Goal: Transaction & Acquisition: Obtain resource

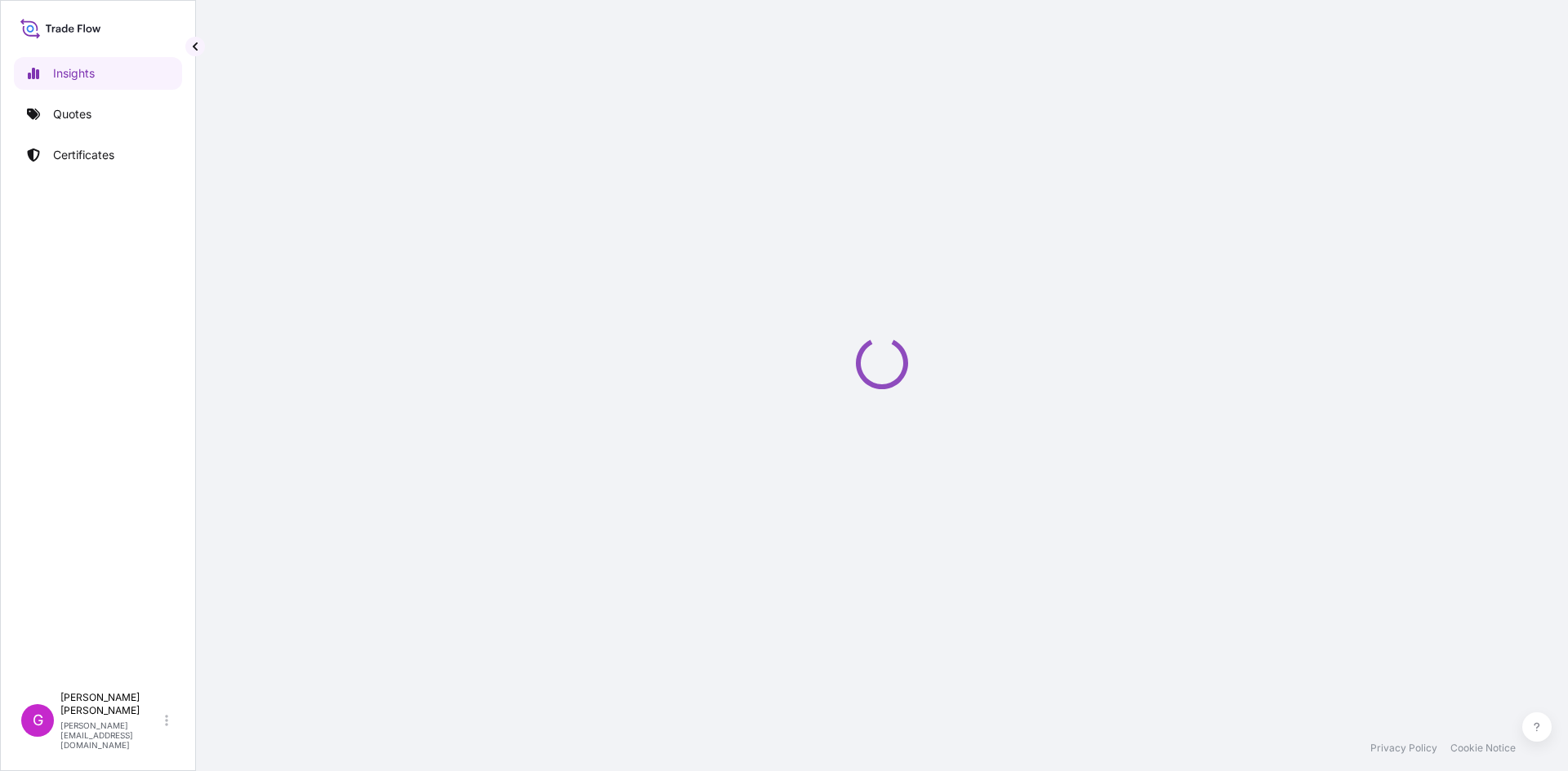
select select "2025"
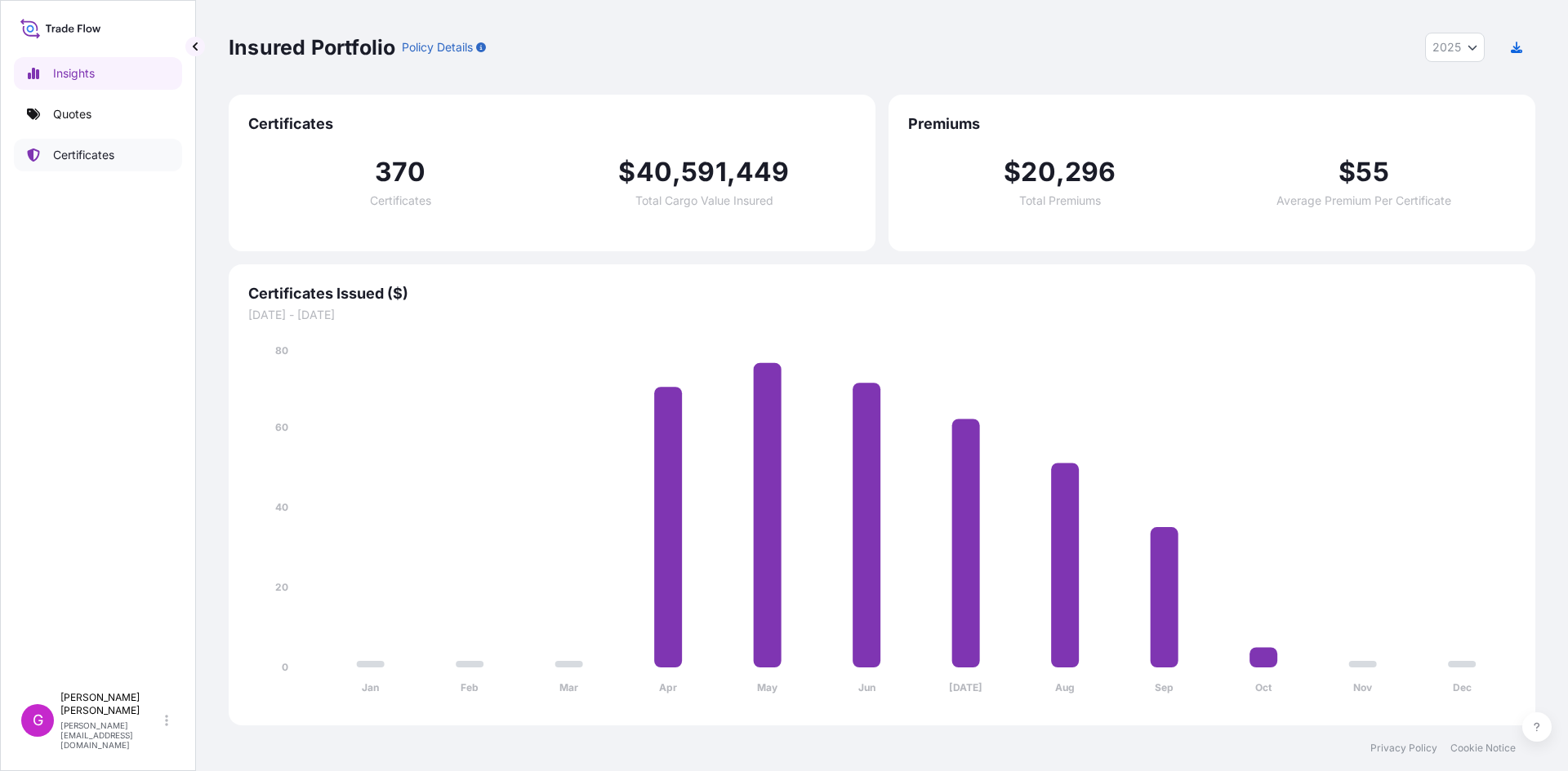
click at [83, 156] on p "Certificates" at bounding box center [83, 155] width 61 height 16
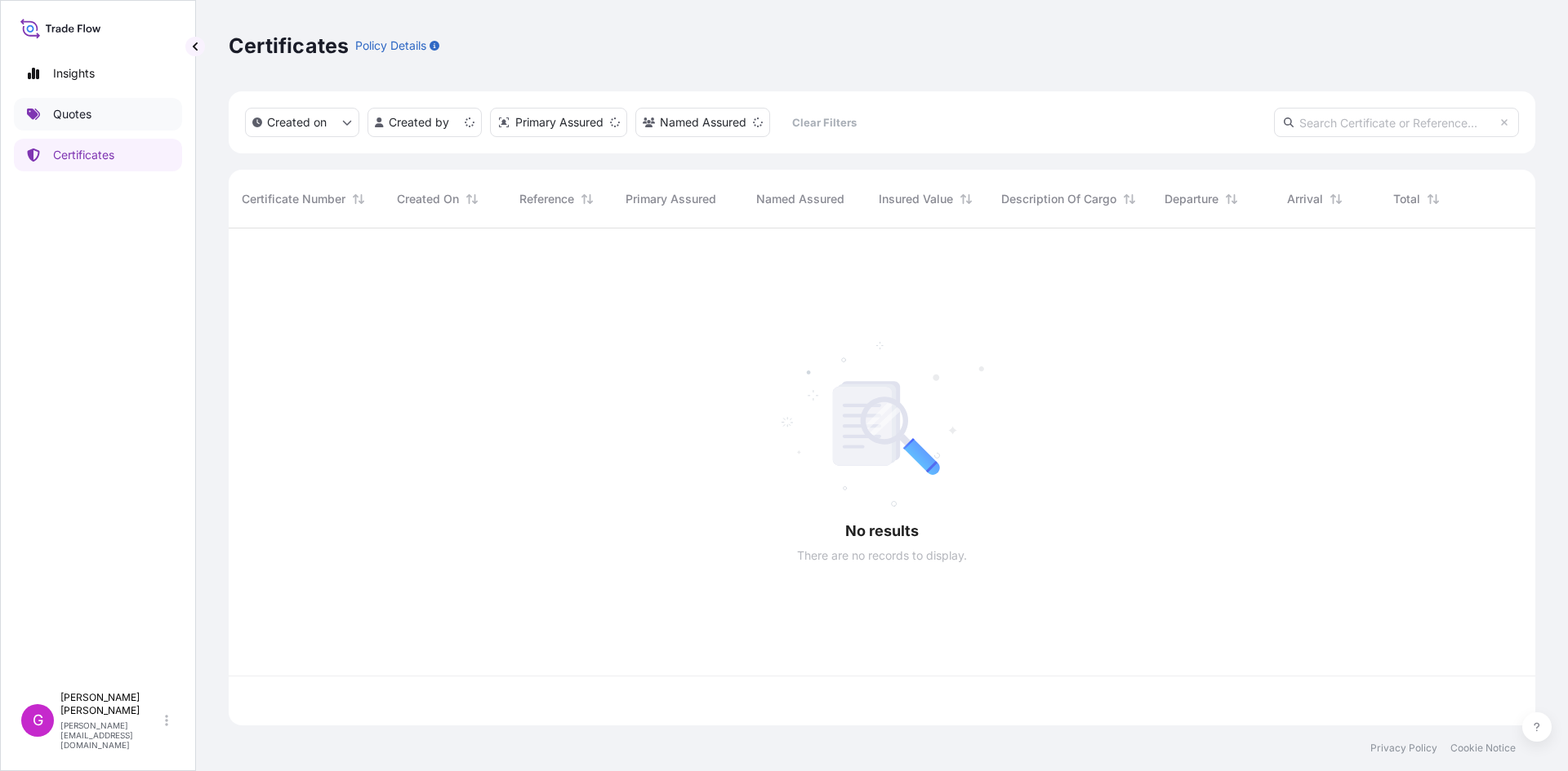
scroll to position [493, 1294]
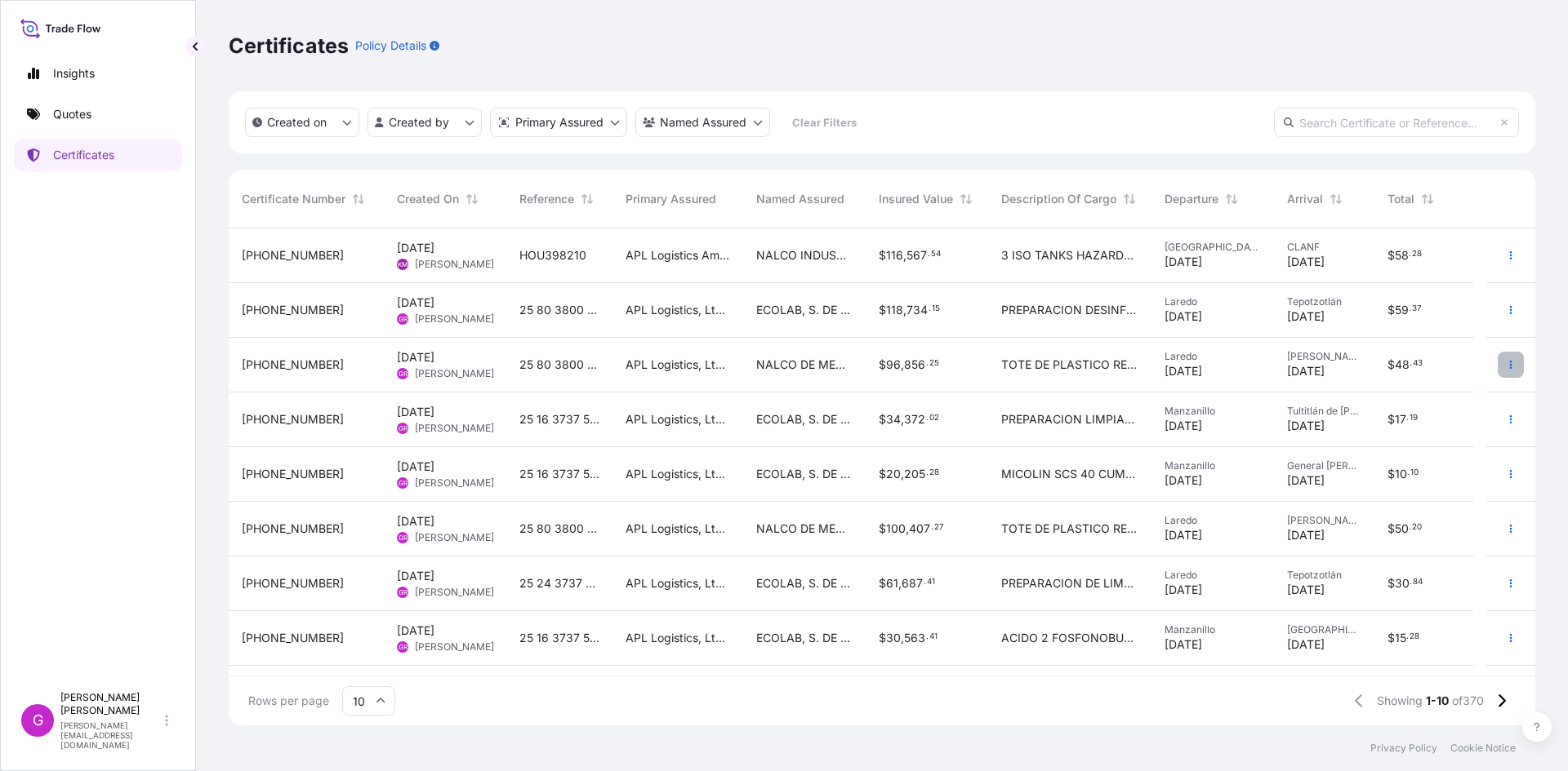
click at [1506, 365] on icon "button" at bounding box center [1511, 365] width 10 height 10
click at [1439, 370] on p "Duplicate quote" at bounding box center [1407, 368] width 85 height 16
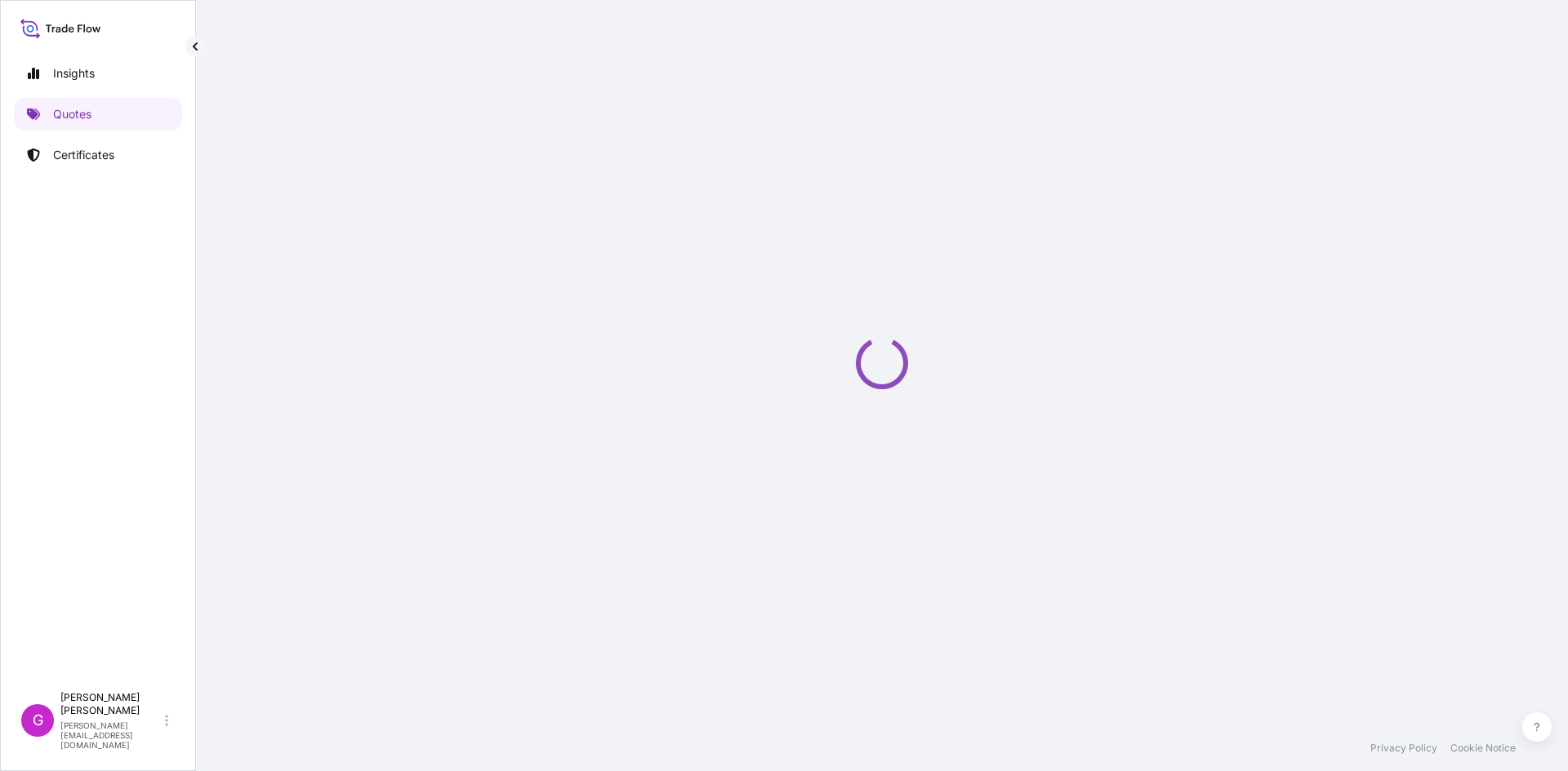
select select "Land"
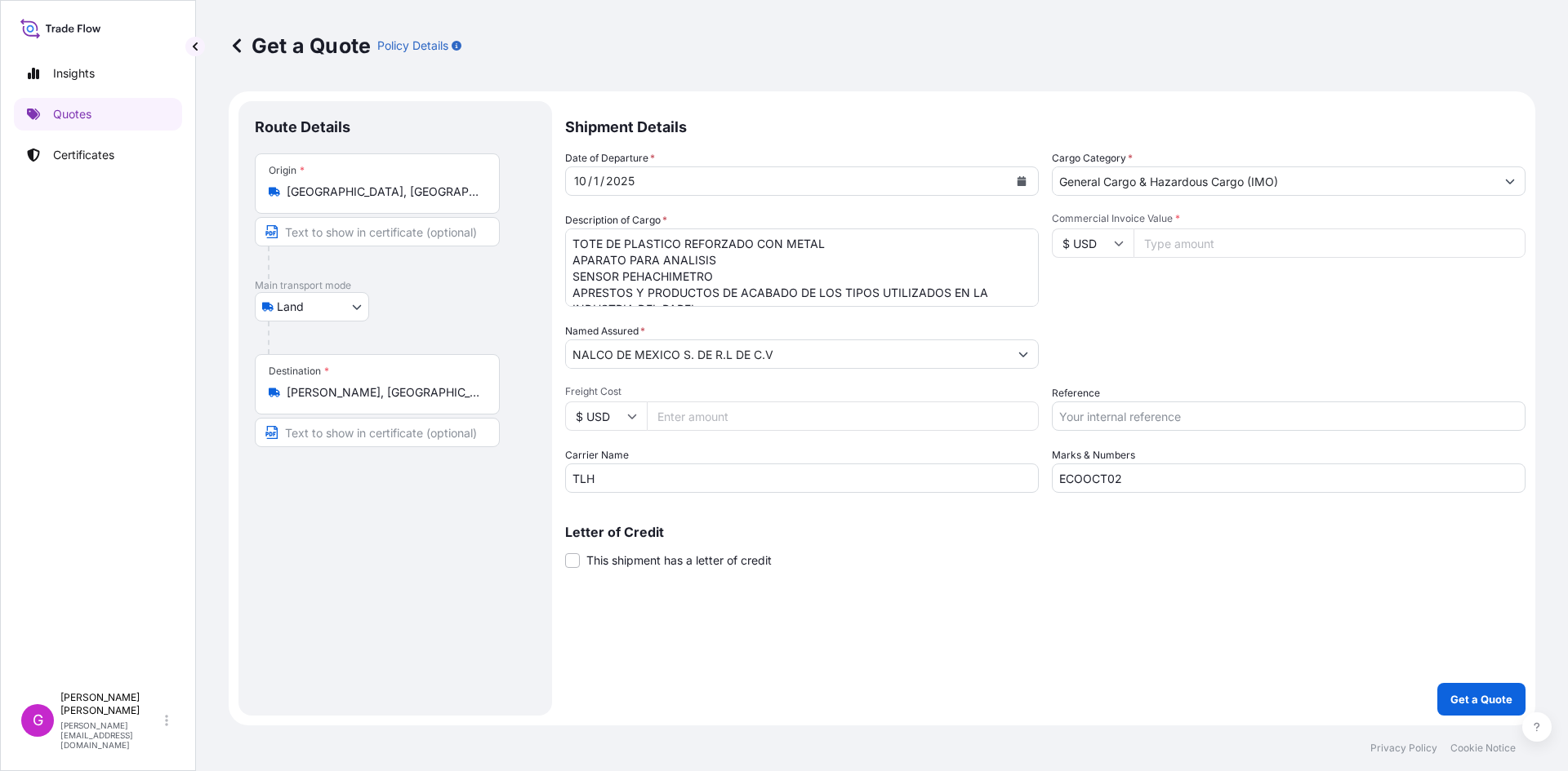
select select "31870"
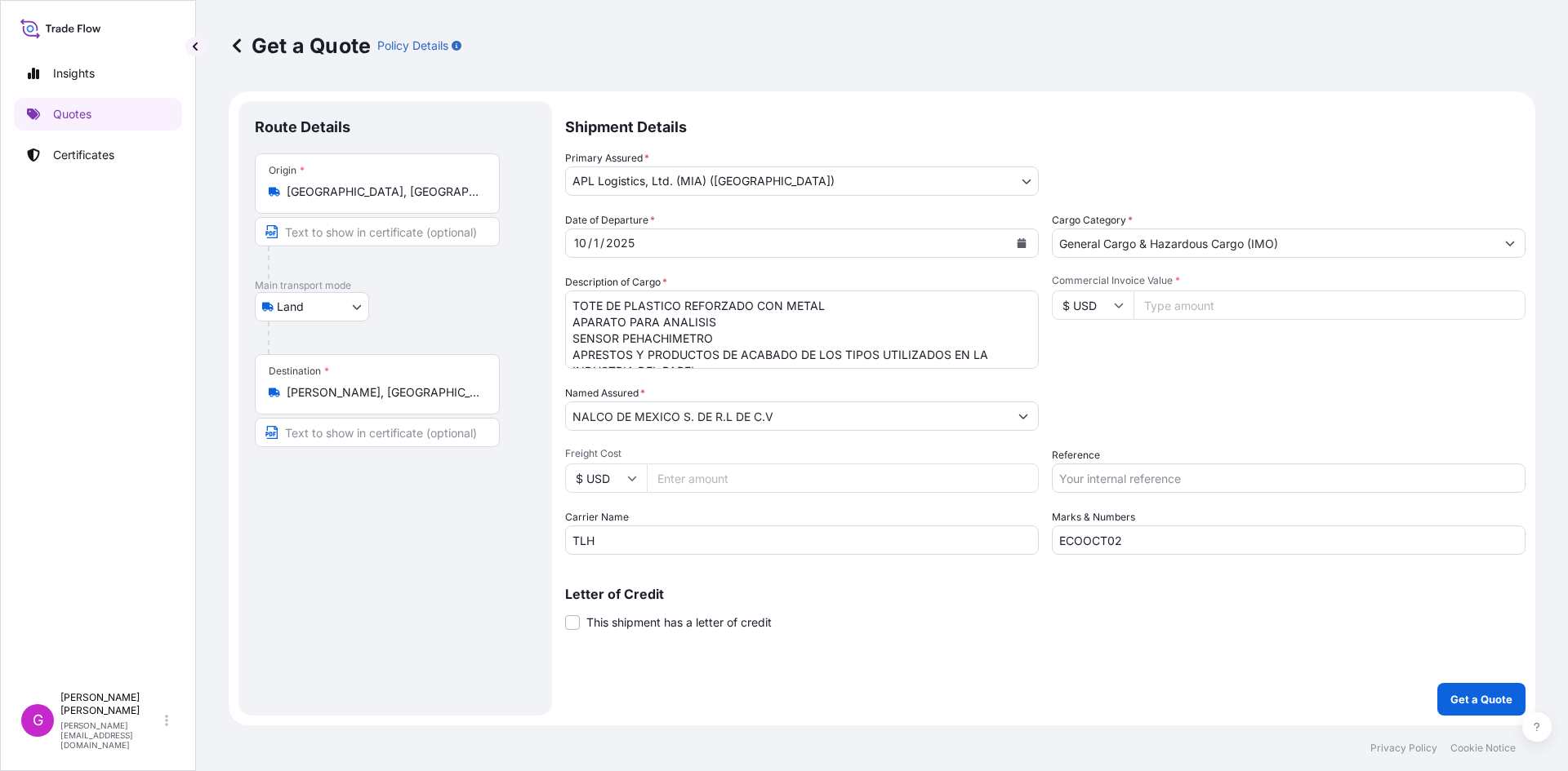
click at [1023, 243] on icon "Calendar" at bounding box center [1021, 243] width 9 height 10
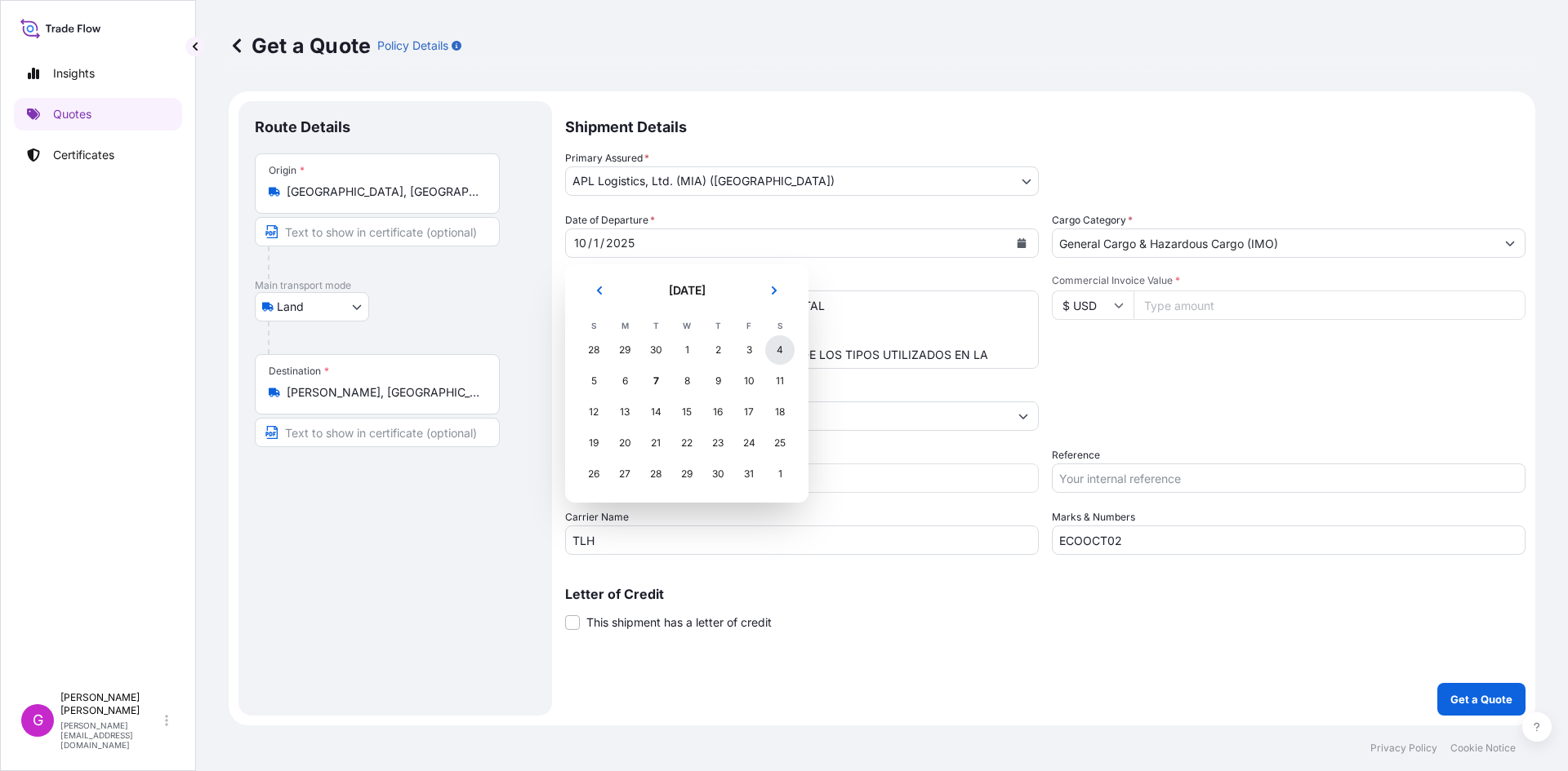
click at [779, 350] on div "4" at bounding box center [779, 350] width 29 height 29
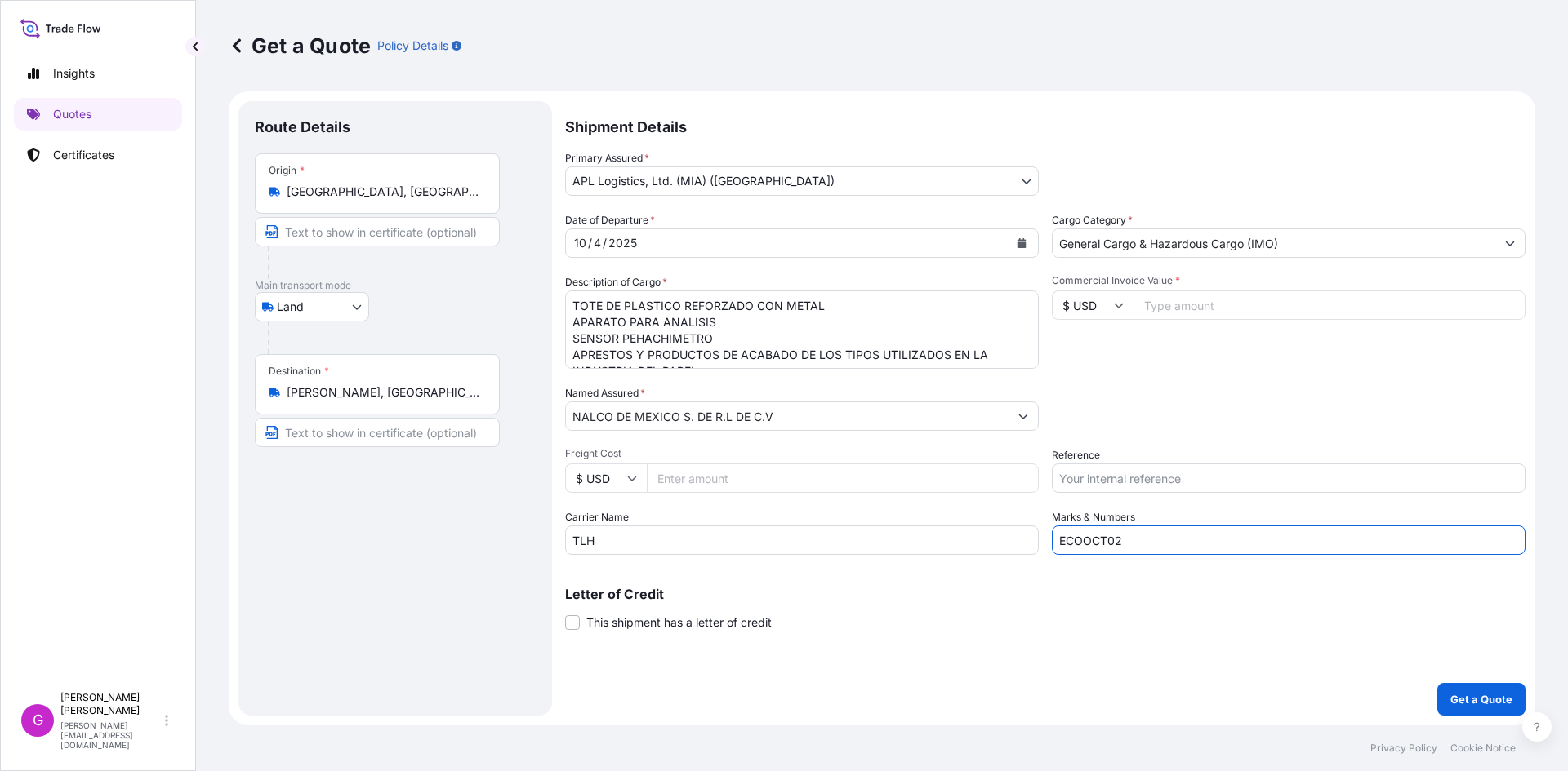
drag, startPoint x: 1161, startPoint y: 542, endPoint x: 1038, endPoint y: 533, distance: 123.3
click at [1038, 533] on div "Date of Departure * 10 / 4 / 2025 Cargo Category * General Cargo & Hazardous Ca…" at bounding box center [1045, 383] width 960 height 342
paste input "SEP36"
type input "ECOSEP36"
click at [1165, 482] on input "Reference" at bounding box center [1288, 478] width 473 height 29
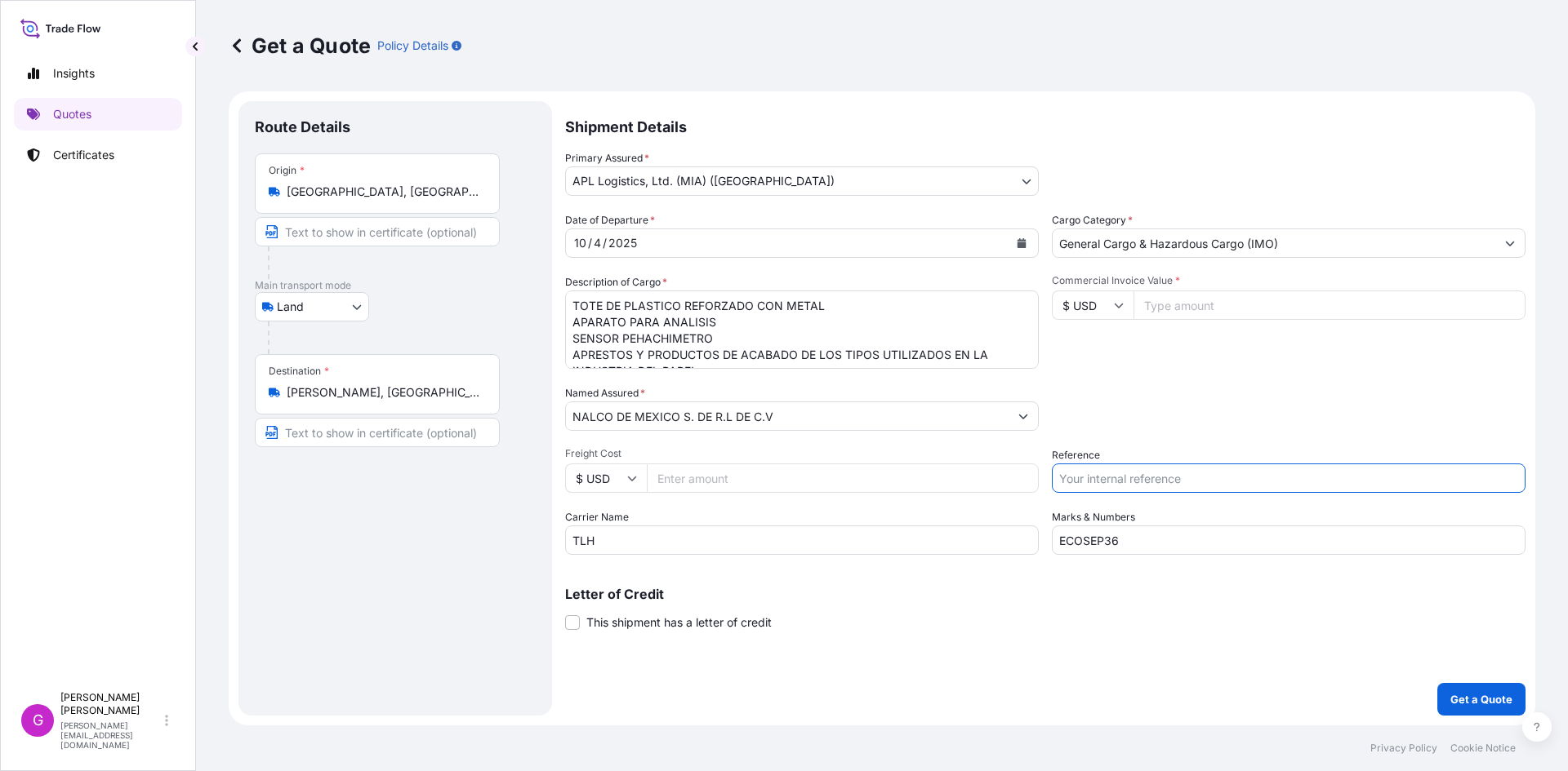
click at [1305, 315] on input "Commercial Invoice Value *" at bounding box center [1329, 305] width 392 height 29
paste input "46025.71"
type input "46025.71"
click at [1203, 476] on input "Reference" at bounding box center [1288, 478] width 473 height 29
paste input "25 80 3800 5003873"
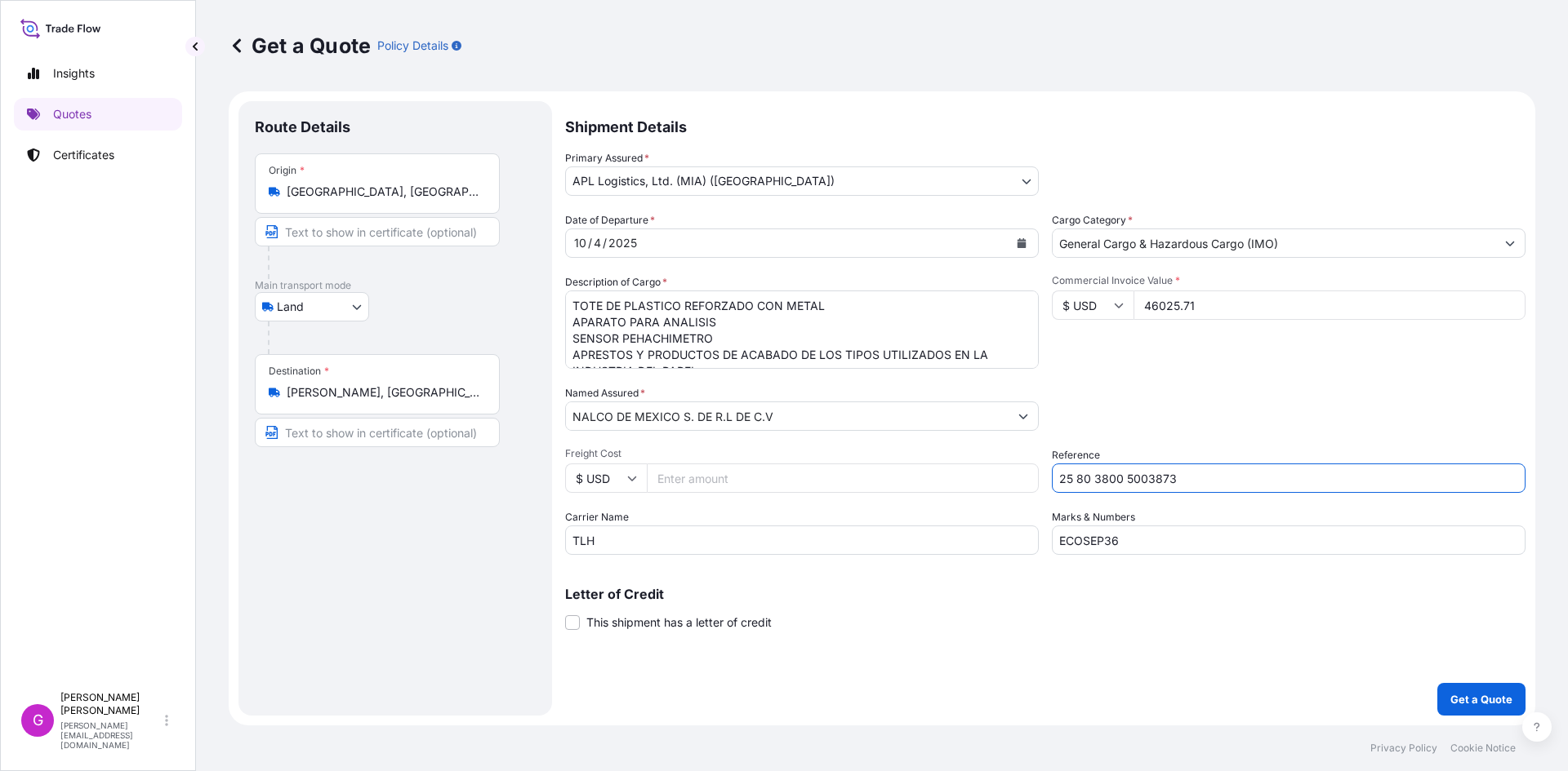
type input "25 80 3800 5003873"
drag, startPoint x: 577, startPoint y: 306, endPoint x: 1381, endPoint y: 422, distance: 812.3
click at [1381, 422] on div "Date of Departure * 10 / 4 / 2025 Cargo Category * General Cargo & Hazardous Ca…" at bounding box center [1045, 383] width 960 height 342
type textarea "T"
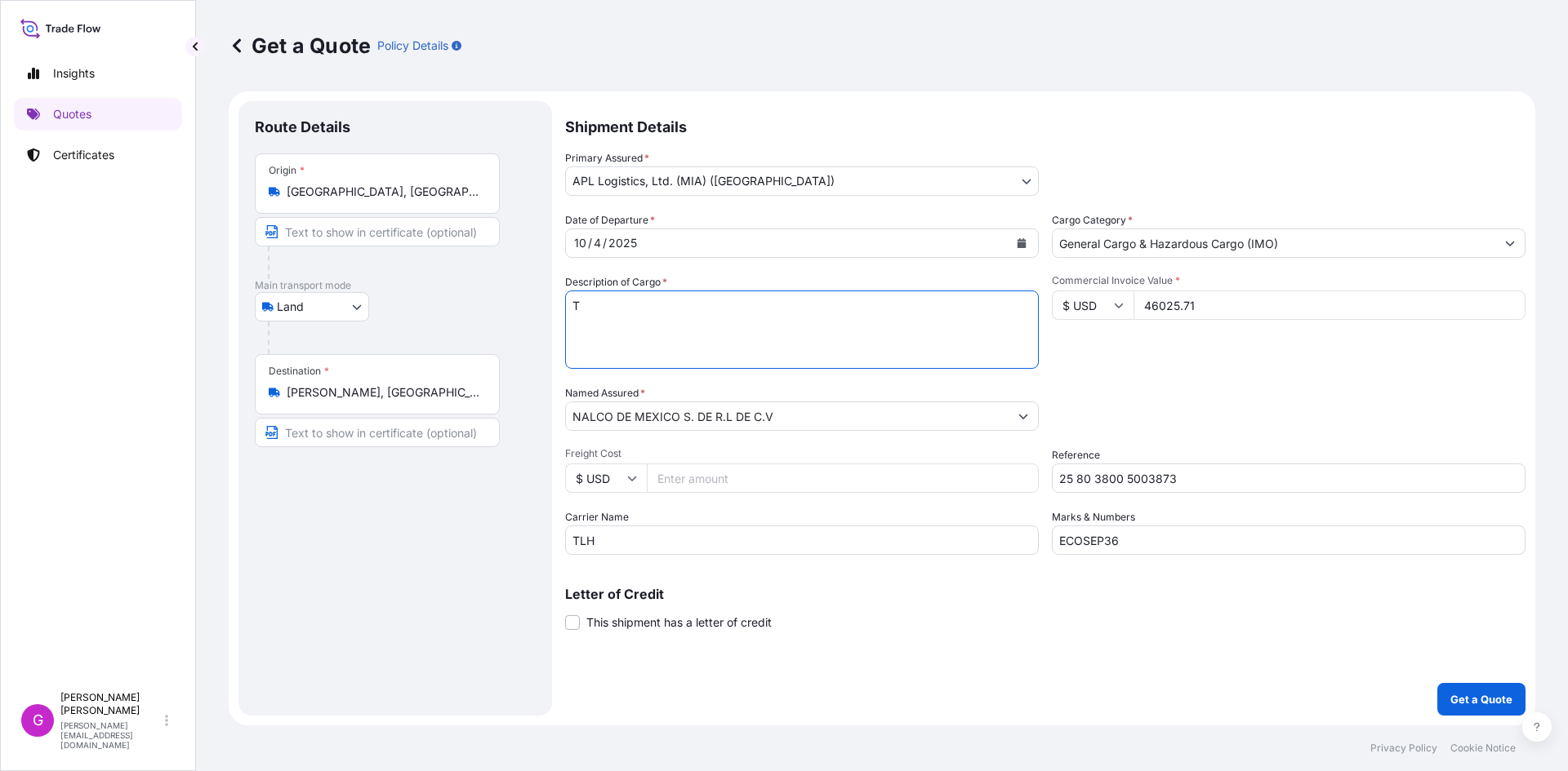
scroll to position [0, 0]
paste textarea "PREPARACION PARA LA INDUSTRIA DEL PAPEL"
type textarea "PREPARACION PARA LA INDUSTRIA DEL PAPEL"
click at [786, 478] on input "Freight Cost" at bounding box center [842, 478] width 392 height 29
type input "12800"
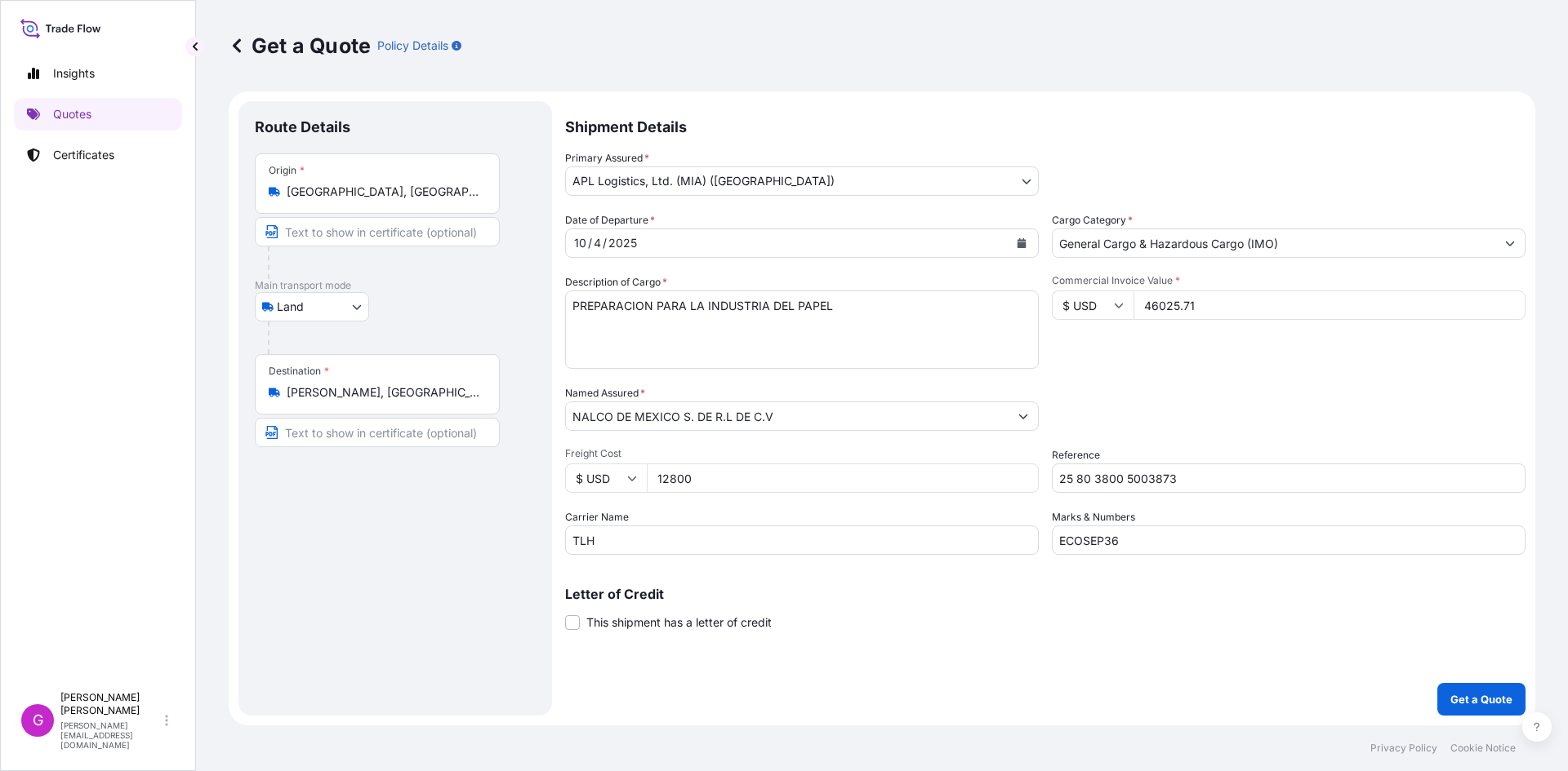
click at [1437, 683] on button "Get a Quote" at bounding box center [1481, 699] width 88 height 33
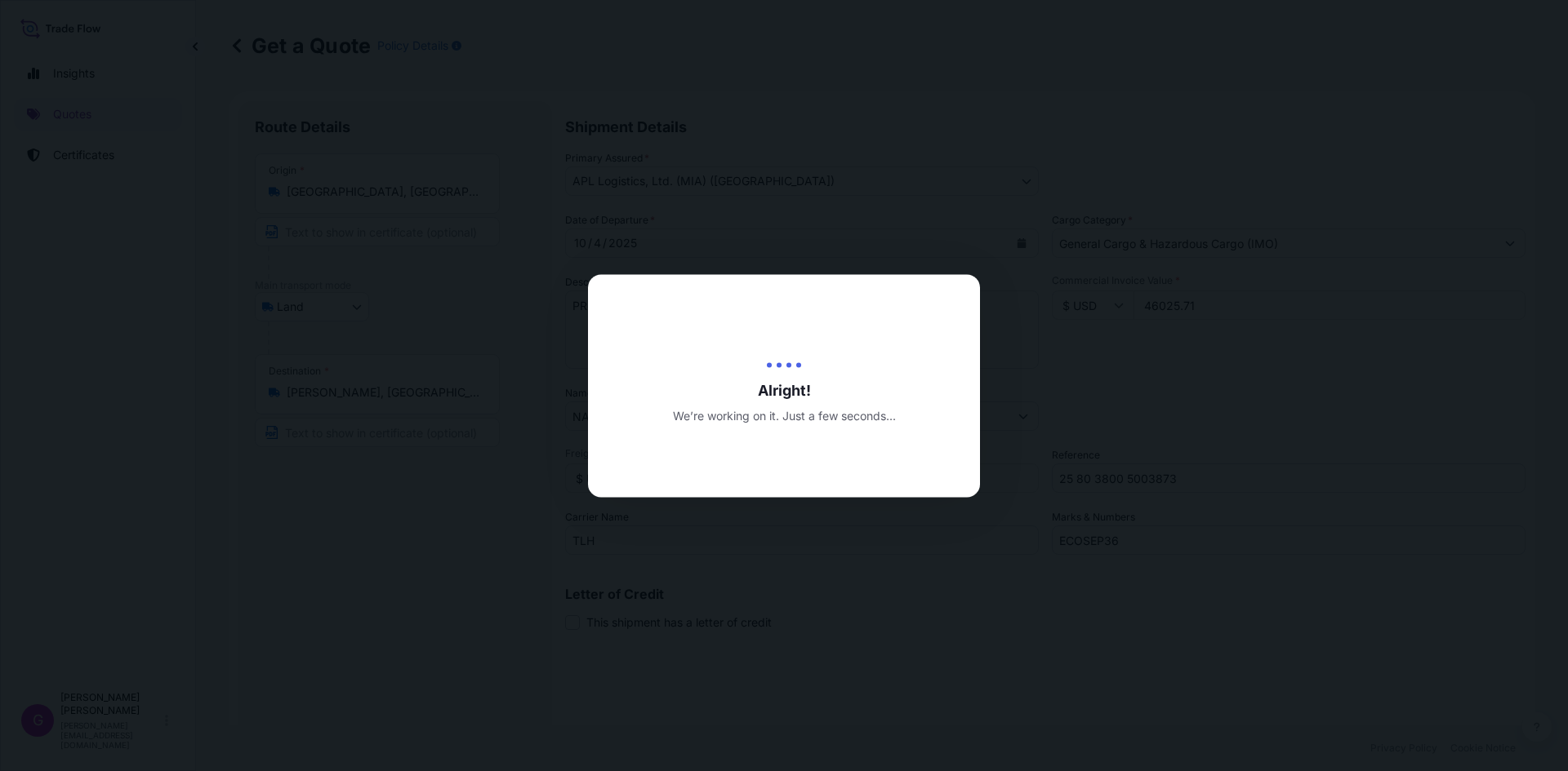
type input "10/07/2025"
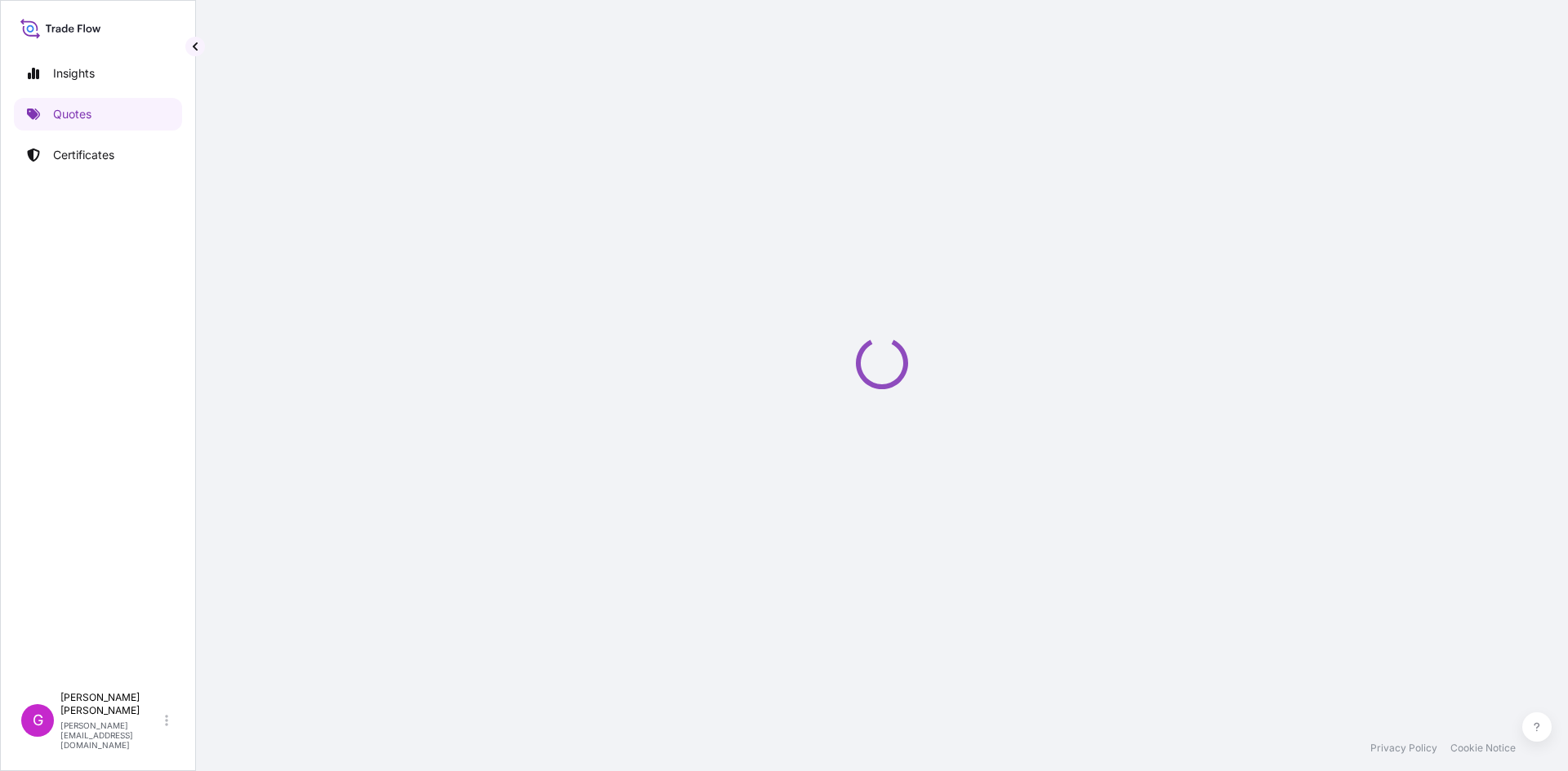
click at [1161, 305] on div "Loading" at bounding box center [882, 363] width 1307 height 726
copy p "Privacy"
select select "Land"
select select "31870"
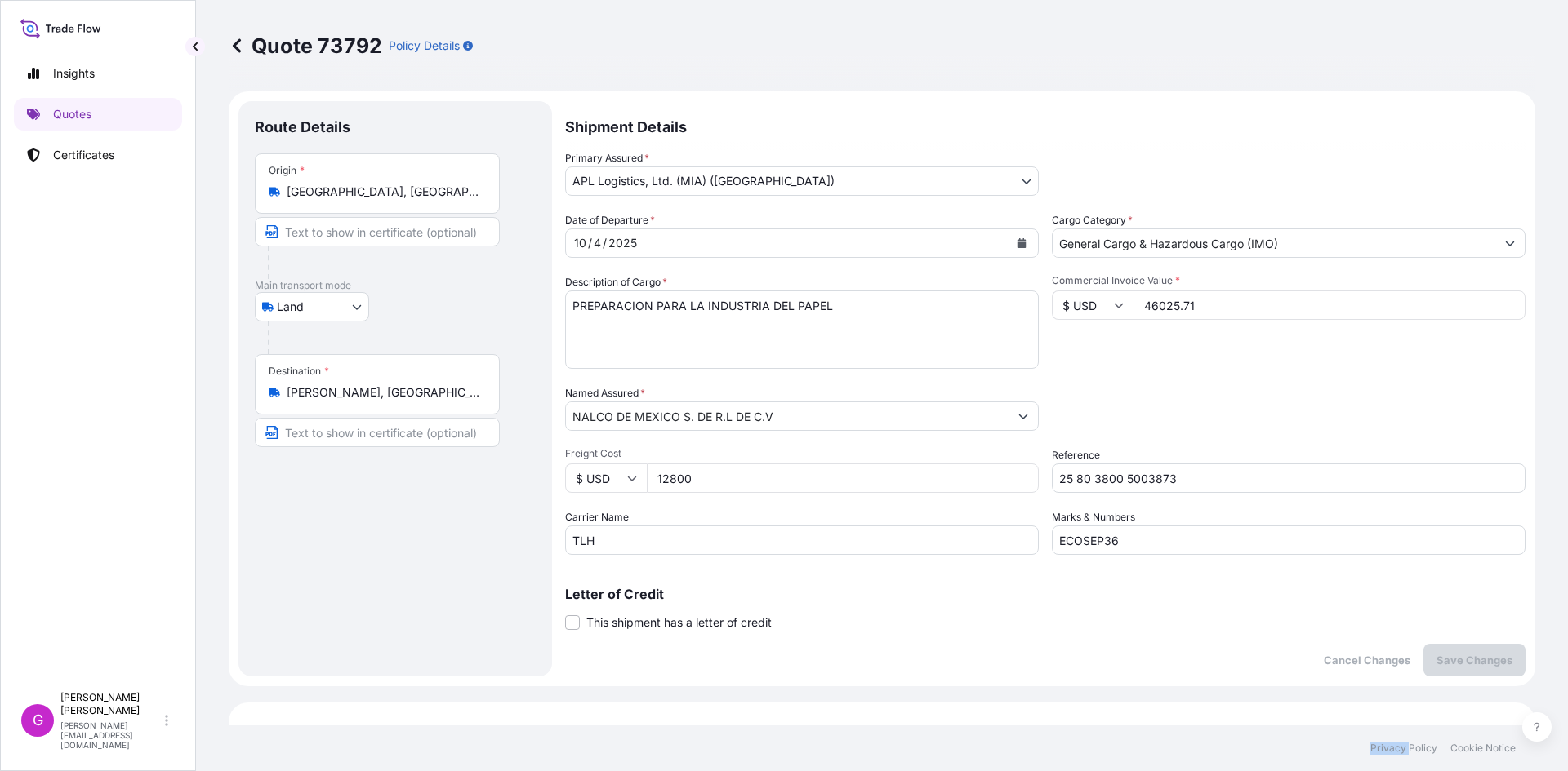
click at [1171, 305] on input "46025.71" at bounding box center [1329, 305] width 392 height 29
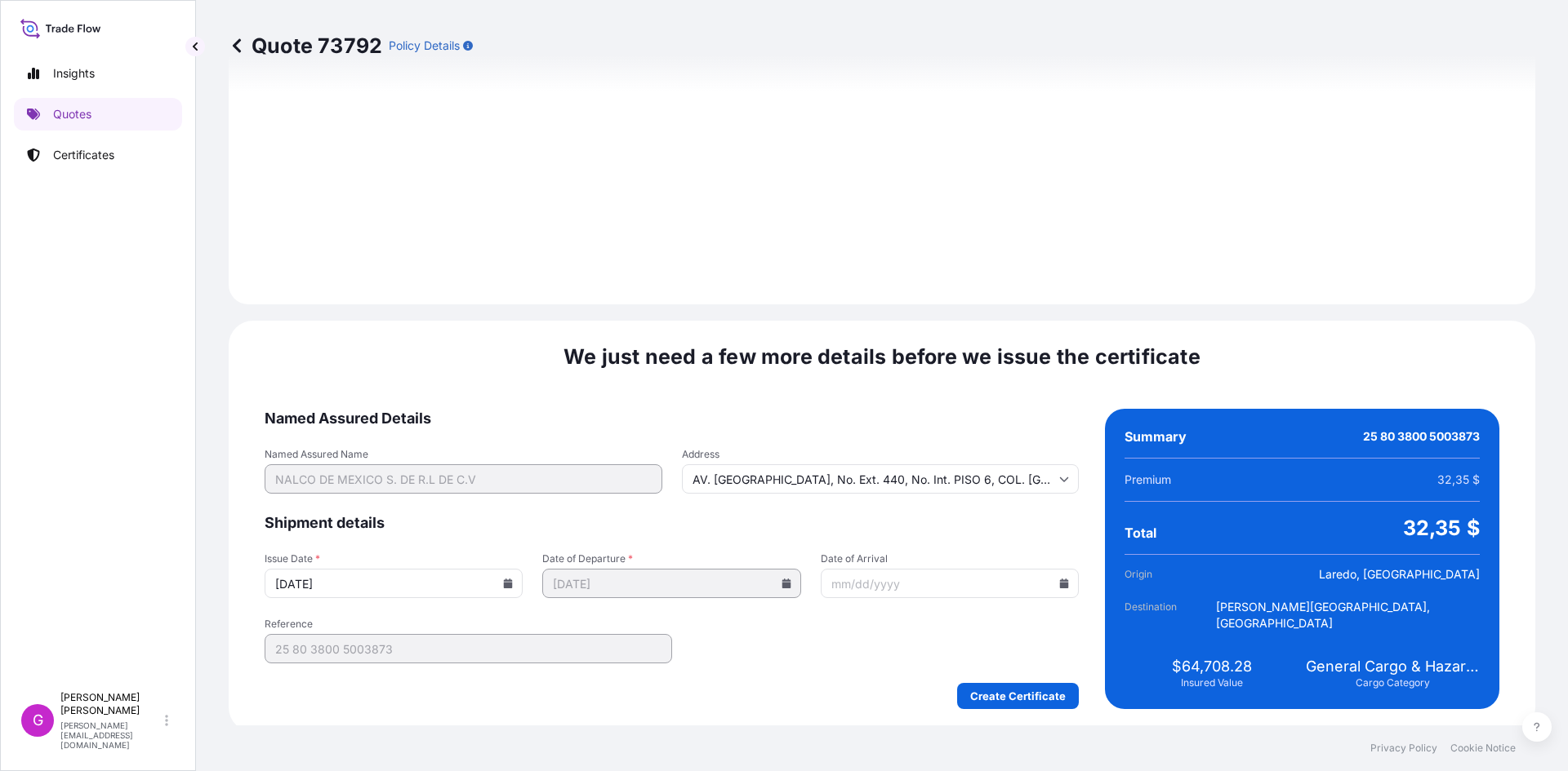
scroll to position [1948, 0]
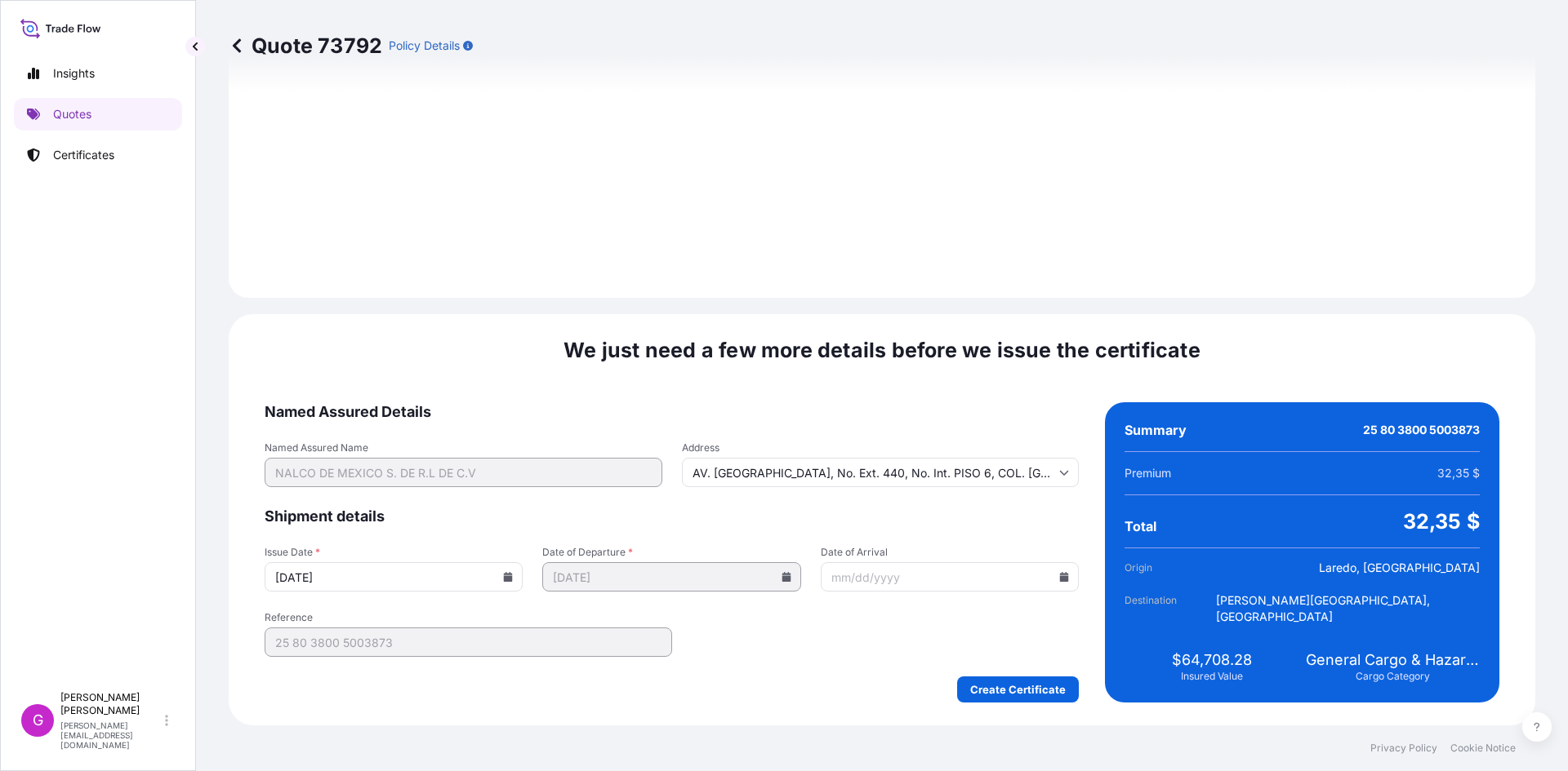
click at [1060, 578] on icon at bounding box center [1064, 577] width 9 height 10
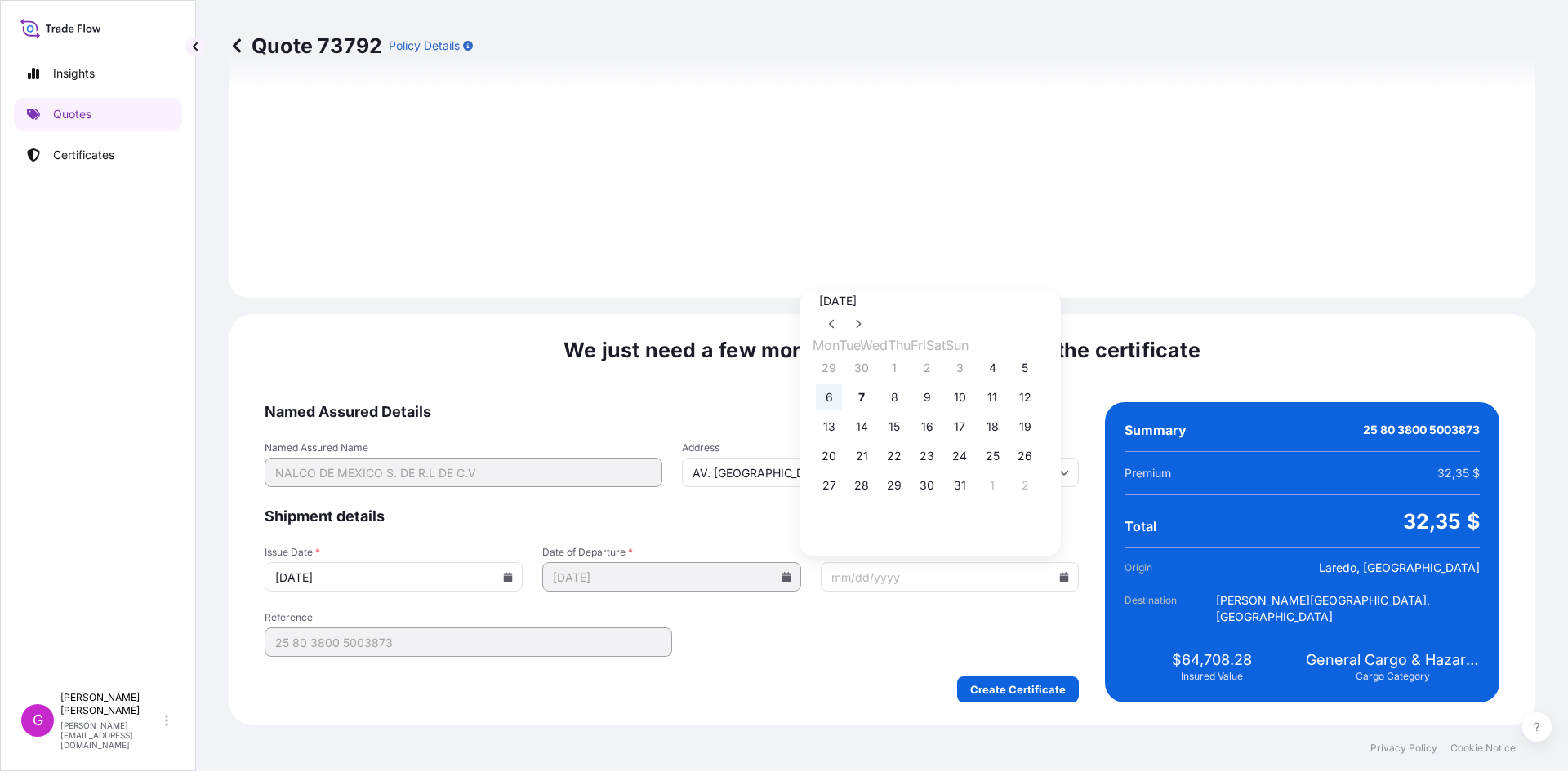
click at [830, 401] on button "6" at bounding box center [829, 397] width 26 height 26
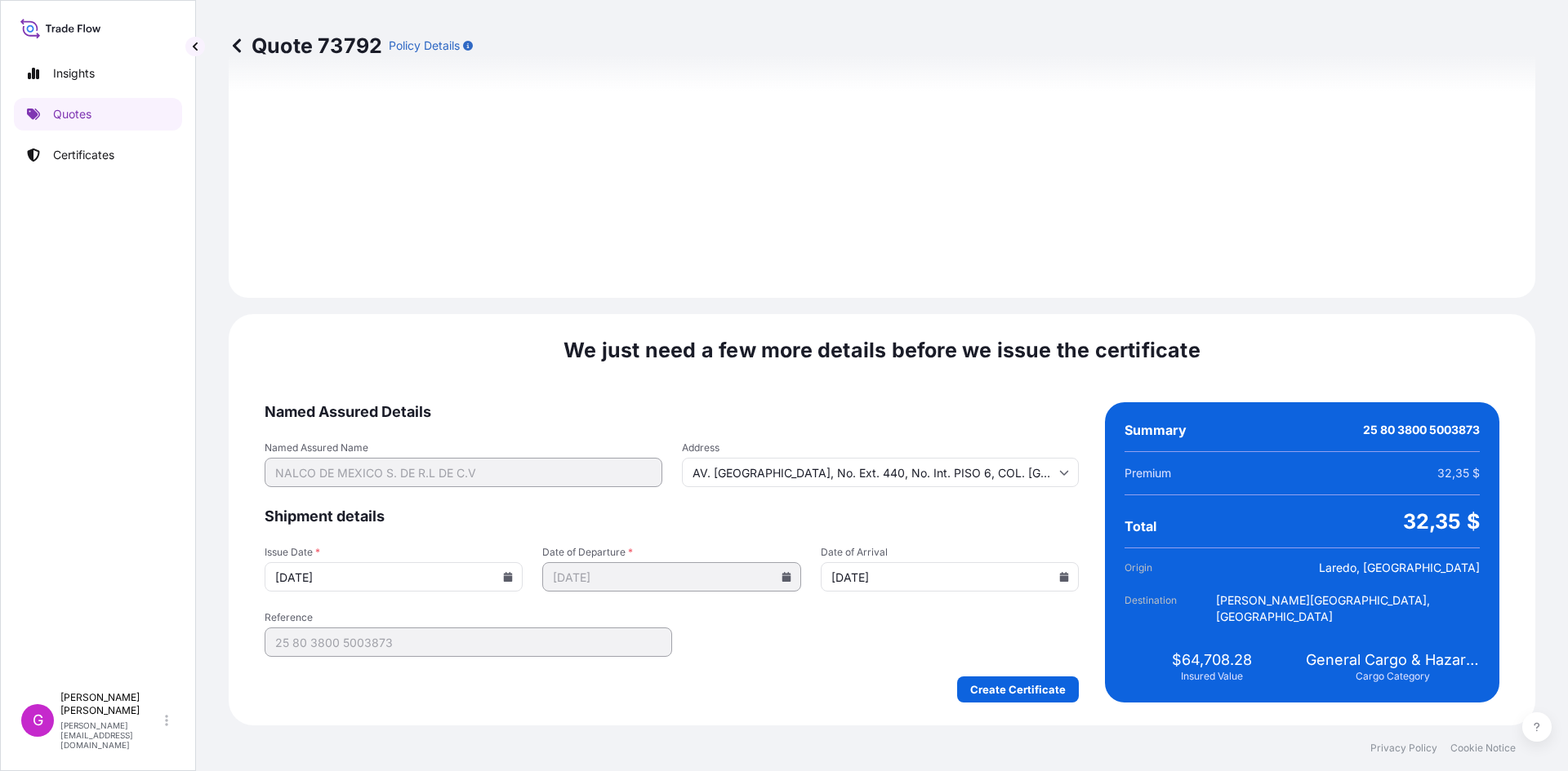
type input "10/06/2025"
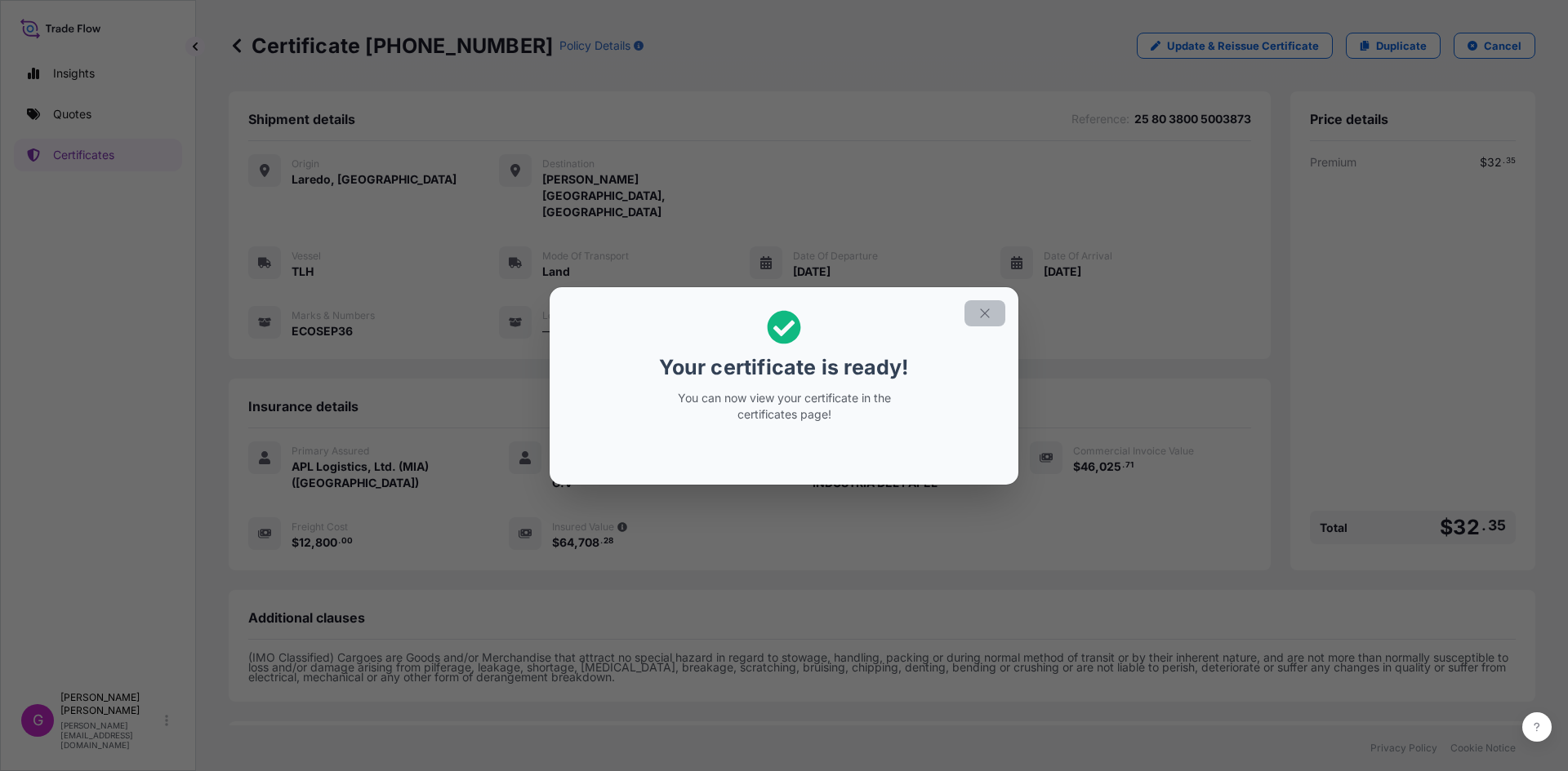
click at [989, 315] on icon "button" at bounding box center [984, 312] width 15 height 15
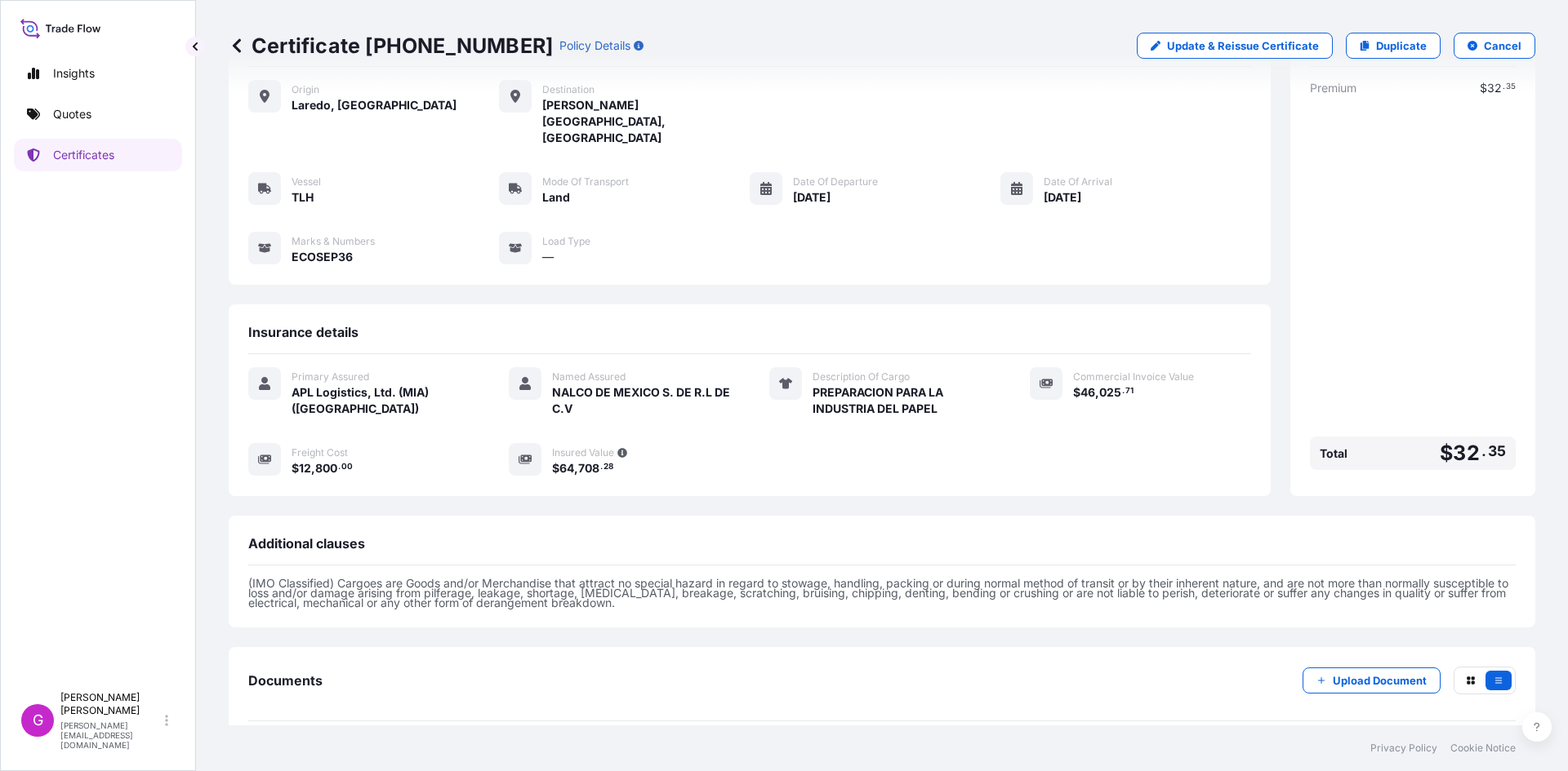
scroll to position [34, 0]
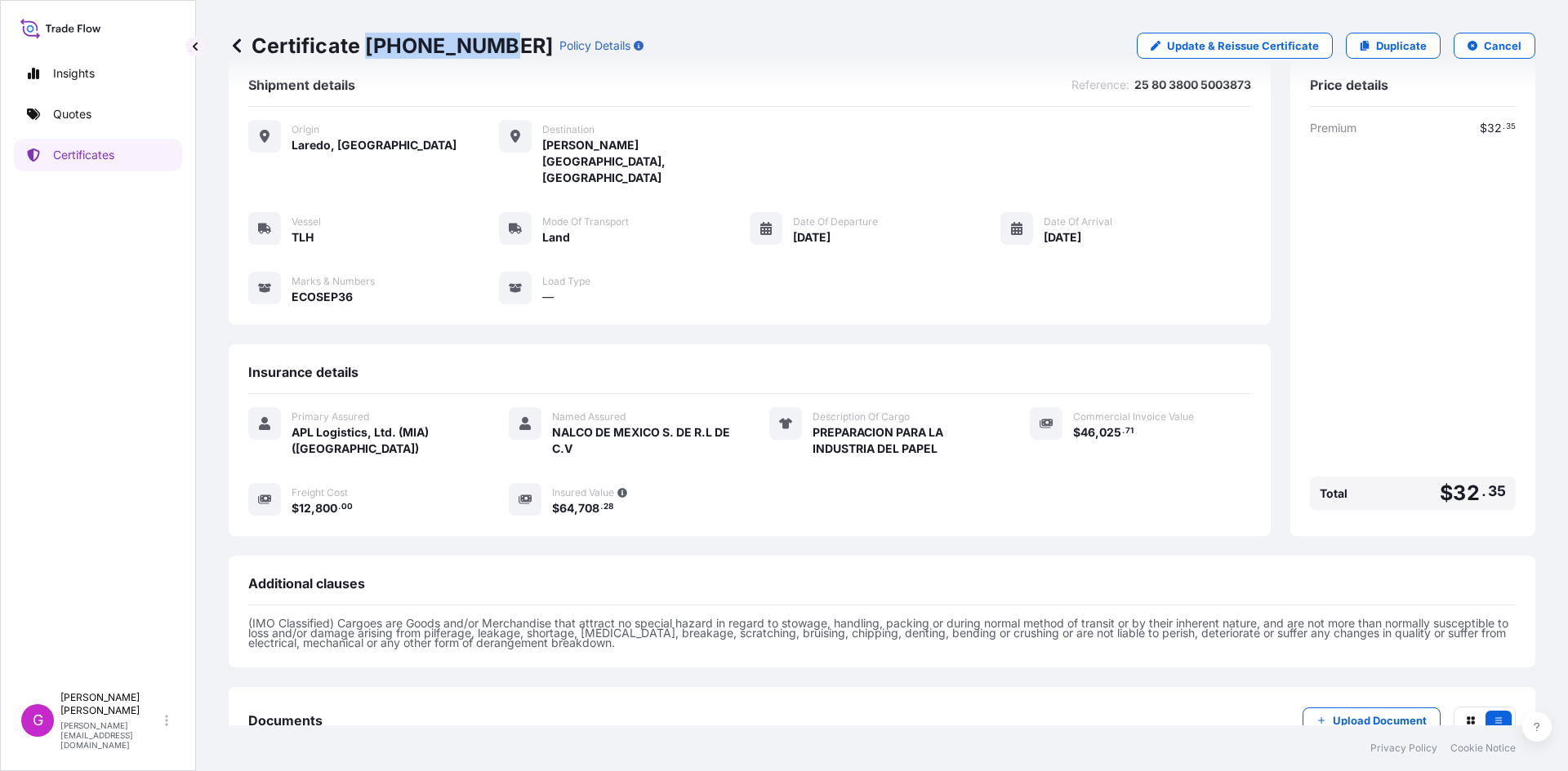
drag, startPoint x: 492, startPoint y: 42, endPoint x: 368, endPoint y: 45, distance: 124.0
click at [368, 45] on p "Certificate 31870-338-1" at bounding box center [390, 45] width 324 height 26
copy p "31870-338-1"
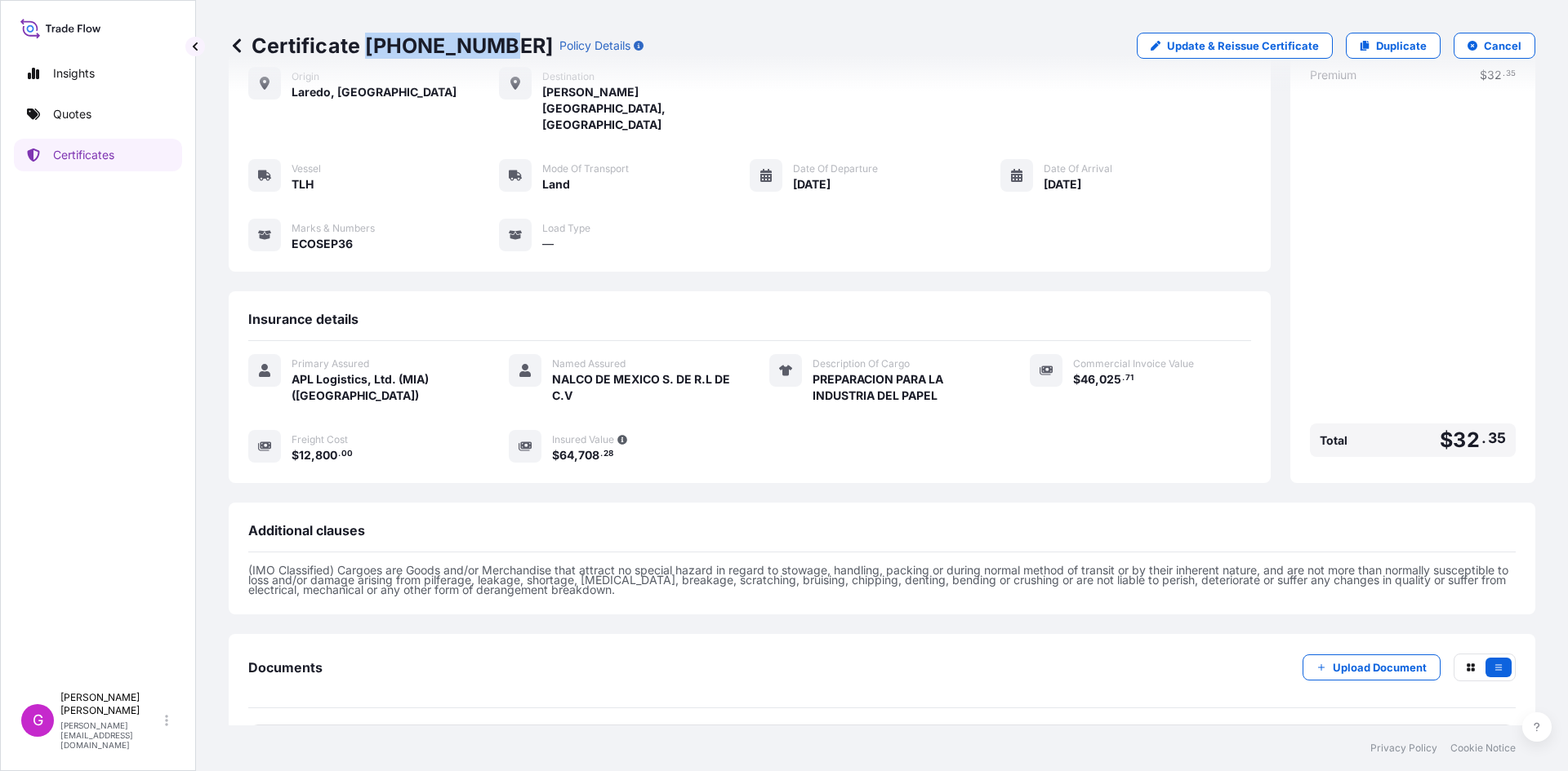
scroll to position [116, 0]
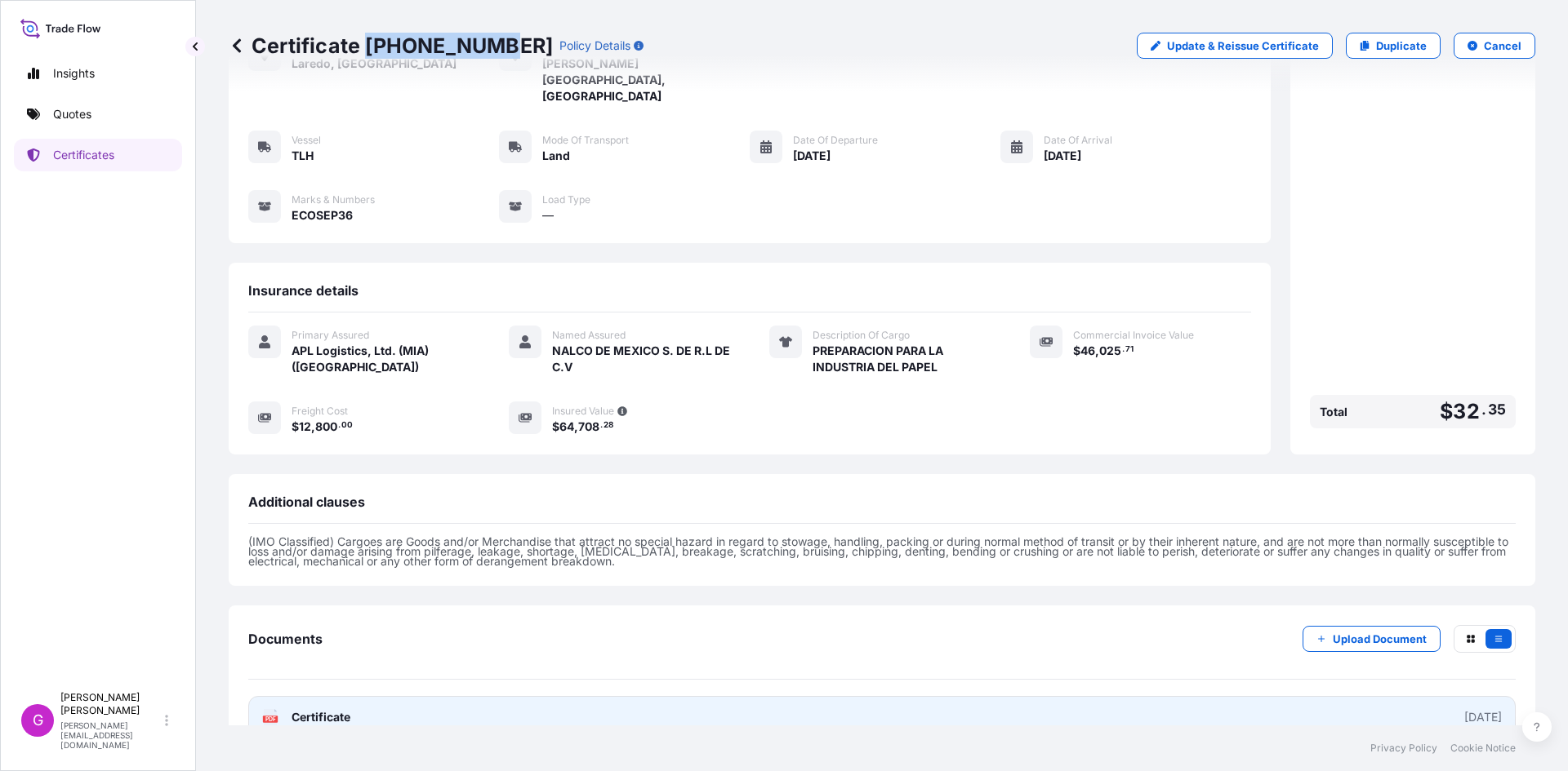
click at [991, 697] on link "PDF Certificate 2025-10-07" at bounding box center [881, 718] width 1267 height 43
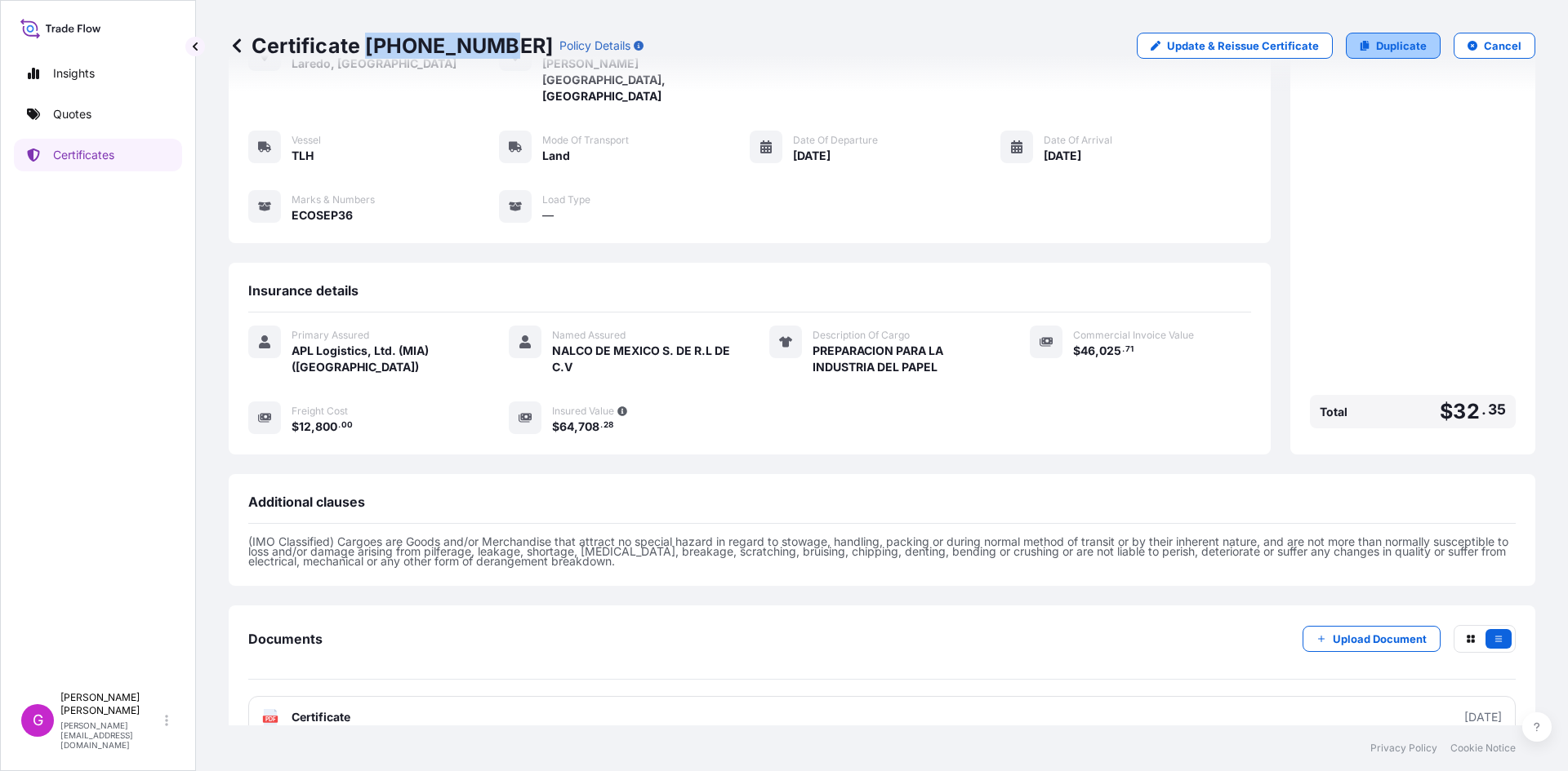
click at [1383, 44] on p "Duplicate" at bounding box center [1401, 45] width 50 height 16
select select "Land"
select select "31870"
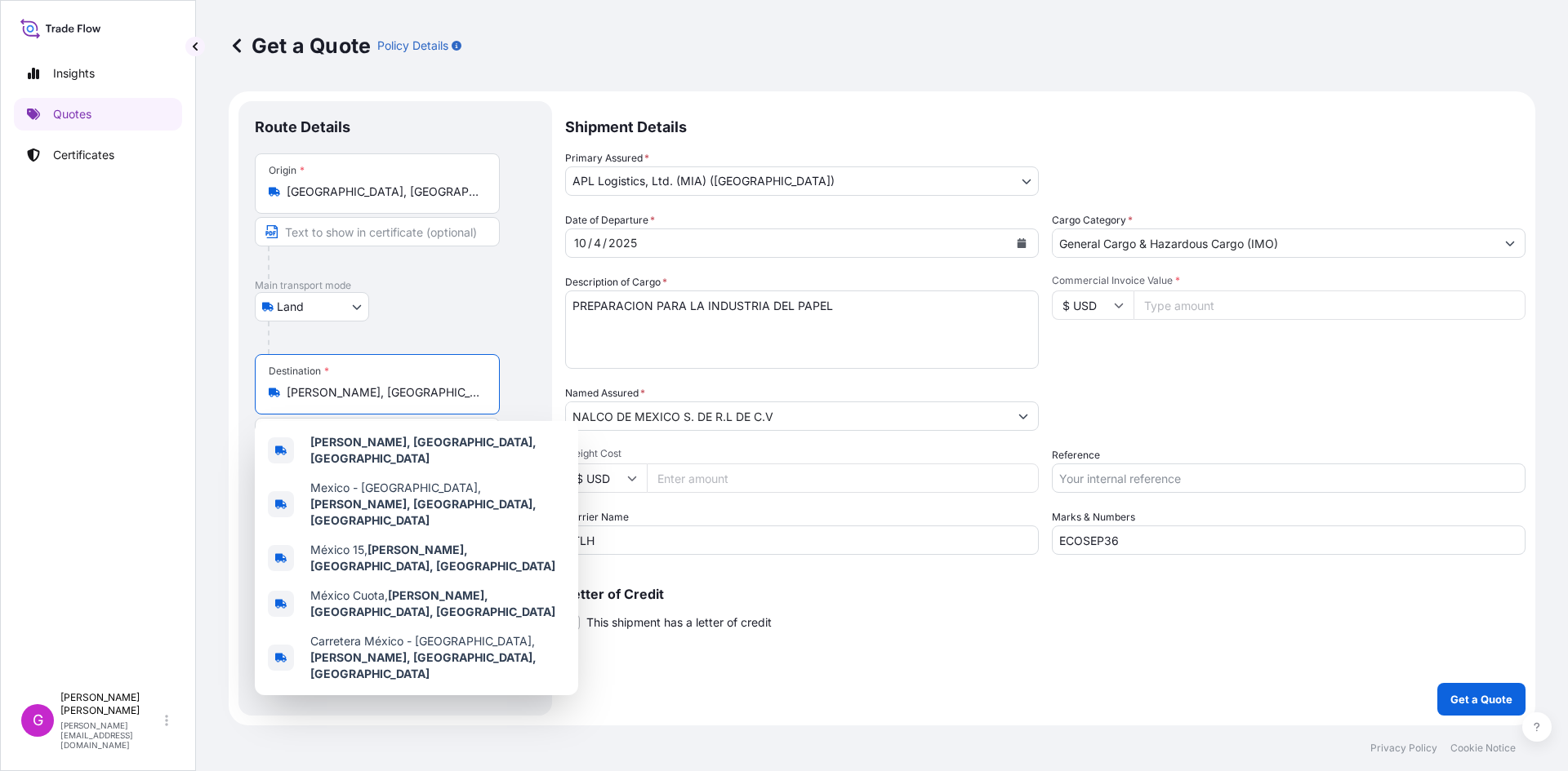
click at [338, 393] on input "Lerma de Villada, State of Mexico, Mexico" at bounding box center [382, 392] width 193 height 16
click at [337, 393] on input "Lerma de Villada, State of Mexico, Mexico" at bounding box center [382, 392] width 193 height 16
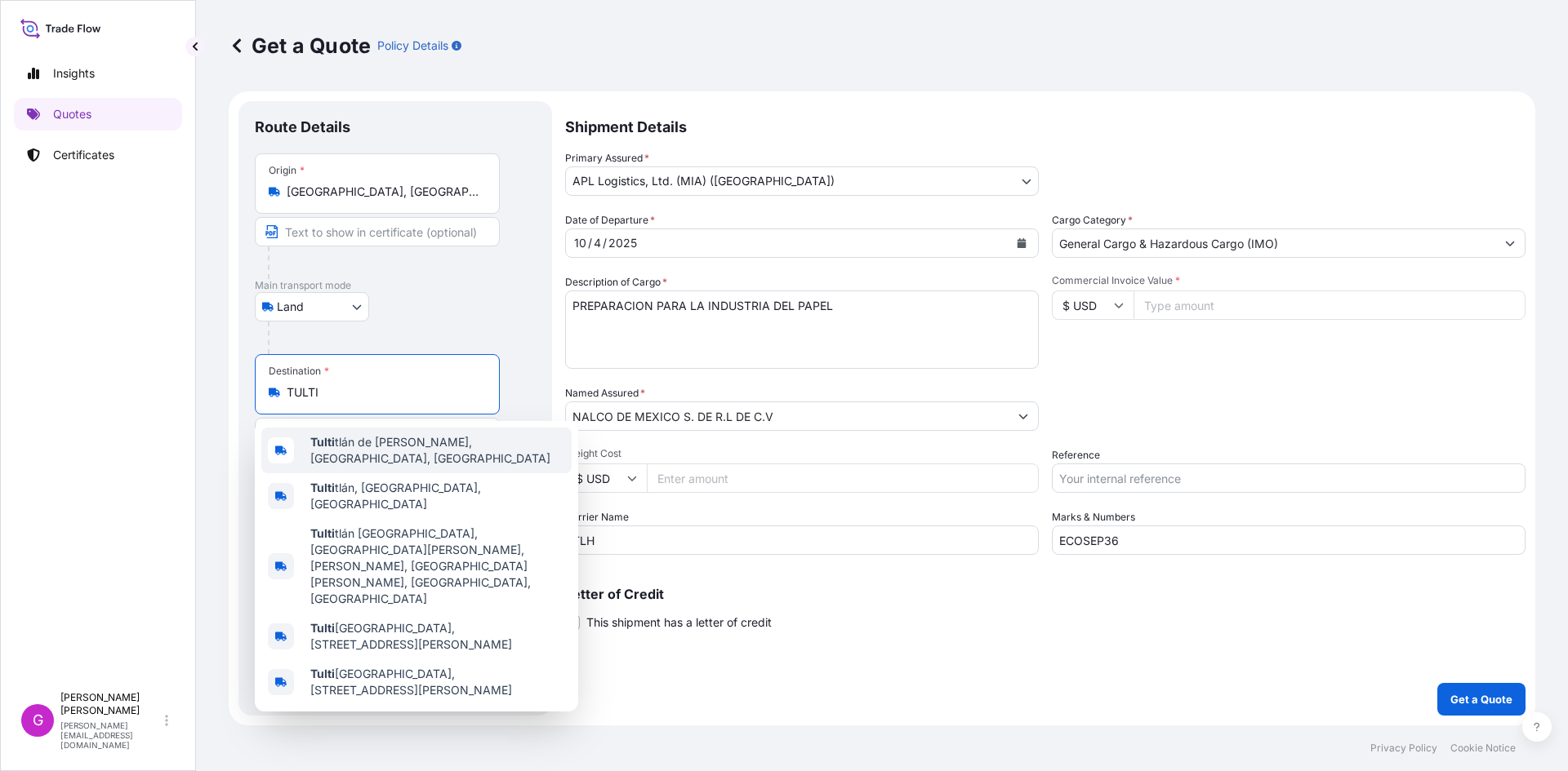
click at [404, 451] on span "Tulti tlán de Mariano Escobedo, State of Mexico, Mexico" at bounding box center [437, 451] width 255 height 33
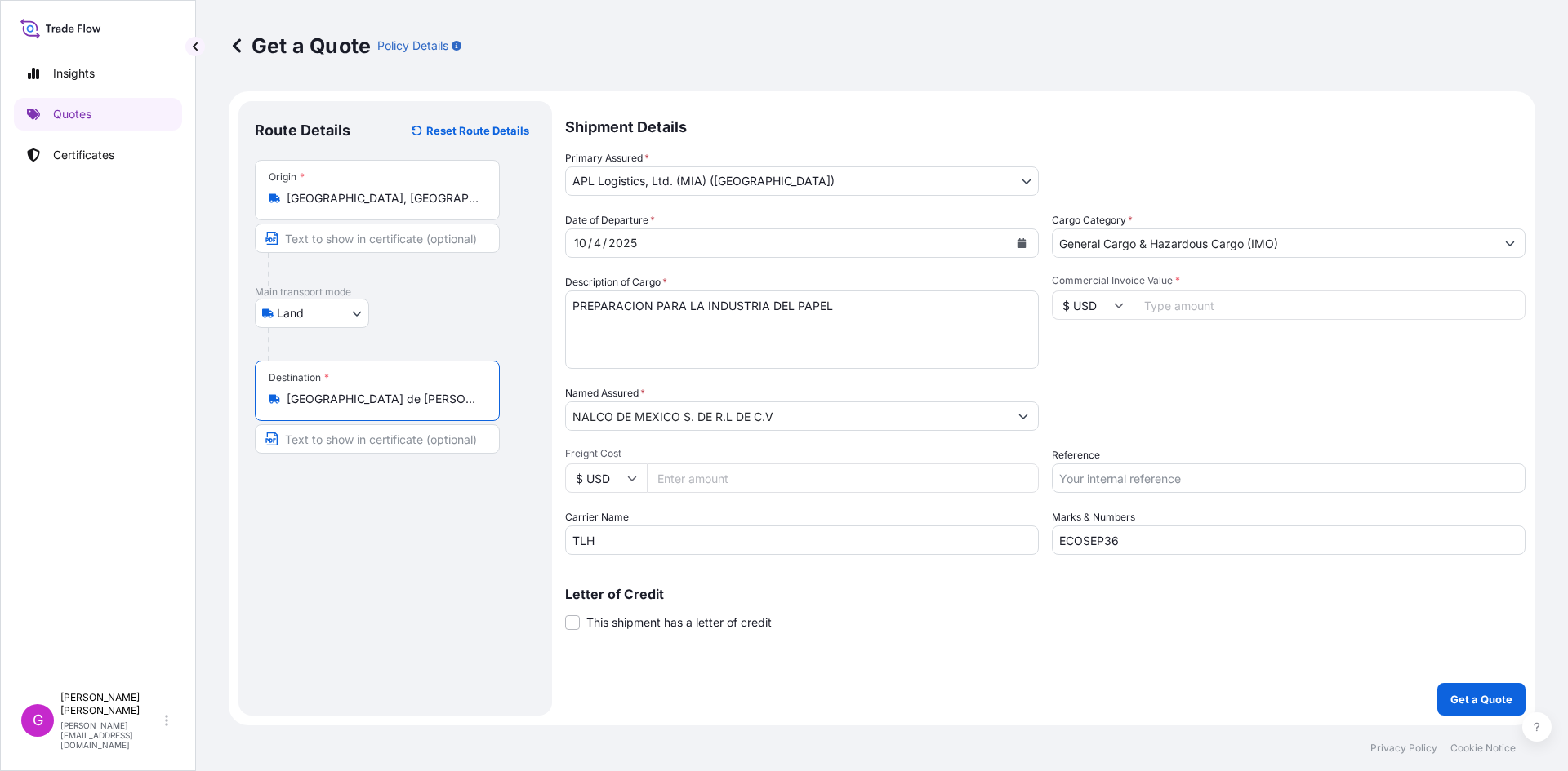
type input "Tultitlán de Mariano Escobedo, State of Mexico, Mexico"
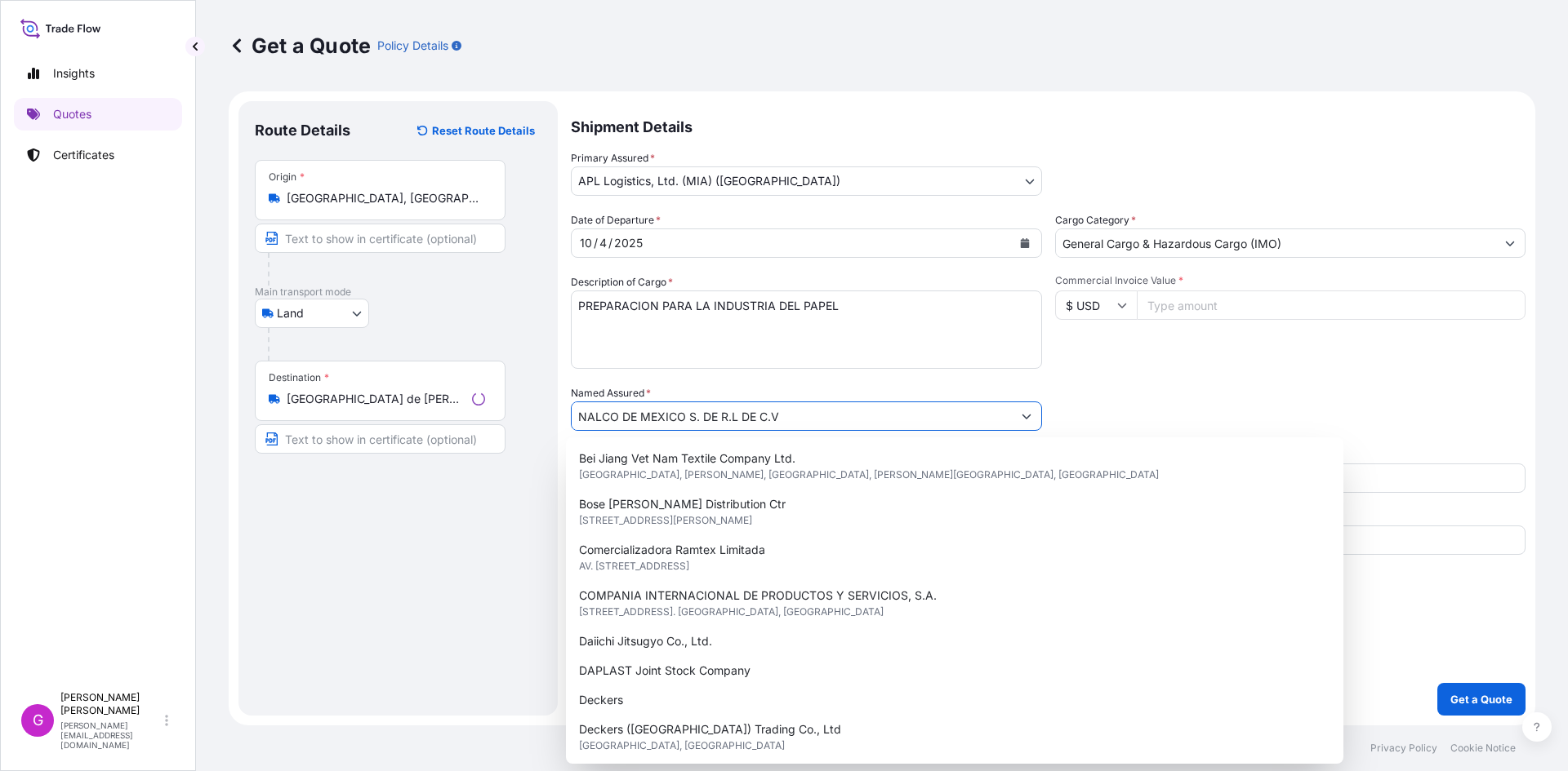
click at [671, 415] on input "NALCO DE MEXICO S. DE R.L DE C.V" at bounding box center [791, 416] width 440 height 29
click at [671, 415] on input "NALCO DE MEXICO S. DE R.L DE C.V" at bounding box center [787, 416] width 442 height 29
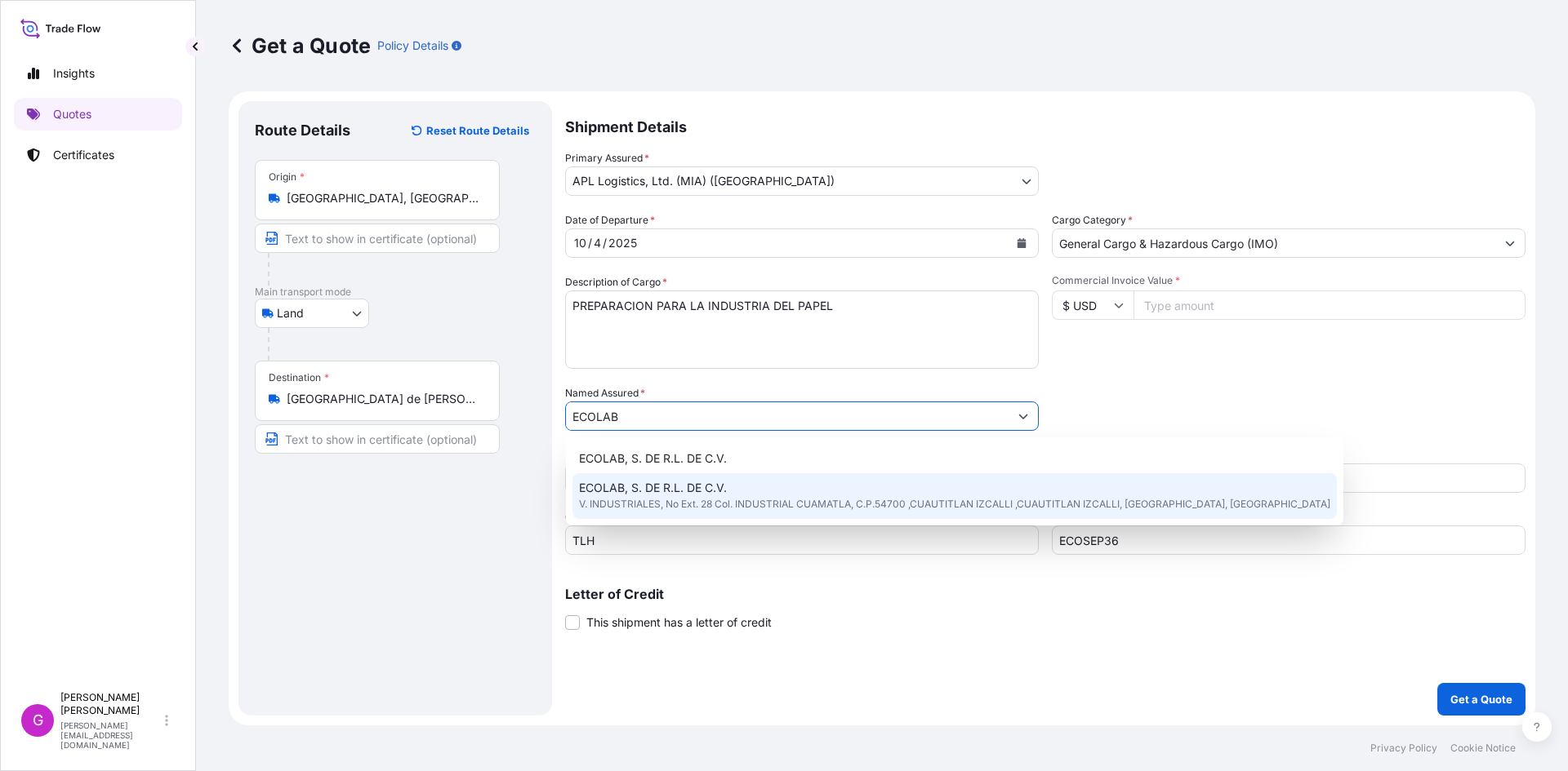
click at [685, 491] on span "ECOLAB, S. DE R.L. DE C.V." at bounding box center [652, 488] width 148 height 16
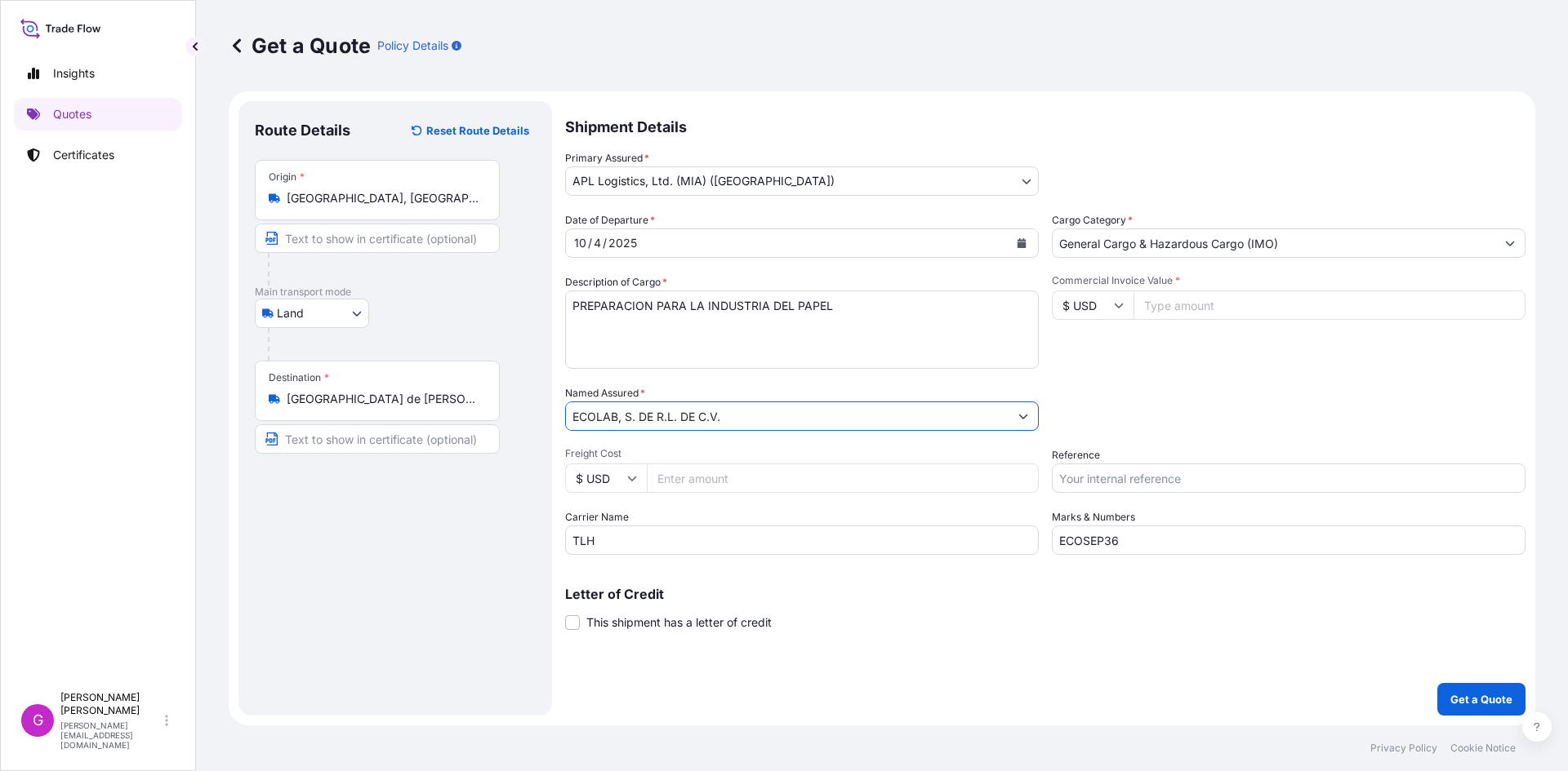
type input "ECOLAB, S. DE R.L. DE C.V."
drag, startPoint x: 654, startPoint y: 548, endPoint x: 509, endPoint y: 531, distance: 146.0
click at [509, 531] on form "Route Details Reset Route Details Place of loading Road / Inland Road / Inland …" at bounding box center [882, 407] width 1307 height 634
type input "MORGAN"
drag, startPoint x: 1173, startPoint y: 541, endPoint x: 926, endPoint y: 517, distance: 248.2
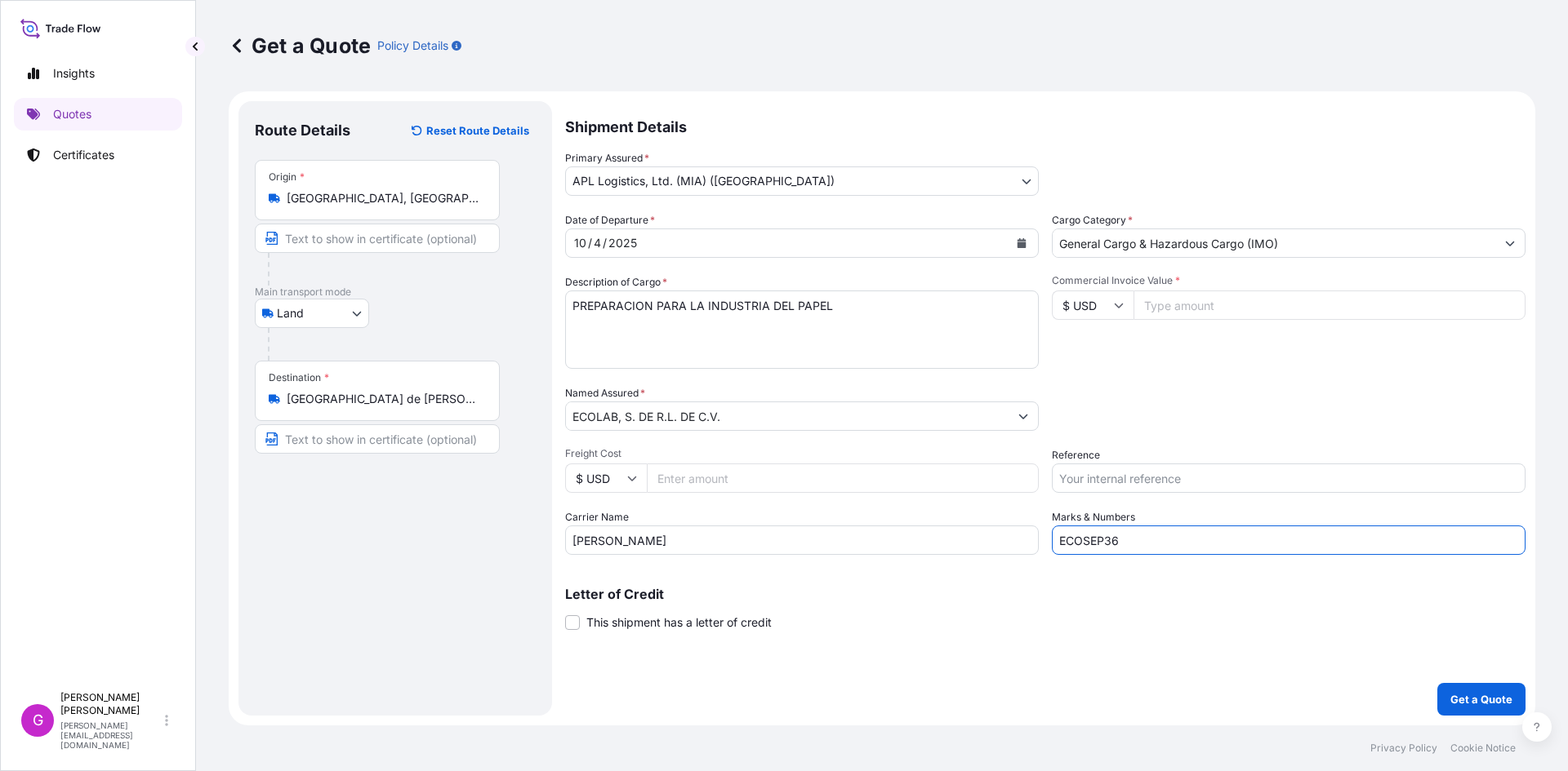
click at [926, 517] on div "Date of Departure * 10 / 4 / 2025 Cargo Category * General Cargo & Hazardous Ca…" at bounding box center [1045, 383] width 960 height 342
paste input "OCT05"
type input "ECOOCT05"
click at [1023, 243] on icon "Calendar" at bounding box center [1021, 243] width 9 height 10
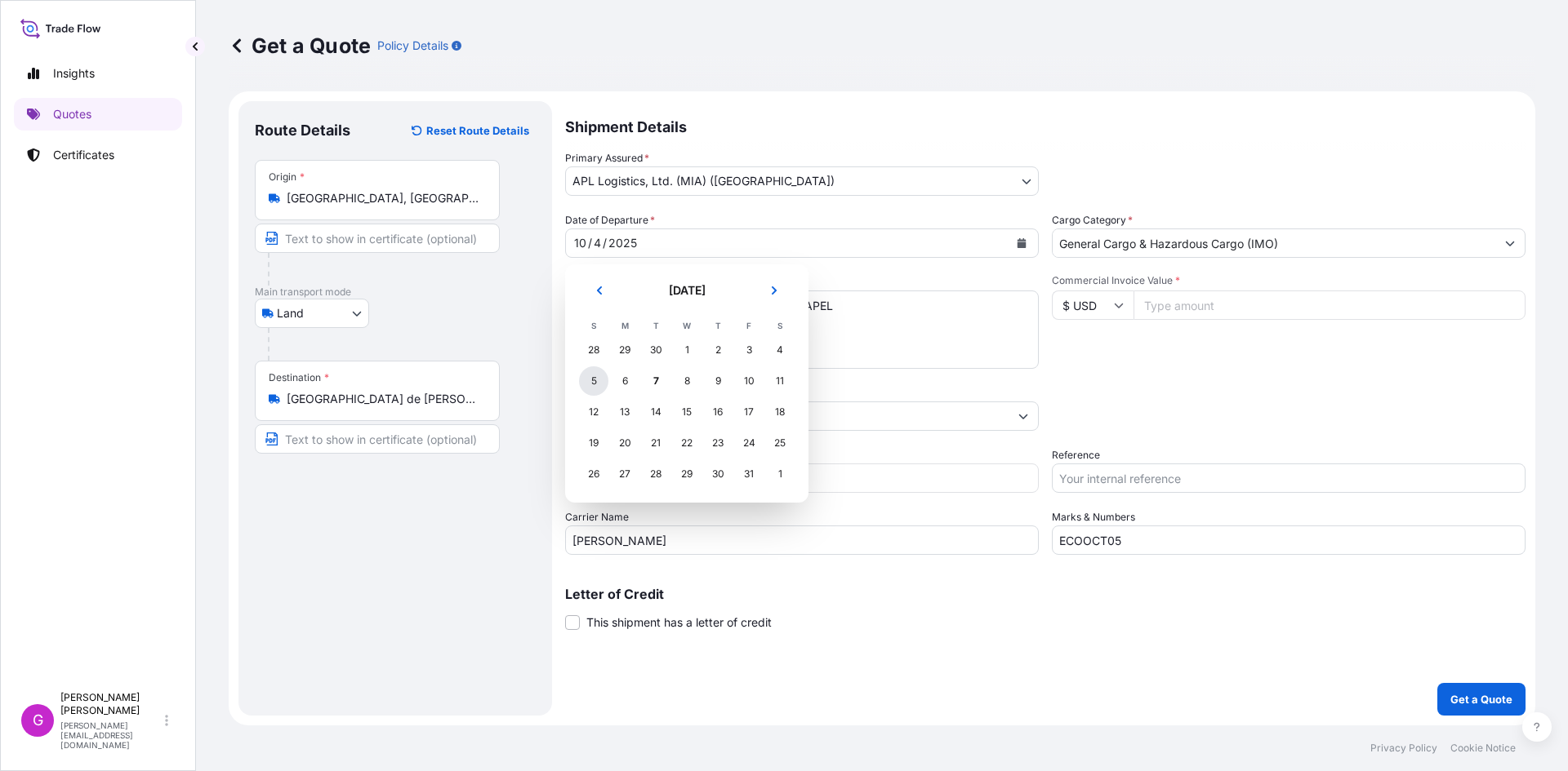
click at [605, 382] on div "5" at bounding box center [593, 381] width 29 height 29
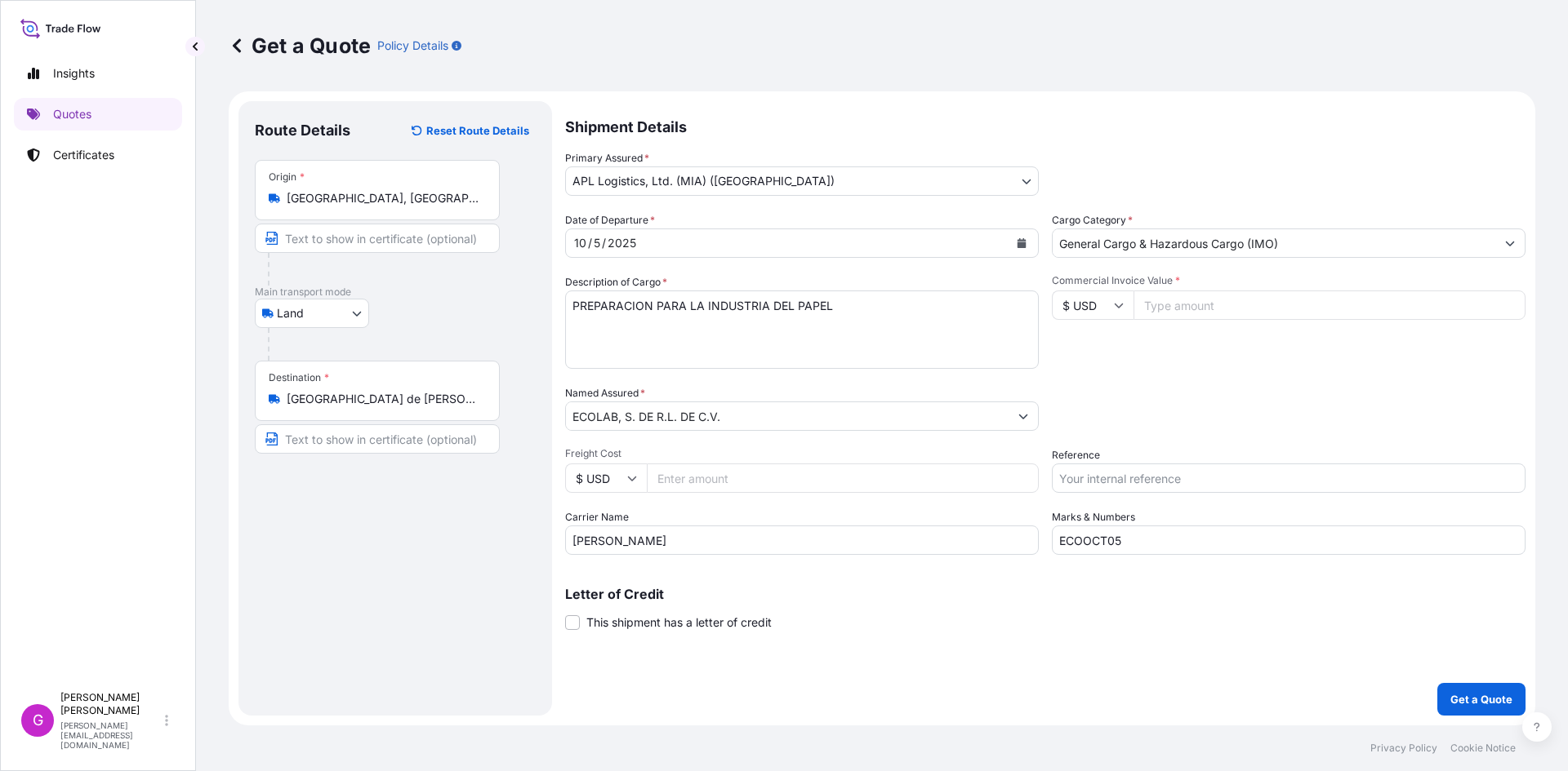
click at [1190, 311] on input "Commercial Invoice Value *" at bounding box center [1329, 305] width 392 height 29
paste input "362201.44"
type input "362201.44"
drag, startPoint x: 1188, startPoint y: 477, endPoint x: 1176, endPoint y: 476, distance: 12.0
click at [1188, 477] on input "Reference" at bounding box center [1288, 478] width 473 height 29
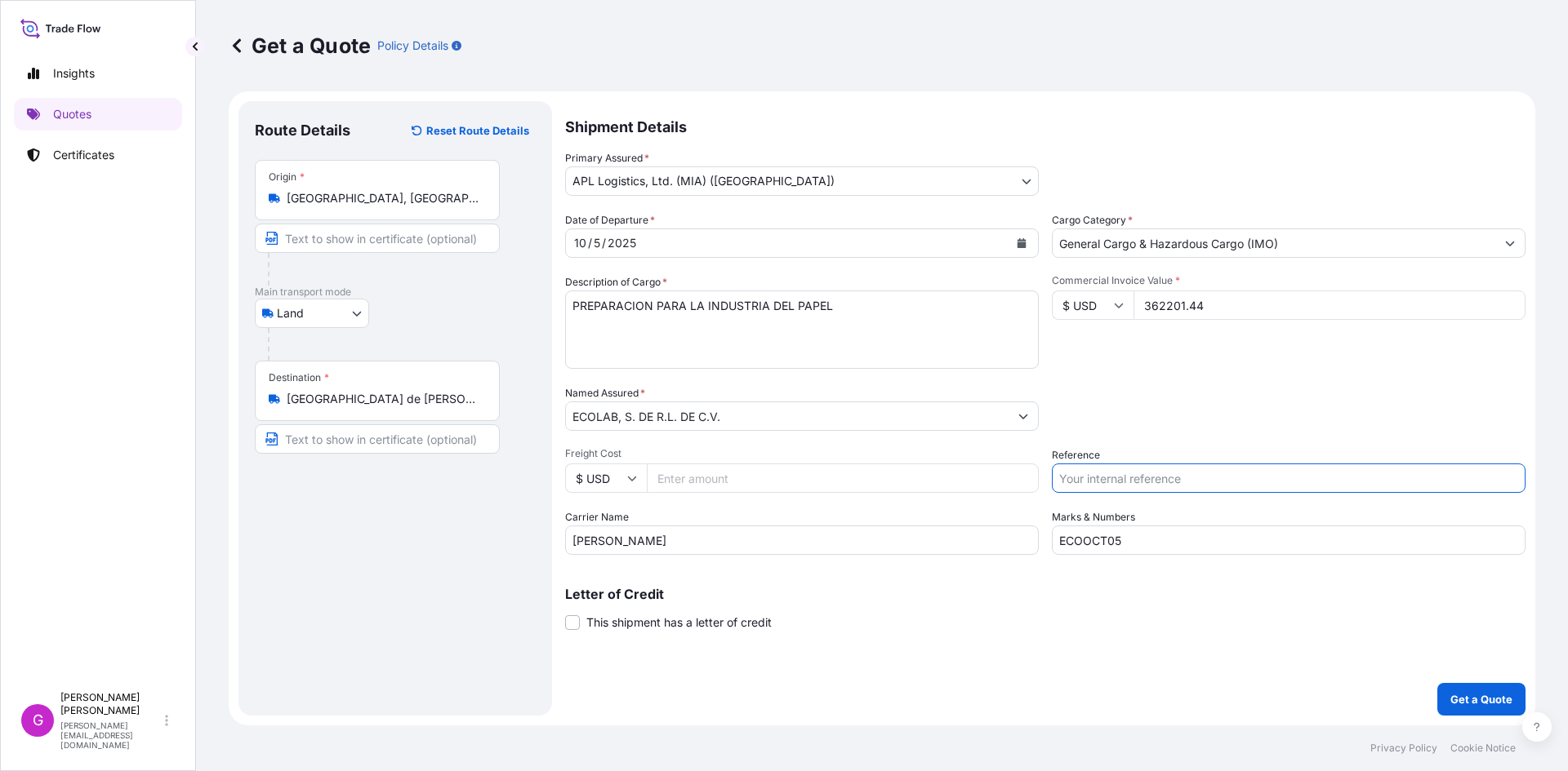
paste input "25 24 3737 5011461"
type input "25 24 3737 5011461"
click at [758, 470] on input "Freight Cost" at bounding box center [842, 478] width 392 height 29
paste input "1804.06"
type input "1804.06"
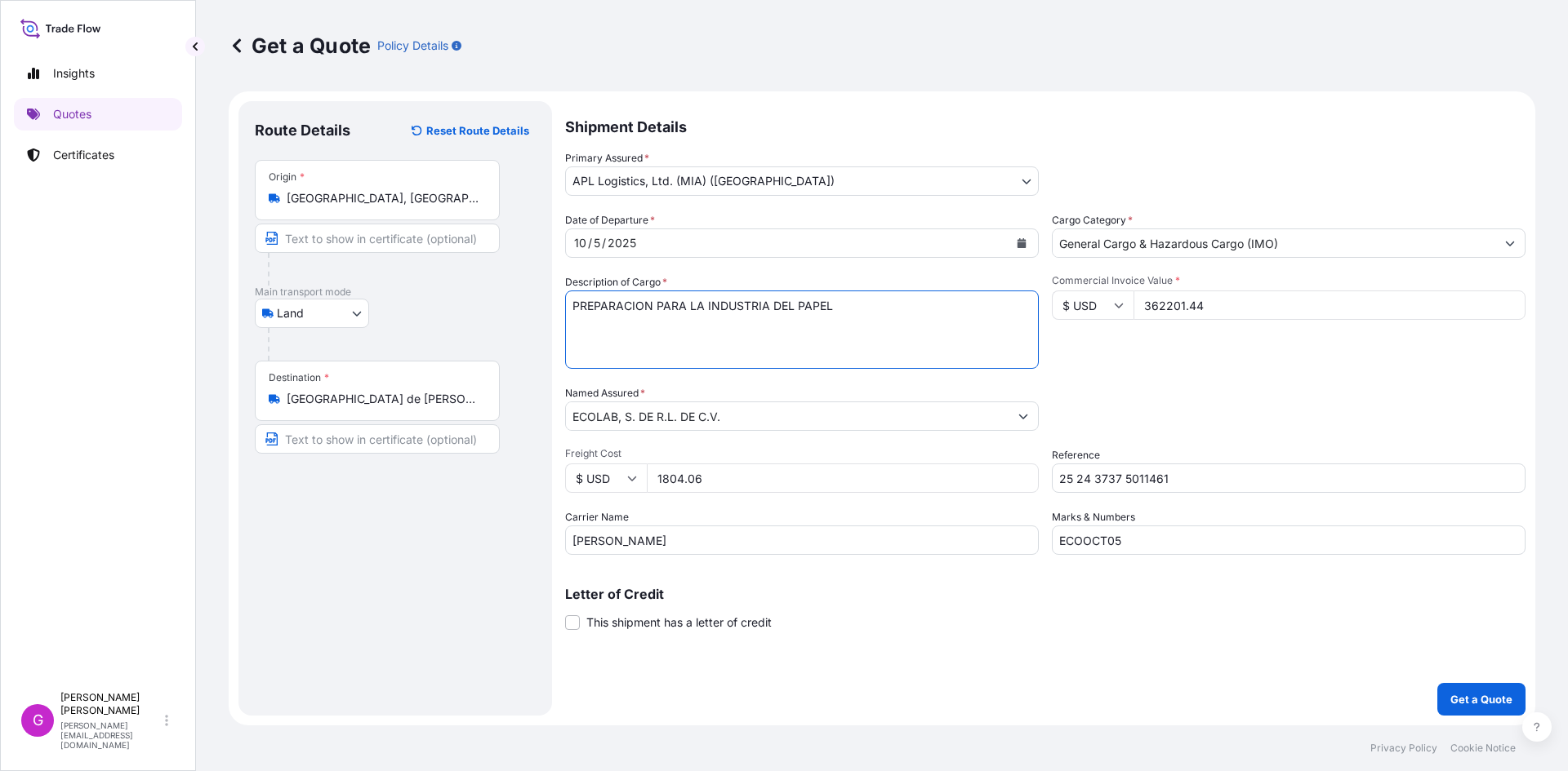
drag, startPoint x: 780, startPoint y: 308, endPoint x: 474, endPoint y: 279, distance: 307.4
click at [474, 279] on form "Route Details Reset Route Details Place of loading Road / Inland Road / Inland …" at bounding box center [882, 407] width 1307 height 634
paste textarea "MAQUINA LAVAVAJILLAS"
paste textarea "TIRAS REACTIVAS"
paste textarea "PARTES PARA BOMBA"
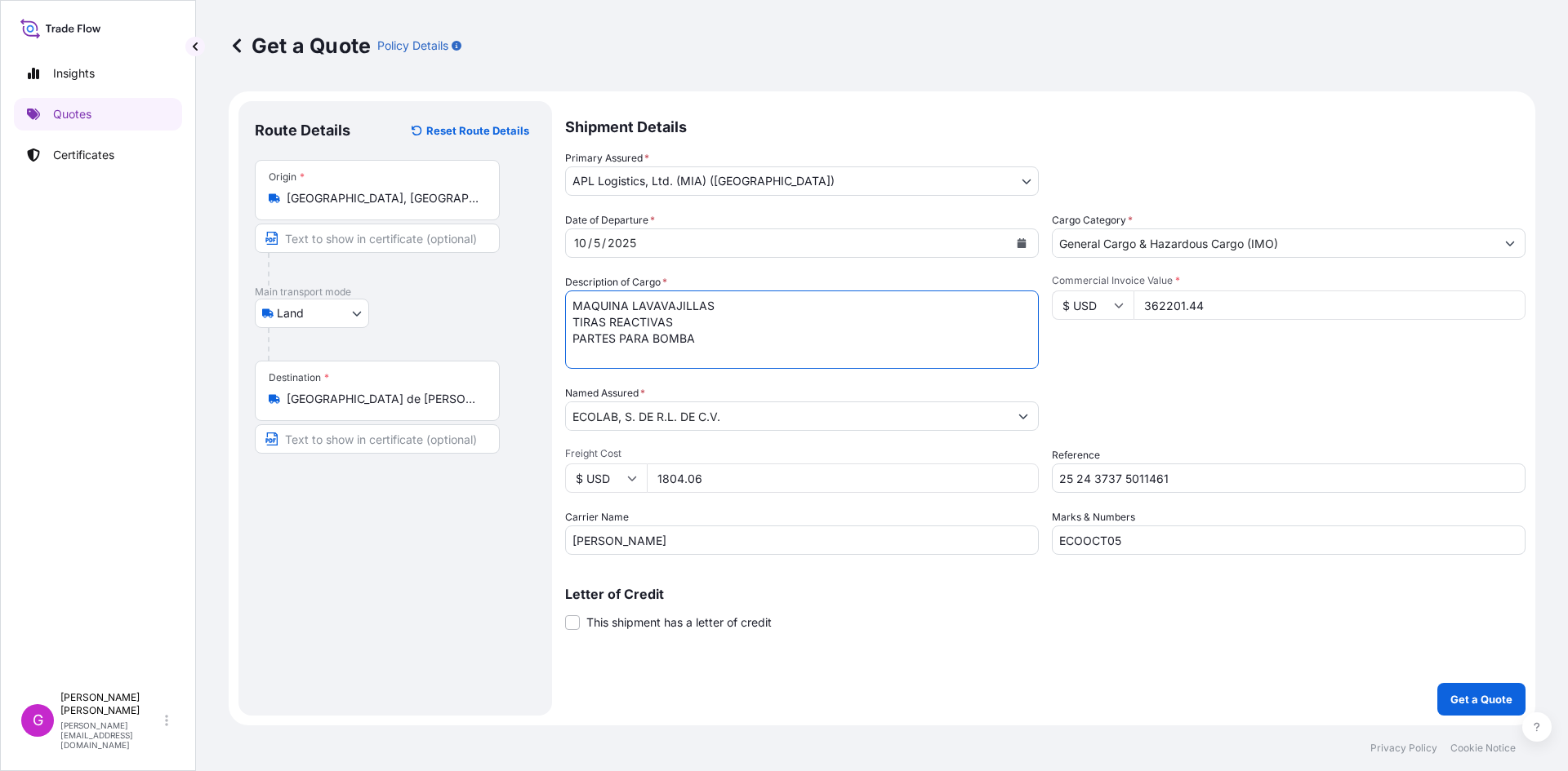
paste textarea "BOMBA"
paste textarea "MANUFACTURAS PLASTICO"
paste textarea "APARATO DISTRIBUIDOR O DOSIFICADOR"
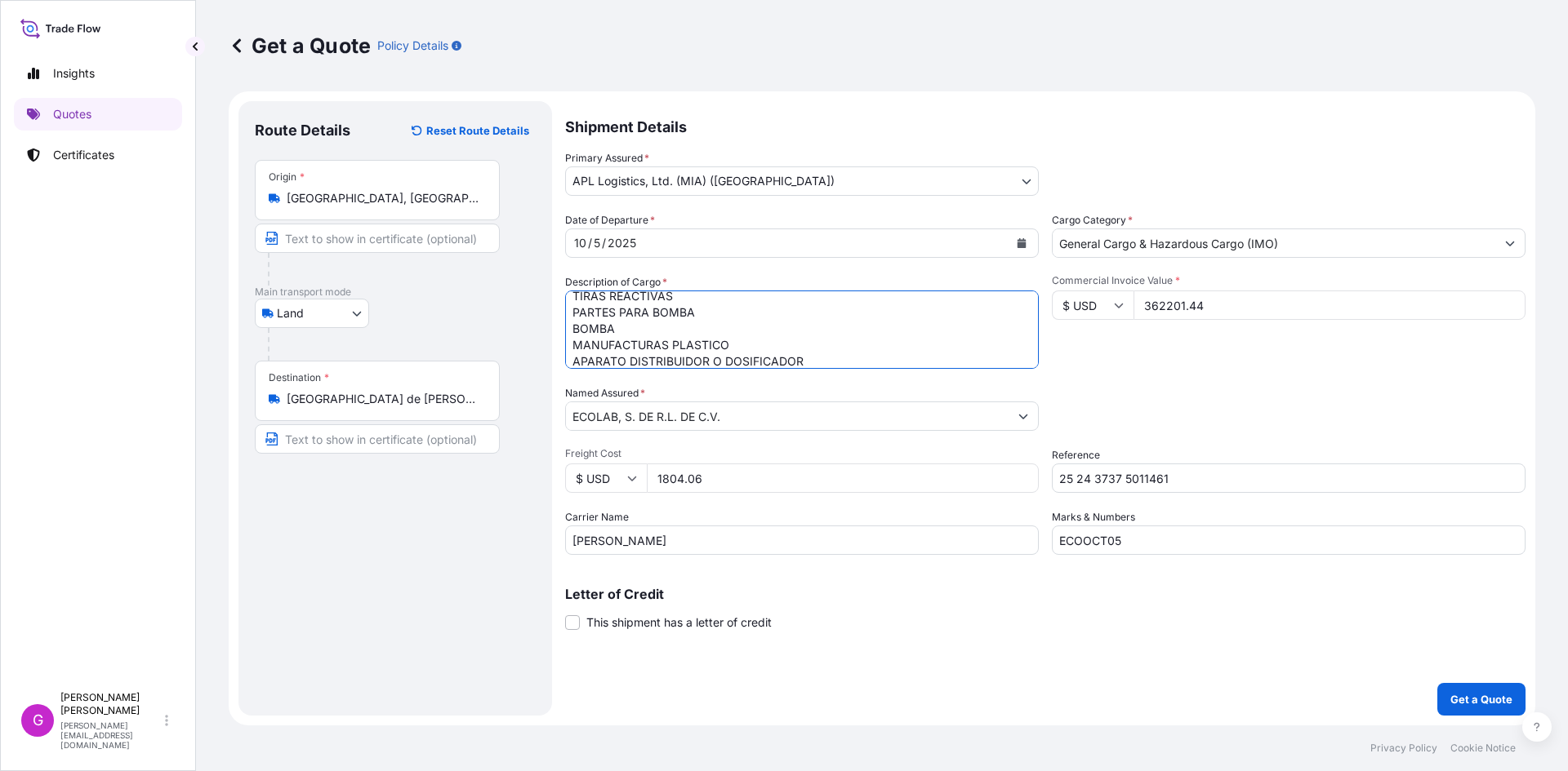
scroll to position [43, 0]
paste textarea "ARTICULOS PARA EL SERVICIO DE MESA"
paste textarea "DISPERSOR"
type textarea "MAQUINA LAVAVAJILLAS TIRAS REACTIVAS PARTES PARA BOMBA BOMBA MANUFACTURAS PLAST…"
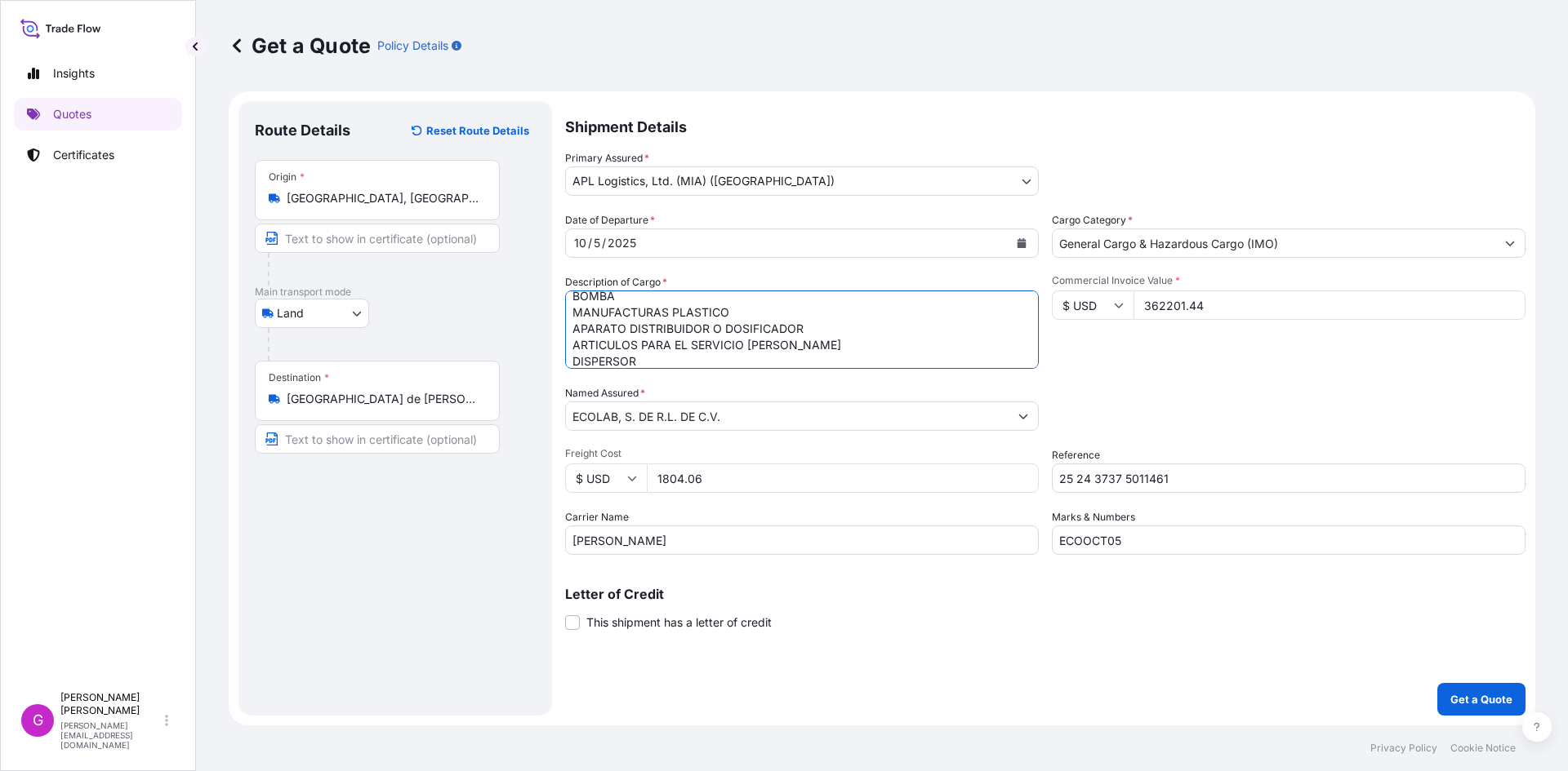
click at [1175, 305] on input "362201.44" at bounding box center [1329, 305] width 392 height 29
click at [672, 481] on input "1804.06" at bounding box center [842, 478] width 392 height 29
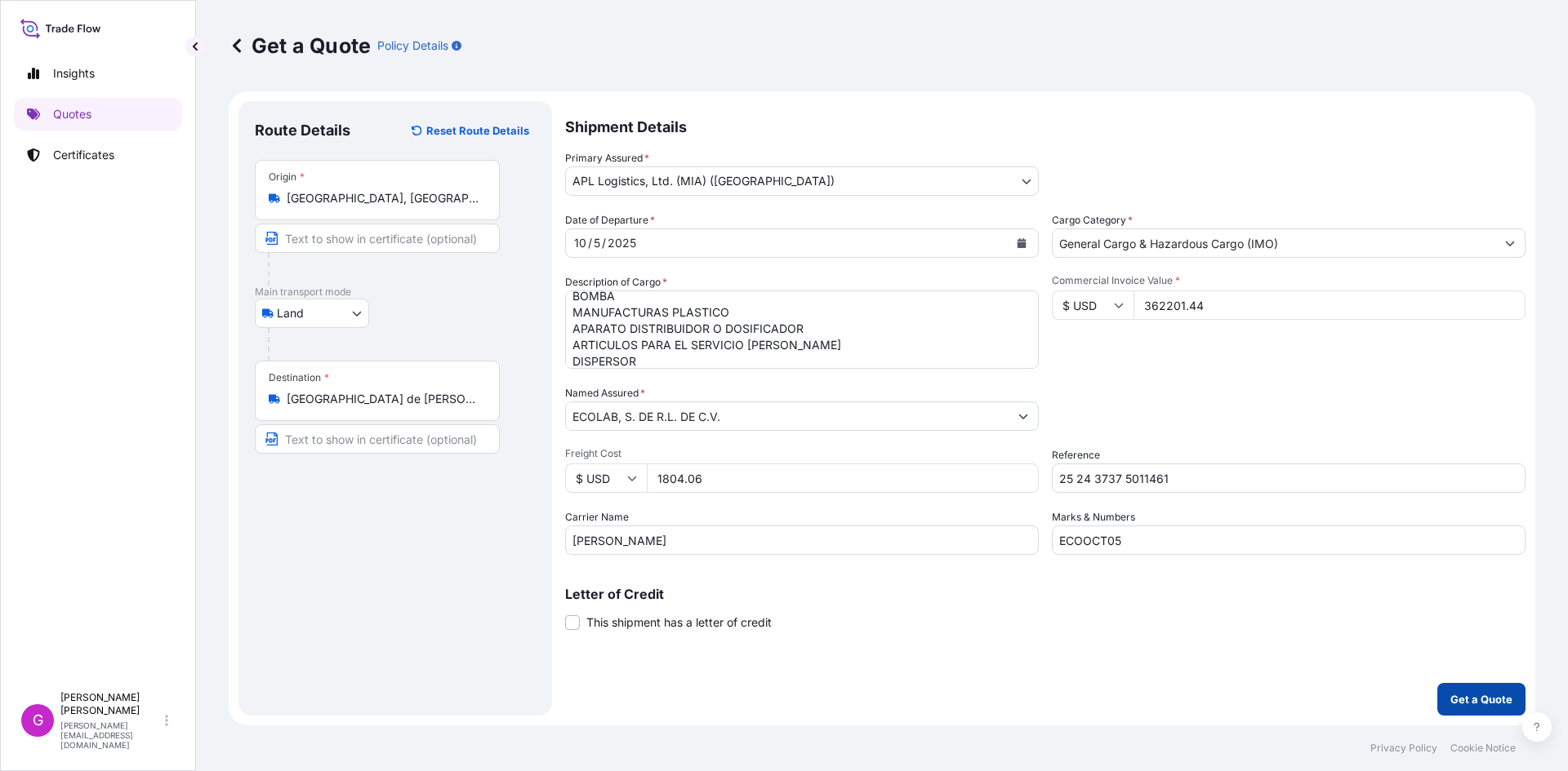
click at [1463, 683] on button "Get a Quote" at bounding box center [1481, 699] width 88 height 33
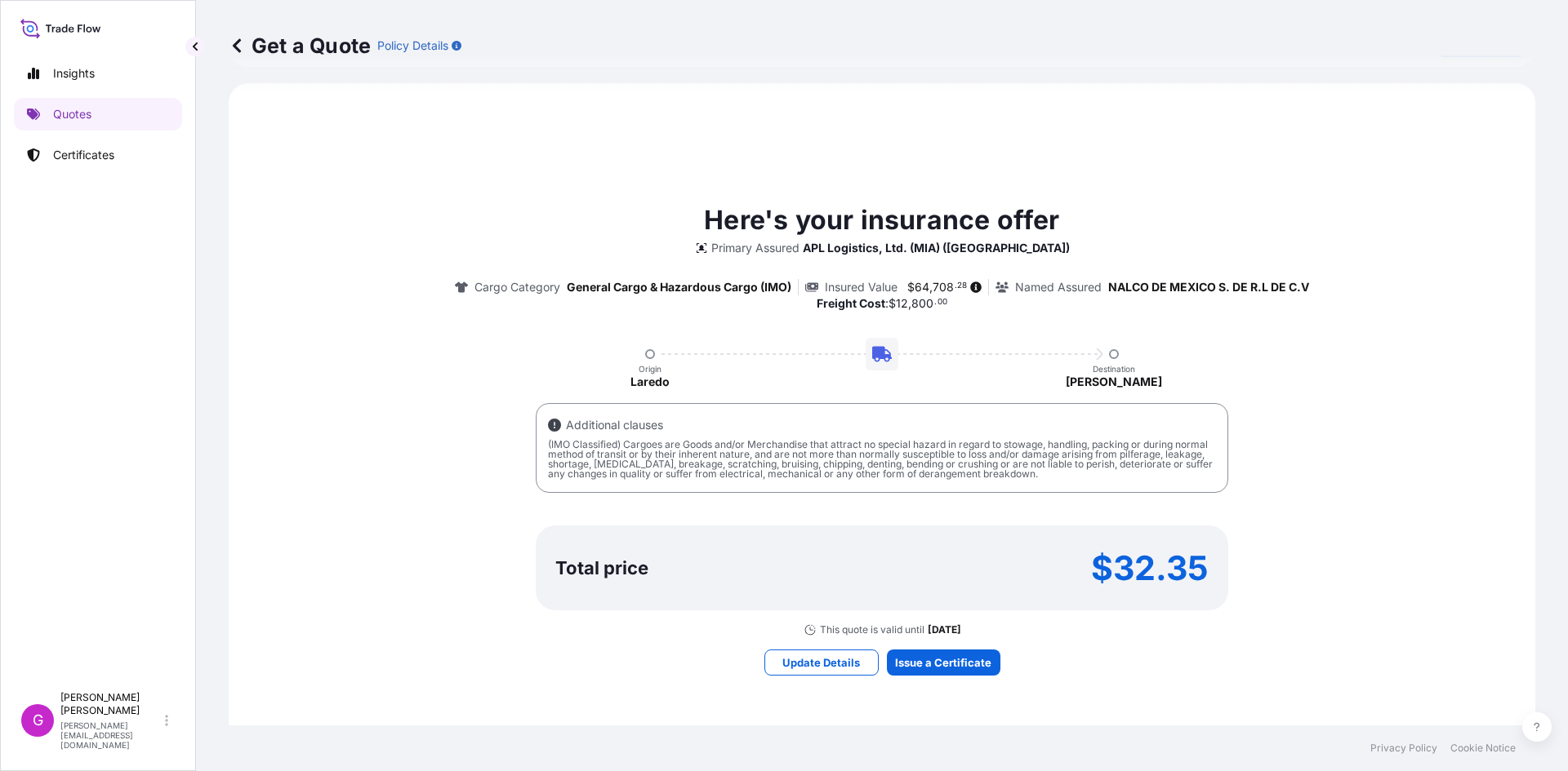
scroll to position [752, 0]
click at [1275, 564] on div "Here's your insurance offer Primary Assured APL Logistics, Ltd. (MIA) (Miami) C…" at bounding box center [882, 417] width 1260 height 435
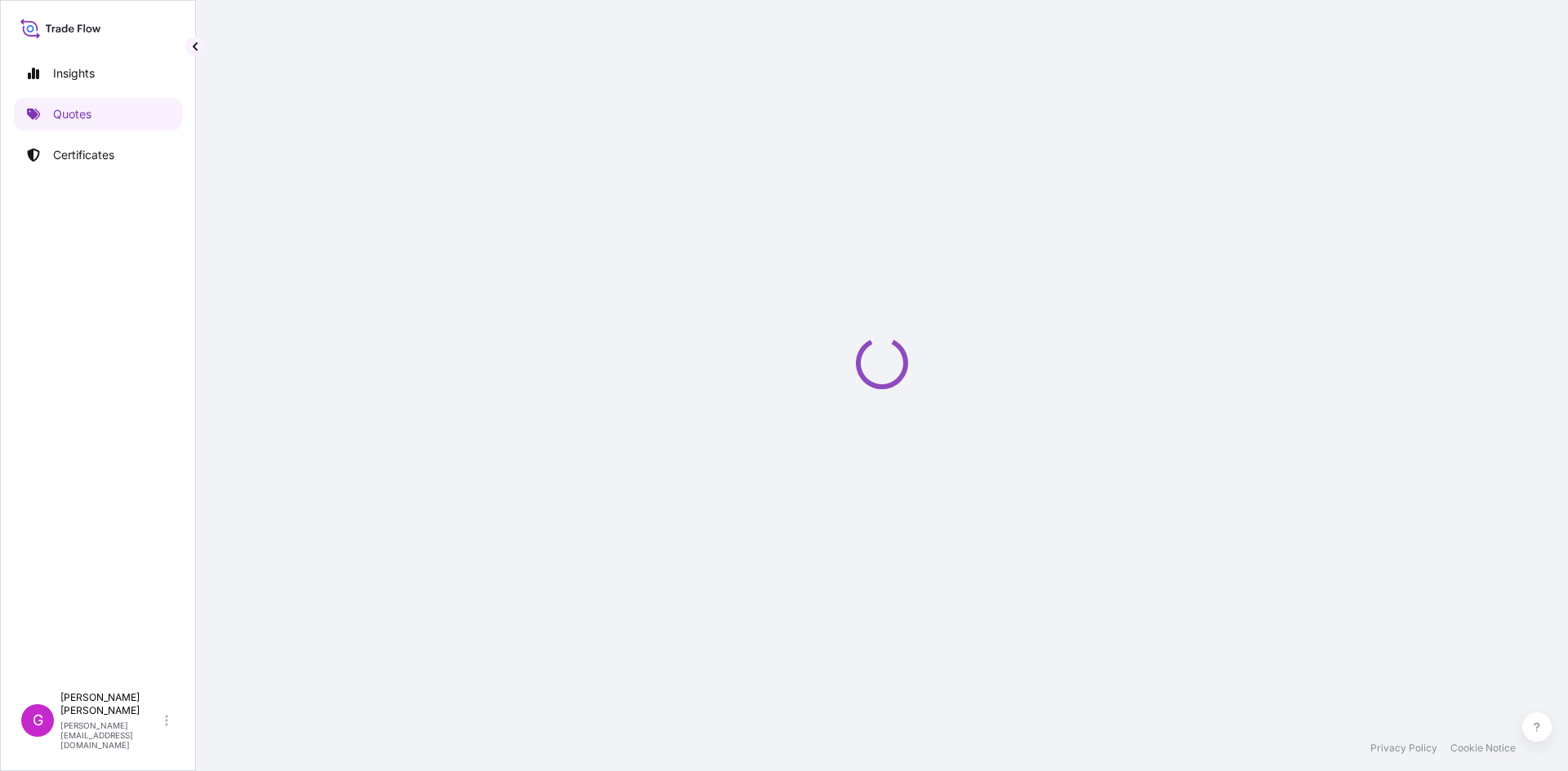
select select "Land"
select select "31870"
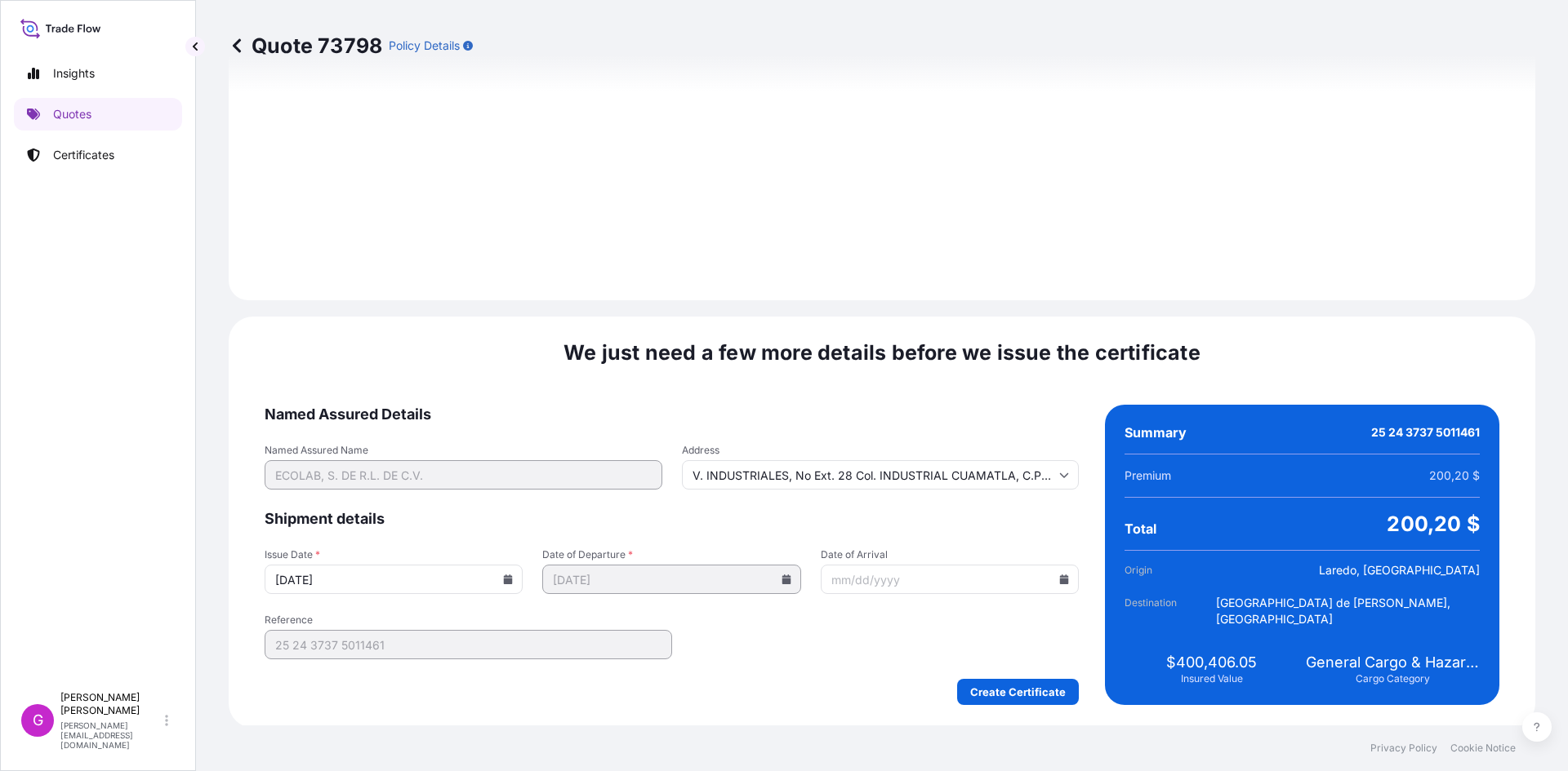
scroll to position [1948, 0]
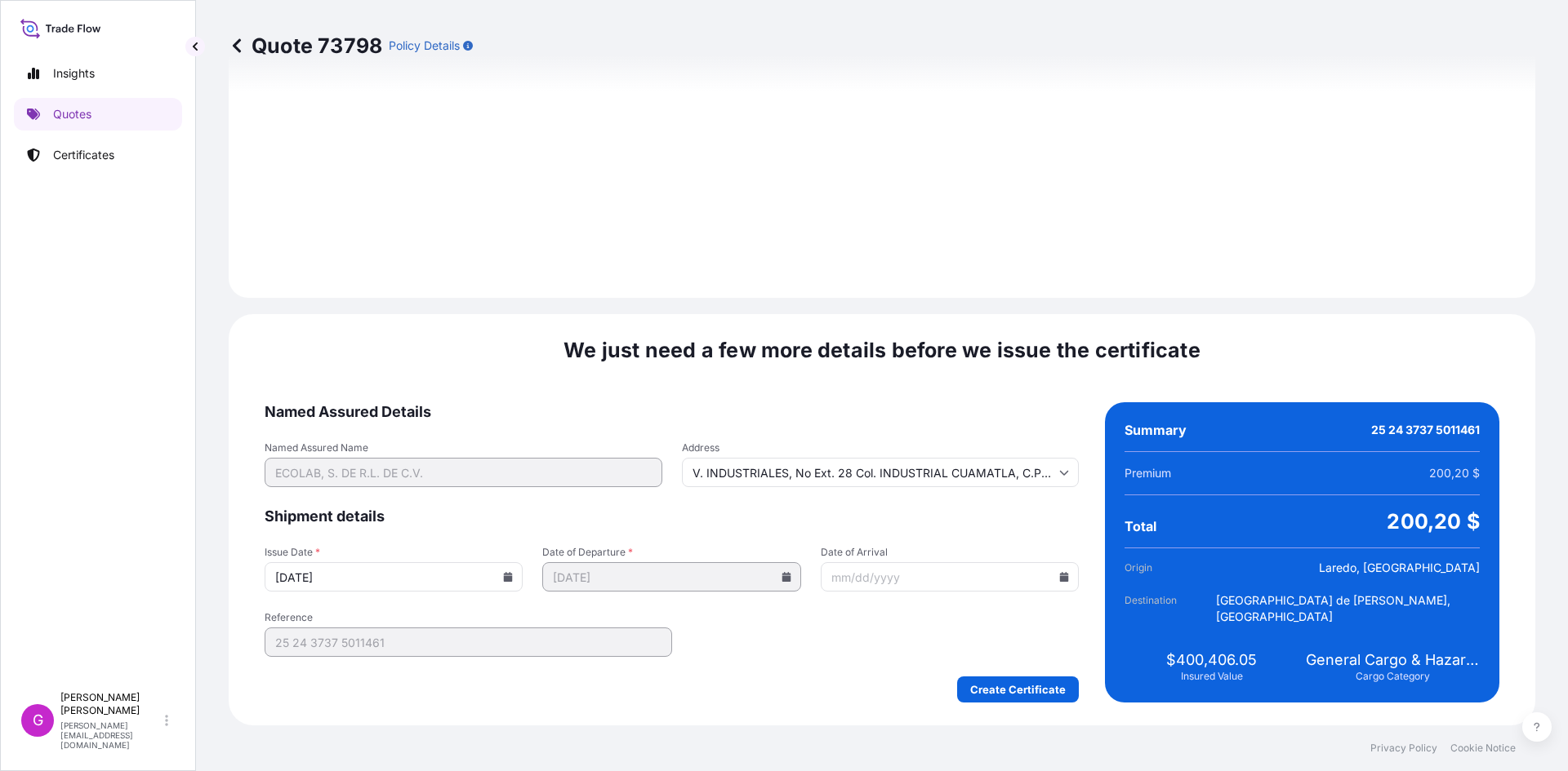
click at [1059, 578] on icon at bounding box center [1064, 577] width 10 height 10
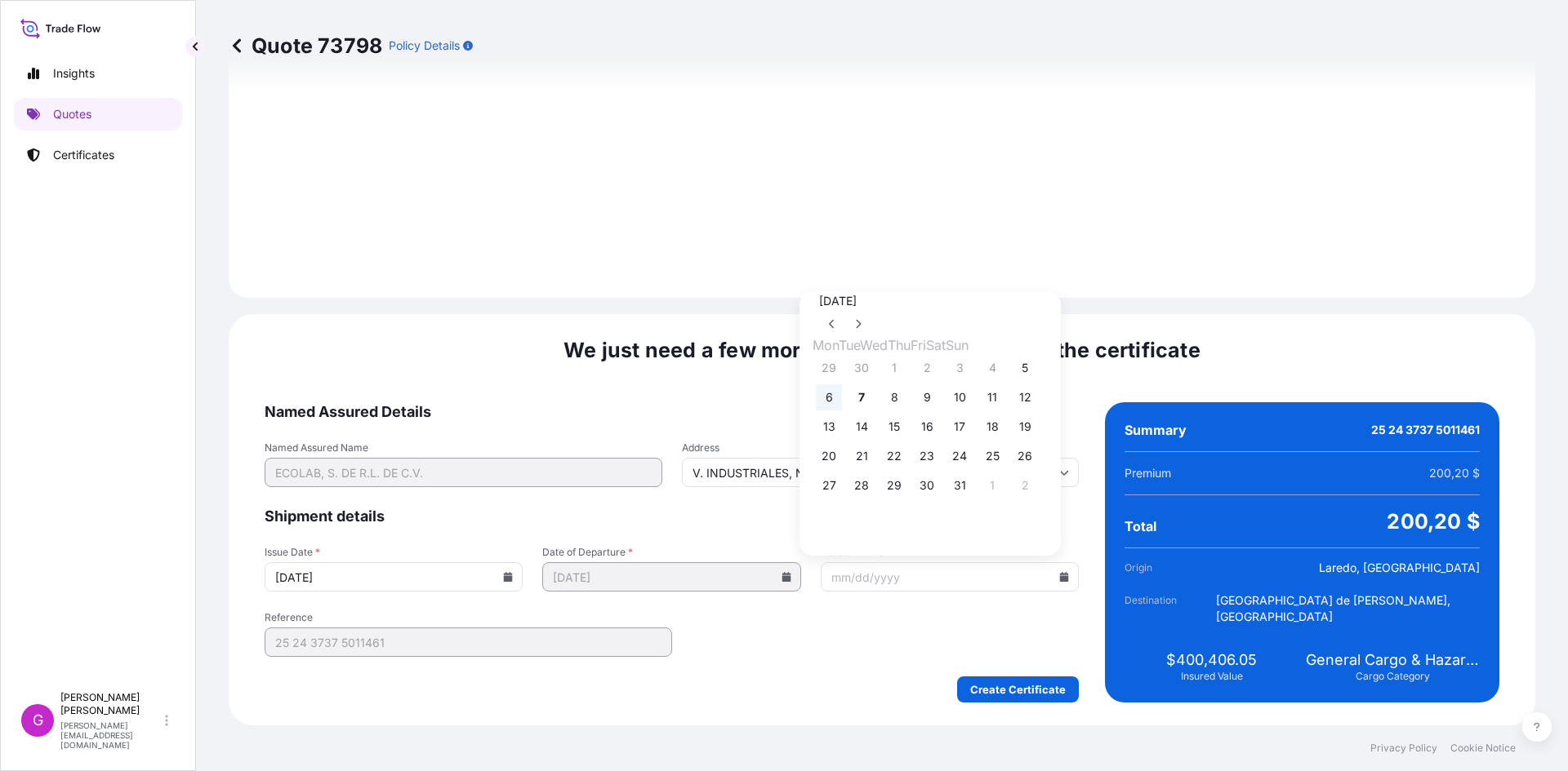
click at [835, 398] on button "6" at bounding box center [829, 397] width 26 height 26
type input "10/06/2025"
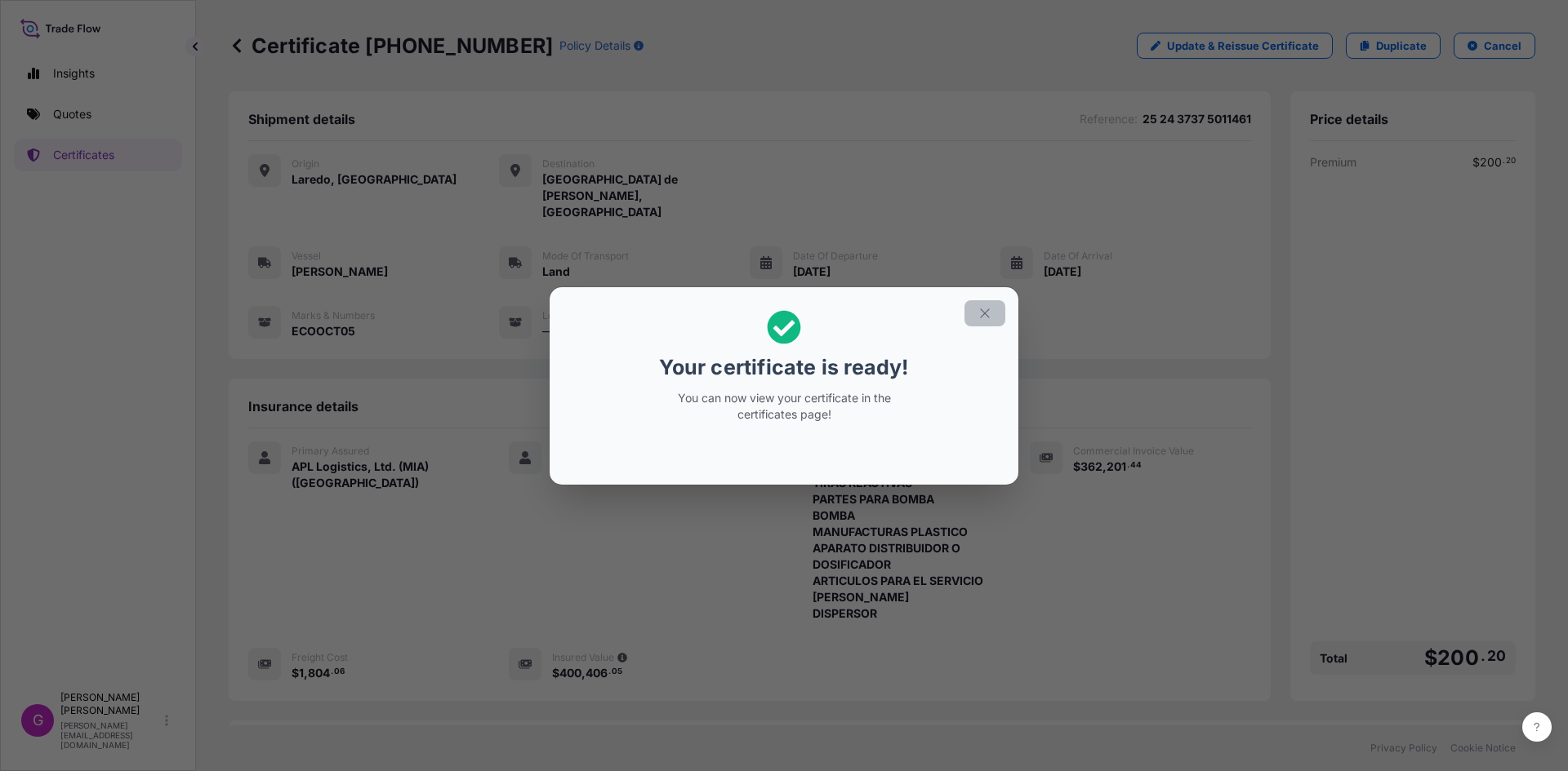
click at [994, 315] on button "button" at bounding box center [984, 312] width 41 height 26
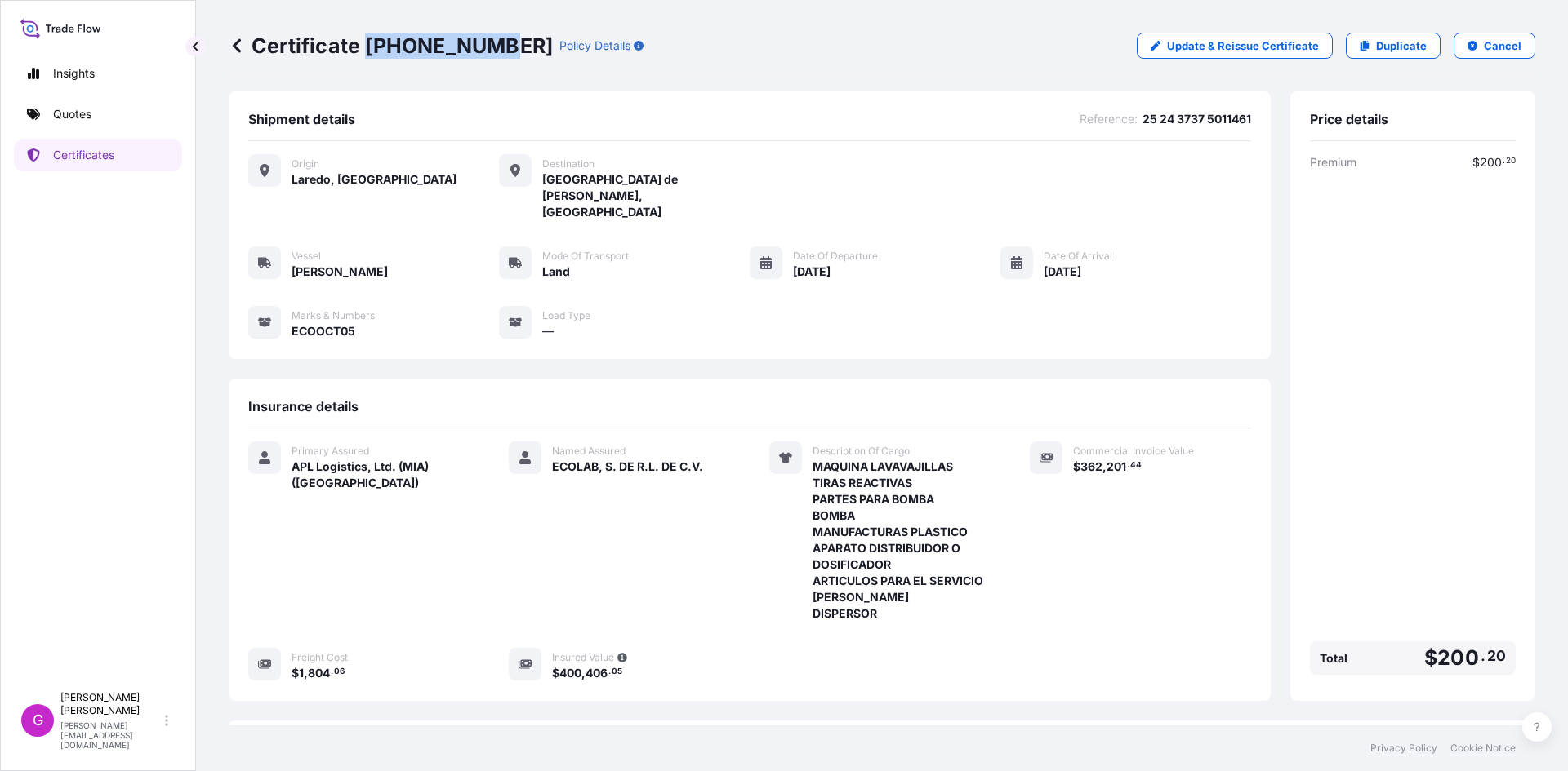
drag, startPoint x: 492, startPoint y: 43, endPoint x: 371, endPoint y: 42, distance: 121.0
click at [371, 42] on p "Certificate 31870-339-1" at bounding box center [390, 45] width 324 height 26
copy p "31870-339-1"
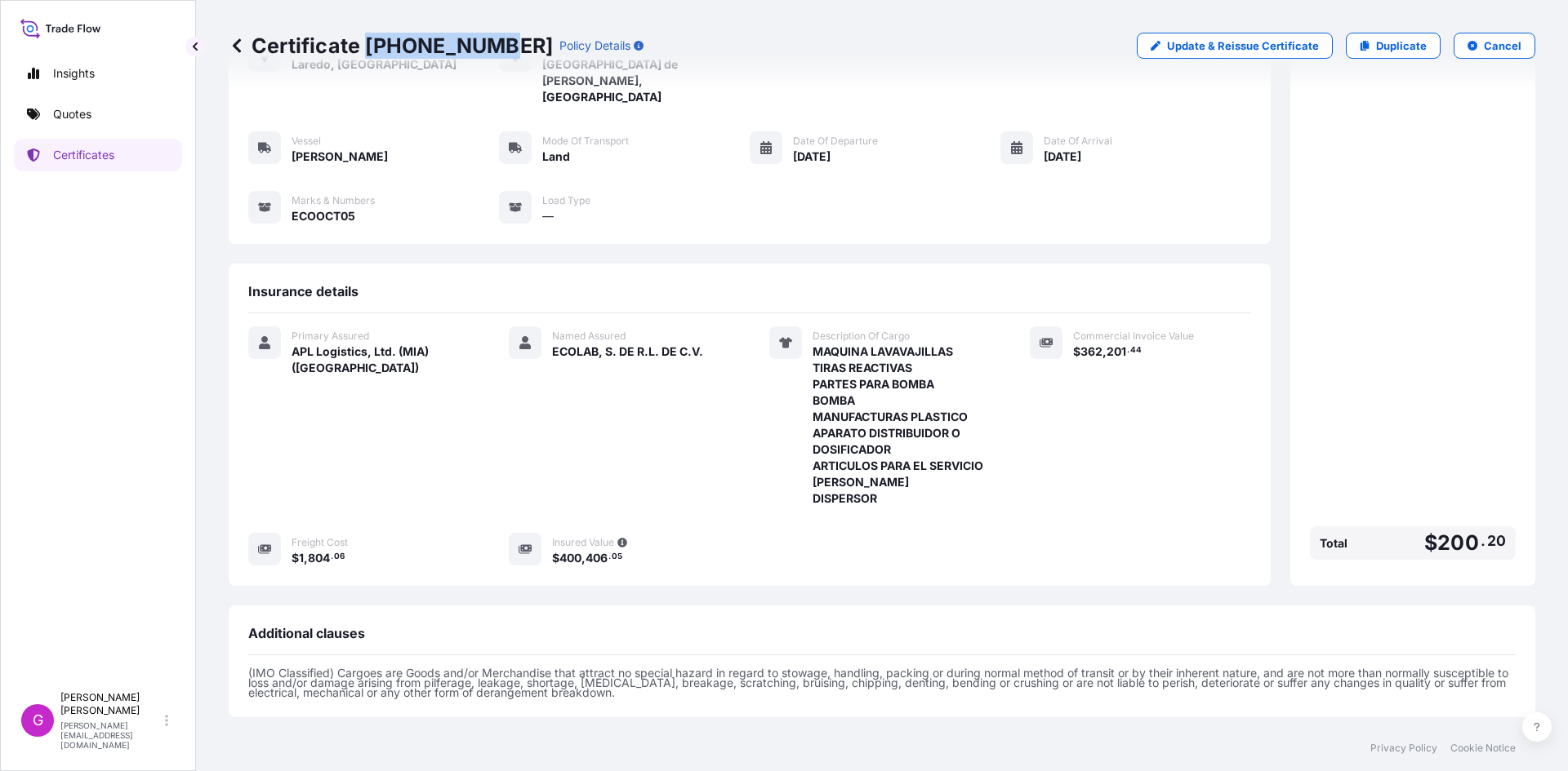
scroll to position [263, 0]
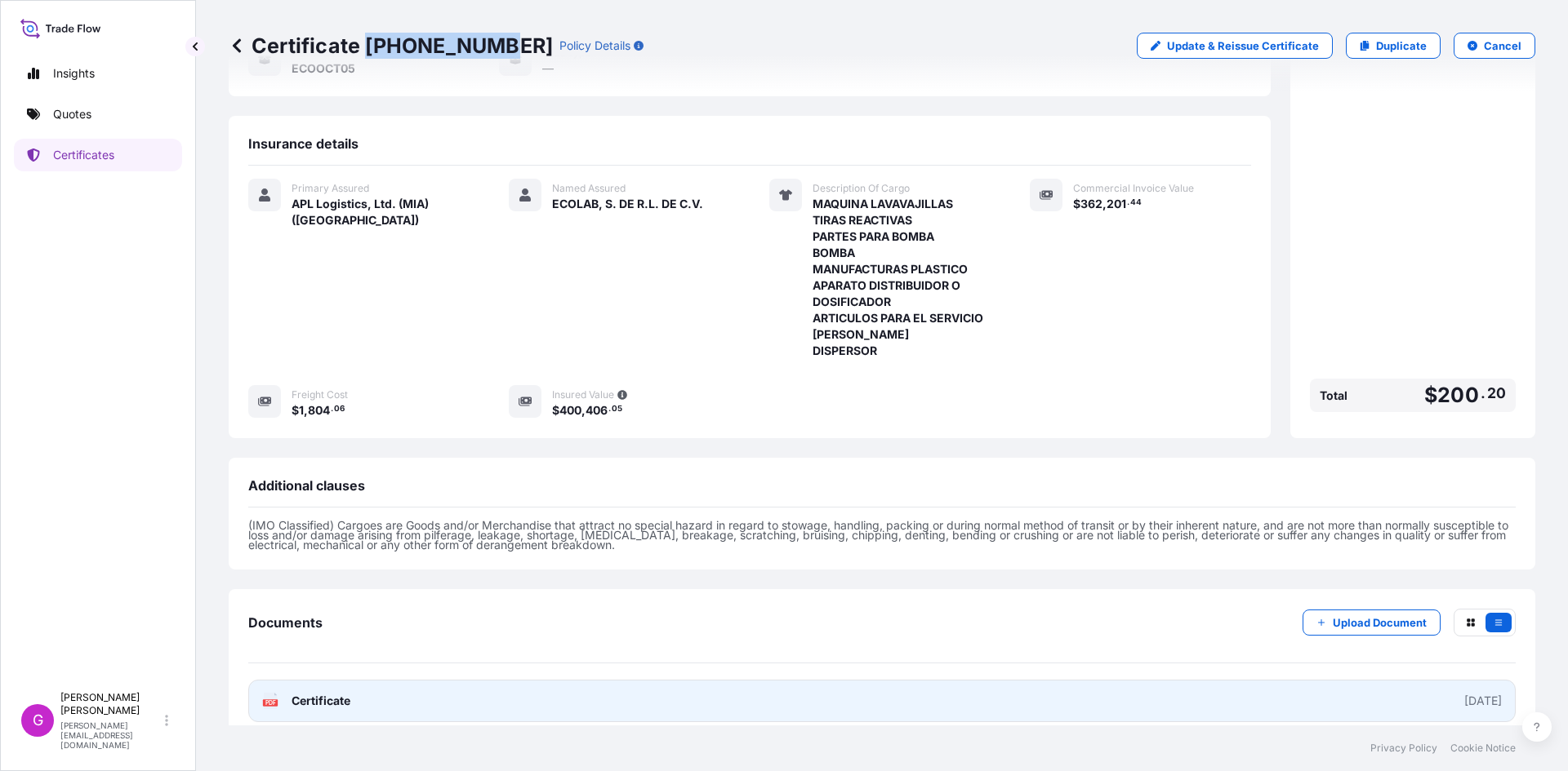
click at [349, 693] on span "Certificate" at bounding box center [320, 700] width 59 height 16
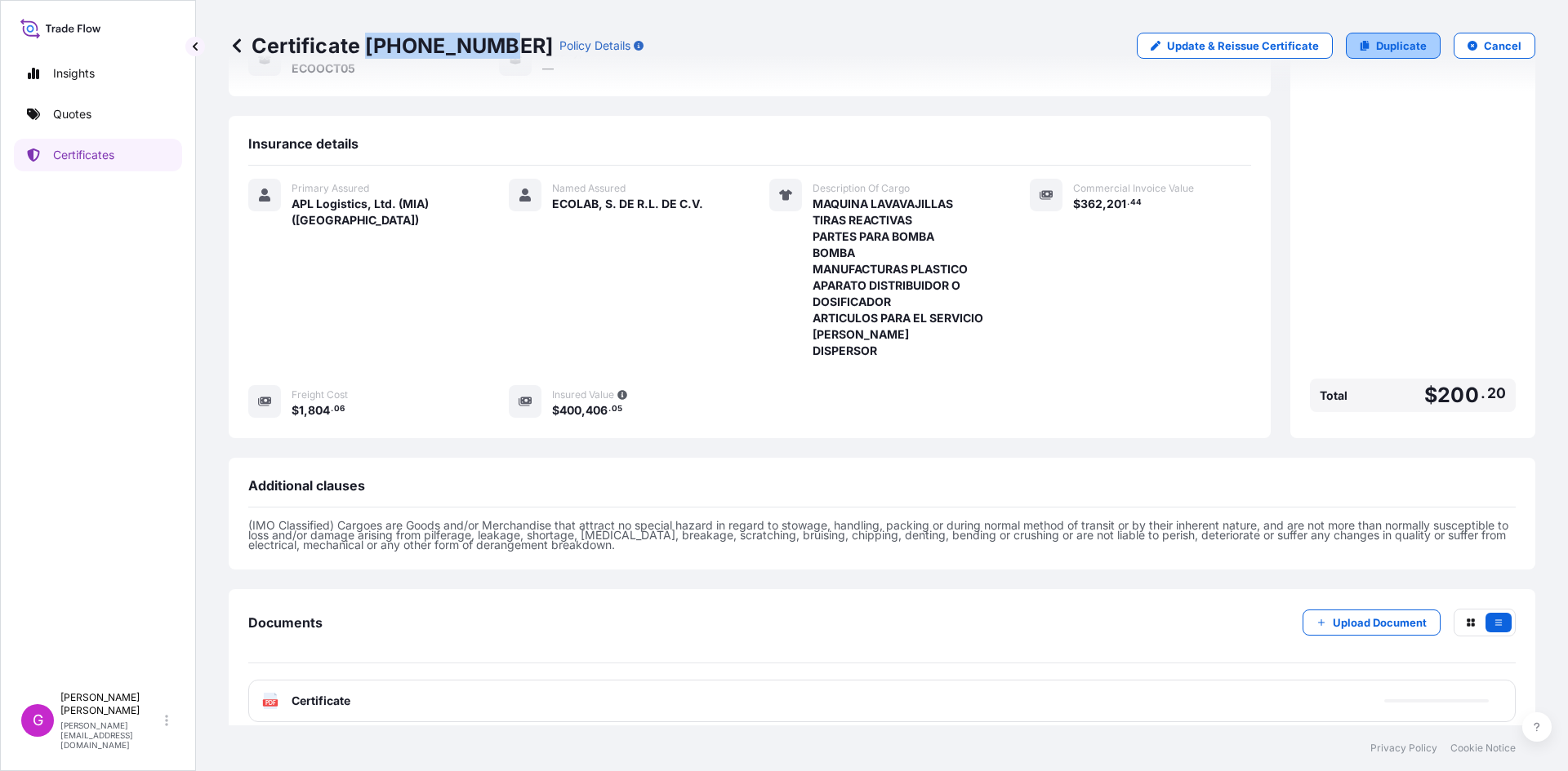
click at [1375, 33] on link "Duplicate" at bounding box center [1393, 45] width 95 height 26
select select "Land"
select select "31870"
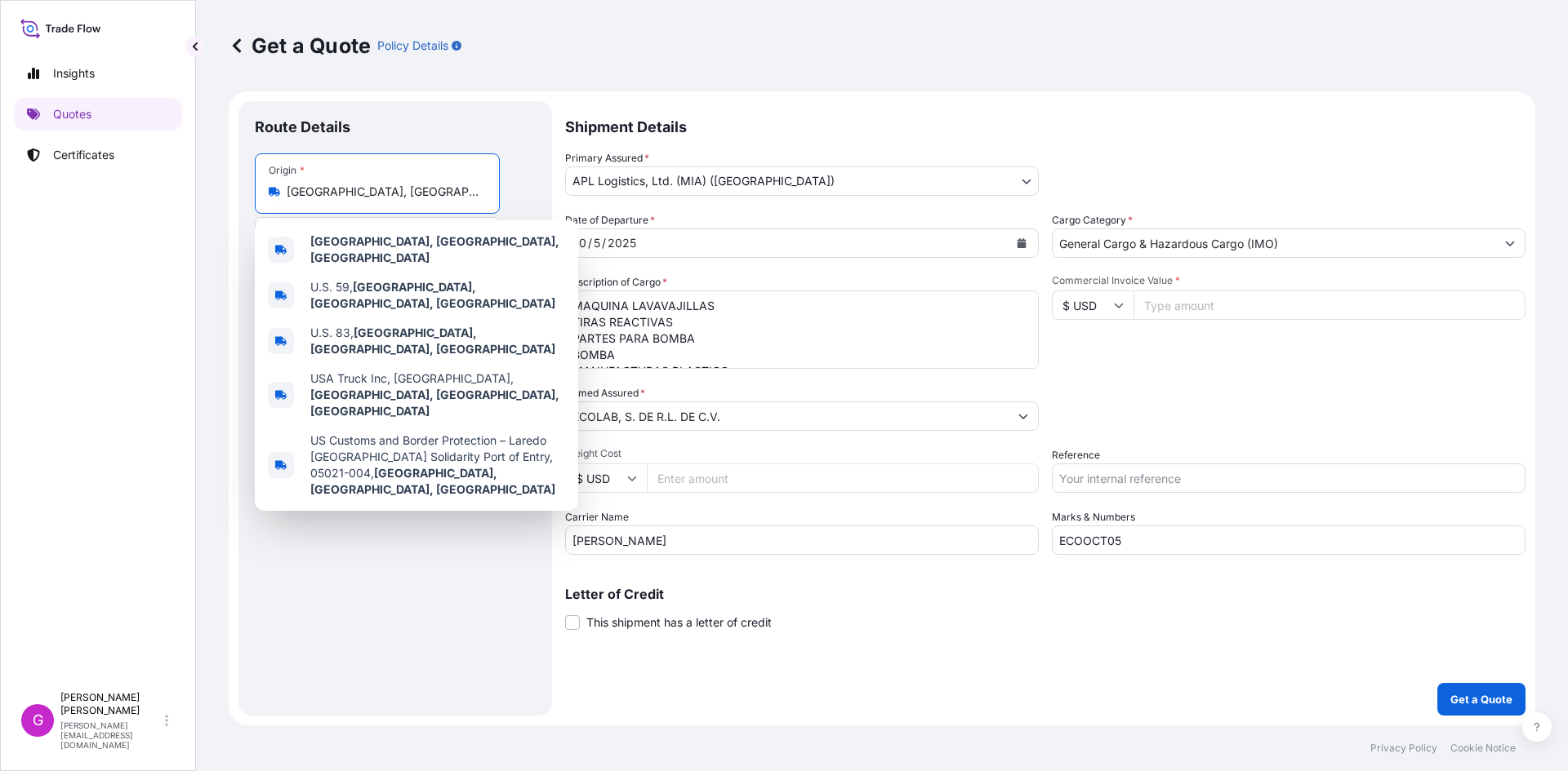
click at [302, 191] on input "Laredo, TX, USA" at bounding box center [382, 192] width 193 height 16
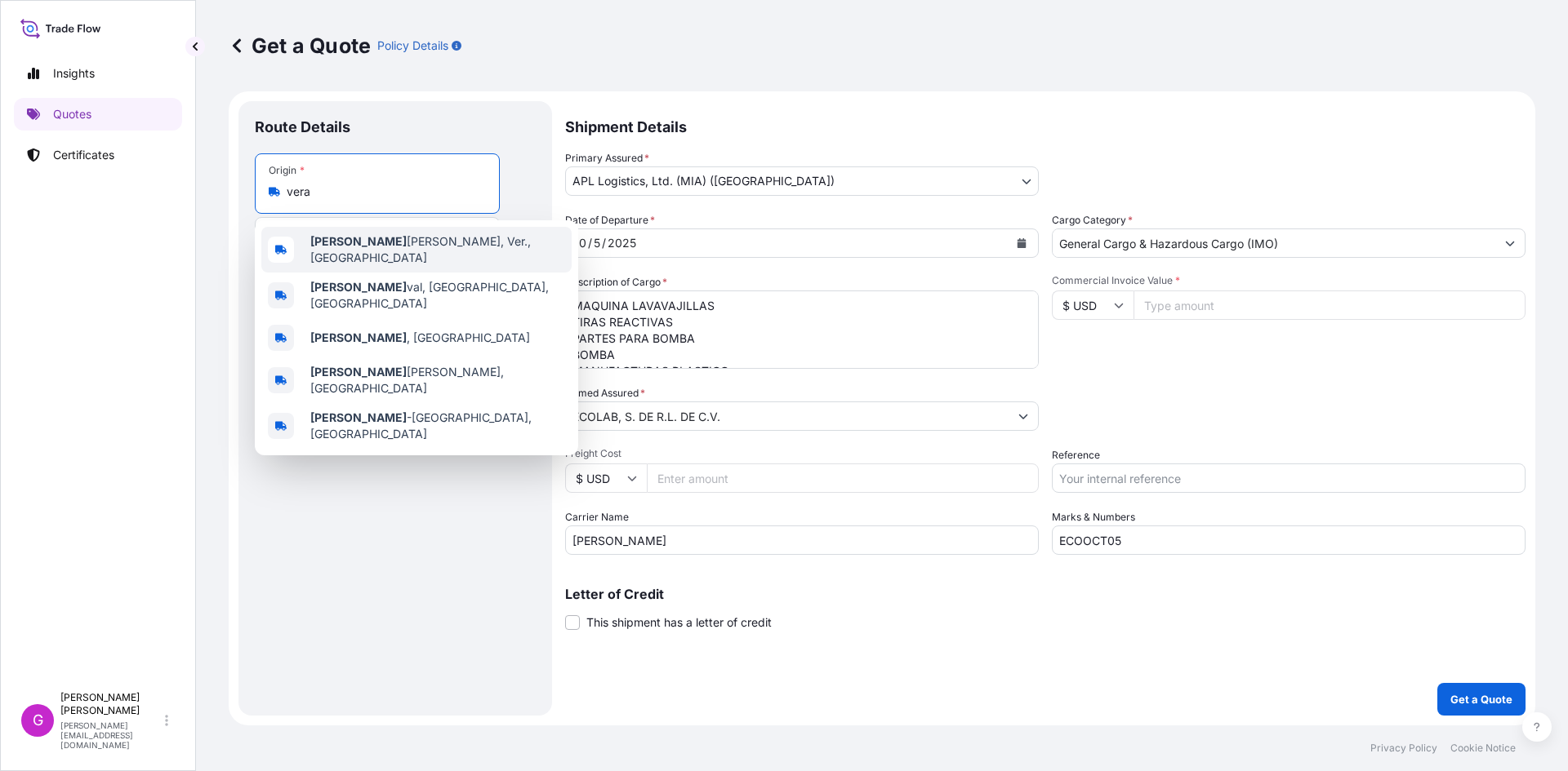
click at [394, 245] on span "Vera cruz, Ver., Mexico" at bounding box center [437, 250] width 255 height 33
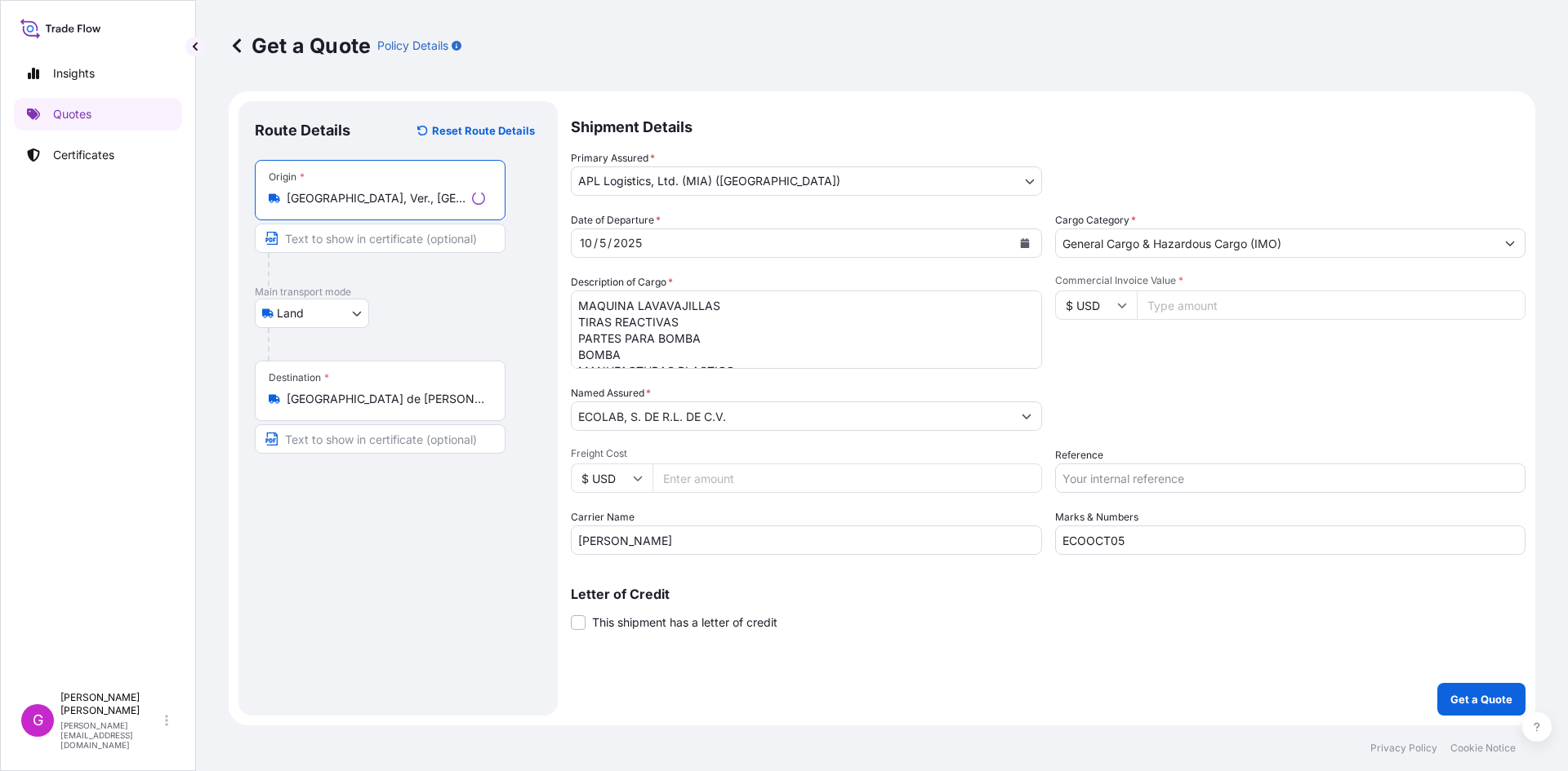
type input "Veracruz, Ver., Mexico"
click at [400, 394] on input "Tultitlán de Mariano Escobedo, State of Mexico, Mexico" at bounding box center [385, 399] width 198 height 16
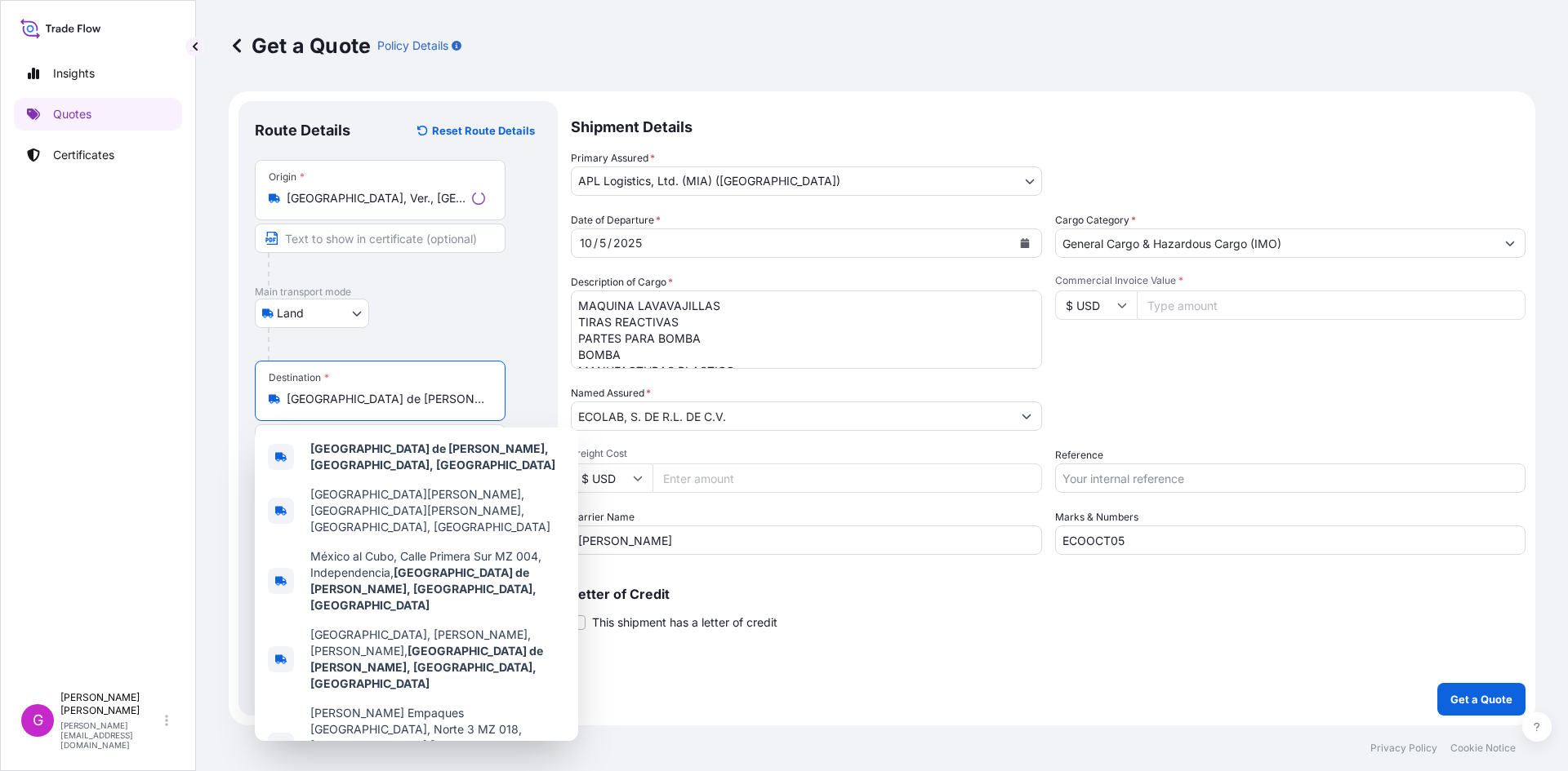
click at [400, 394] on input "Tultitlán de Mariano Escobedo, State of Mexico, Mexico" at bounding box center [385, 399] width 198 height 16
click at [400, 394] on input "Tultitlán de Mariano Escobedo, State of Mexico, Mexico" at bounding box center [382, 399] width 193 height 16
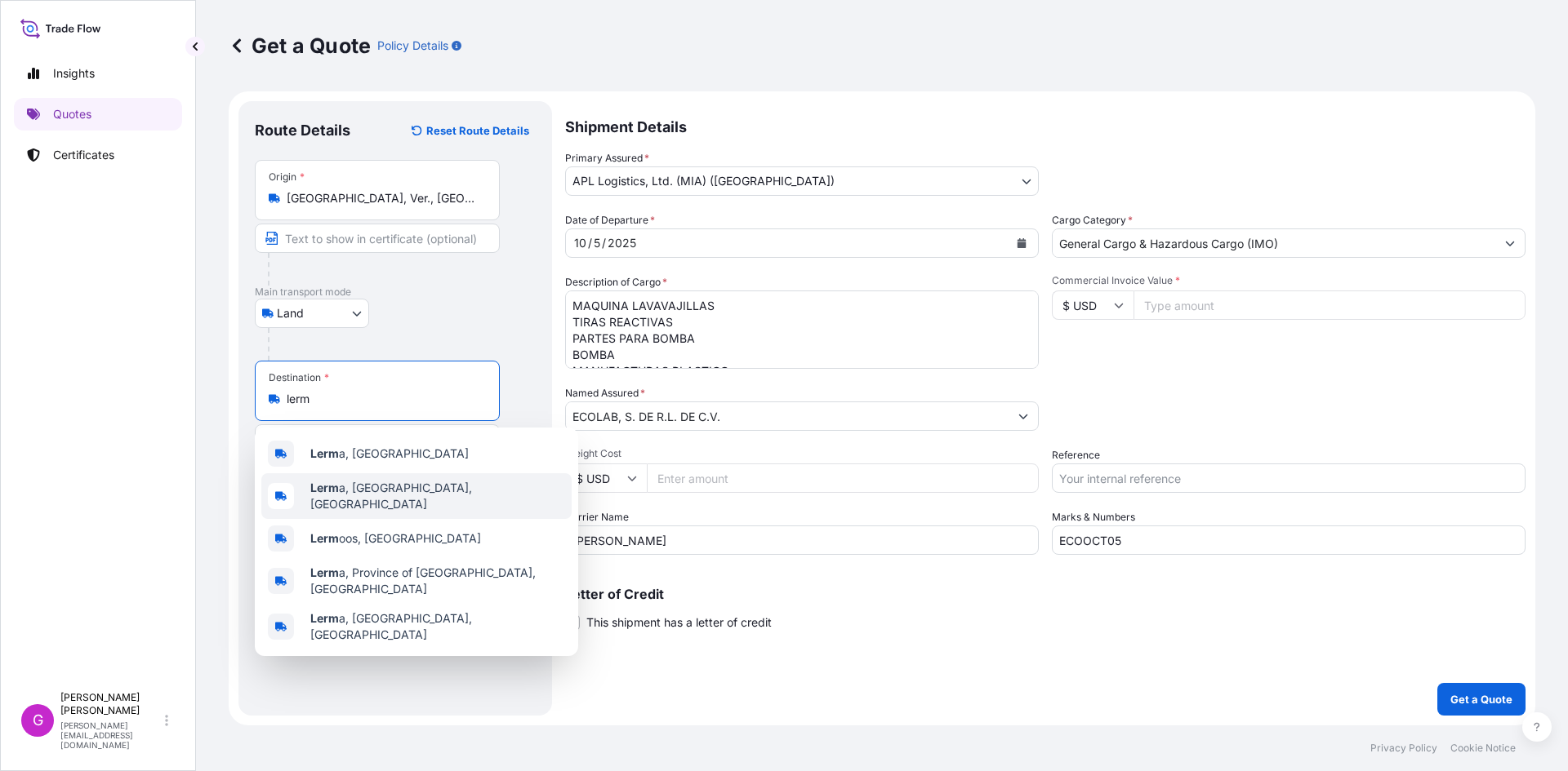
click at [406, 501] on div "Lerm a, State of Mexico, Mexico" at bounding box center [416, 495] width 311 height 45
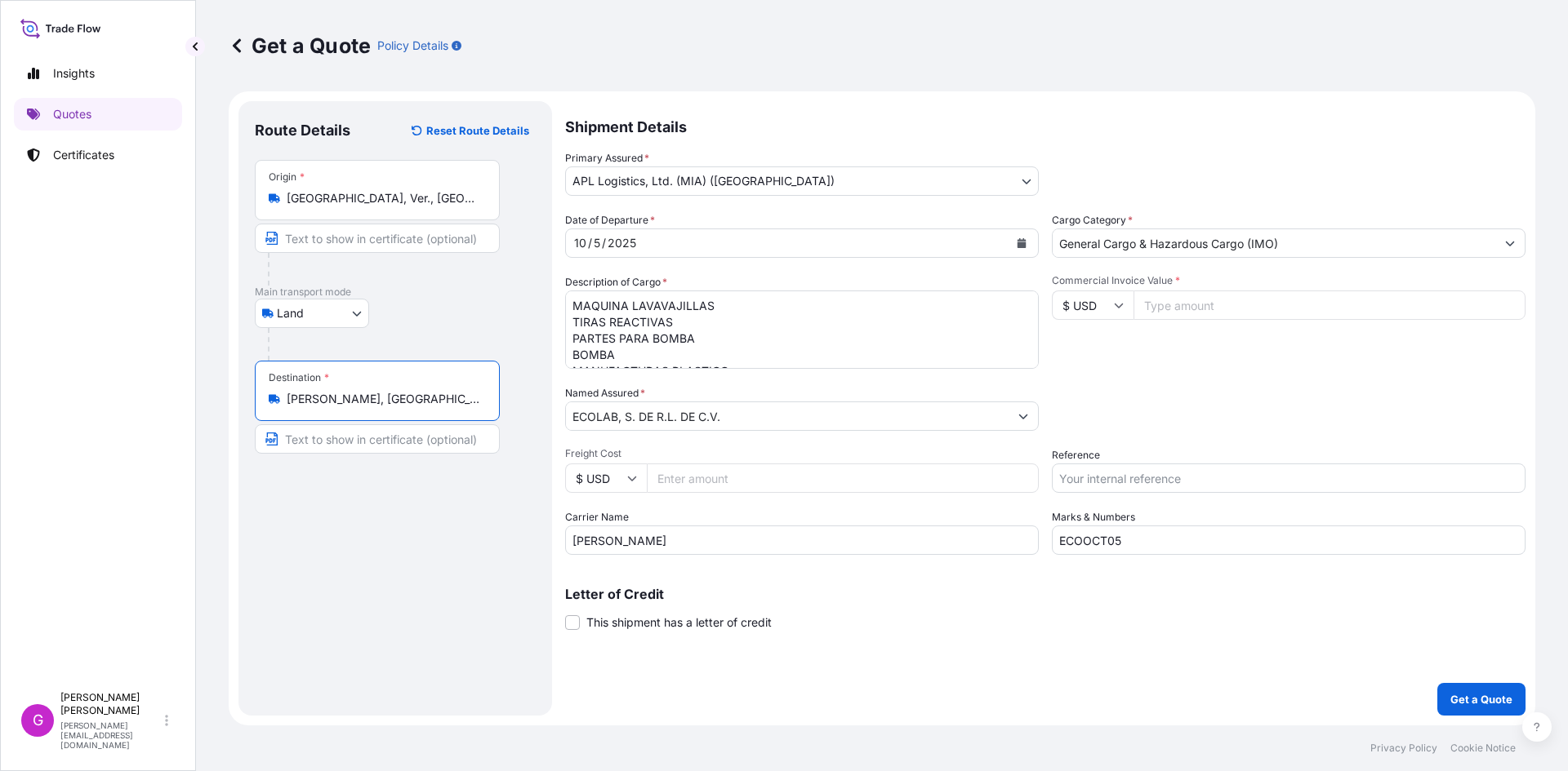
type input "Lerma, State of Mexico, Mexico"
drag, startPoint x: 653, startPoint y: 547, endPoint x: 491, endPoint y: 535, distance: 162.4
click at [491, 535] on form "Route Details Reset Route Details Place of loading Road / Inland Road / Inland …" at bounding box center [882, 407] width 1307 height 634
type input "TLH"
drag, startPoint x: 1095, startPoint y: 544, endPoint x: 962, endPoint y: 534, distance: 133.4
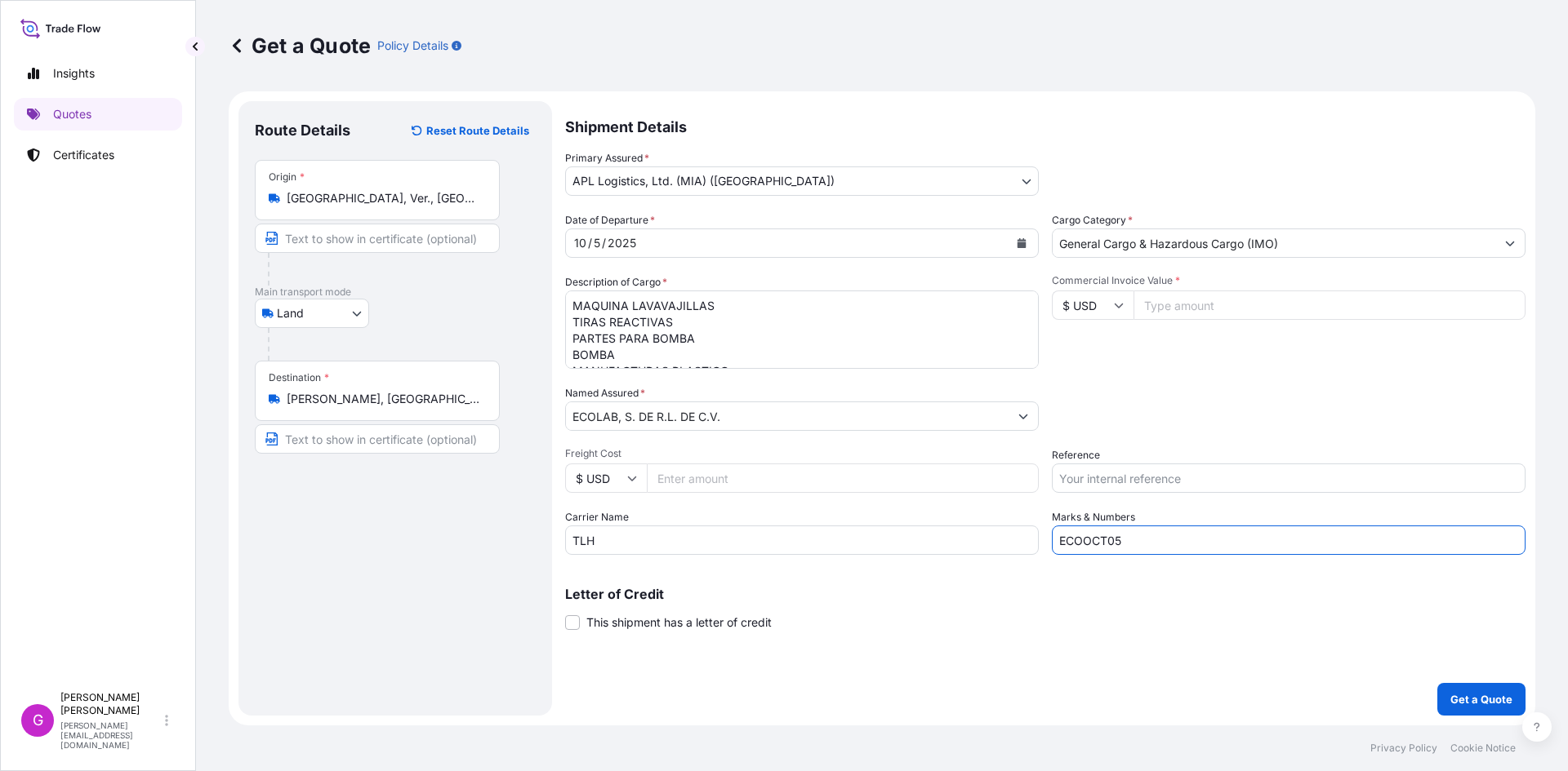
click at [963, 535] on div "Date of Departure * 10 / 5 / 2025 Cargo Category * General Cargo & Hazardous Ca…" at bounding box center [1045, 383] width 960 height 342
paste input "7"
type input "ECOOCT07"
click at [1200, 305] on input "Commercial Invoice Value *" at bounding box center [1329, 305] width 392 height 29
paste input "23864.23"
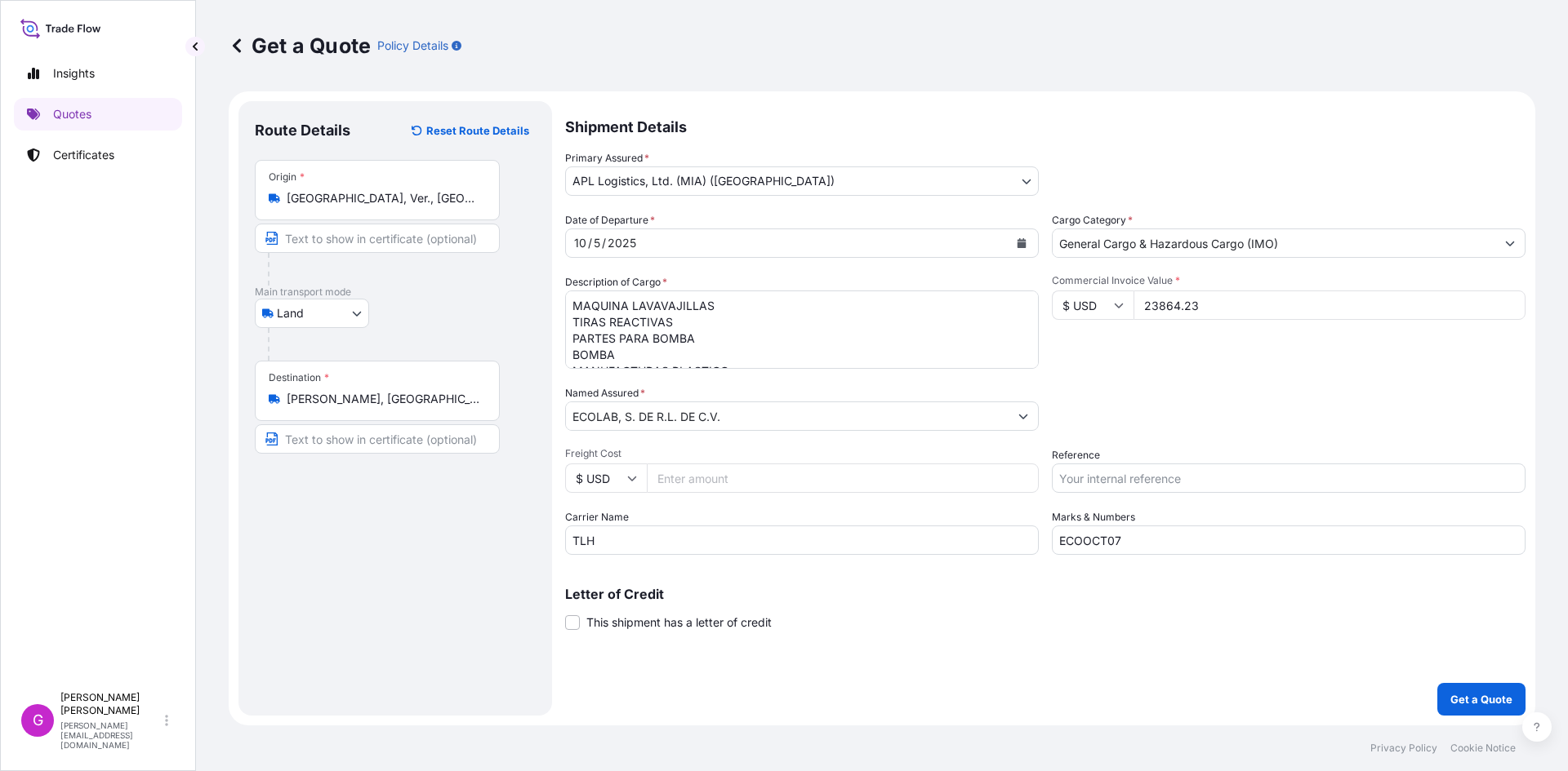
type input "23864.23"
click at [1147, 481] on input "Reference" at bounding box center [1288, 478] width 473 height 29
paste input "25 43 3737 5002153"
type input "25 43 3737 5002153"
click at [1015, 242] on button "Calendar" at bounding box center [1021, 243] width 26 height 26
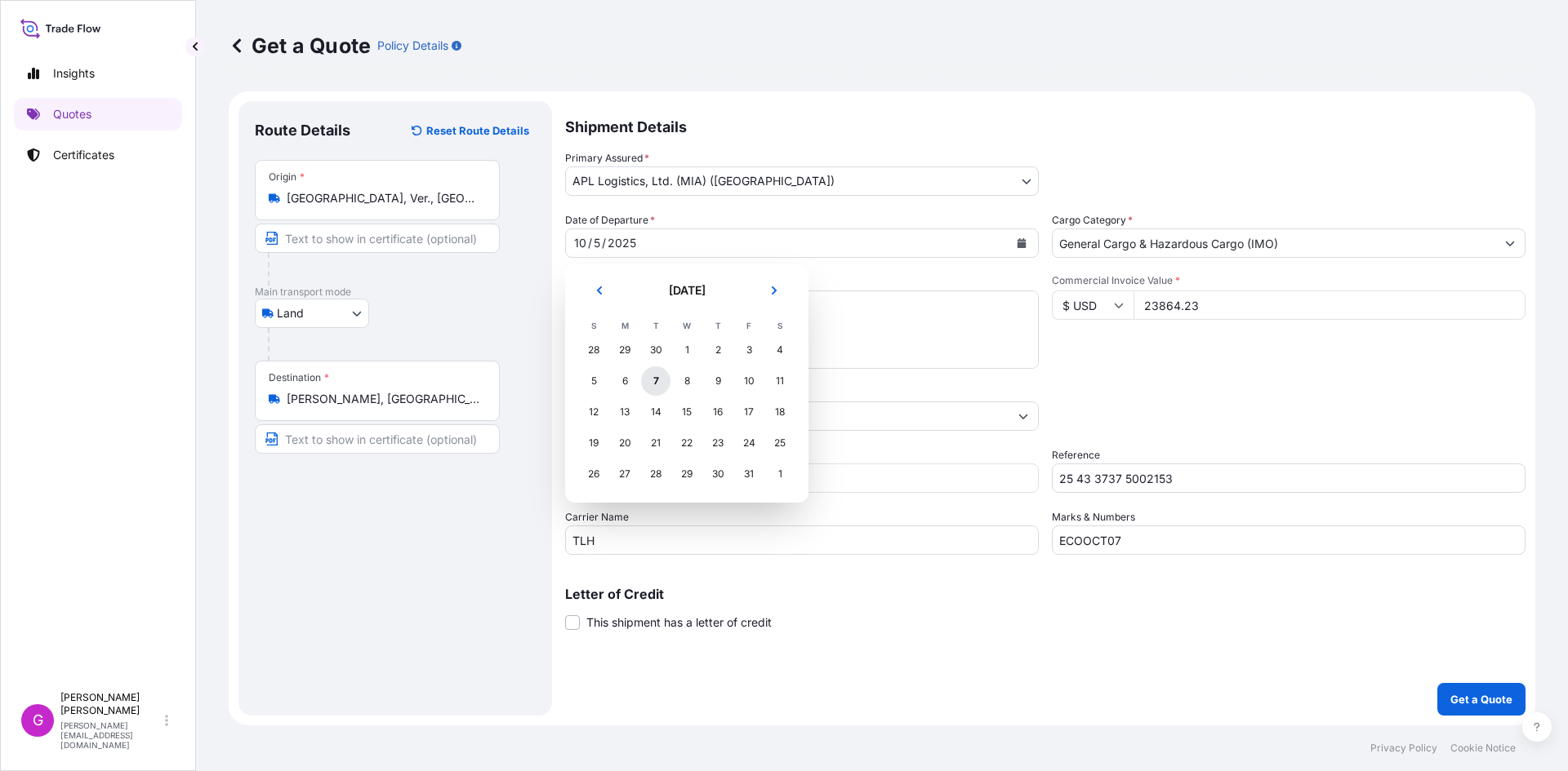
click at [650, 382] on div "7" at bounding box center [655, 381] width 29 height 29
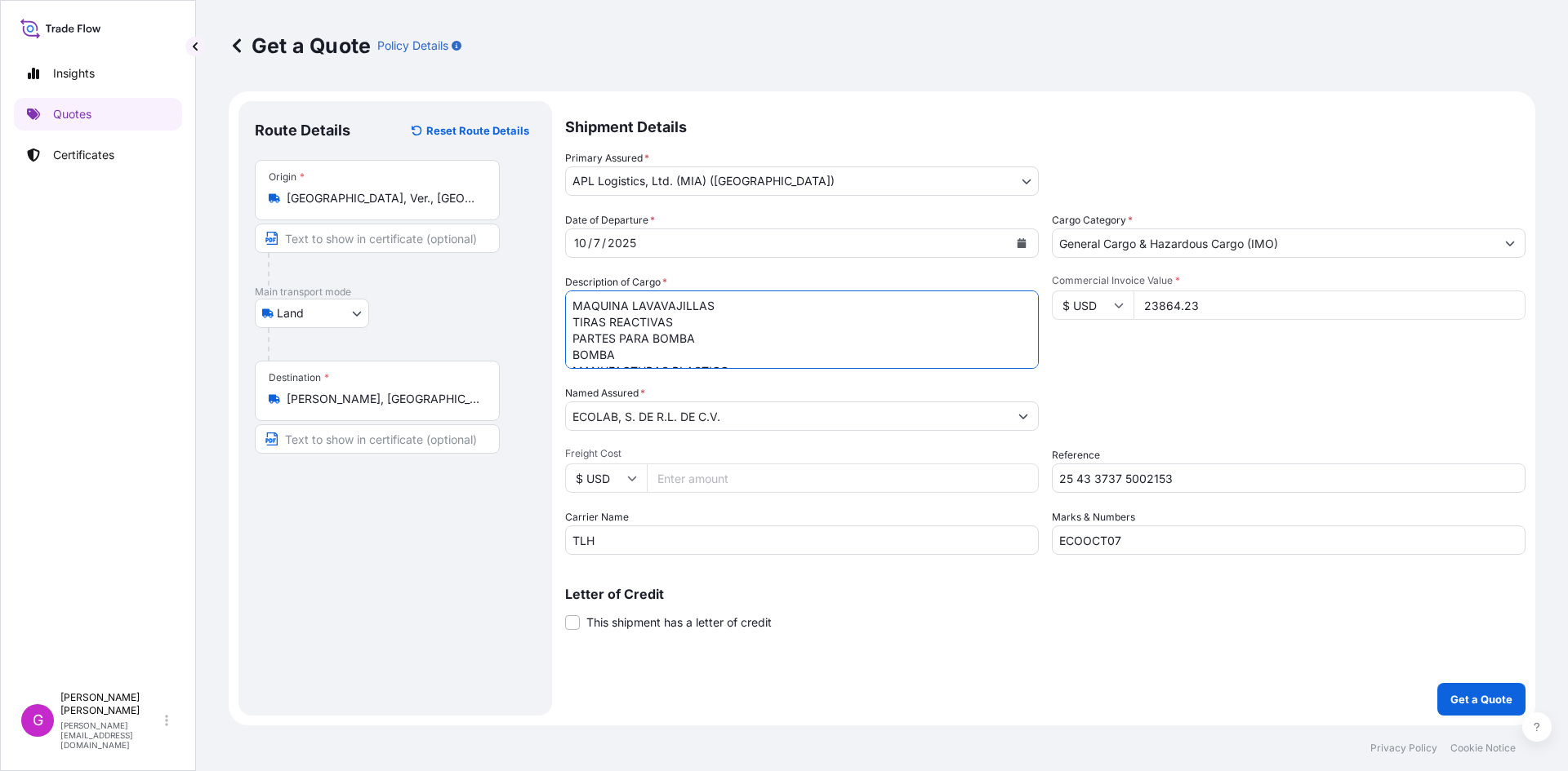
scroll to position [67, 0]
drag, startPoint x: 572, startPoint y: 302, endPoint x: 962, endPoint y: 439, distance: 413.4
click at [962, 439] on div "Date of Departure * 10 / 7 / 2025 Cargo Category * General Cargo & Hazardous Ca…" at bounding box center [1045, 383] width 960 height 342
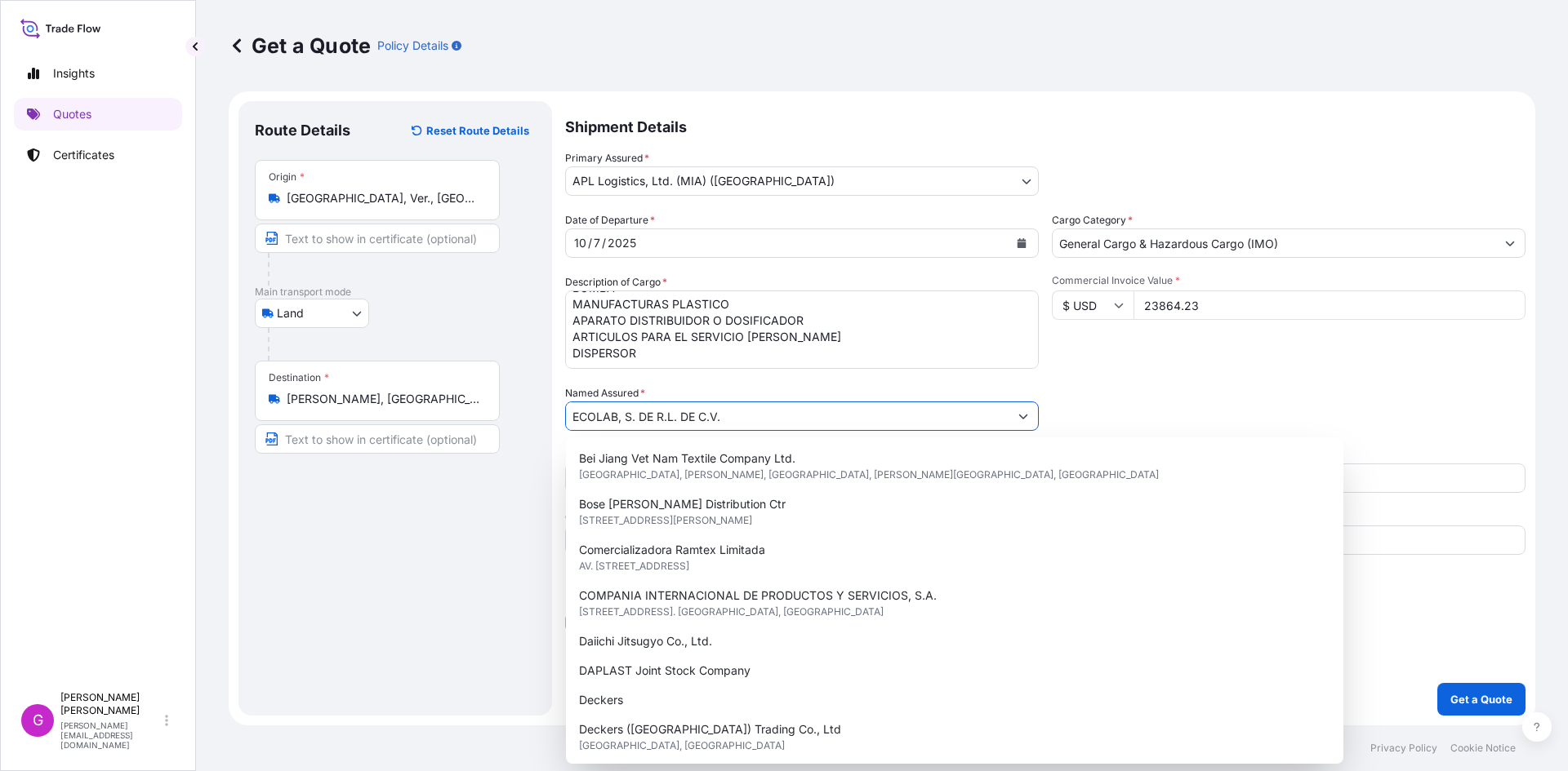
click at [708, 422] on input "ECOLAB, S. DE R.L. DE C.V." at bounding box center [787, 416] width 442 height 29
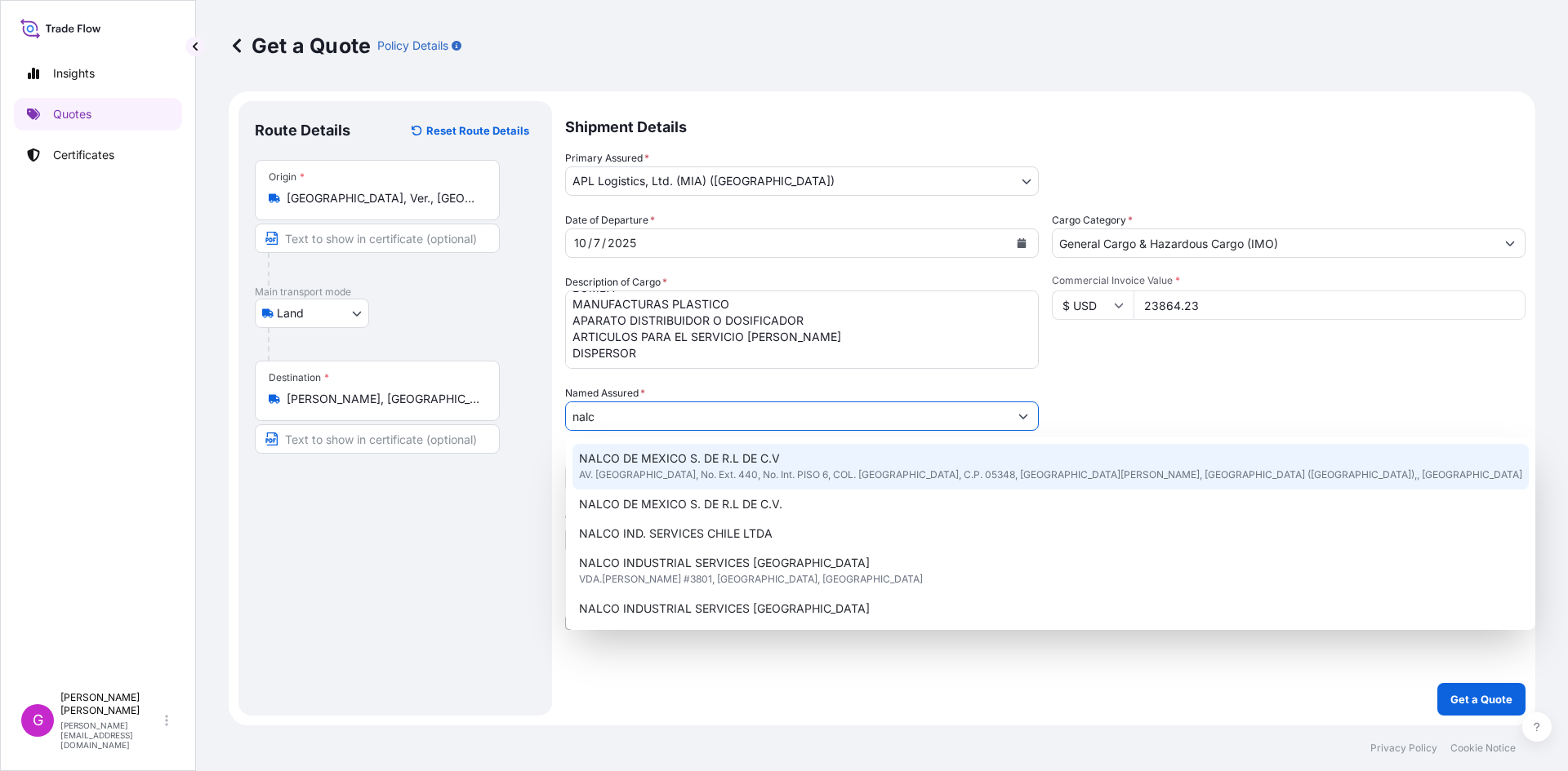
click at [701, 474] on span "AV. SANTA FE, No. Ext. 440, No. Int. PISO 6, COL. SANTA FE, C.P. 05348, CUAJIMA…" at bounding box center [1050, 475] width 943 height 16
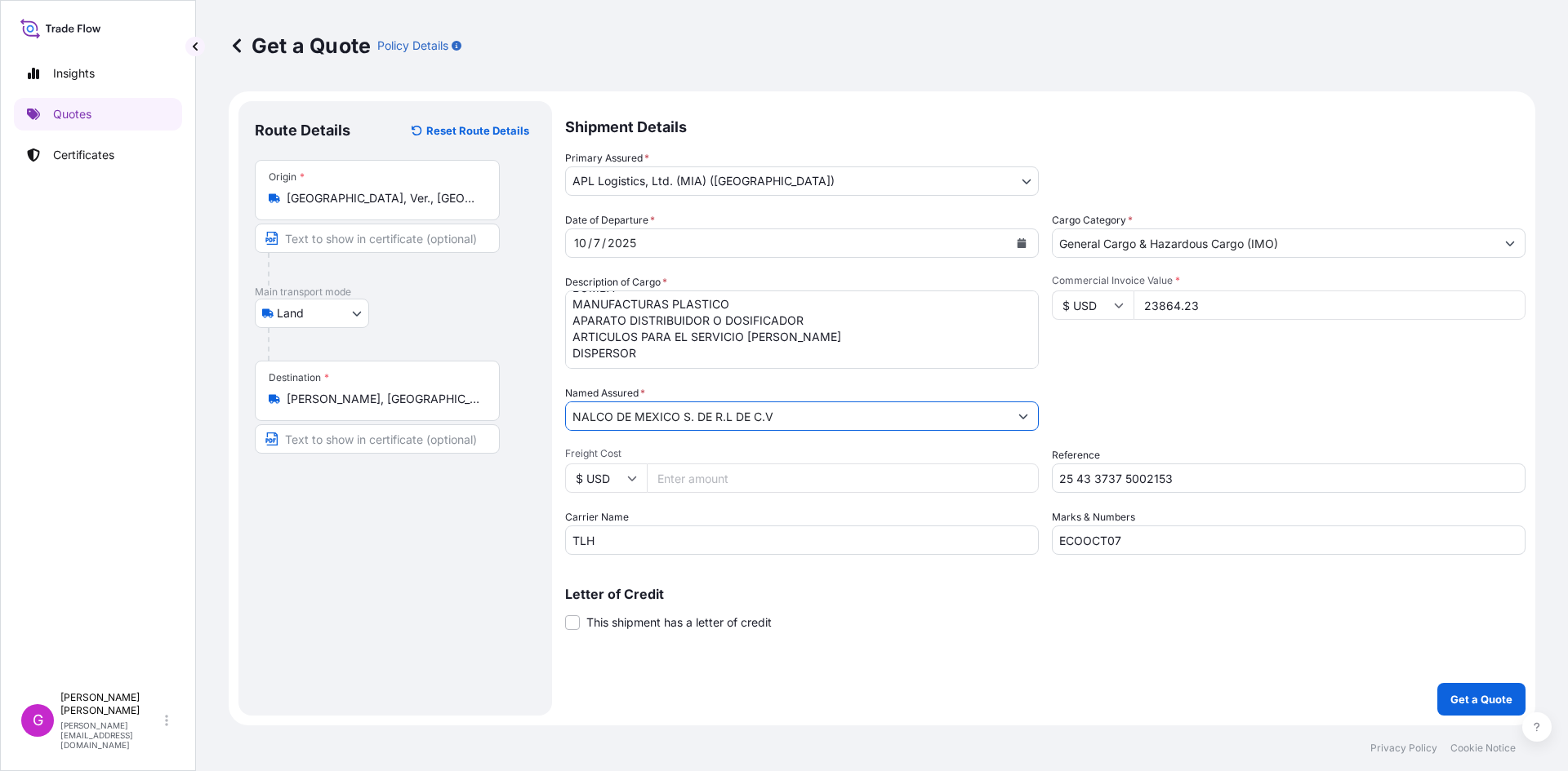
type input "NALCO DE MEXICO S. DE R.L DE C.V"
drag, startPoint x: 640, startPoint y: 356, endPoint x: 391, endPoint y: 169, distance: 311.4
click at [391, 169] on form "Route Details Reset Route Details Place of loading Road / Inland Road / Inland …" at bounding box center [882, 407] width 1307 height 634
paste textarea "COMPUESTO A BASE DE PEROXIDO DE HIDROGENO Y CLORATO DE SODIO (PURATE)"
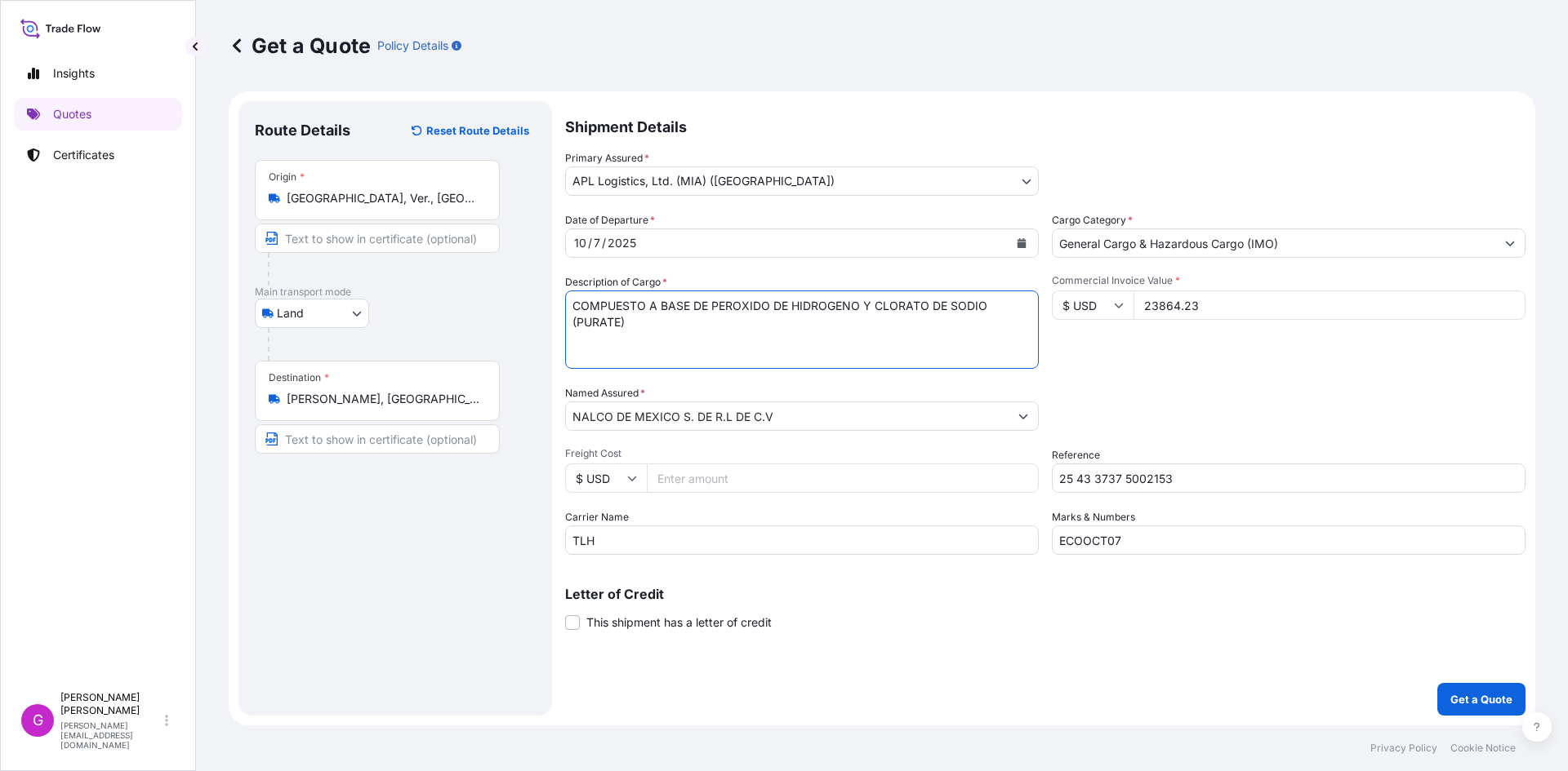
type textarea "COMPUESTO A BASE DE PEROXIDO DE HIDROGENO Y CLORATO DE SODIO (PURATE)"
click at [775, 470] on input "Freight Cost" at bounding box center [842, 478] width 392 height 29
paste input "2550.19"
type input "2550.19"
click at [1126, 310] on input "$ USD" at bounding box center [1093, 305] width 81 height 29
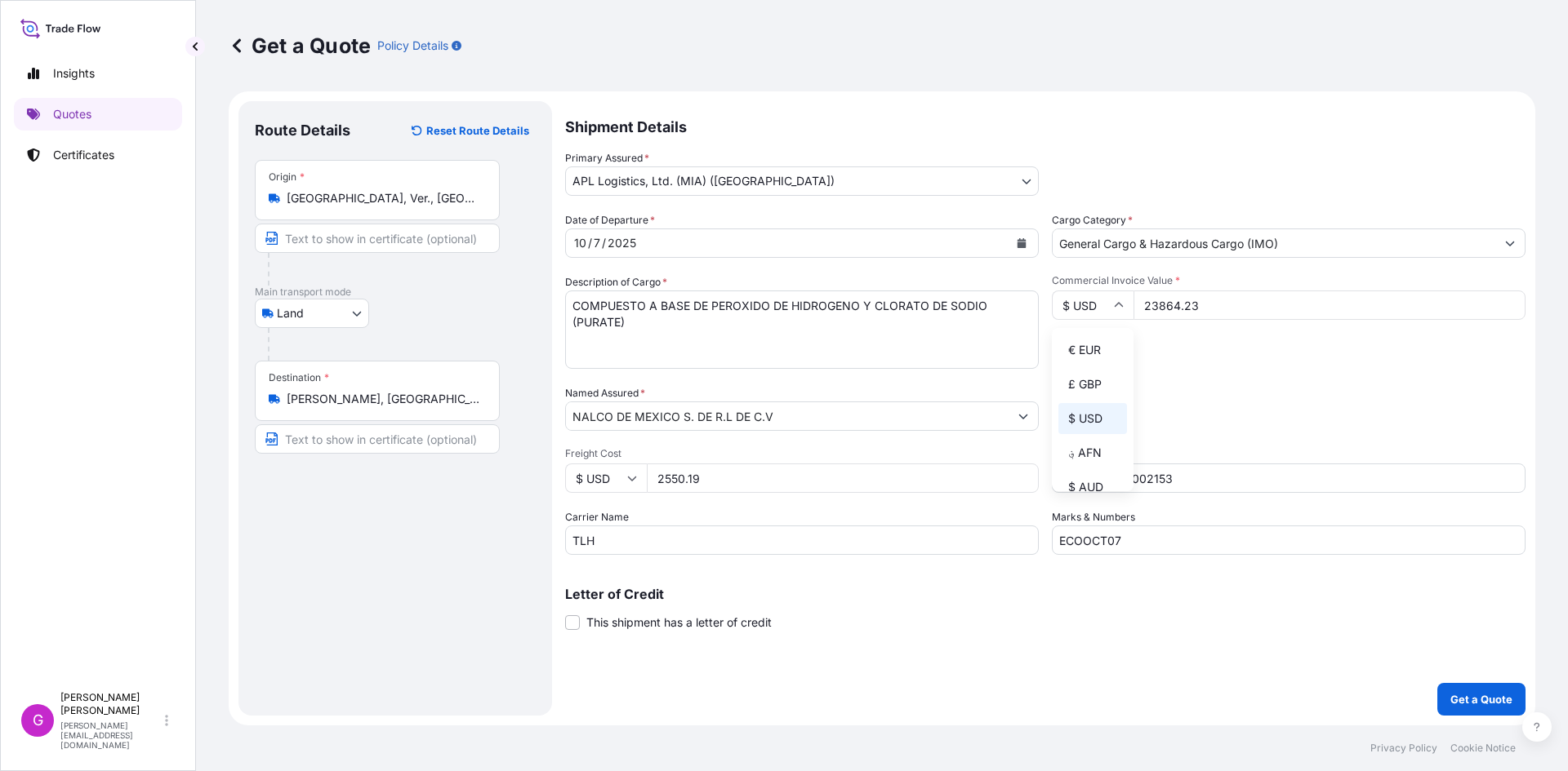
click at [1171, 301] on input "23864.23" at bounding box center [1329, 305] width 392 height 29
click at [1479, 697] on p "Get a Quote" at bounding box center [1481, 699] width 62 height 16
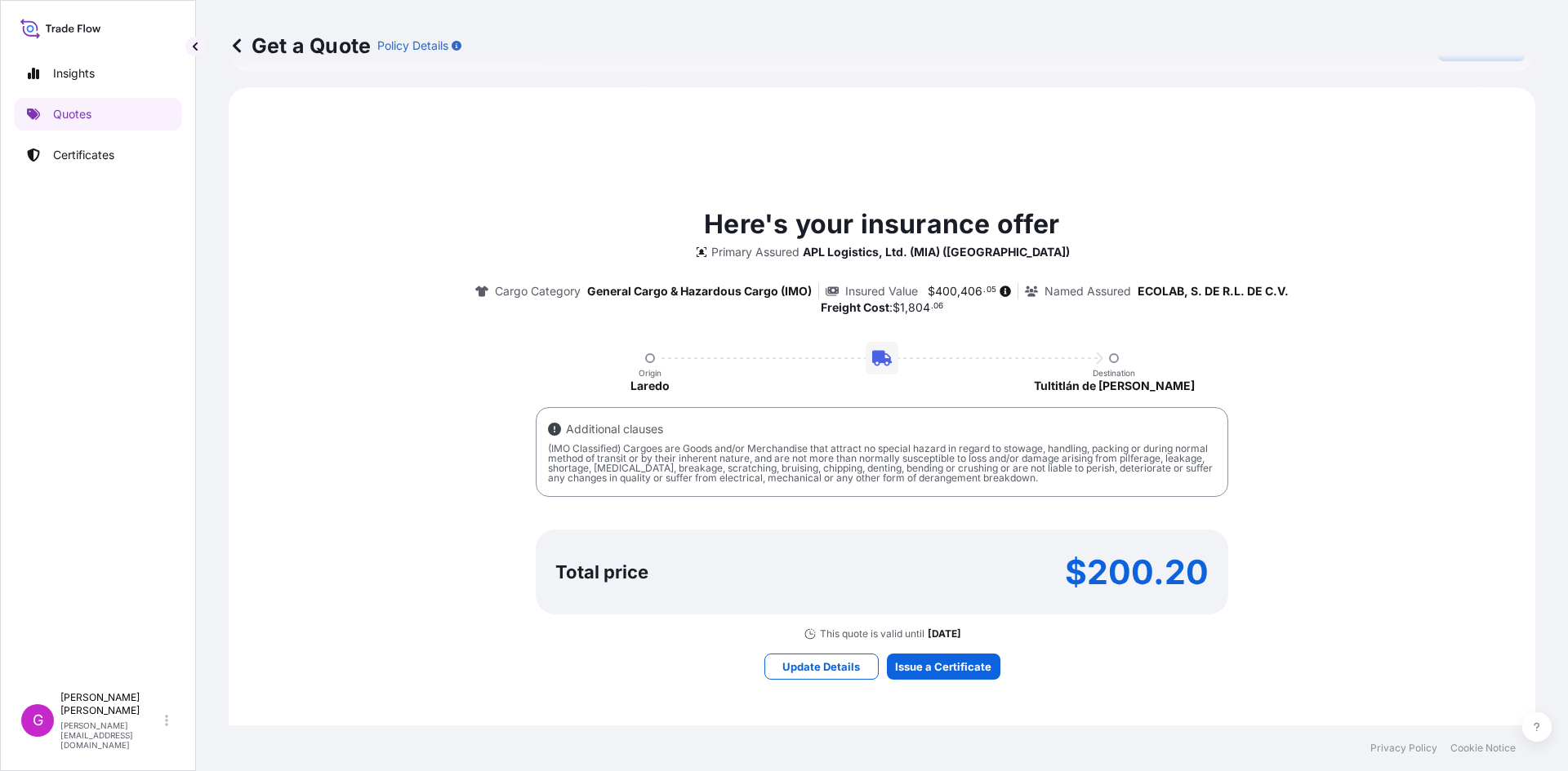
scroll to position [752, 0]
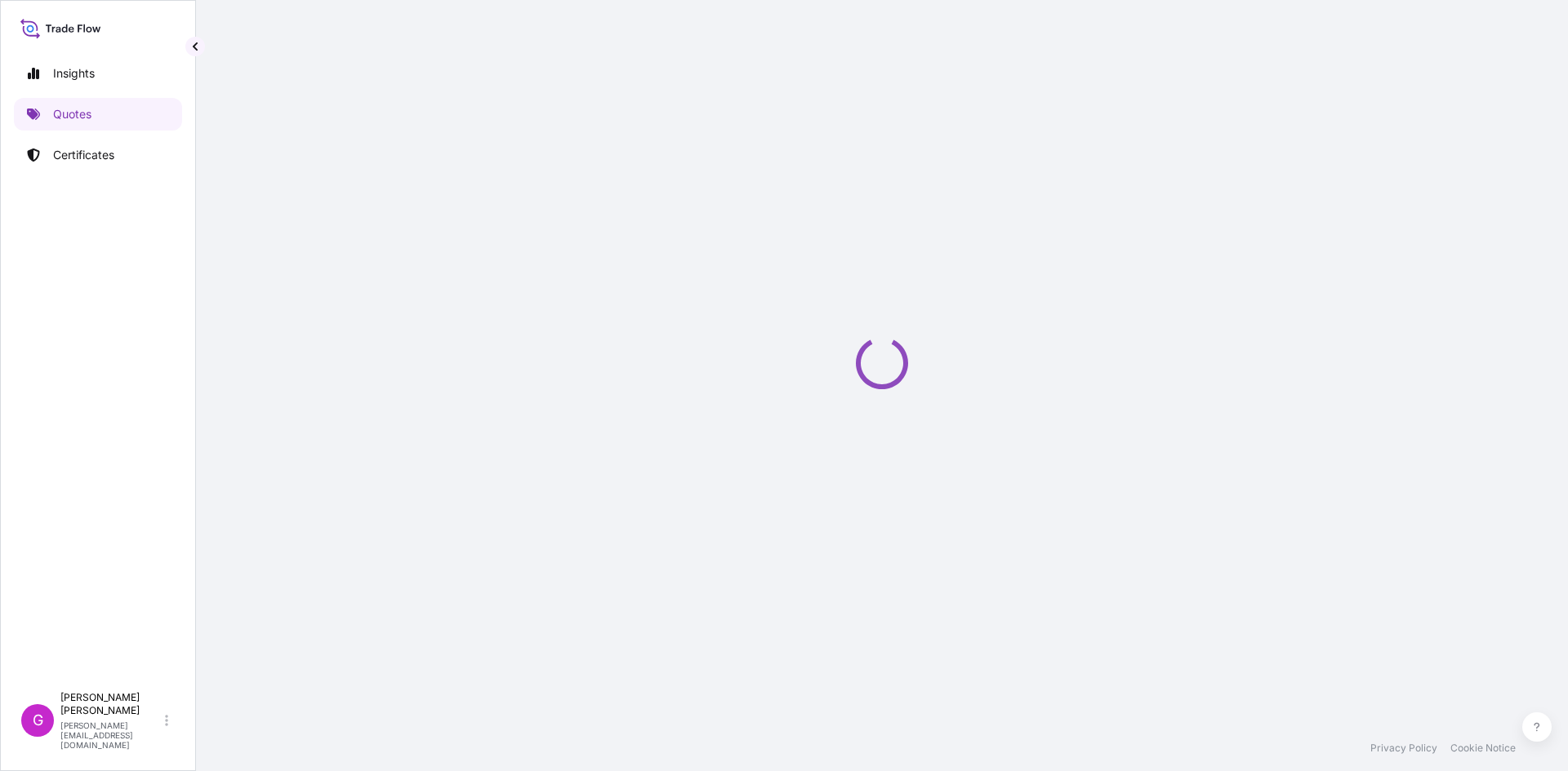
select select "Land"
select select "31870"
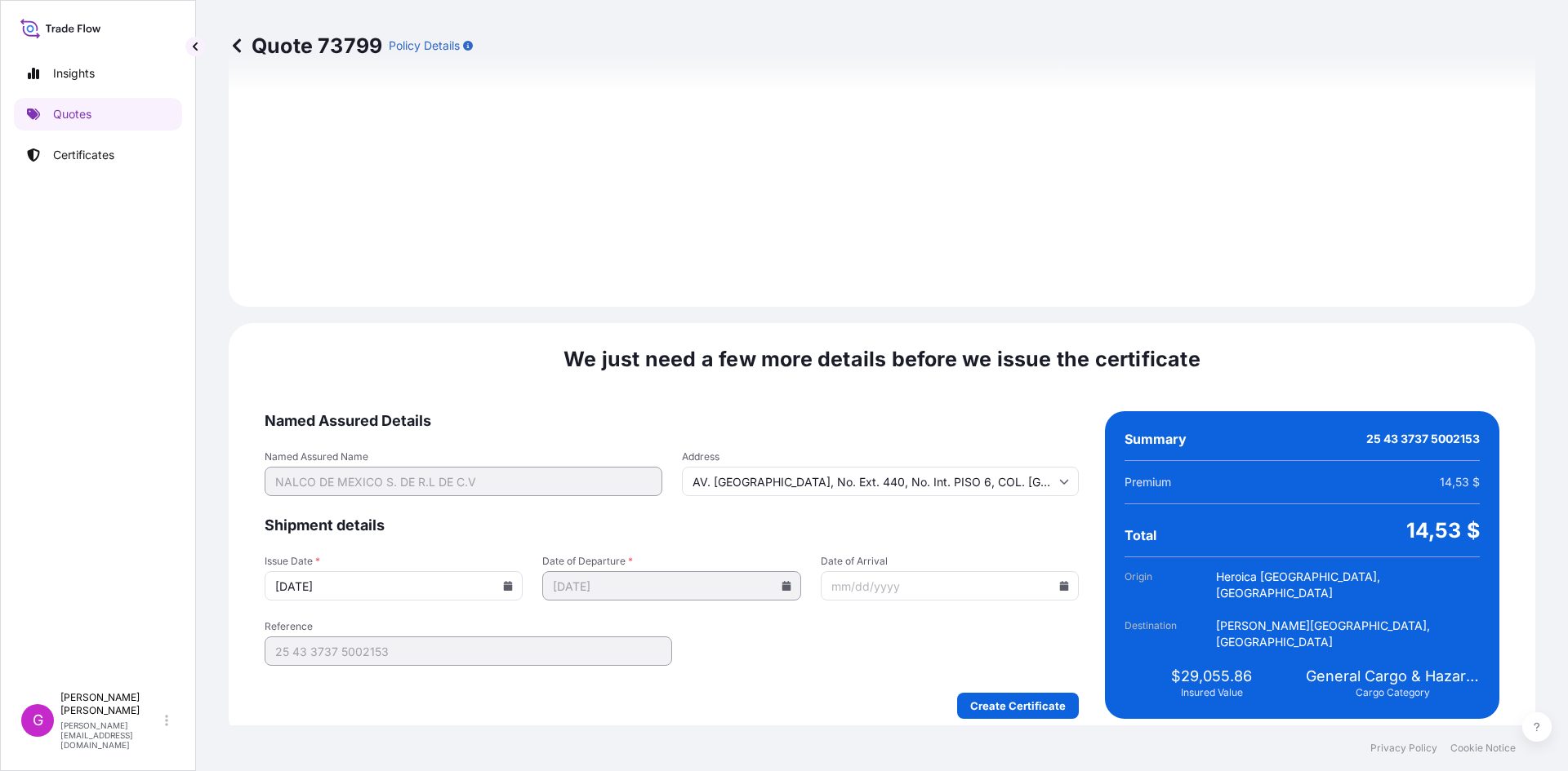
scroll to position [1948, 0]
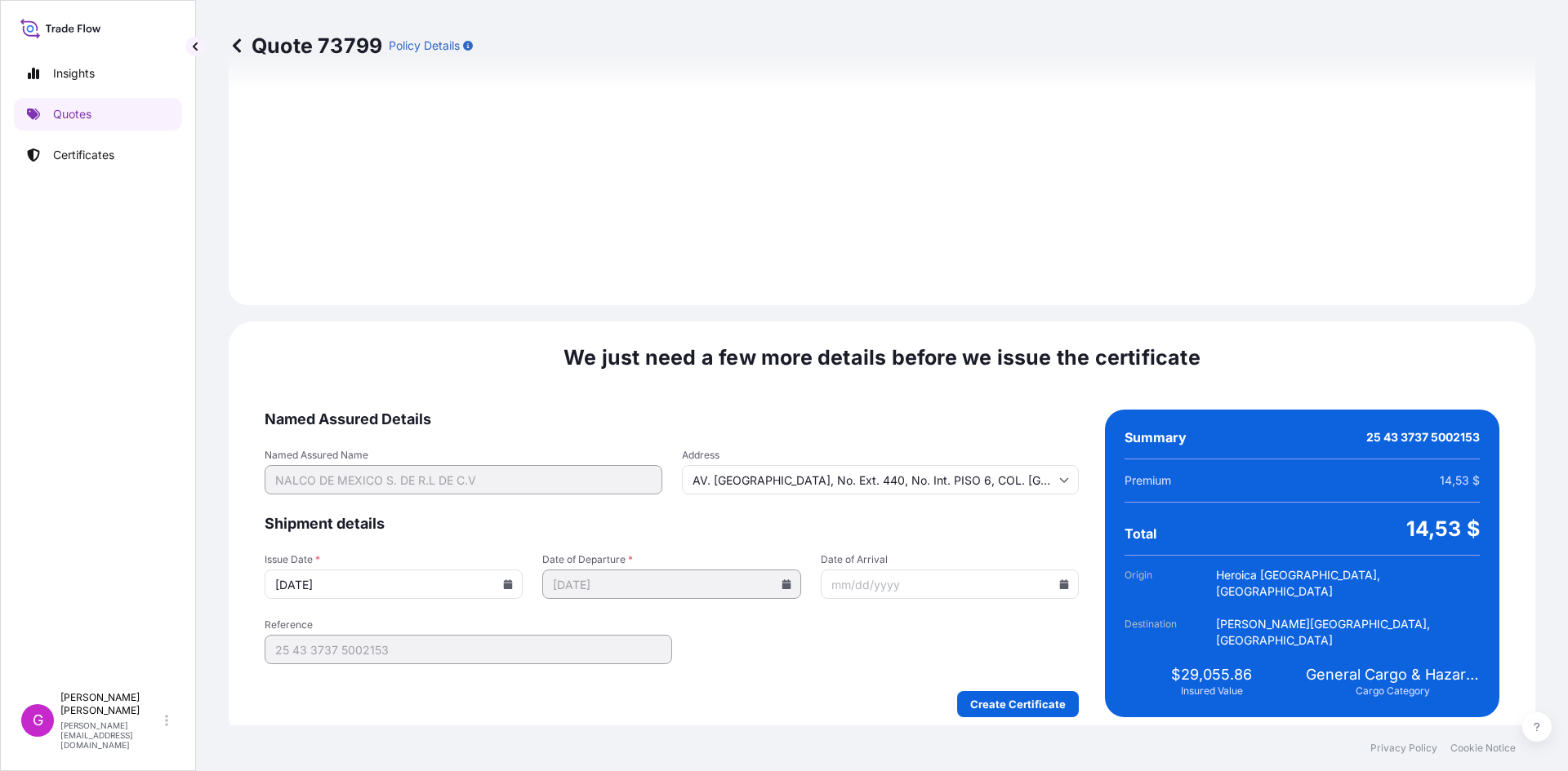
click at [1060, 579] on icon at bounding box center [1064, 584] width 9 height 10
click at [905, 395] on button "8" at bounding box center [893, 397] width 26 height 26
type input "10/08/2025"
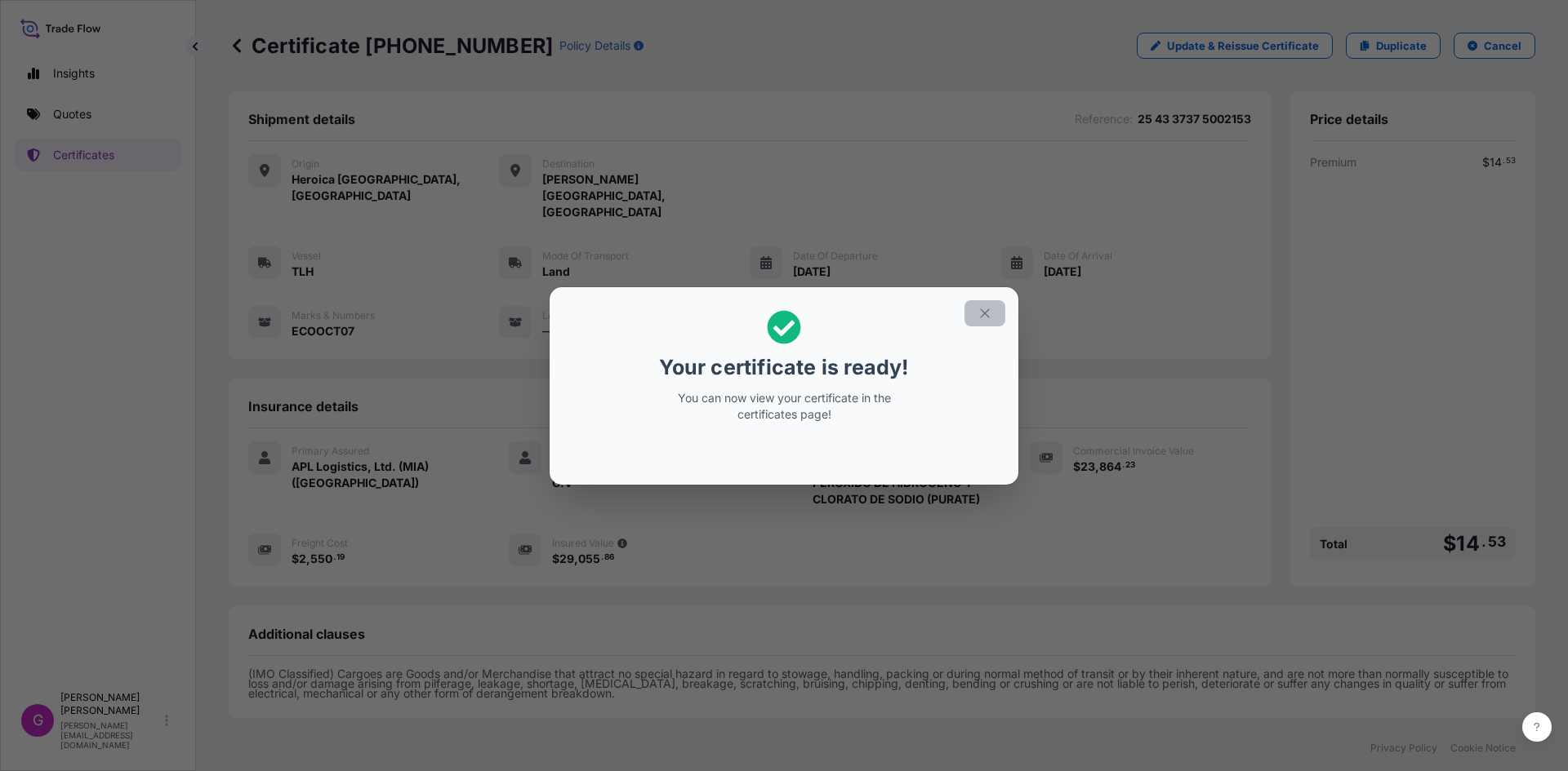
click at [989, 317] on icon "button" at bounding box center [984, 312] width 15 height 15
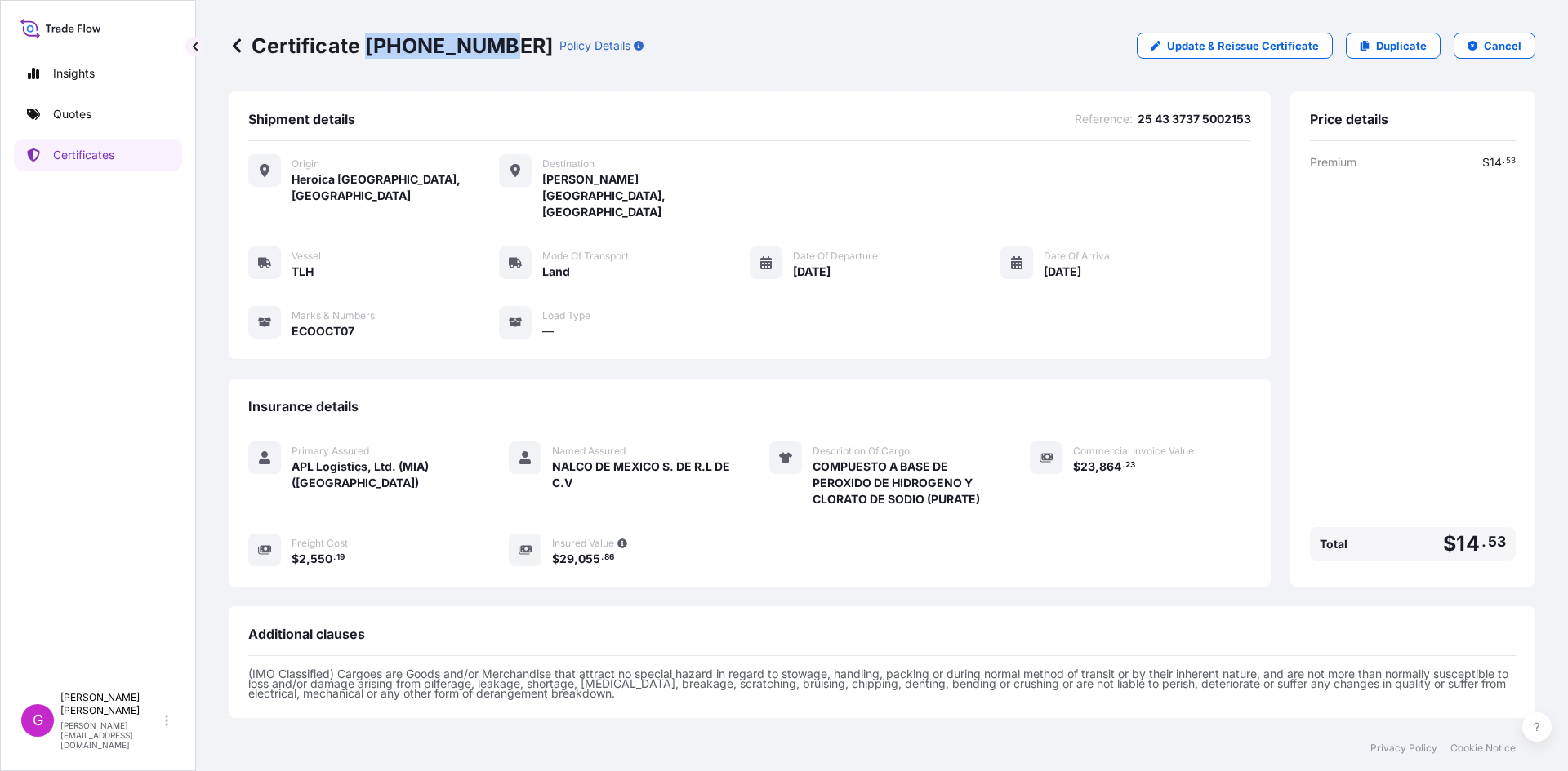
drag, startPoint x: 493, startPoint y: 36, endPoint x: 369, endPoint y: 39, distance: 124.0
click at [369, 39] on p "Certificate 31870-340-1" at bounding box center [390, 45] width 324 height 26
copy p "31870-340-1"
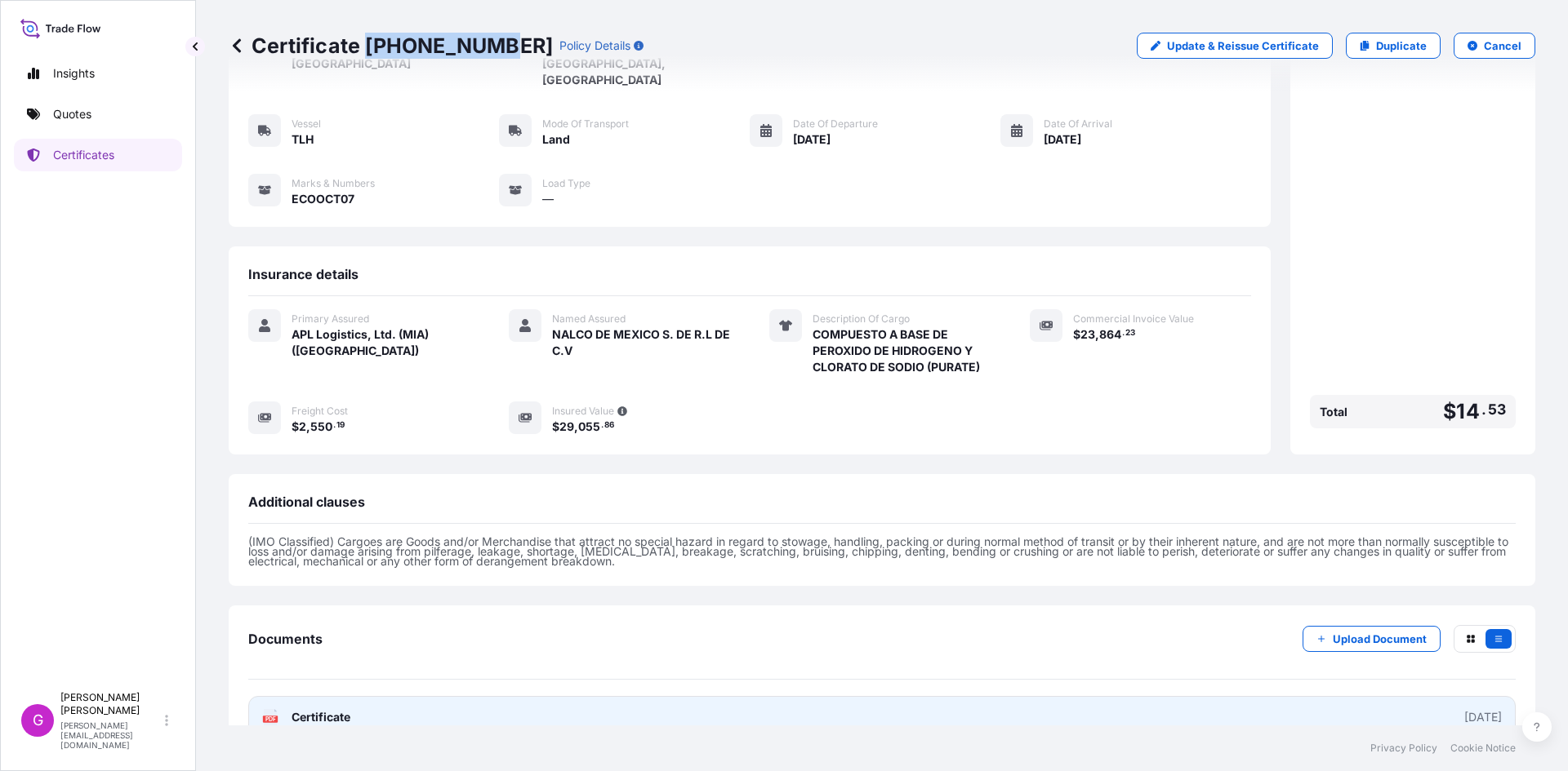
click at [376, 697] on link "PDF Certificate 2025-10-07" at bounding box center [881, 718] width 1267 height 43
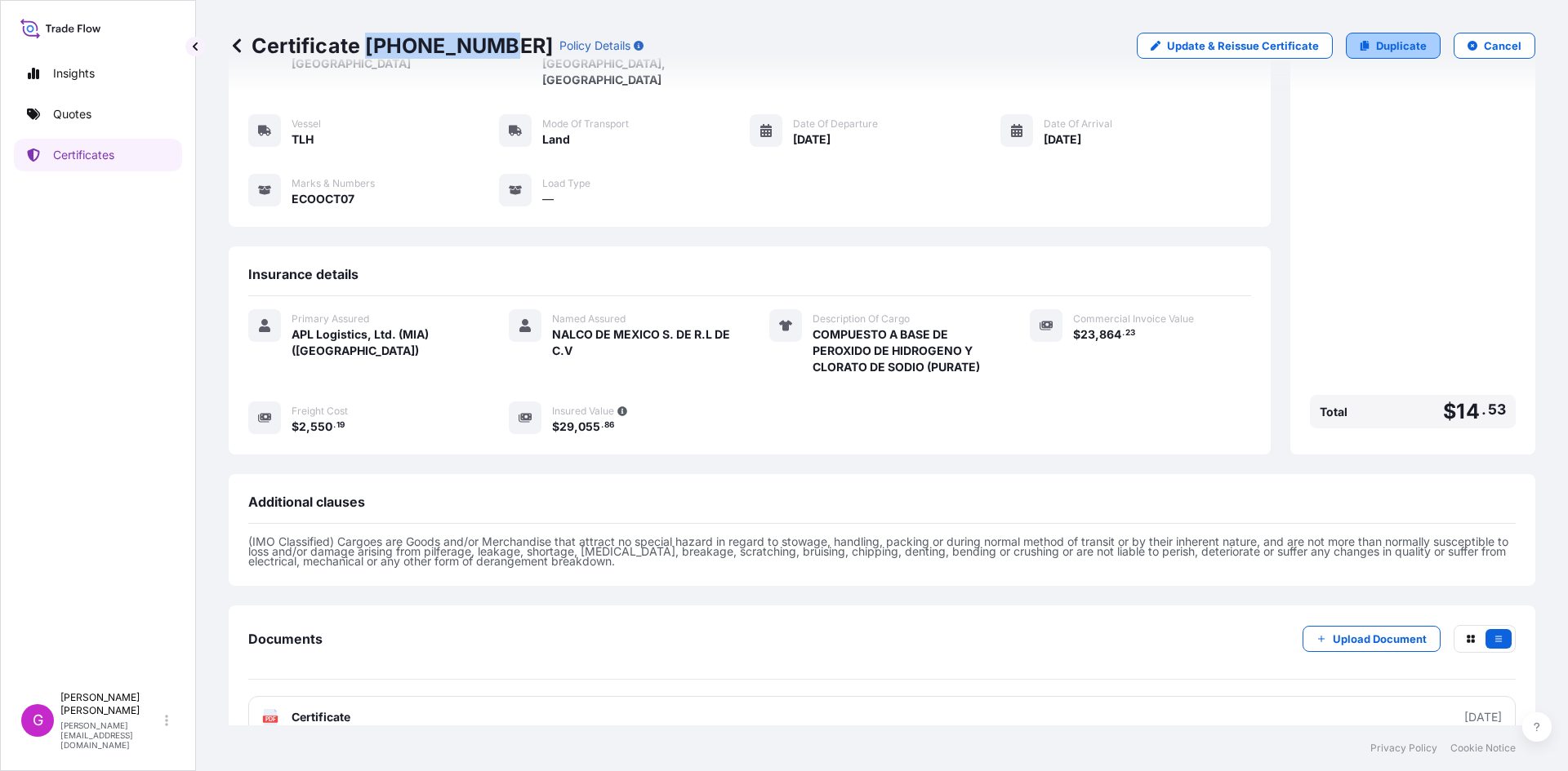
click at [1394, 54] on link "Duplicate" at bounding box center [1393, 45] width 95 height 26
select select "Land"
select select "31870"
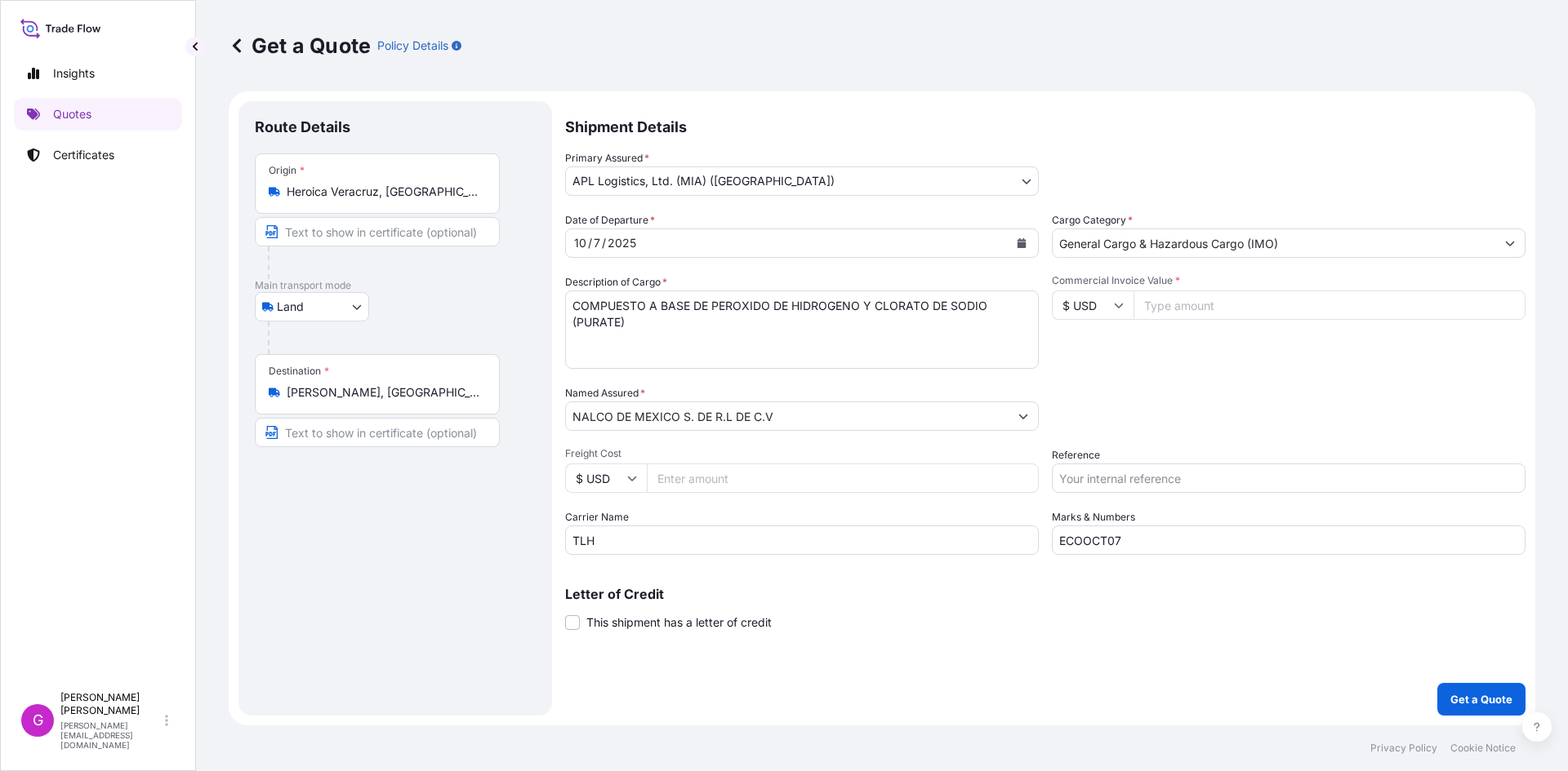
click at [343, 193] on input "Heroica Veracruz, Ver., Mexico" at bounding box center [382, 192] width 193 height 16
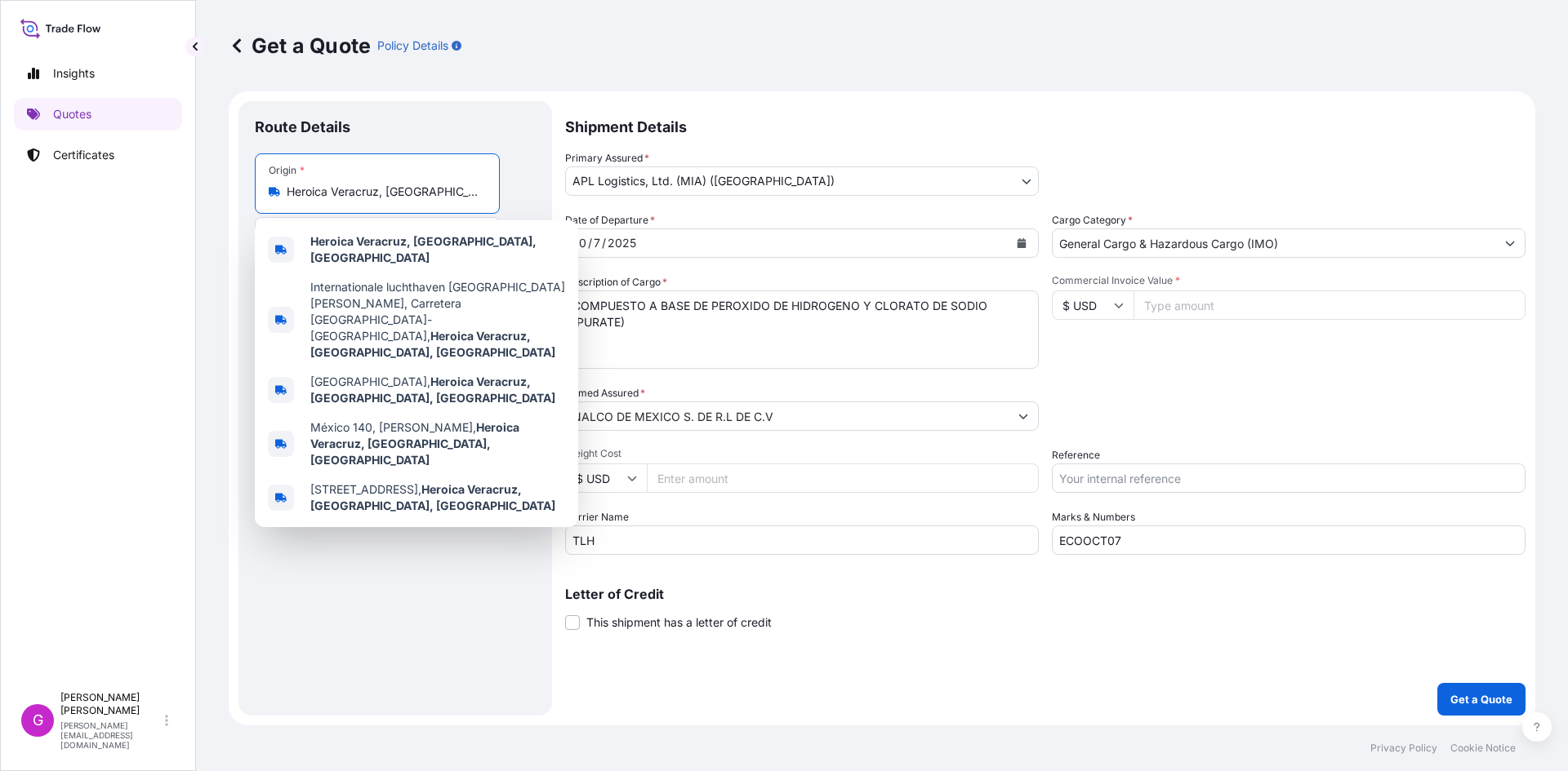
click at [343, 193] on input "Heroica Veracruz, Ver., Mexico" at bounding box center [382, 192] width 193 height 16
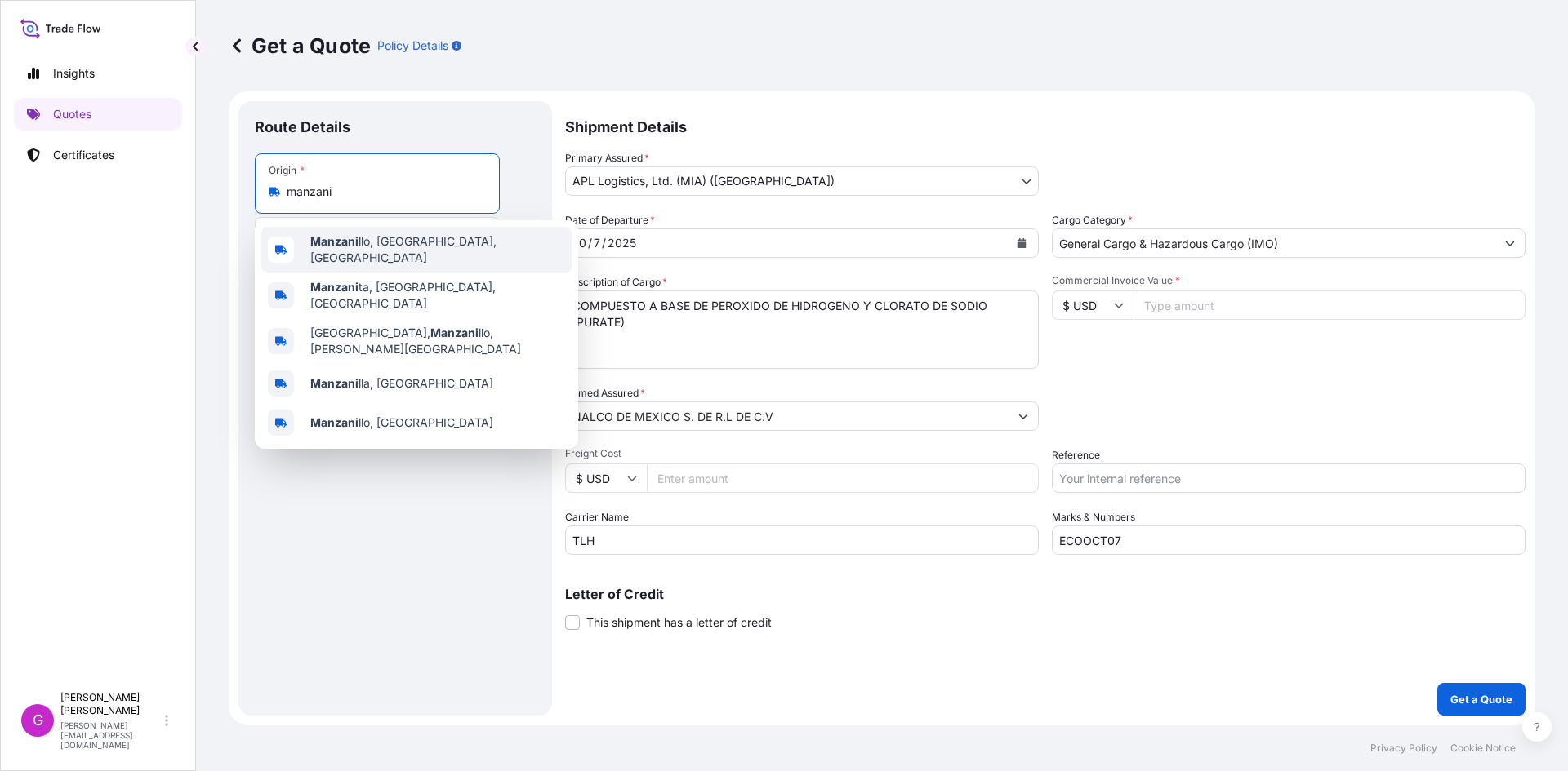
click at [363, 242] on span "Manzani llo, Colima, Mexico" at bounding box center [437, 250] width 255 height 33
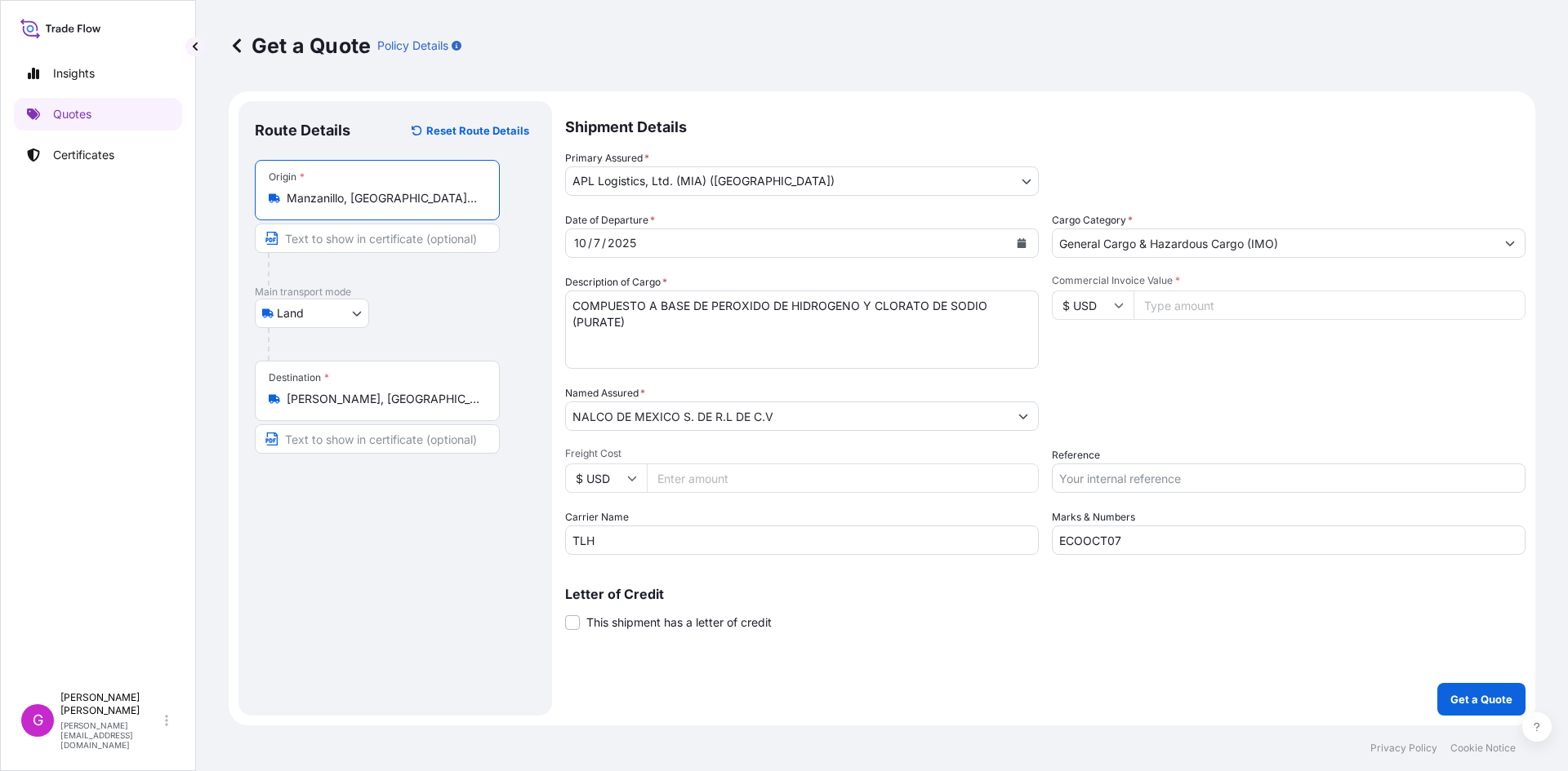
type input "Manzanillo, Colima, Mexico"
click at [344, 404] on input "Lerma de Villada, State of Mexico, Mexico" at bounding box center [382, 399] width 193 height 16
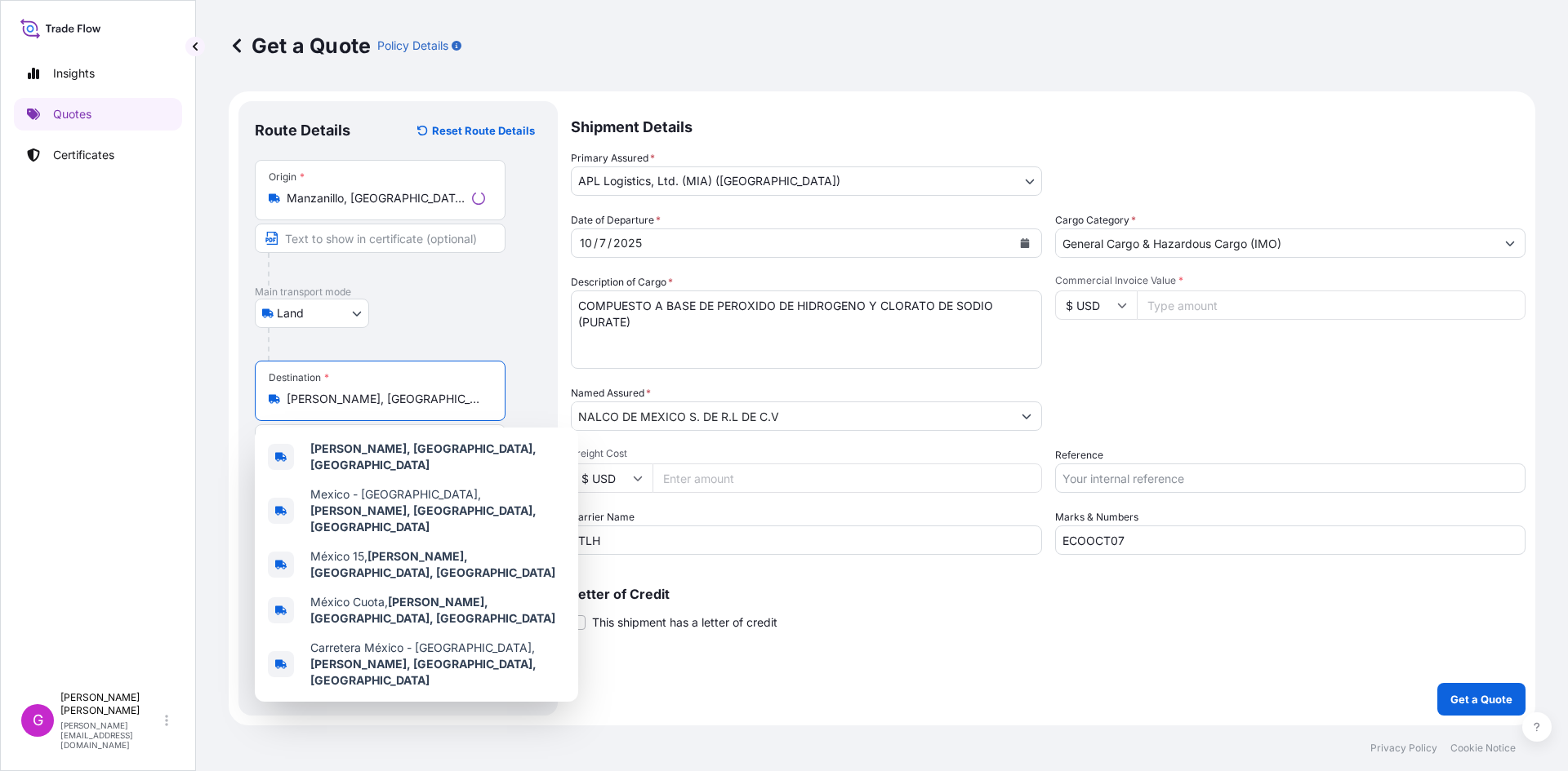
click at [344, 404] on input "Lerma de Villada, State of Mexico, Mexico" at bounding box center [385, 399] width 198 height 16
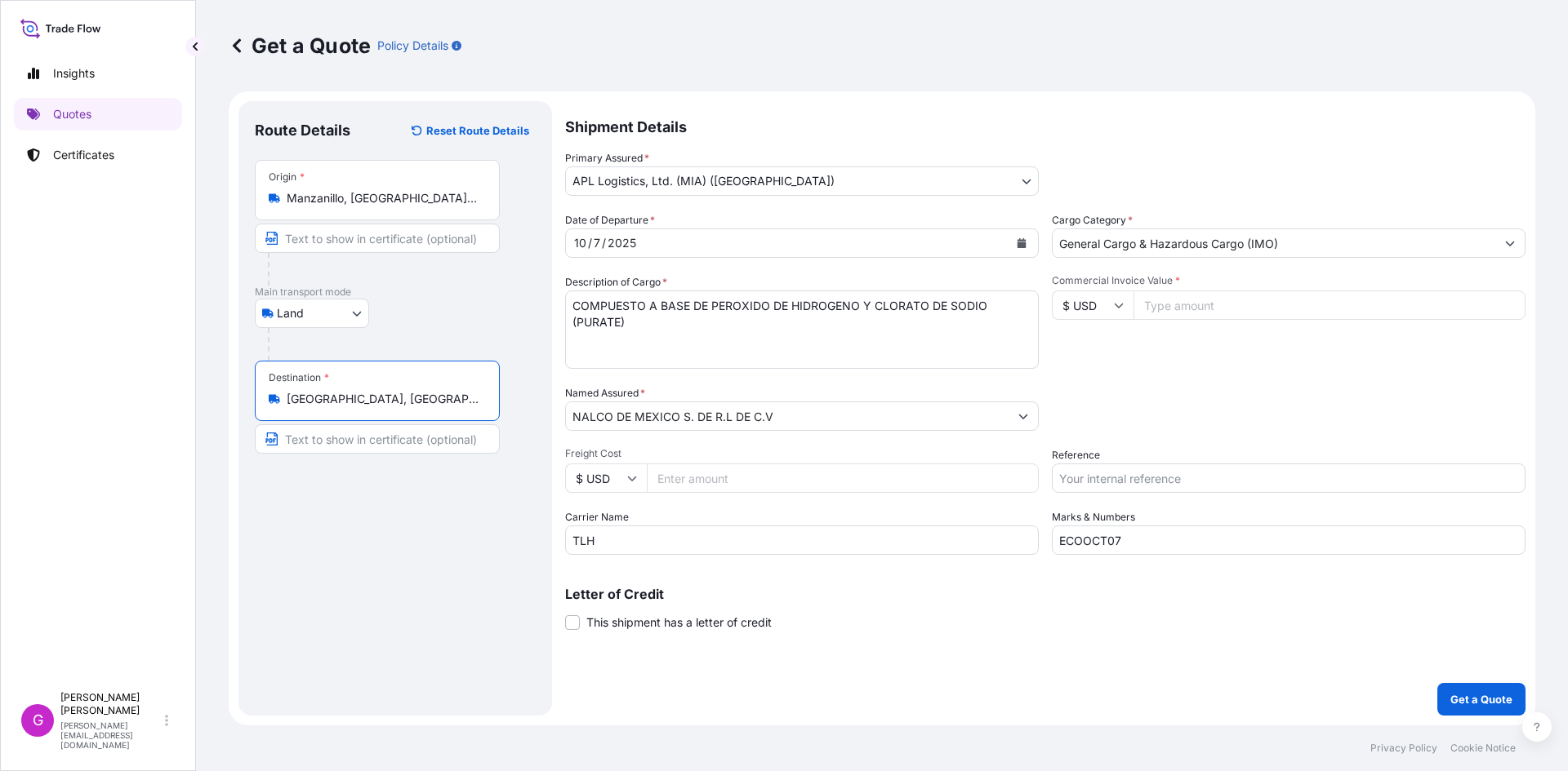
type input "Tepotzotlán, State of Mexico, Mexico"
drag, startPoint x: 623, startPoint y: 539, endPoint x: 494, endPoint y: 534, distance: 129.1
click at [494, 534] on form "Route Details Reset Route Details Place of loading Road / Inland Road / Inland …" at bounding box center [882, 407] width 1307 height 634
type input "CTP"
click at [1014, 237] on button "Calendar" at bounding box center [1021, 243] width 26 height 26
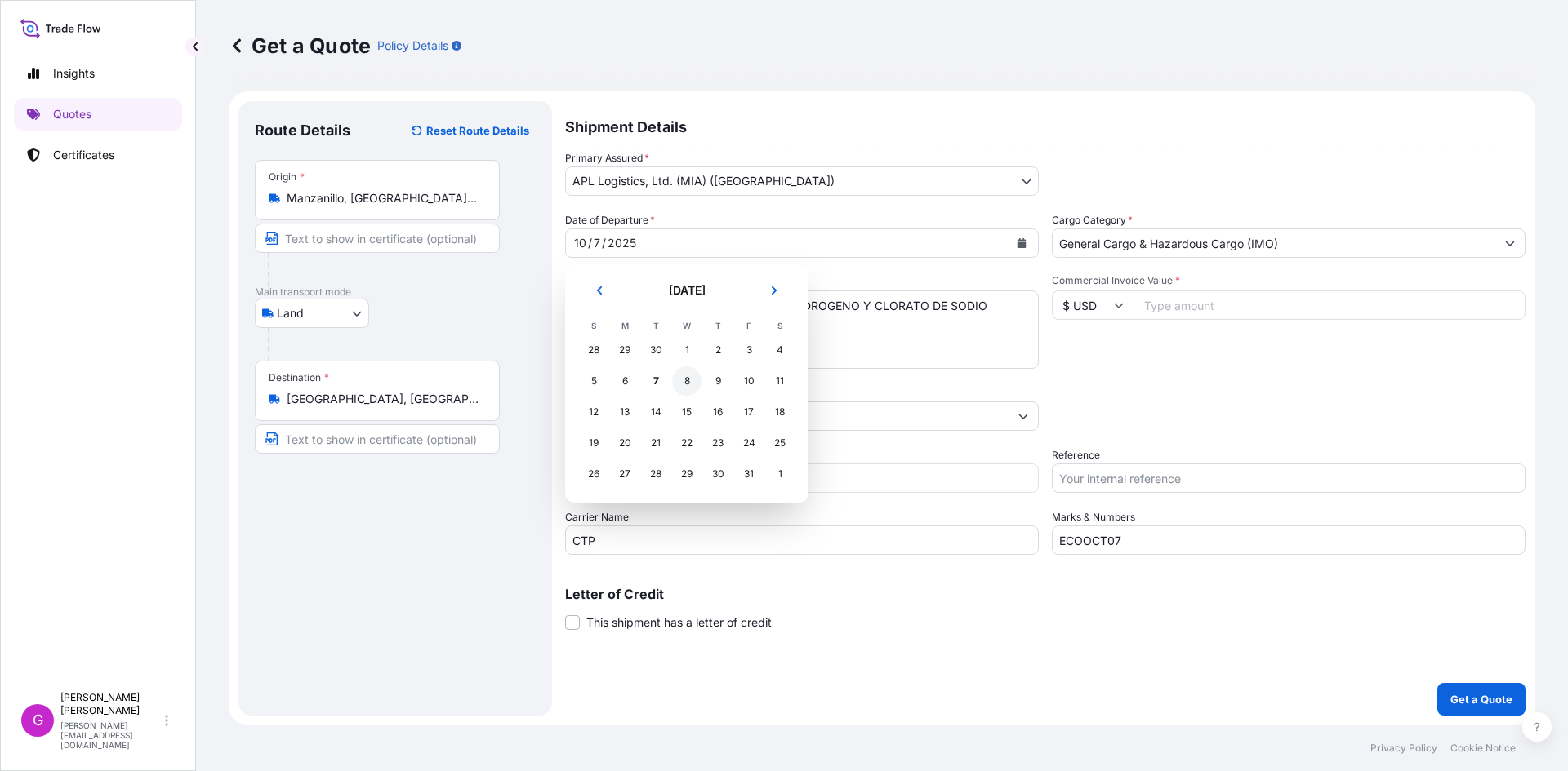
click at [686, 380] on div "8" at bounding box center [686, 381] width 29 height 29
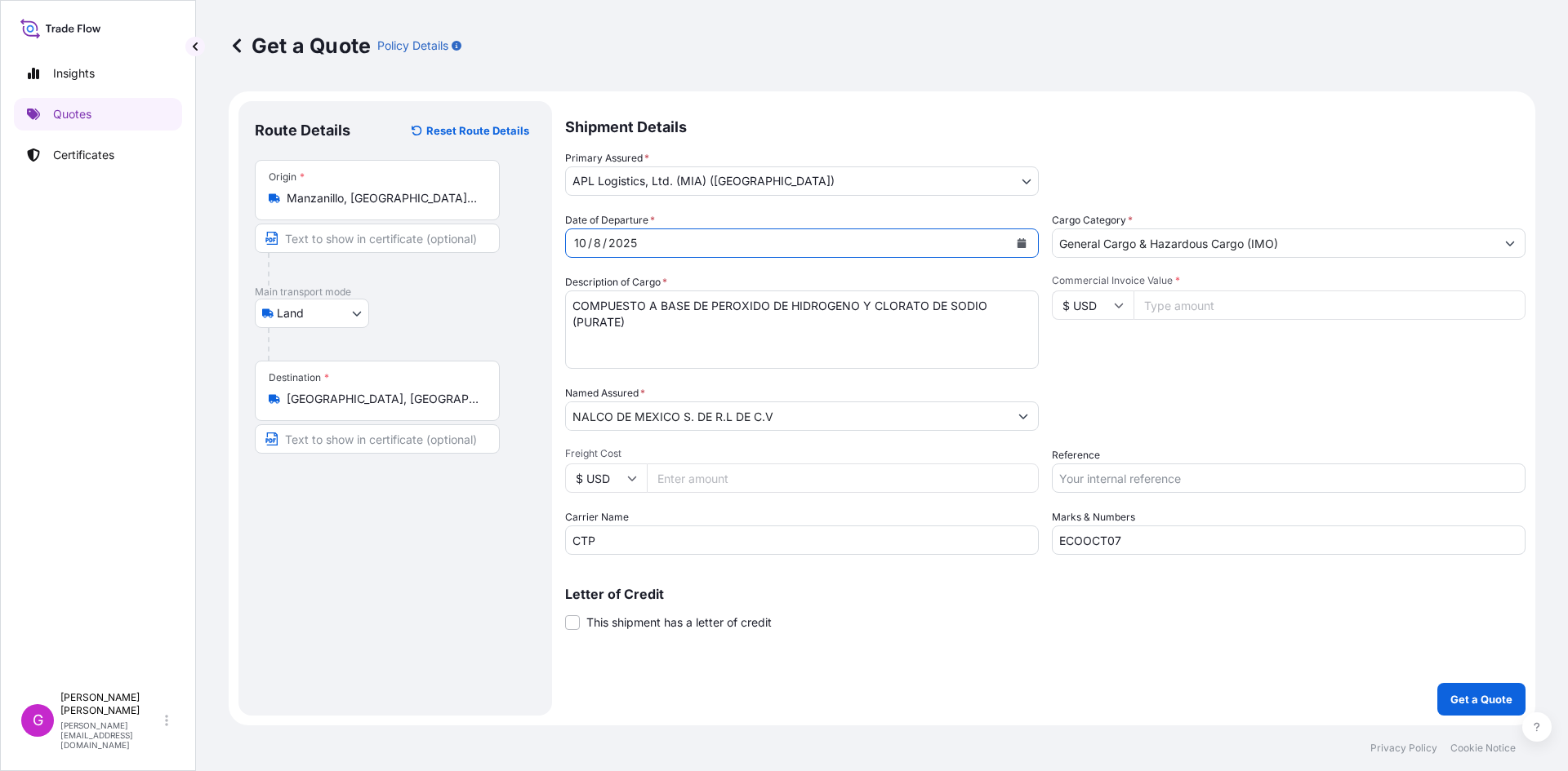
click at [784, 426] on input "NALCO DE MEXICO S. DE R.L DE C.V" at bounding box center [787, 416] width 442 height 29
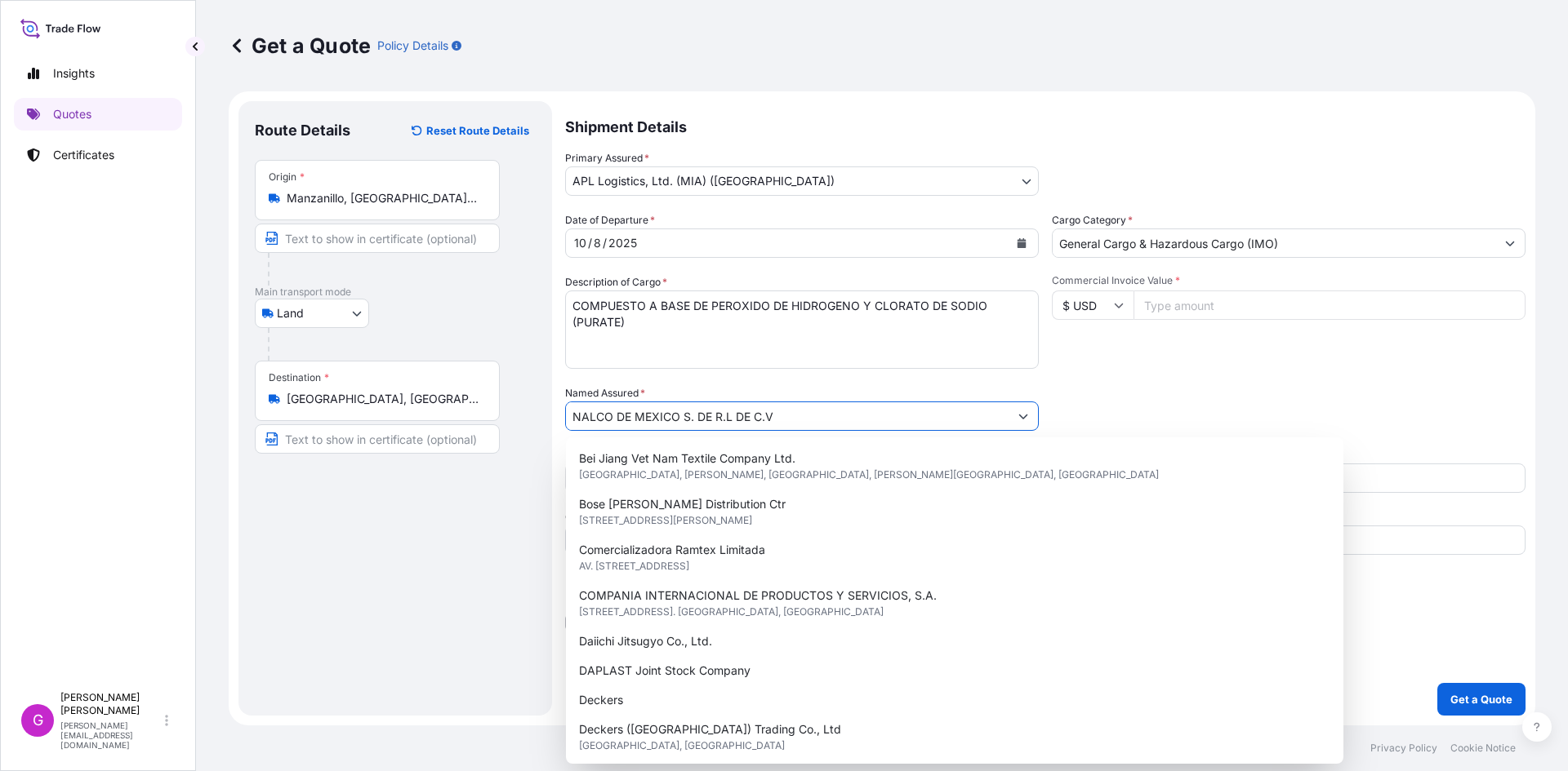
click at [784, 426] on input "NALCO DE MEXICO S. DE R.L DE C.V" at bounding box center [787, 416] width 442 height 29
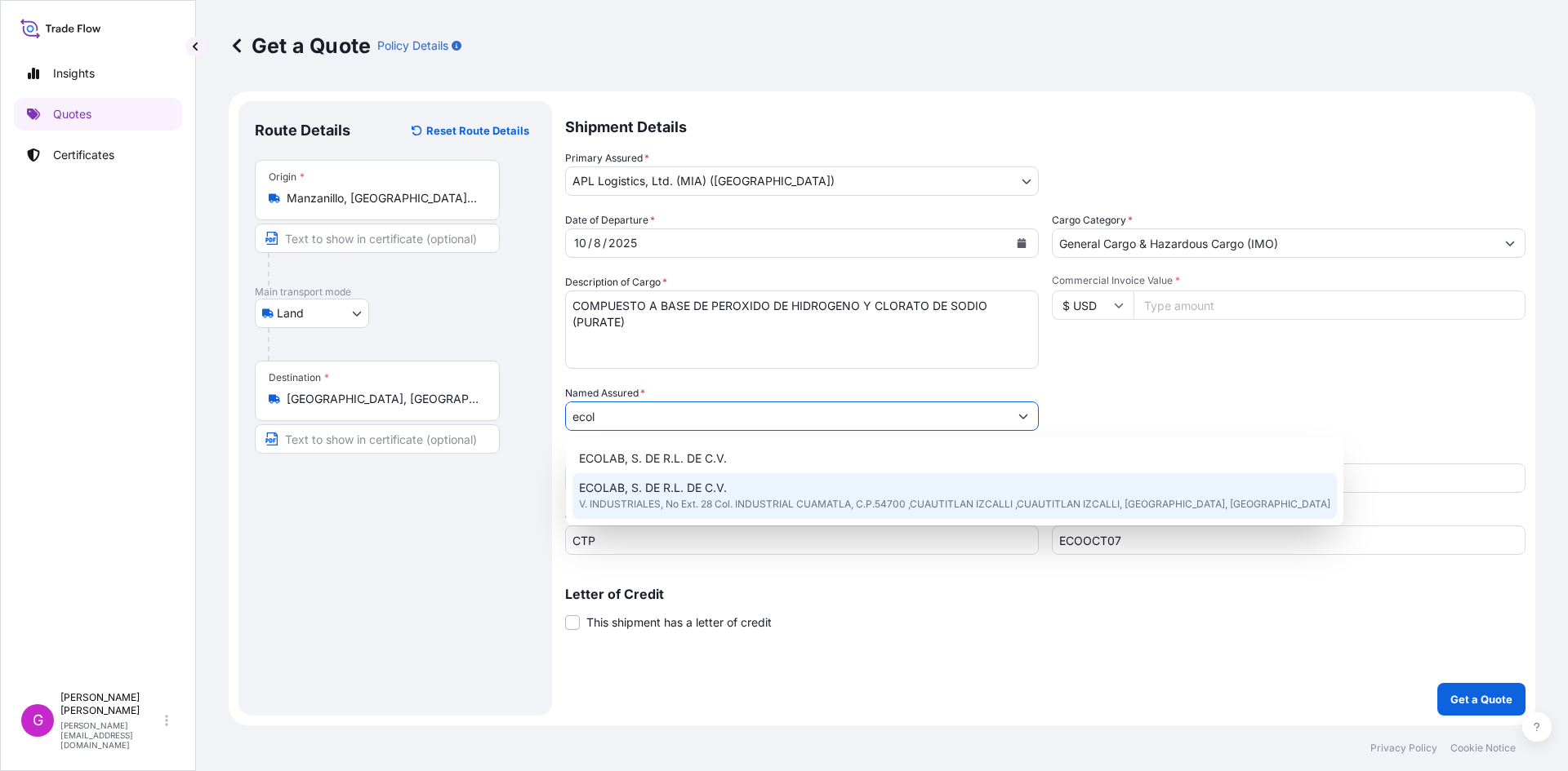
click at [745, 481] on div "ECOLAB, S. DE R.L. DE C.V. V. INDUSTRIALES, No Ext. 28 Col. INDUSTRIAL CUAMATLA…" at bounding box center [954, 495] width 765 height 45
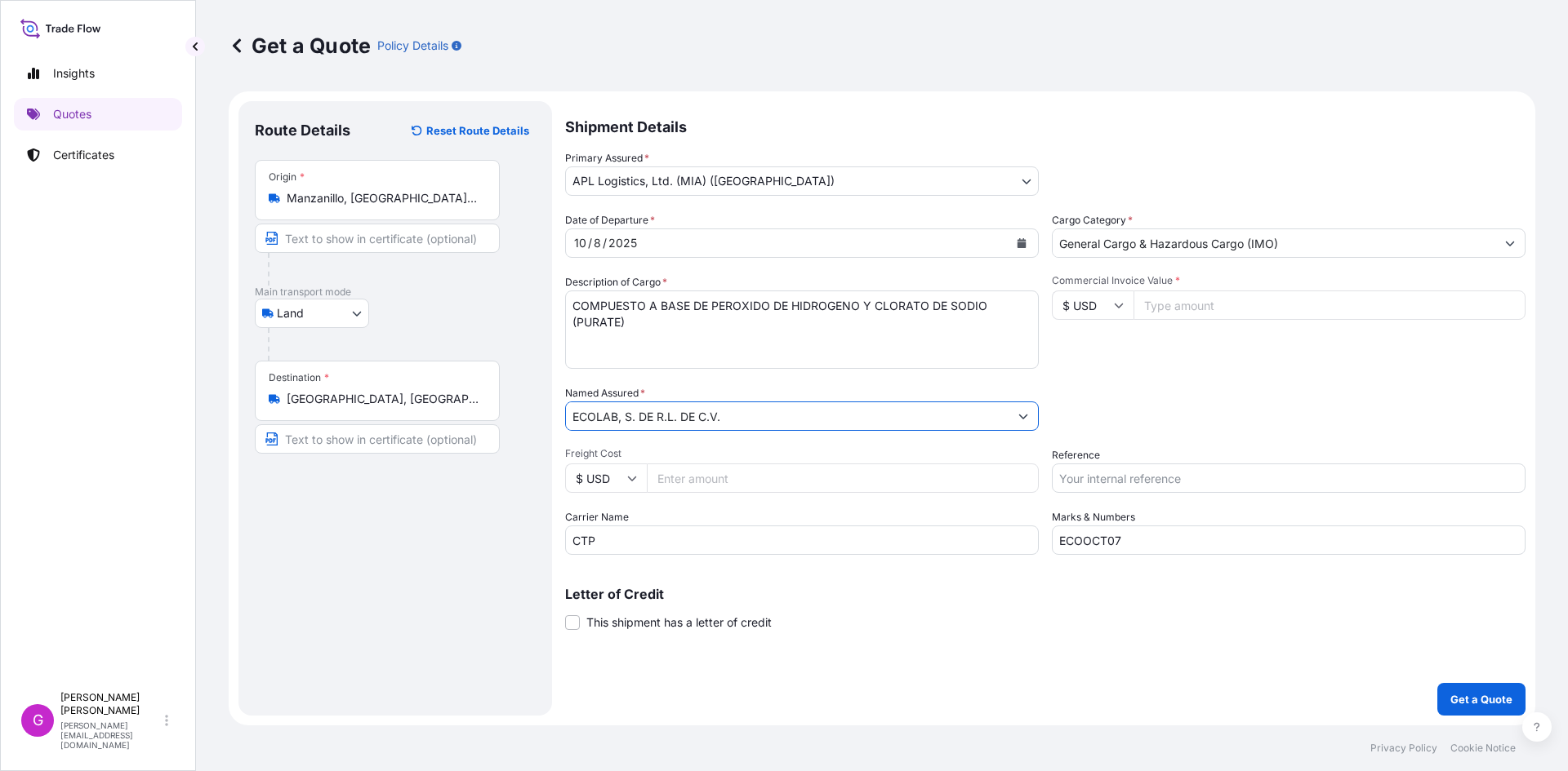
type input "ECOLAB, S. DE R.L. DE C.V."
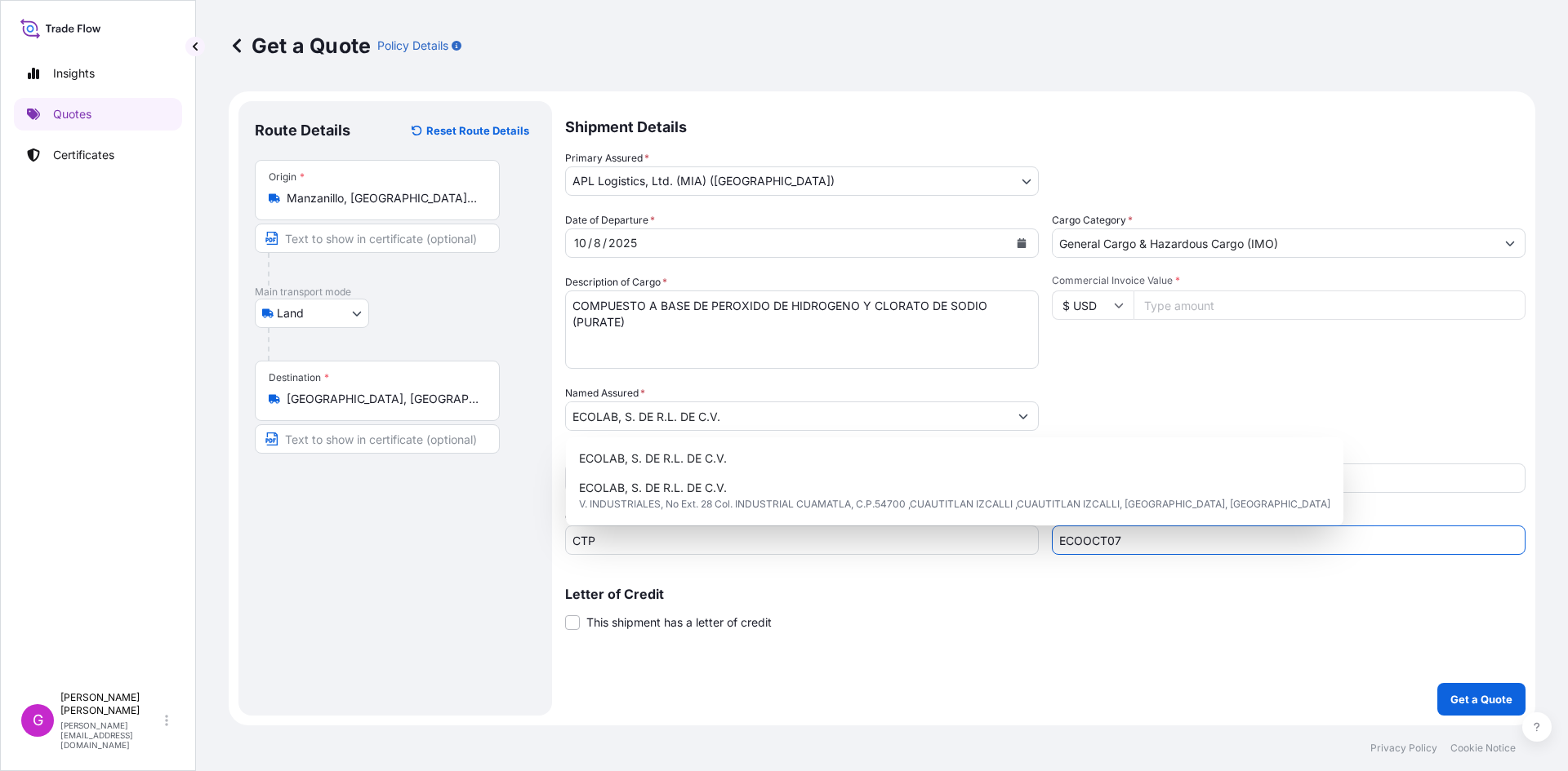
click at [1171, 540] on input "ECOOCT07" at bounding box center [1288, 540] width 473 height 29
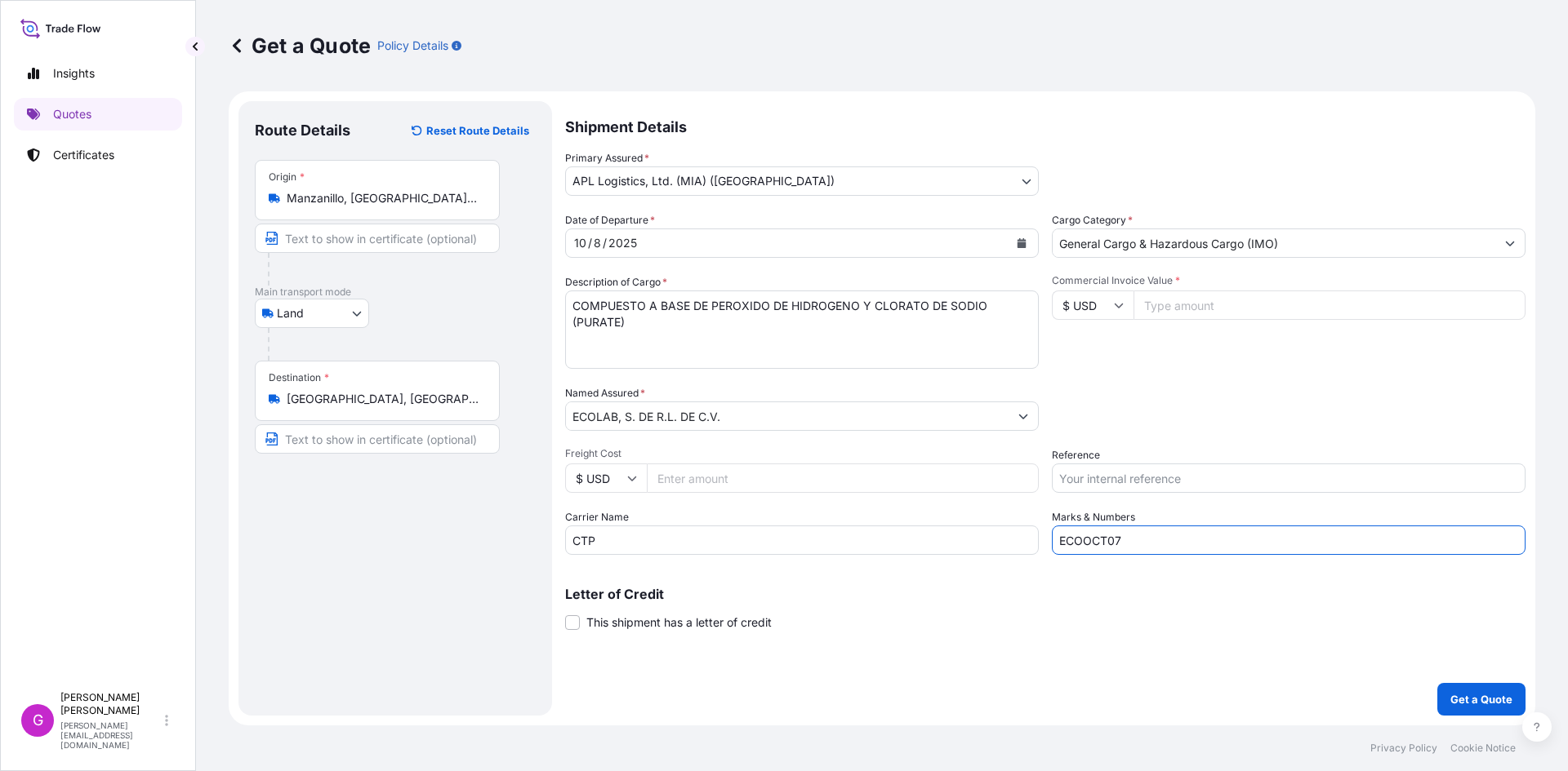
drag, startPoint x: 1162, startPoint y: 543, endPoint x: 988, endPoint y: 531, distance: 174.4
click at [988, 531] on div "Date of Departure * 10 / 8 / 2025 Cargo Category * General Cargo & Hazardous Ca…" at bounding box center [1045, 383] width 960 height 342
paste input "6"
type input "ECOOCT06"
click at [893, 418] on input "ECOLAB, S. DE R.L. DE C.V." at bounding box center [787, 416] width 442 height 29
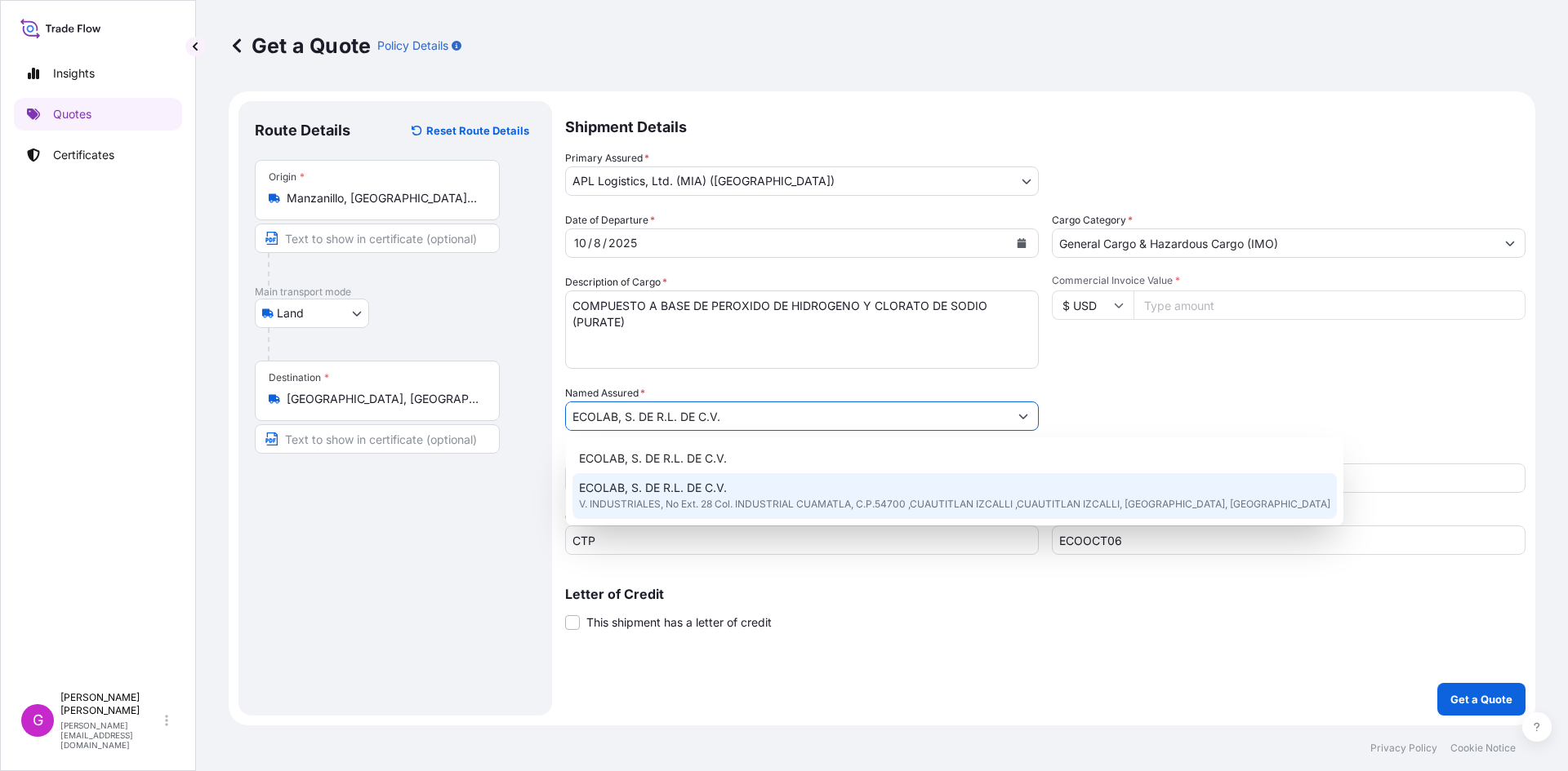
click at [843, 501] on span "V. INDUSTRIALES, No Ext. 28 Col. INDUSTRIAL CUAMATLA, C.P.54700 ,CUAUTITLAN IZC…" at bounding box center [954, 504] width 751 height 16
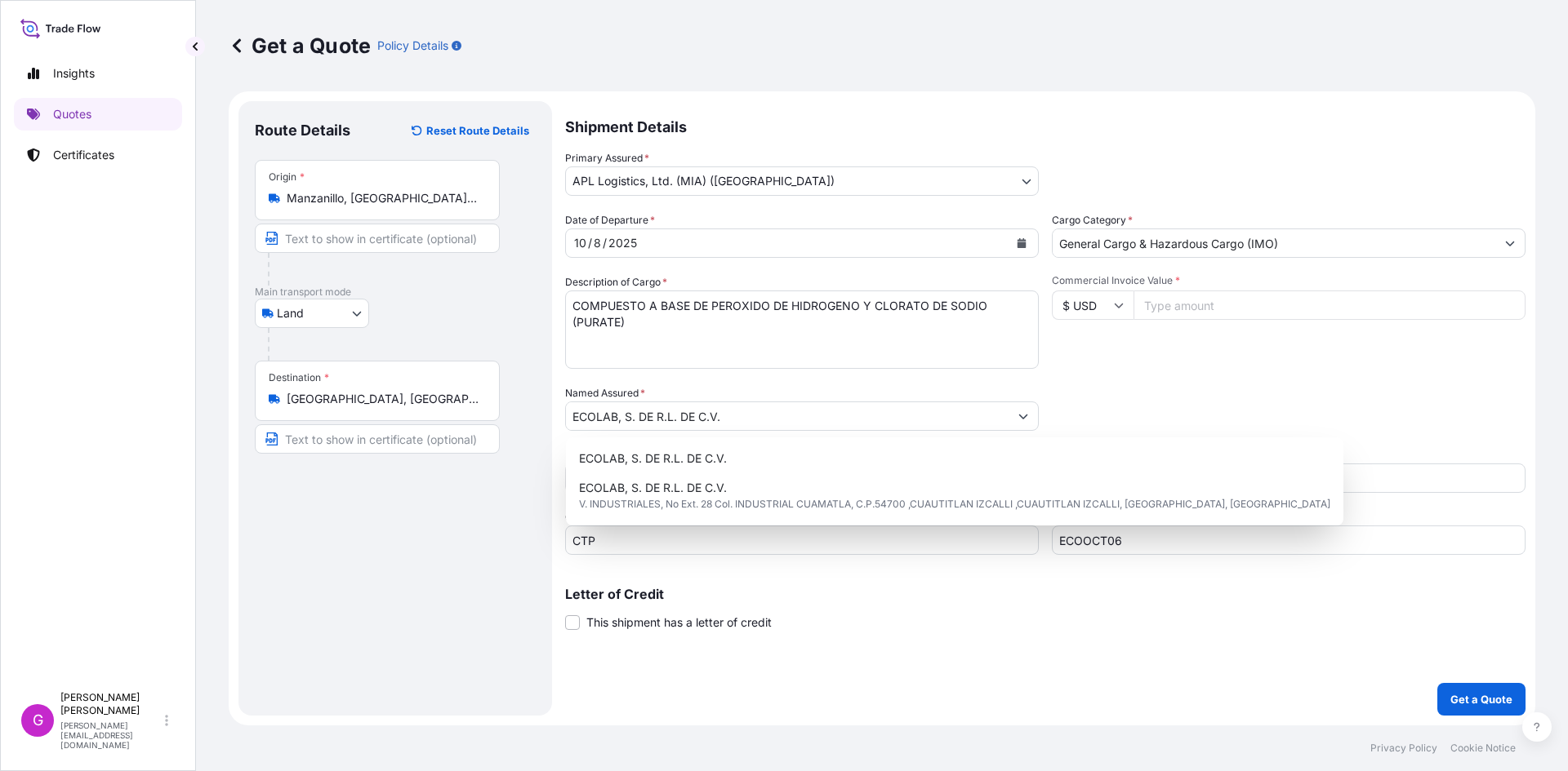
click at [1206, 311] on input "Commercial Invoice Value *" at bounding box center [1329, 305] width 392 height 29
paste input "36000.00"
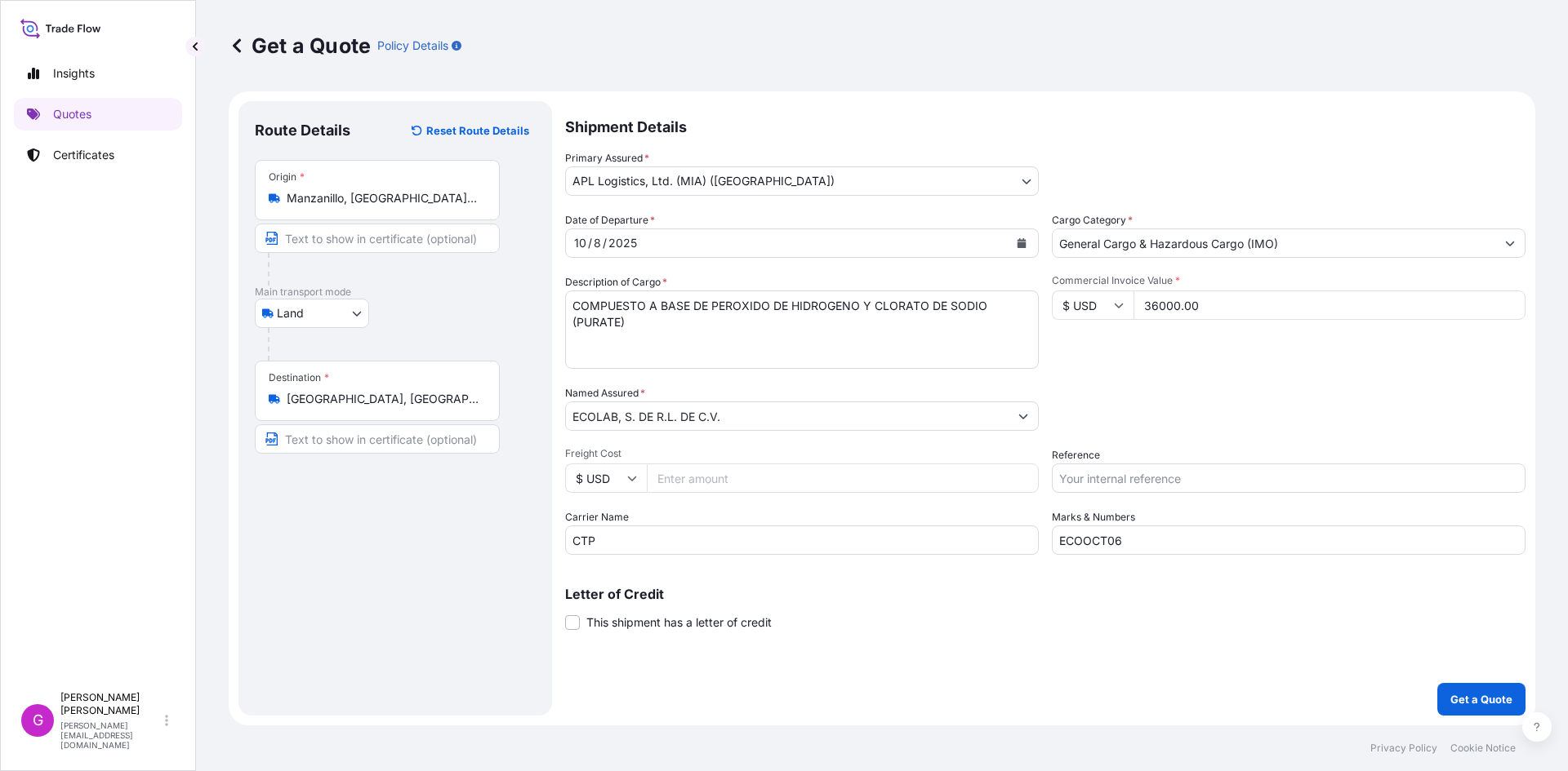
type input "36000.00"
click at [1149, 472] on input "Reference" at bounding box center [1288, 478] width 473 height 29
paste input "25 16 3737 5003686"
type input "25 16 3737 5003686"
drag, startPoint x: 750, startPoint y: 341, endPoint x: 538, endPoint y: 303, distance: 215.4
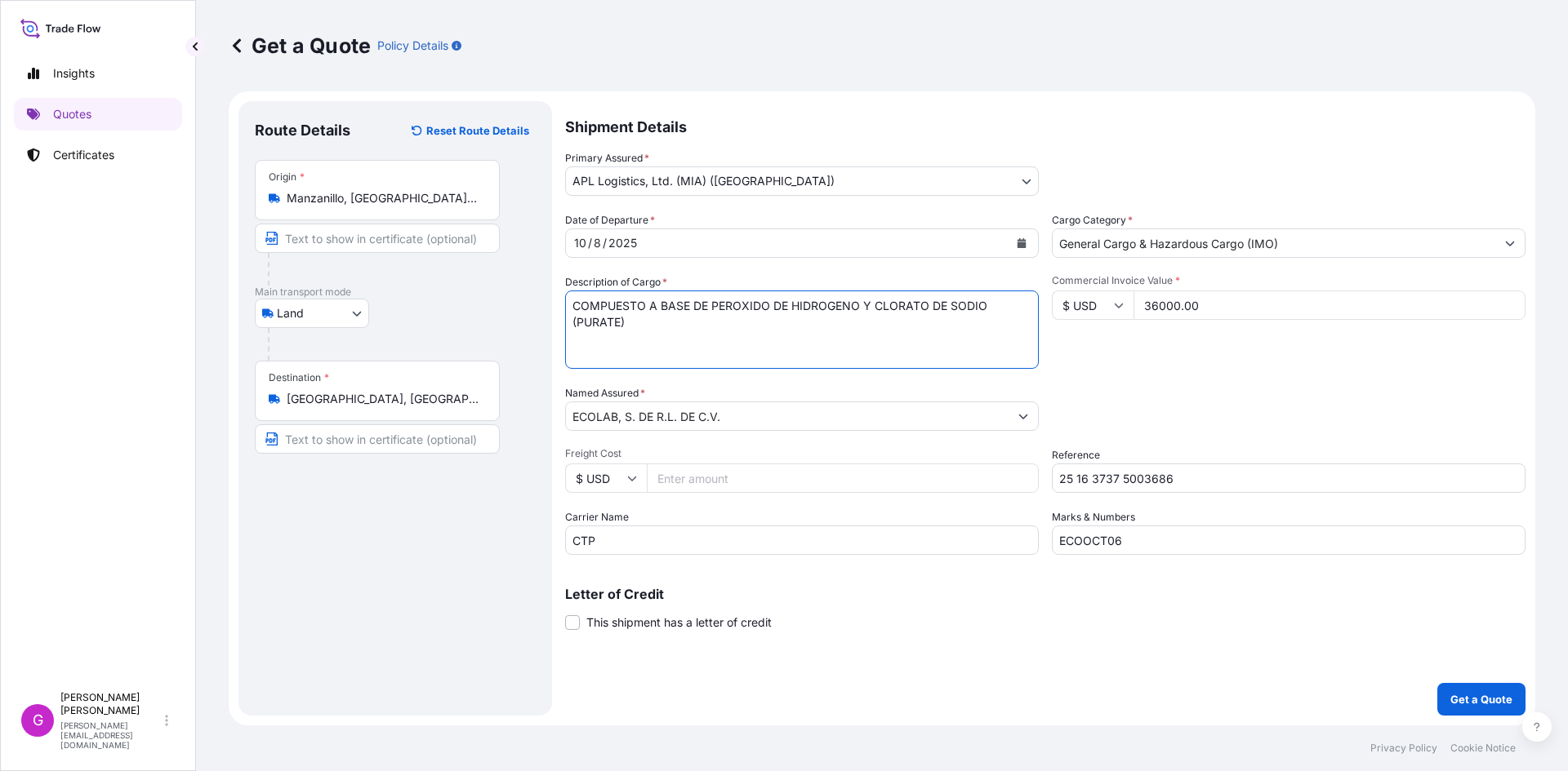
click at [538, 303] on form "Route Details Reset Route Details Place of loading Road / Inland Road / Inland …" at bounding box center [882, 407] width 1307 height 634
paste textarea "ACIDO ETILENDIAMINOTETRAACETICO SAL TETRASODICA HIDRATADA (EDTA-4NA"
type textarea "ACIDO ETILENDIAMINOTETRAACETICO SAL TETRASODICA HIDRATADA (EDTA-4NA)"
click at [756, 477] on input "Freight Cost" at bounding box center [842, 478] width 392 height 29
paste input "3178.65"
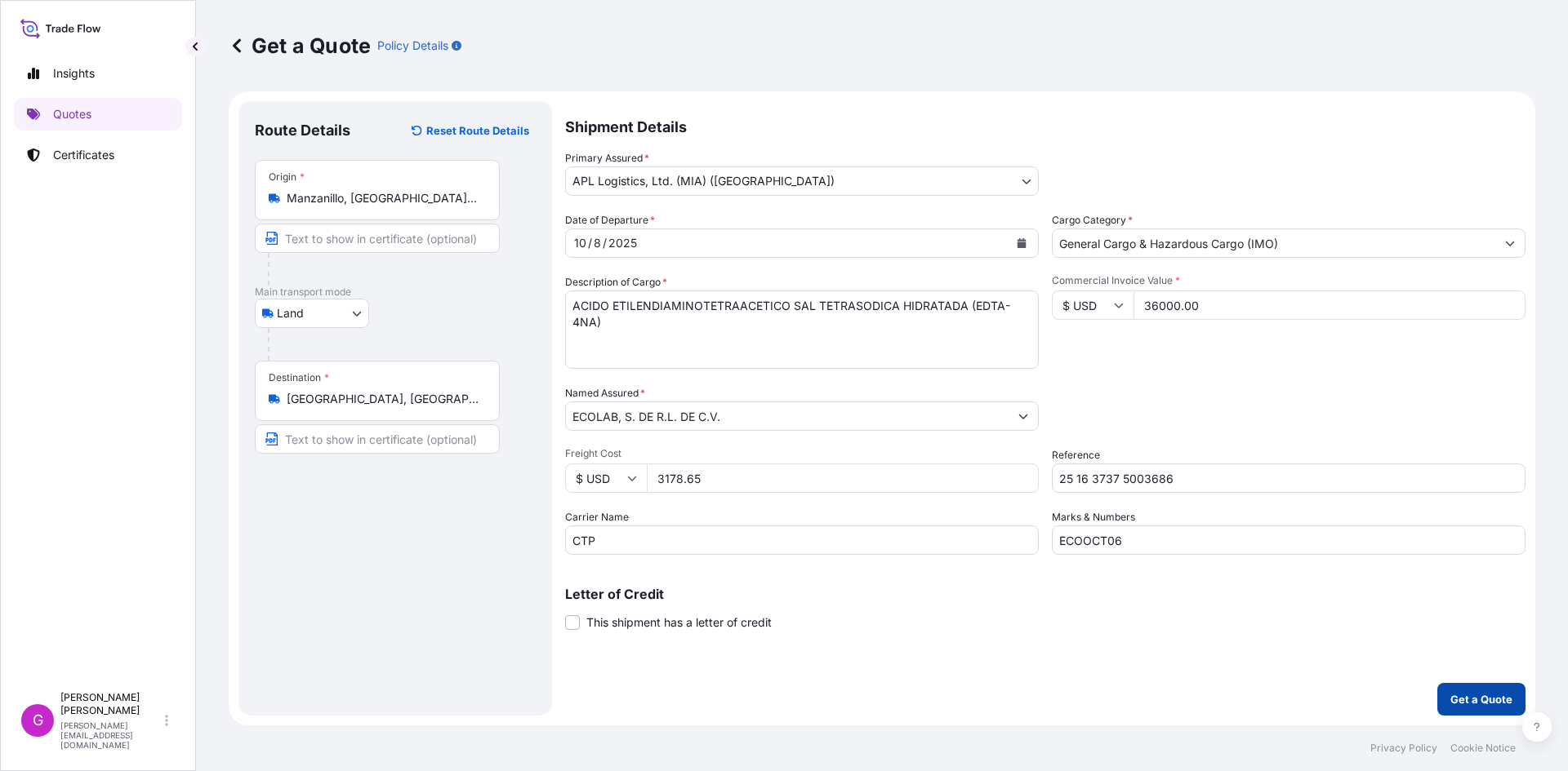
type input "3178.65"
click at [1516, 696] on button "Get a Quote" at bounding box center [1481, 699] width 88 height 33
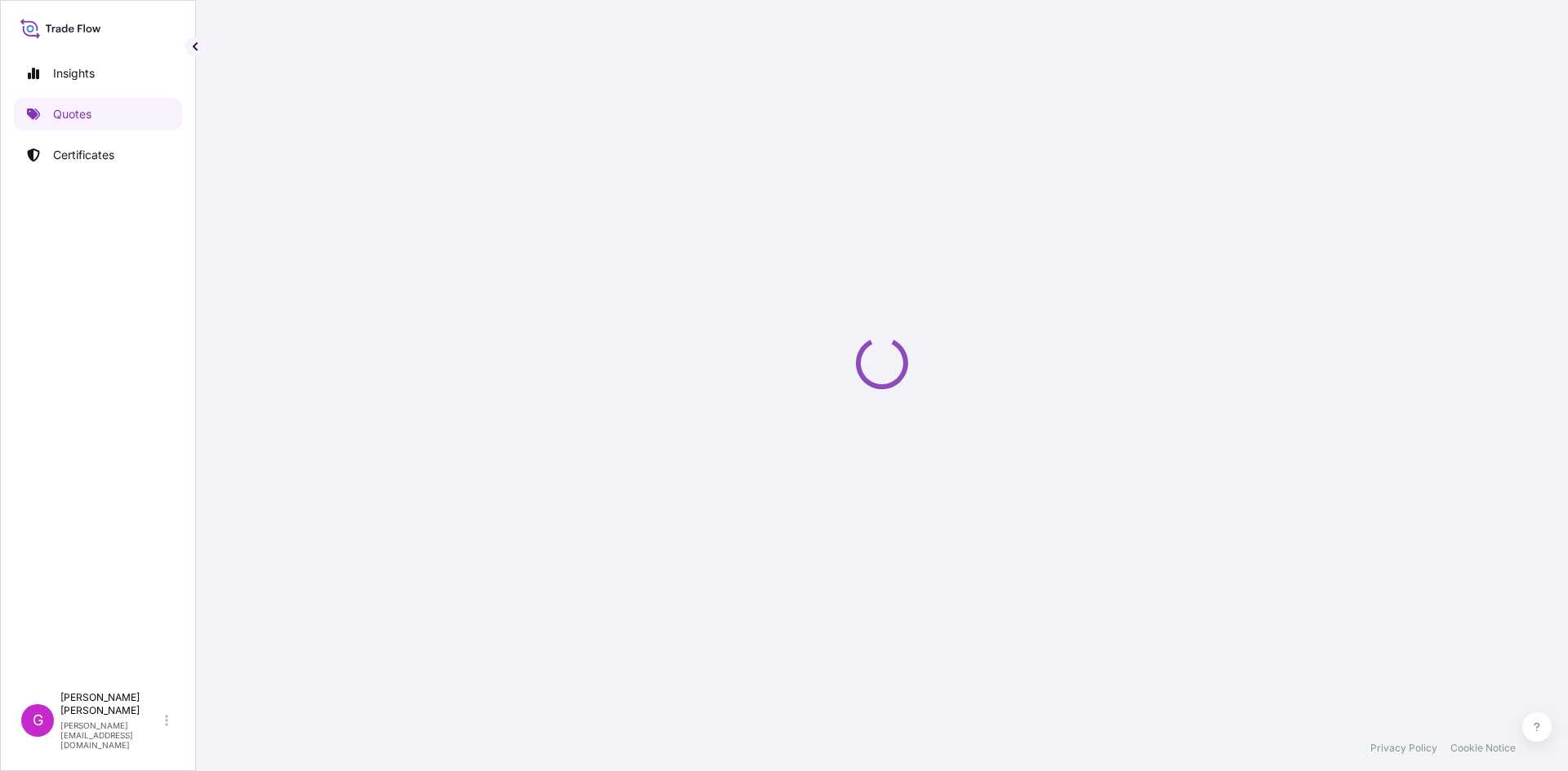
select select "Land"
select select "31870"
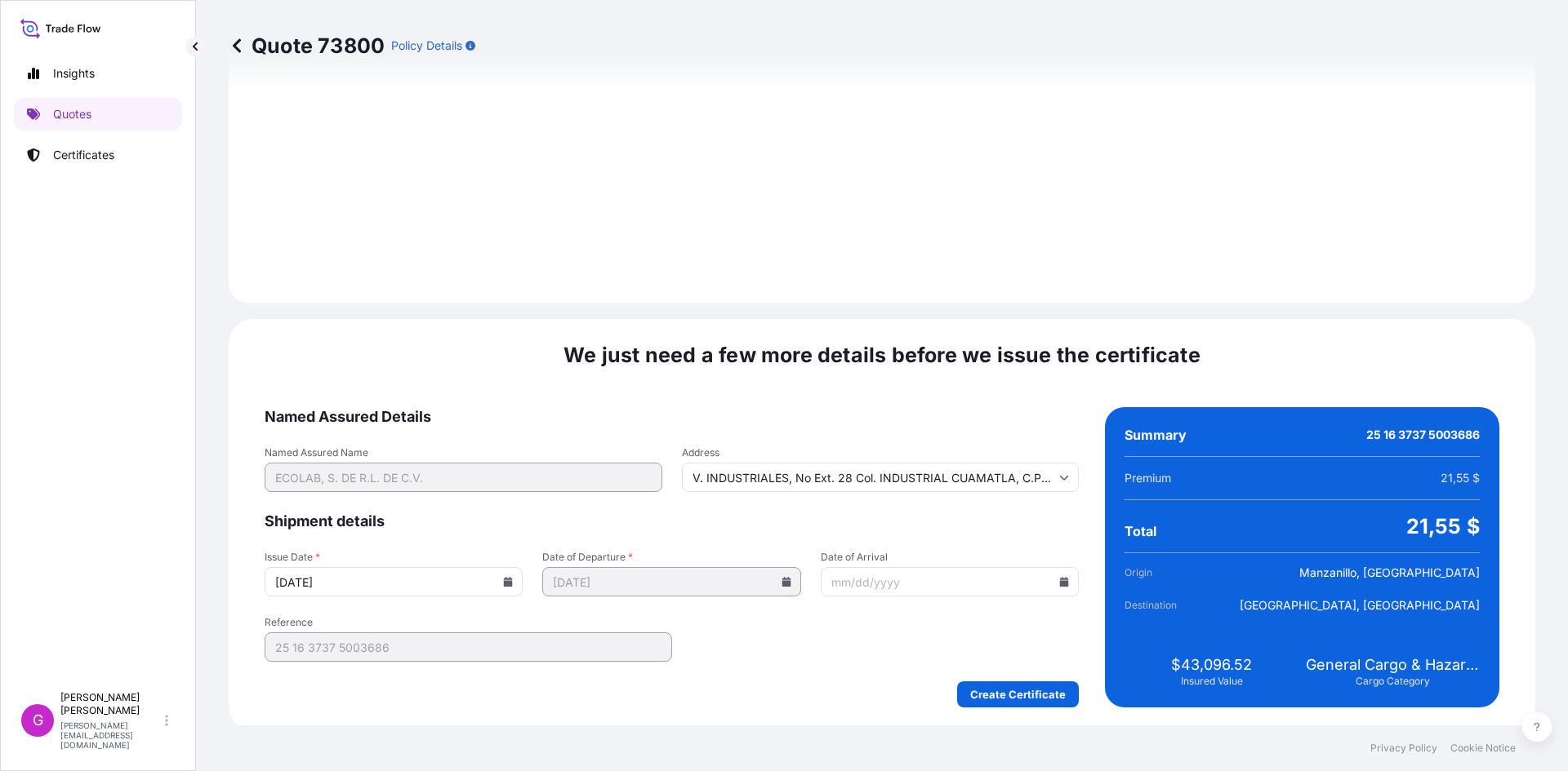
scroll to position [1948, 0]
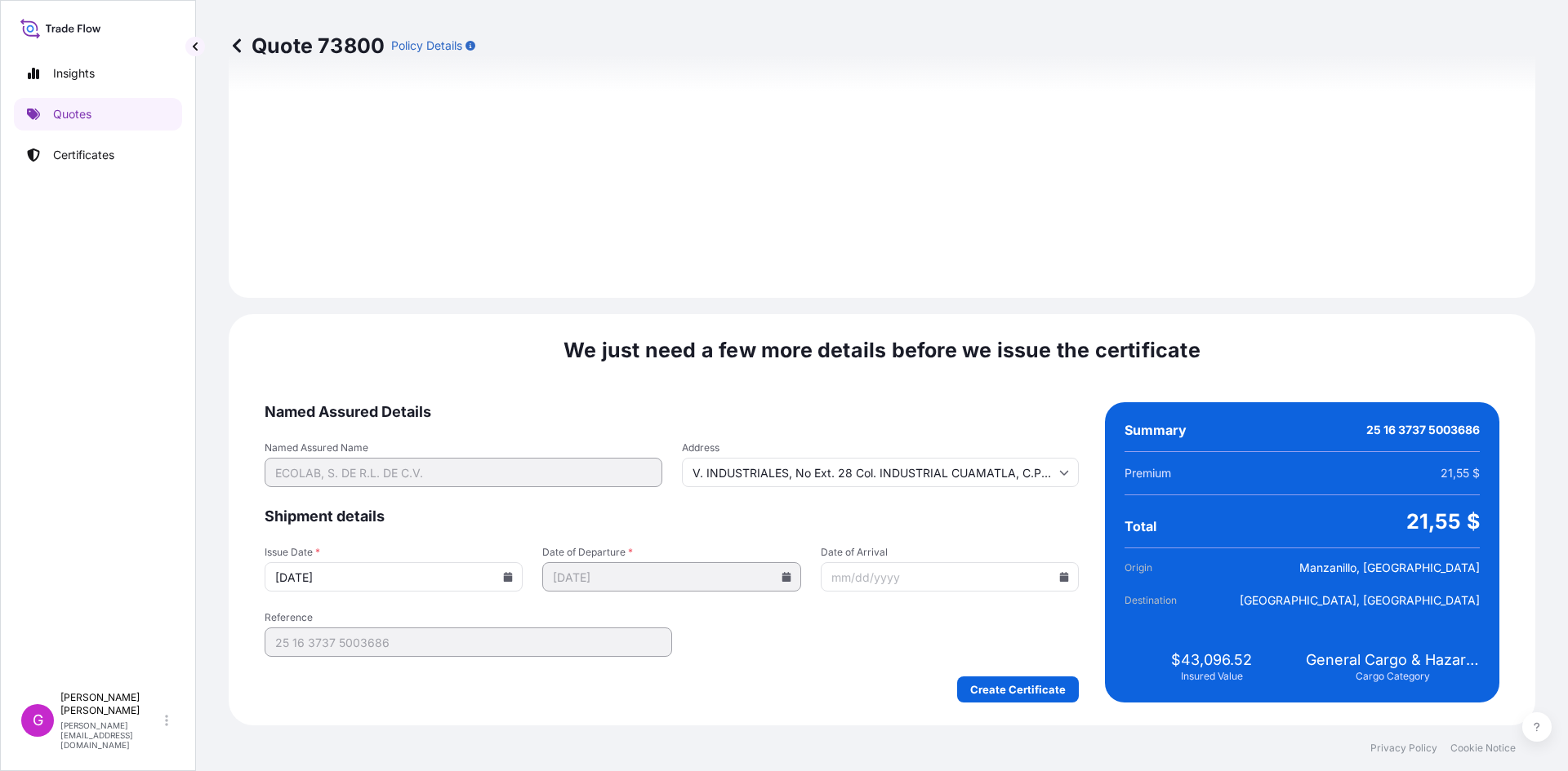
click at [1057, 582] on input "Date of Arrival" at bounding box center [950, 577] width 258 height 29
click at [1059, 573] on icon at bounding box center [1064, 577] width 10 height 10
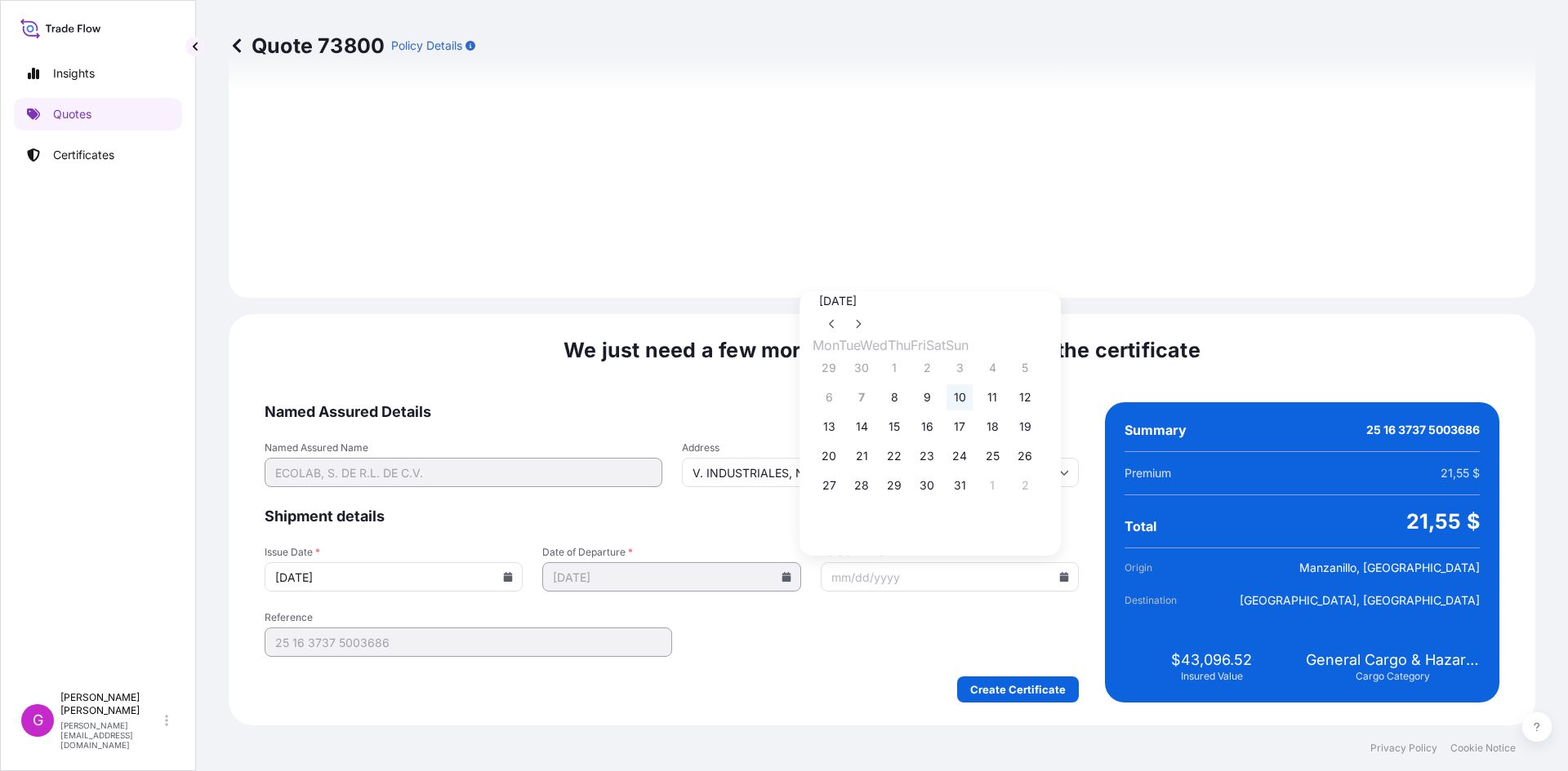
click at [973, 401] on button "10" at bounding box center [959, 397] width 26 height 26
type input "10/10/2025"
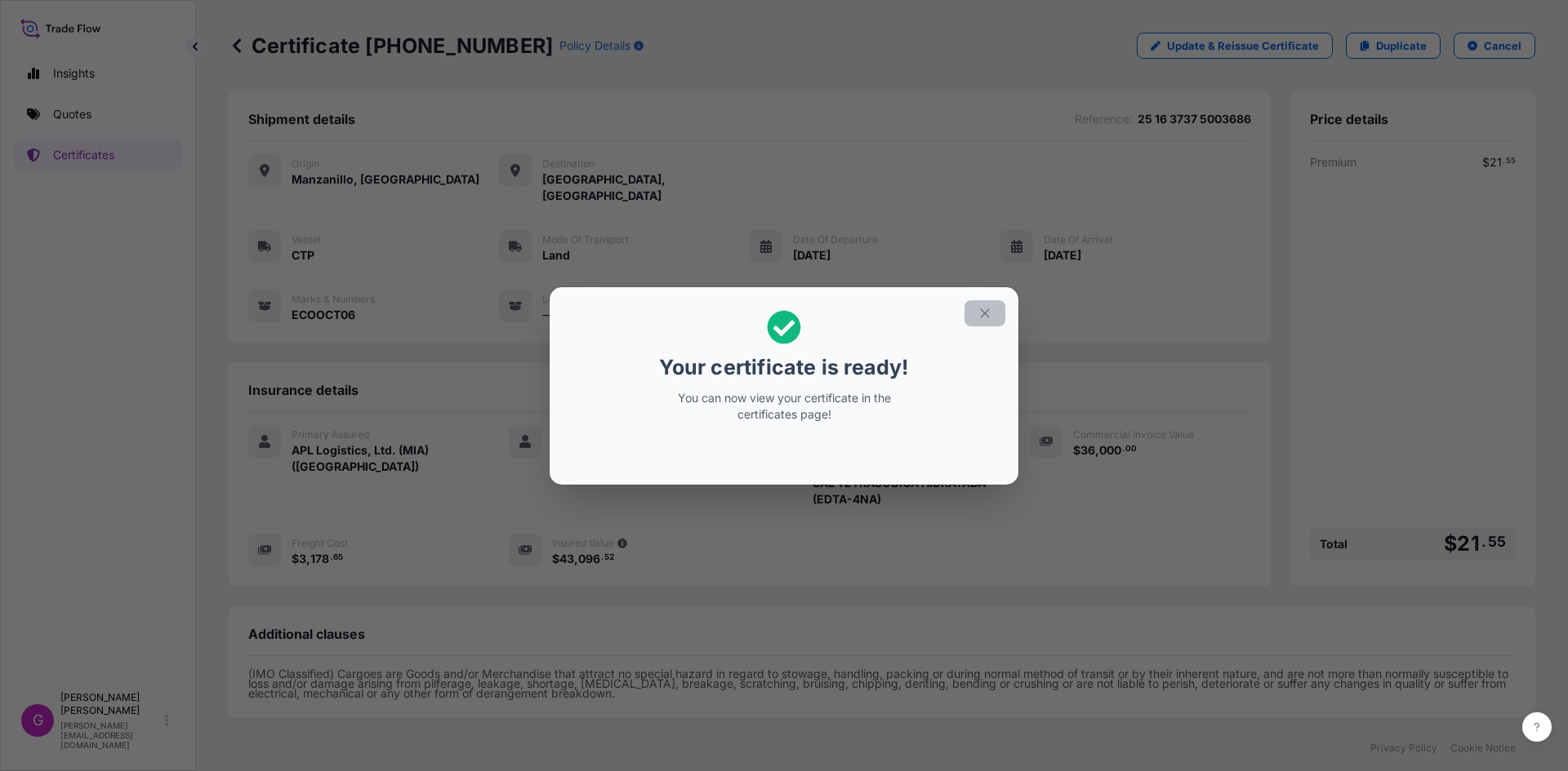
click at [984, 309] on icon "button" at bounding box center [984, 312] width 15 height 15
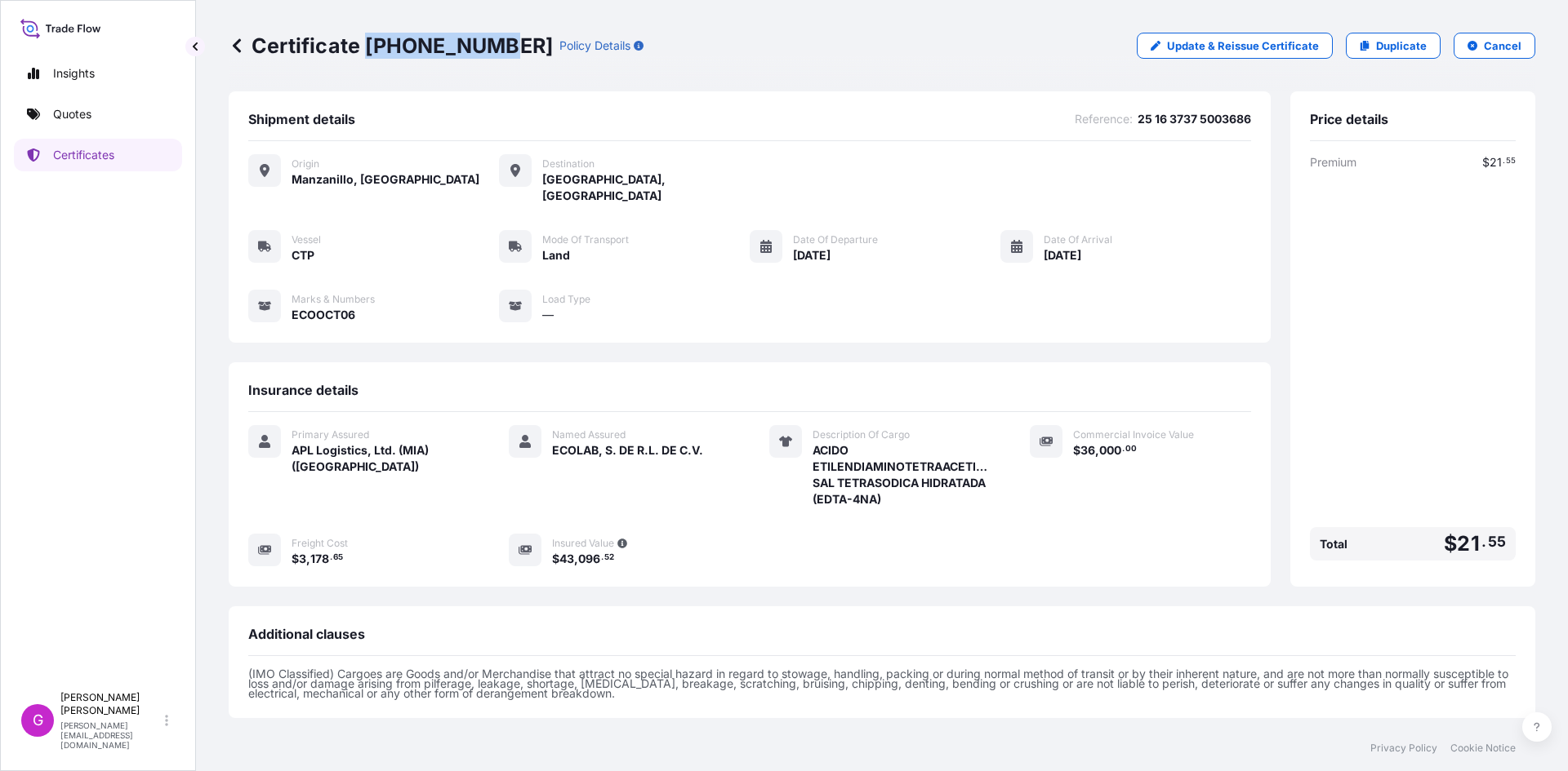
drag, startPoint x: 488, startPoint y: 43, endPoint x: 366, endPoint y: 43, distance: 122.0
click at [366, 43] on p "Certificate 31870-341-1" at bounding box center [390, 45] width 324 height 26
copy p "31870-341-1"
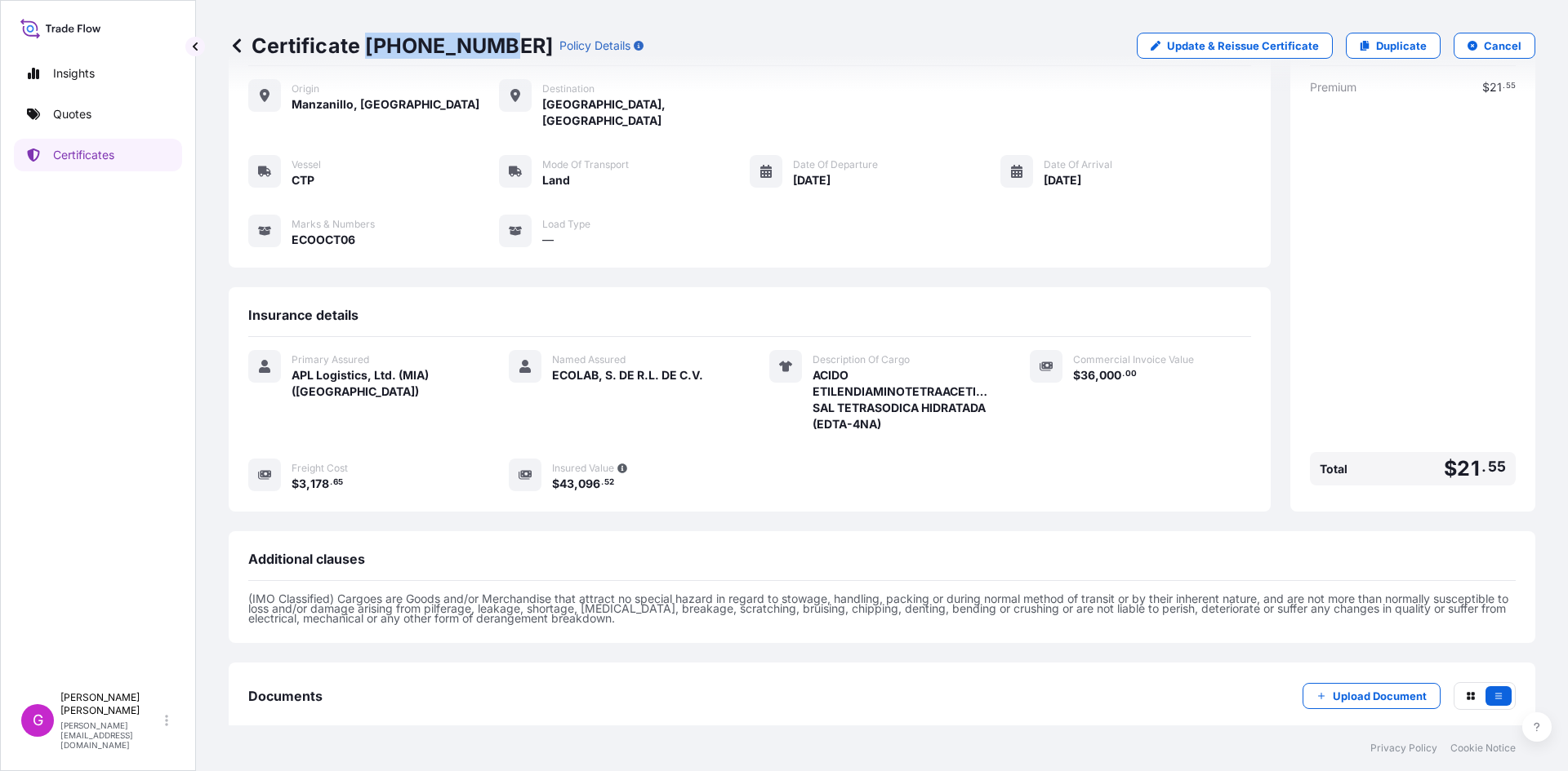
scroll to position [149, 0]
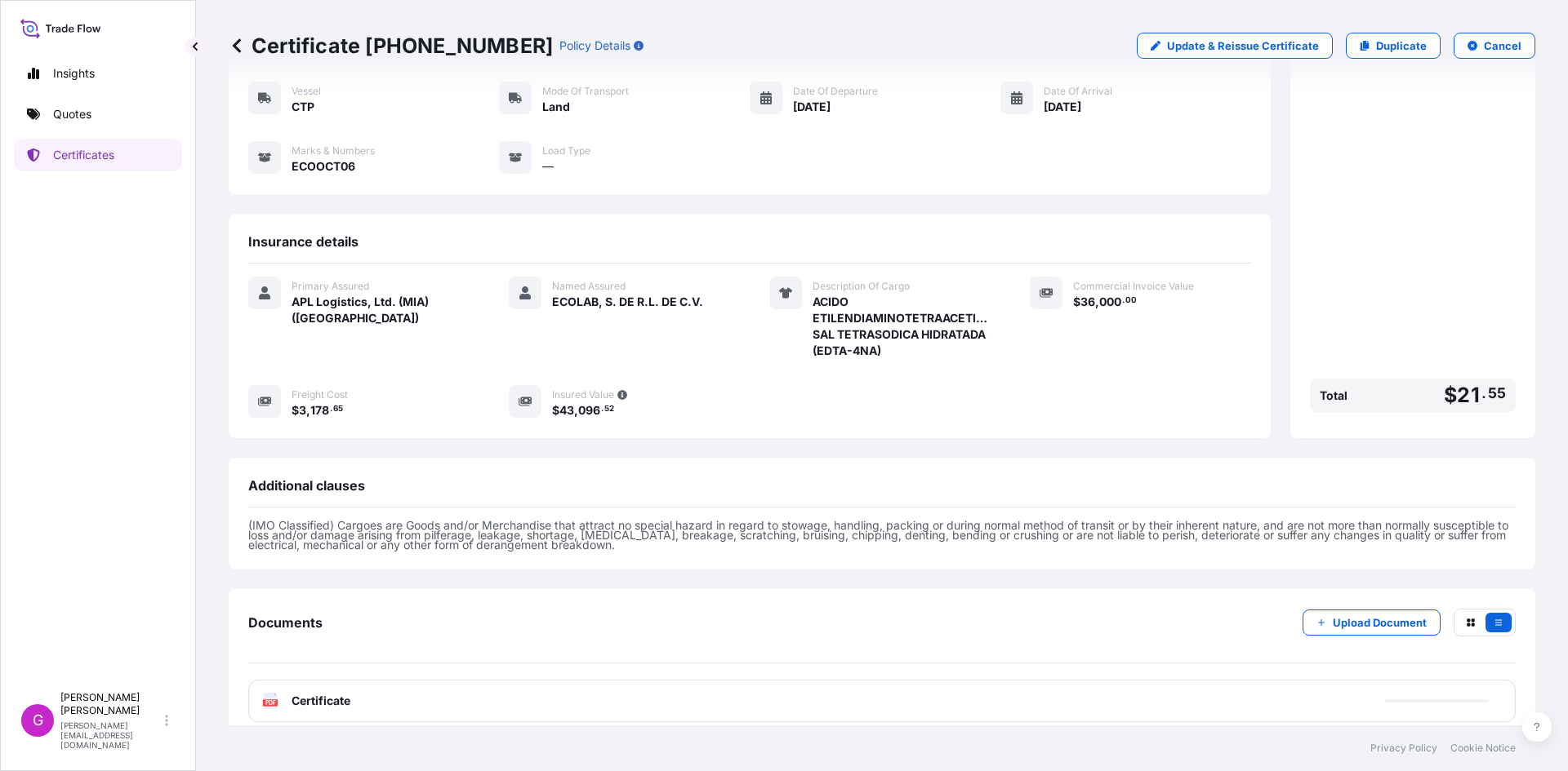
click at [385, 681] on div "PDF Certificate" at bounding box center [881, 701] width 1267 height 43
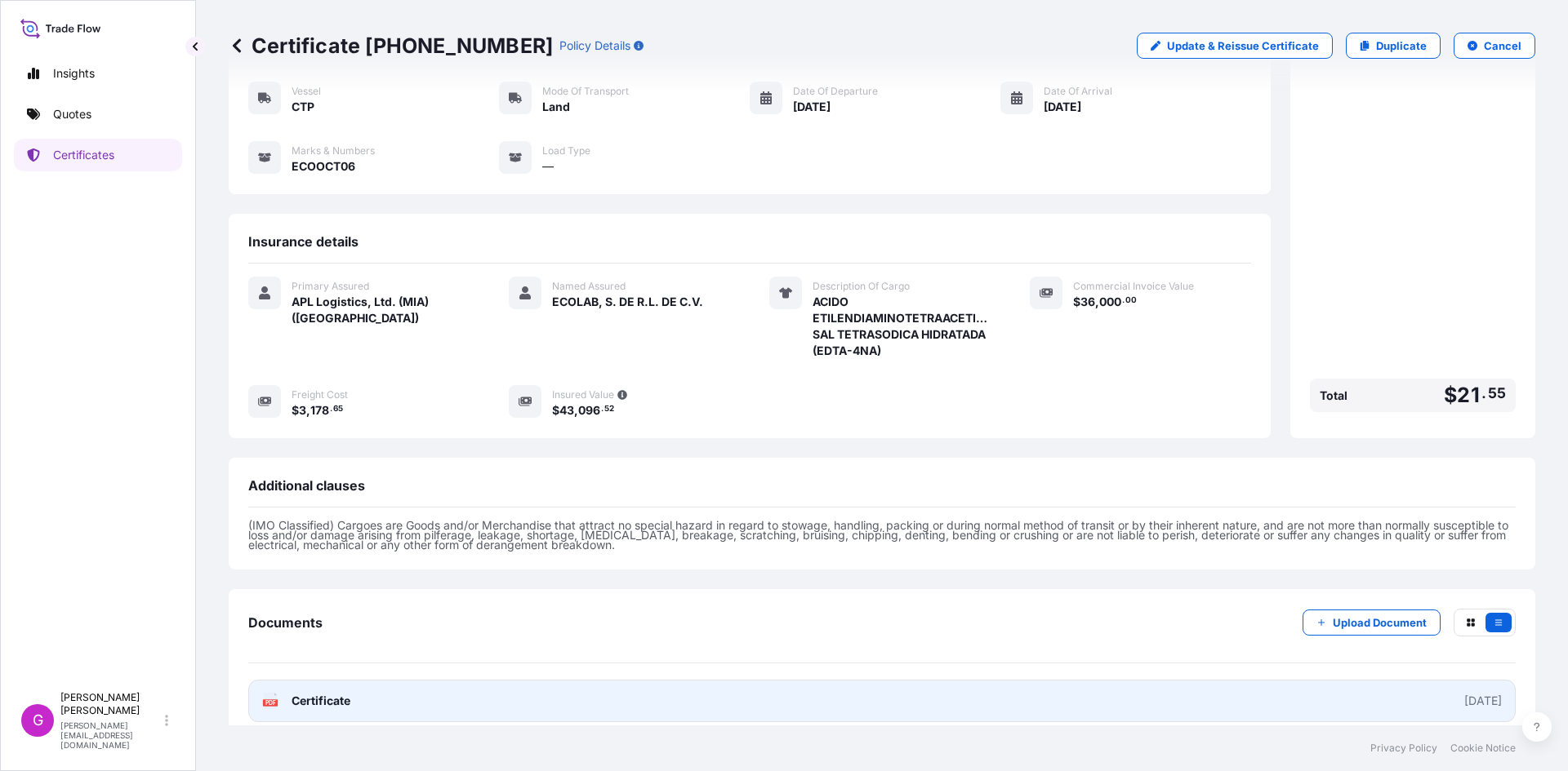
click at [384, 680] on link "PDF Certificate 2025-10-07" at bounding box center [881, 701] width 1267 height 43
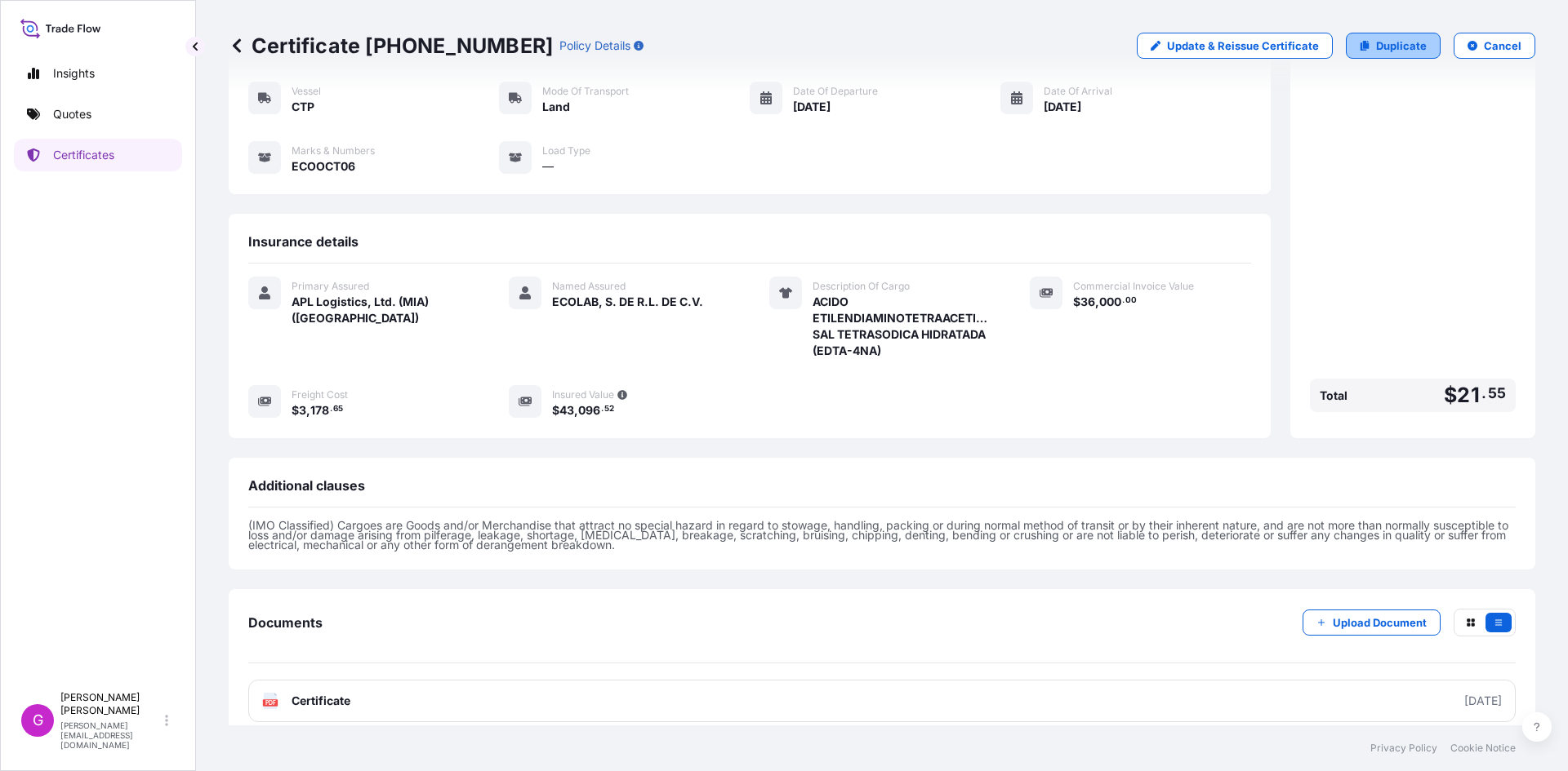
click at [1375, 45] on p "Duplicate" at bounding box center [1401, 45] width 50 height 16
select select "Land"
select select "31870"
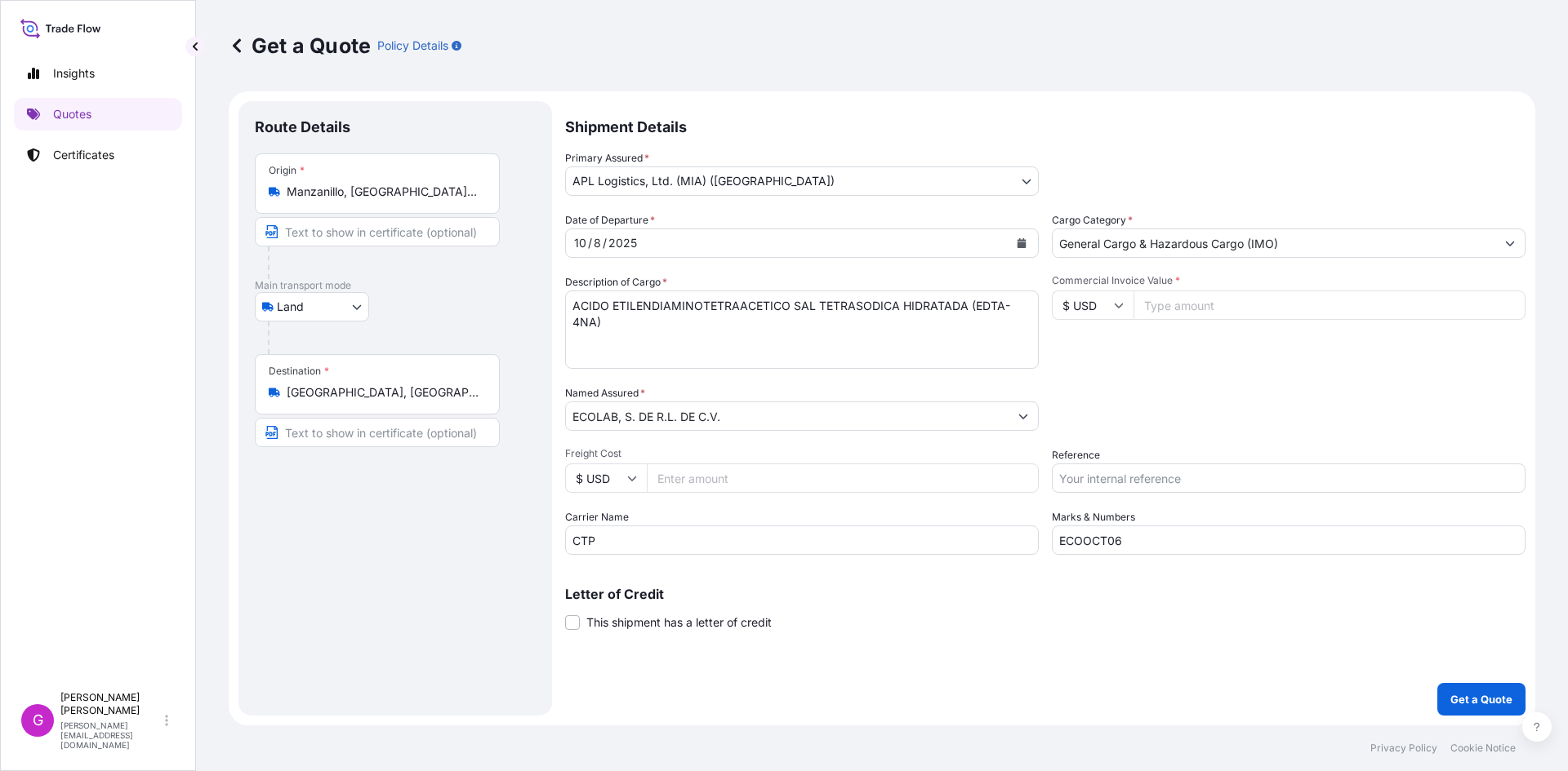
click at [362, 195] on input "Manzanillo, Colima, Mexico" at bounding box center [382, 192] width 193 height 16
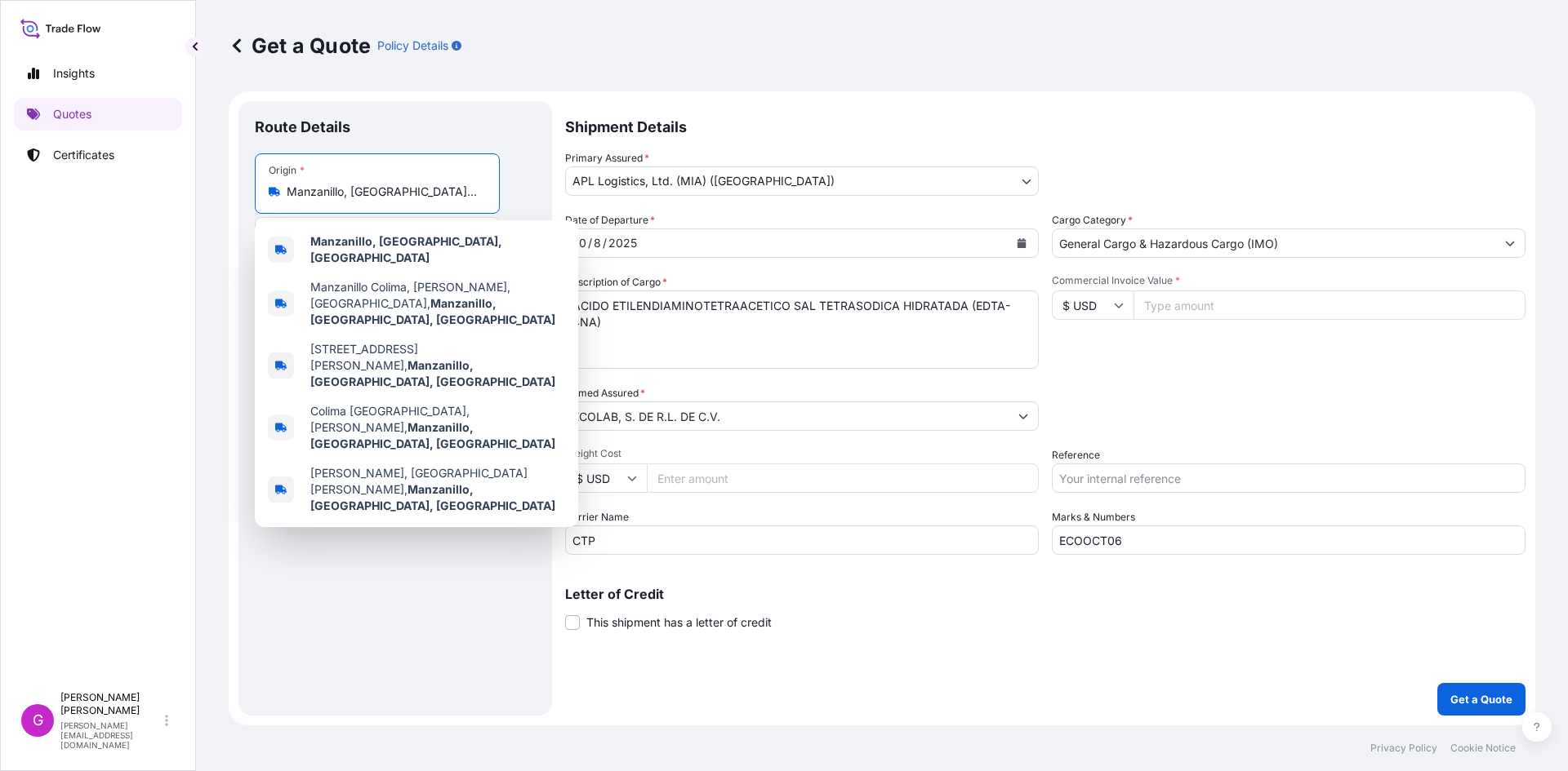
click at [362, 195] on input "Manzanillo, Colima, Mexico" at bounding box center [382, 192] width 193 height 16
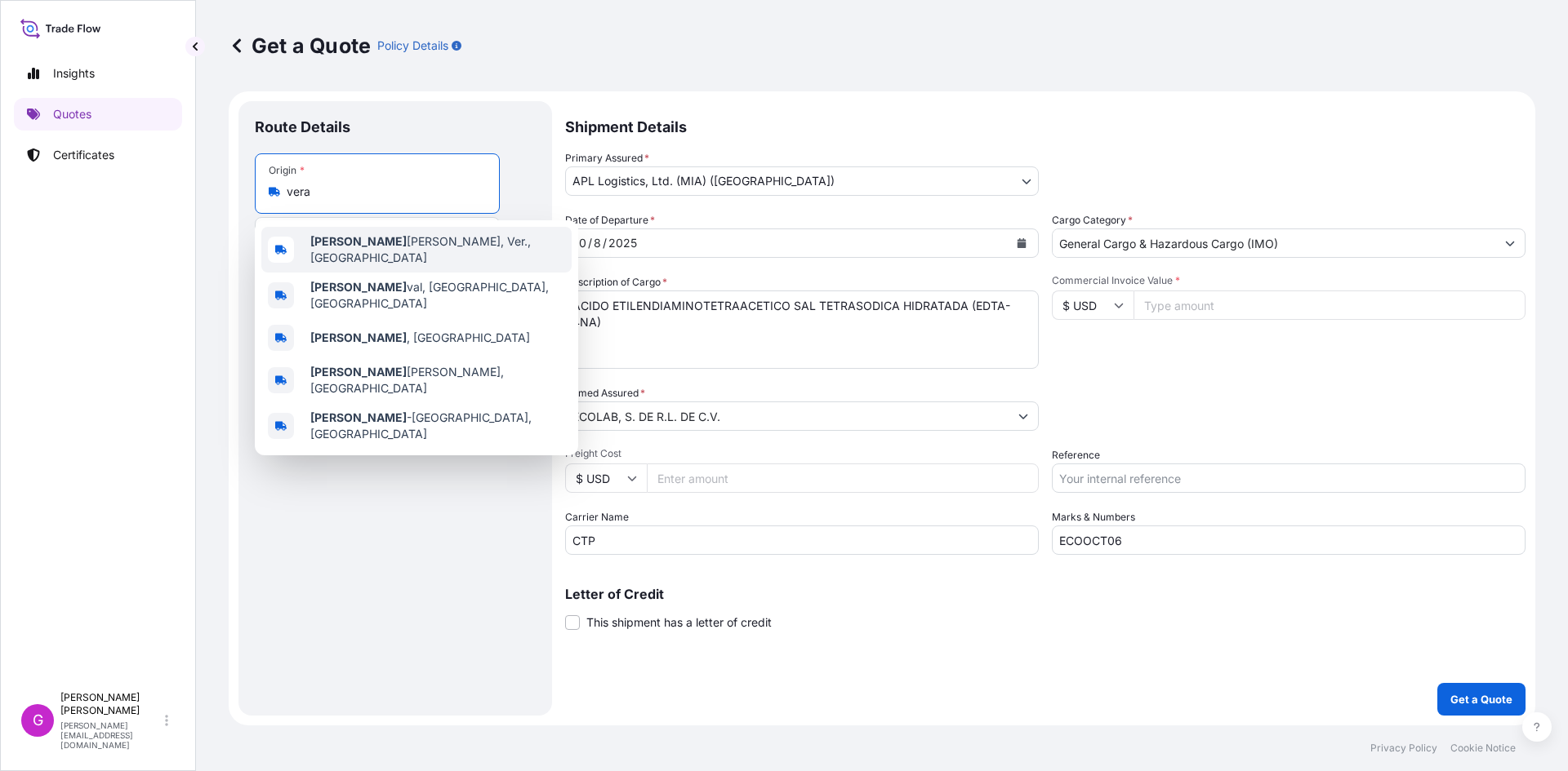
click at [406, 252] on span "Vera cruz, Ver., Mexico" at bounding box center [437, 250] width 255 height 33
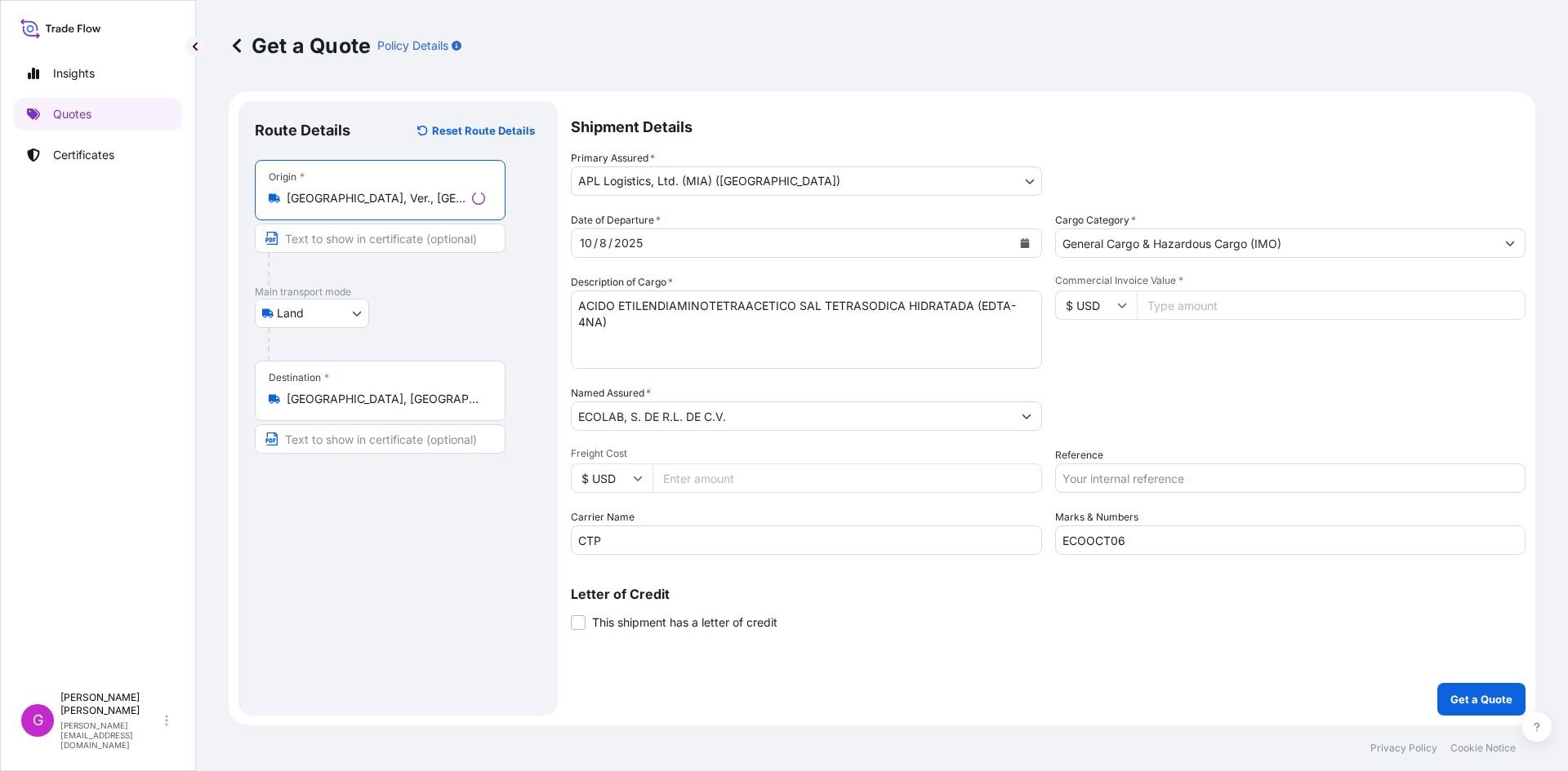
type input "Veracruz, Ver., Mexico"
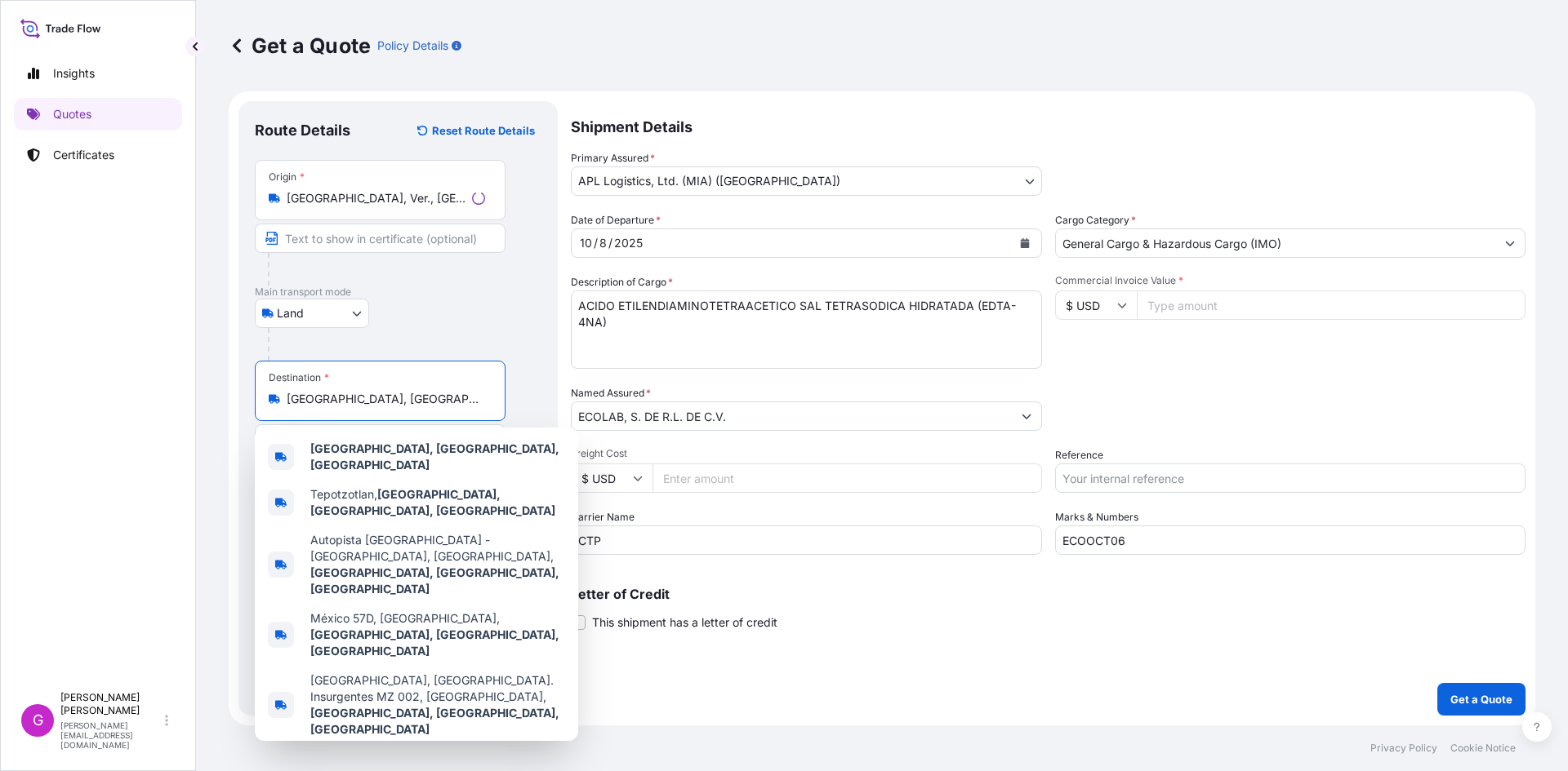
click at [380, 397] on input "Tepotzotlán, State of Mexico, Mexico" at bounding box center [385, 399] width 198 height 16
click at [380, 397] on input "Tepotzotlán, State of Mexico, Mexico" at bounding box center [382, 399] width 193 height 16
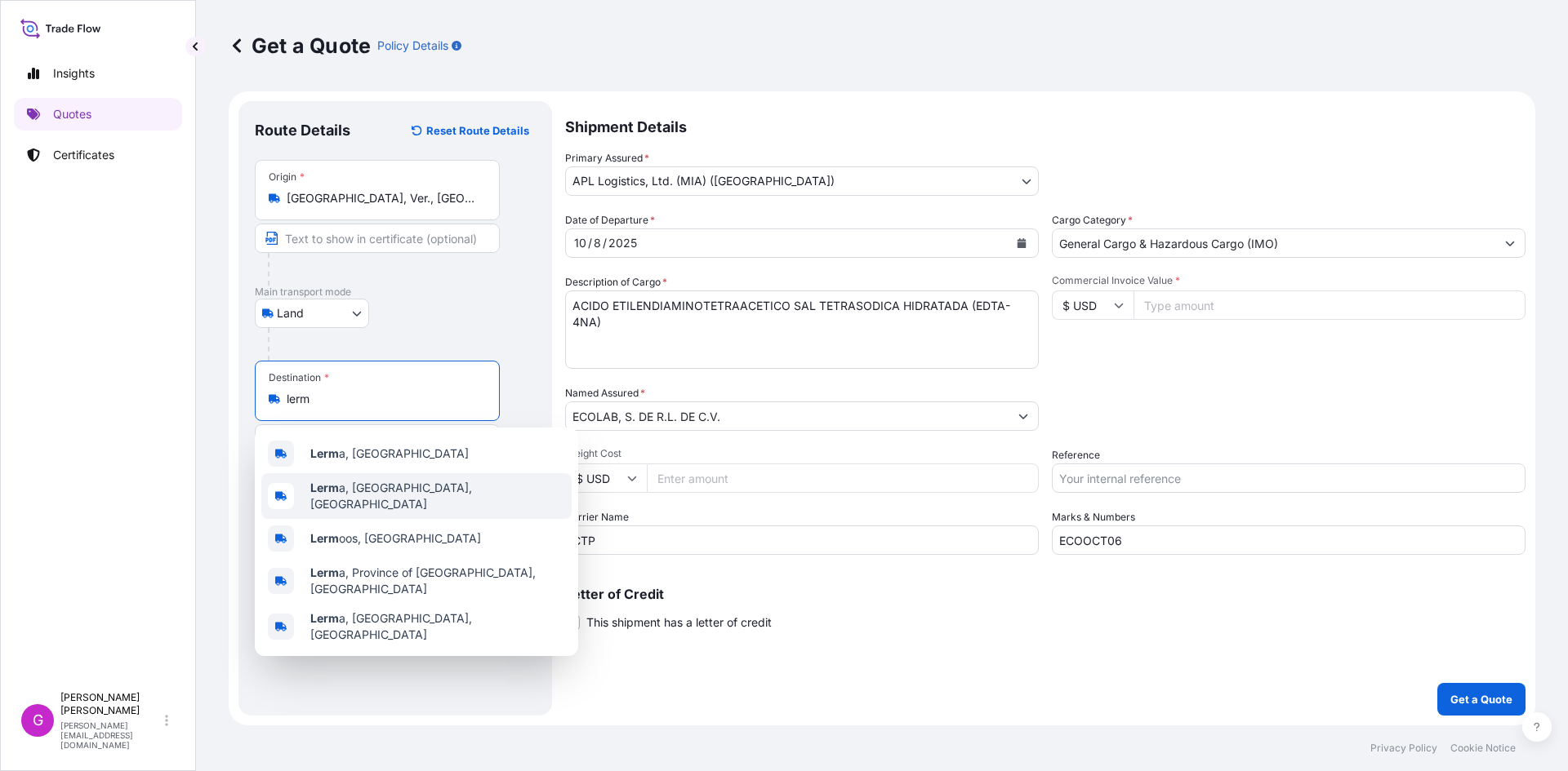
click at [427, 488] on span "Lerm a, State of Mexico, Mexico" at bounding box center [437, 496] width 255 height 33
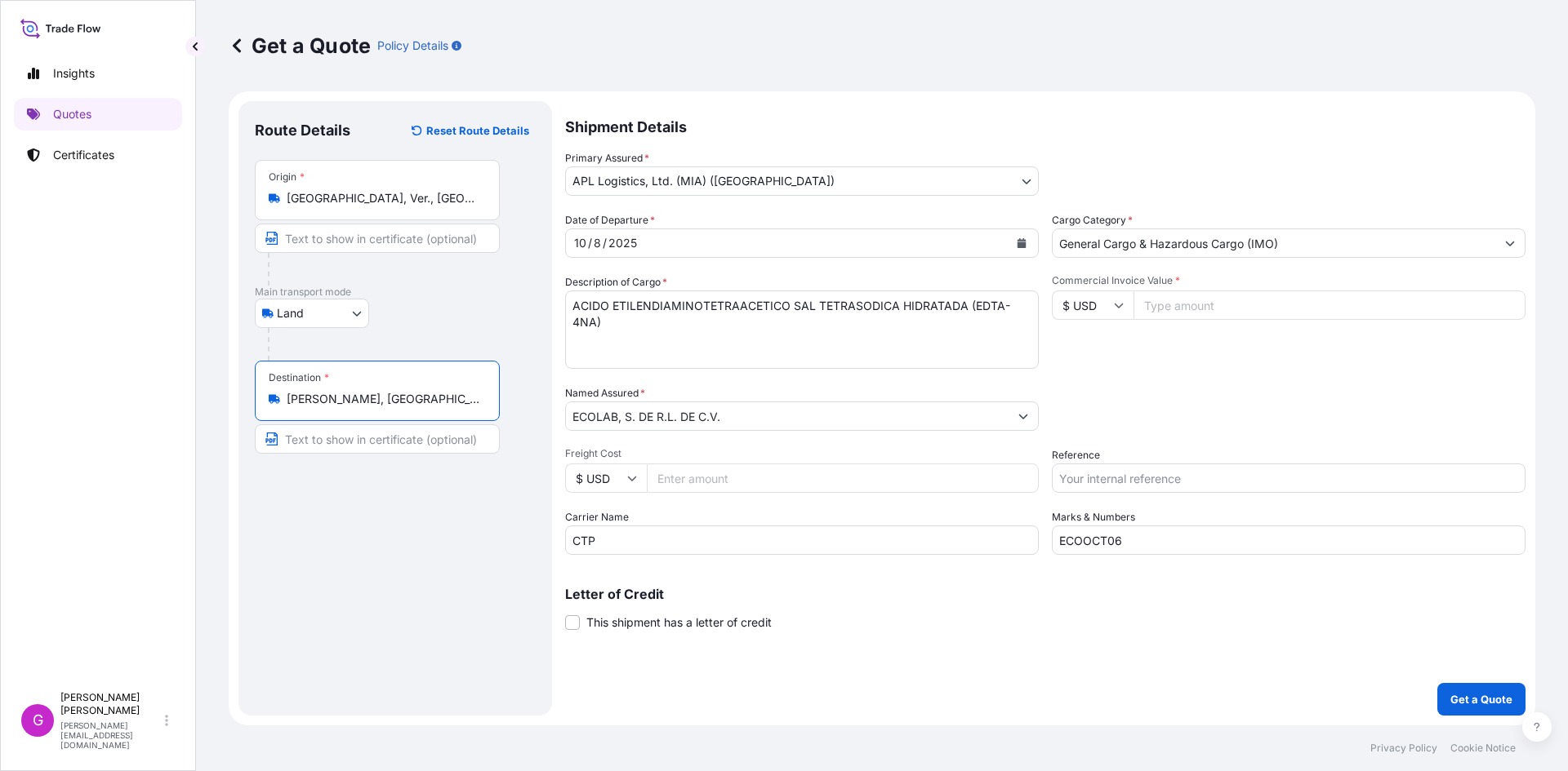
type input "Lerma, State of Mexico, Mexico"
drag, startPoint x: 714, startPoint y: 544, endPoint x: 482, endPoint y: 542, distance: 232.0
click at [482, 542] on form "Route Details Reset Route Details Place of loading Road / Inland Road / Inland …" at bounding box center [882, 407] width 1307 height 634
type input "TLH"
click at [709, 409] on input "ECOLAB, S. DE R.L. DE C.V." at bounding box center [787, 416] width 442 height 29
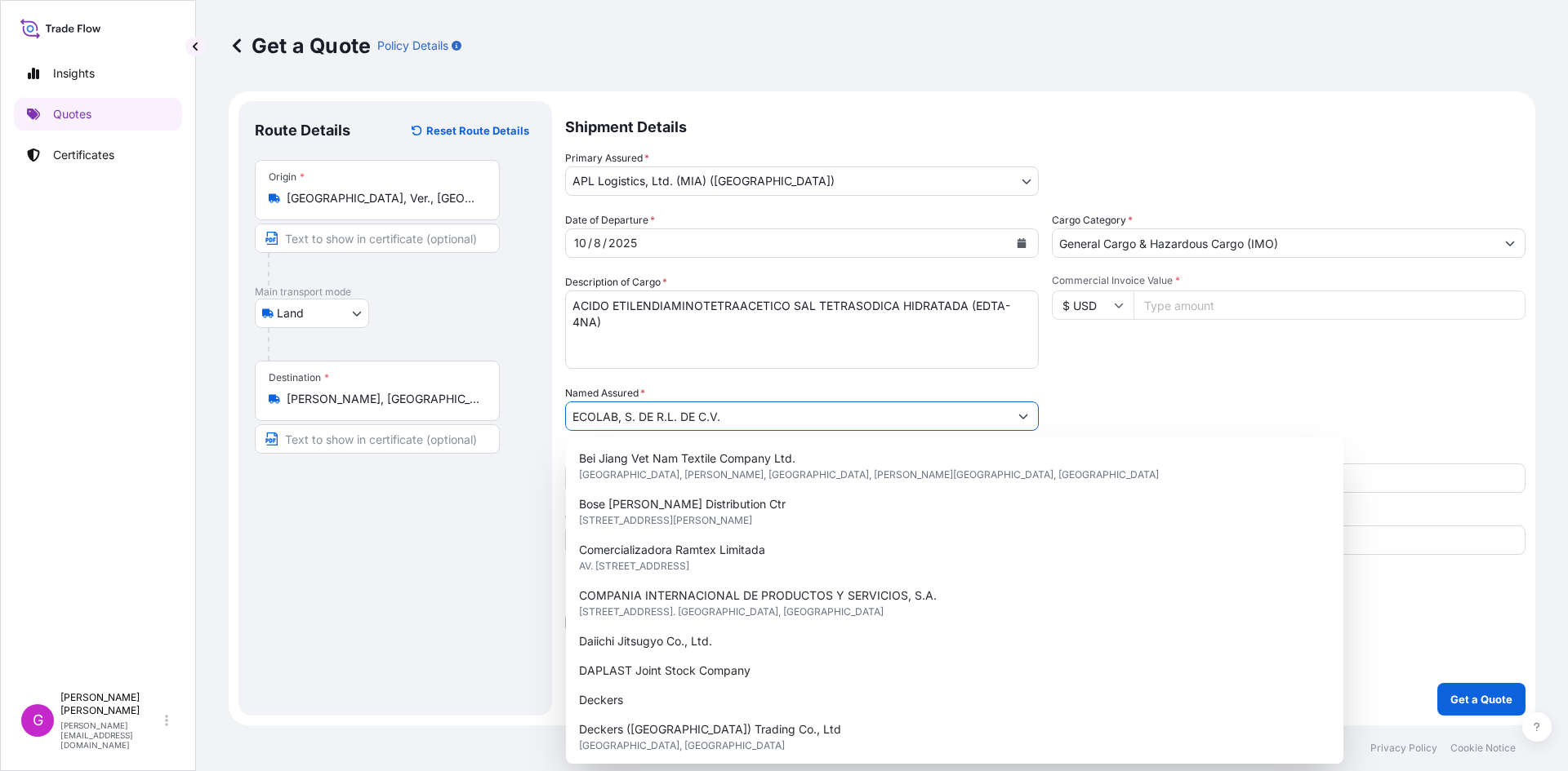
click at [709, 409] on input "ECOLAB, S. DE R.L. DE C.V." at bounding box center [787, 416] width 442 height 29
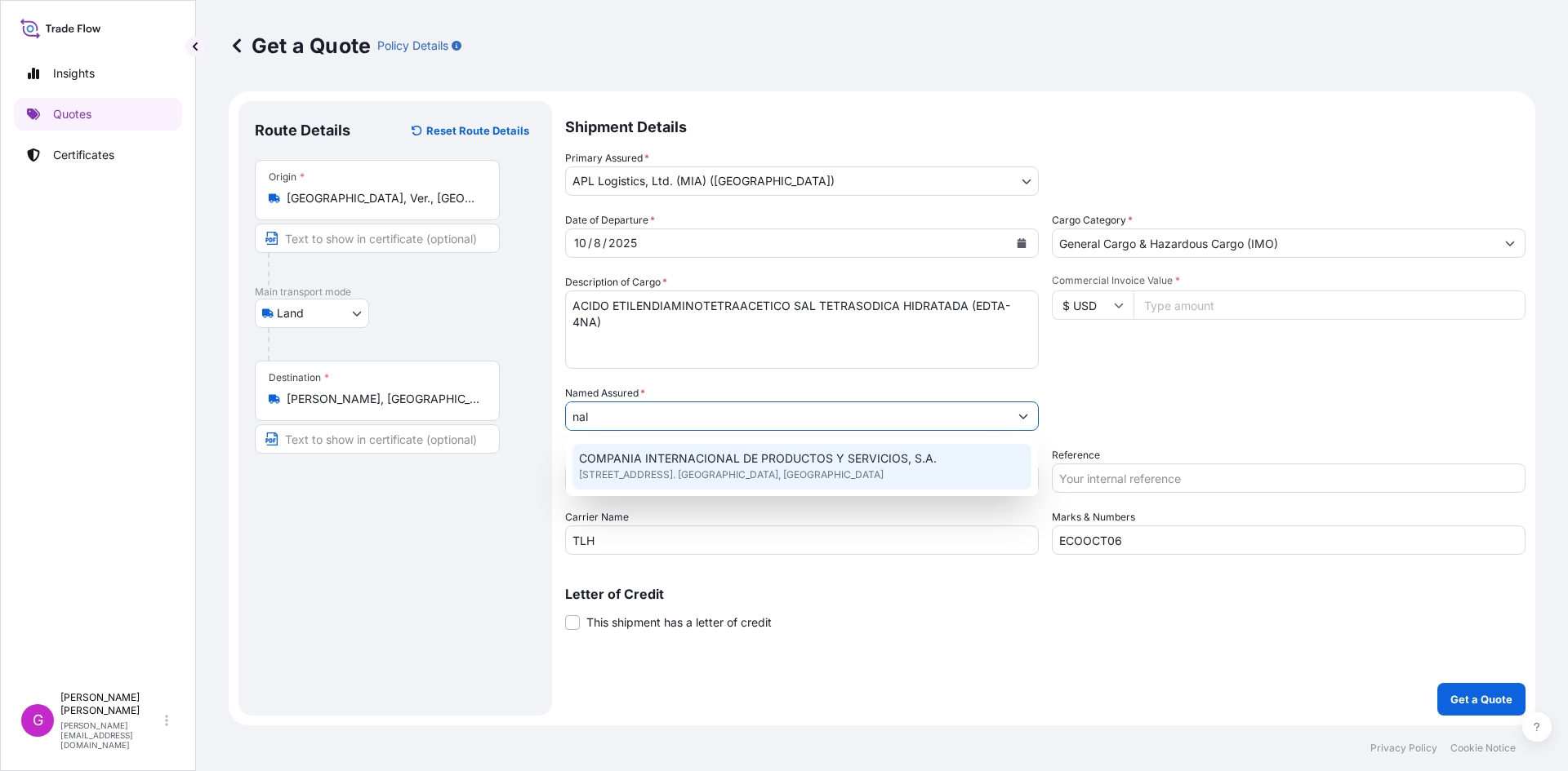
click at [688, 465] on span "COMPANIA INTERNACIONAL DE PRODUCTOS Y SERVICIOS, S.A." at bounding box center [757, 459] width 357 height 16
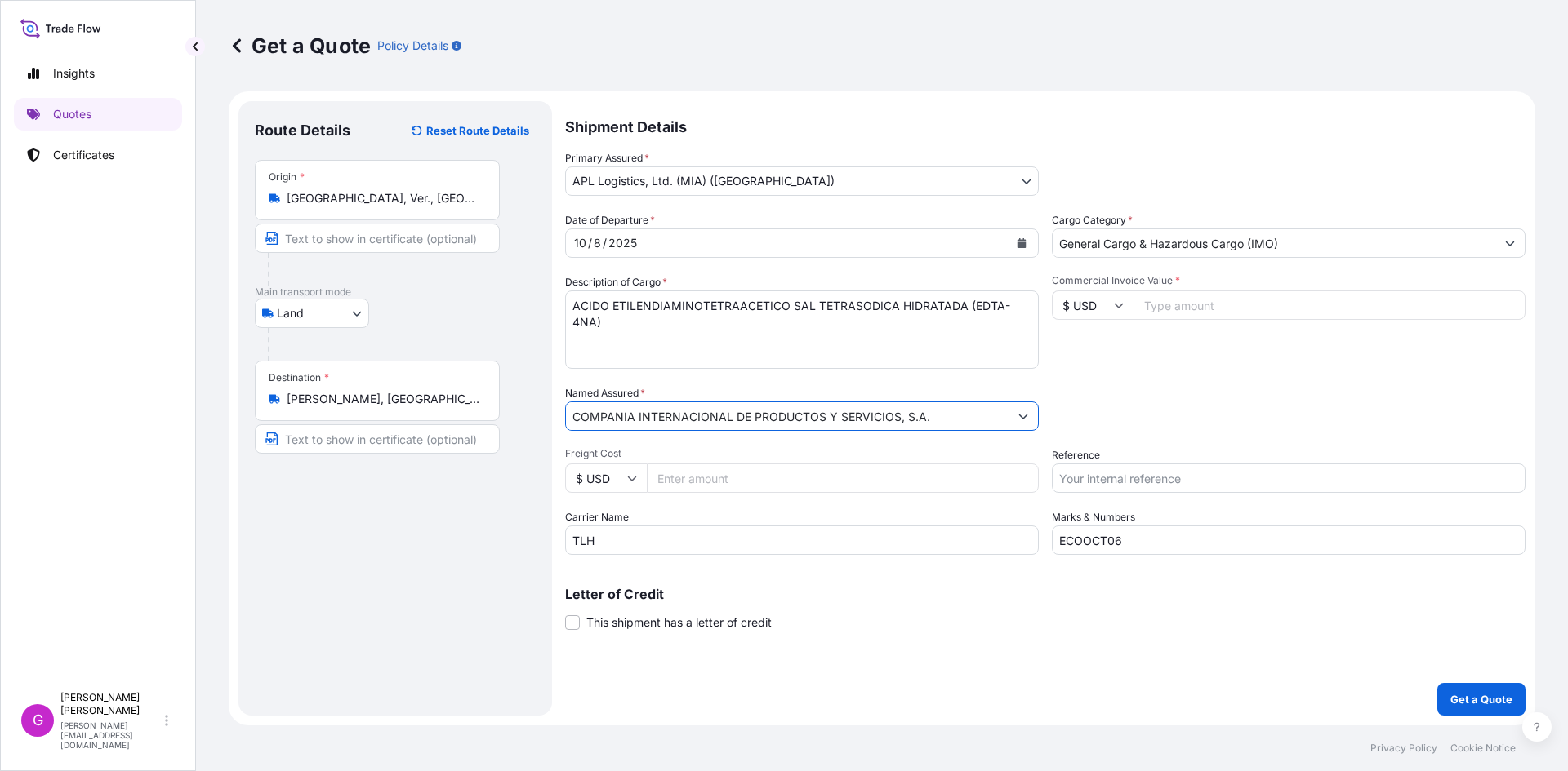
click at [673, 418] on input "COMPANIA INTERNACIONAL DE PRODUCTOS Y SERVICIOS, S.A." at bounding box center [787, 416] width 442 height 29
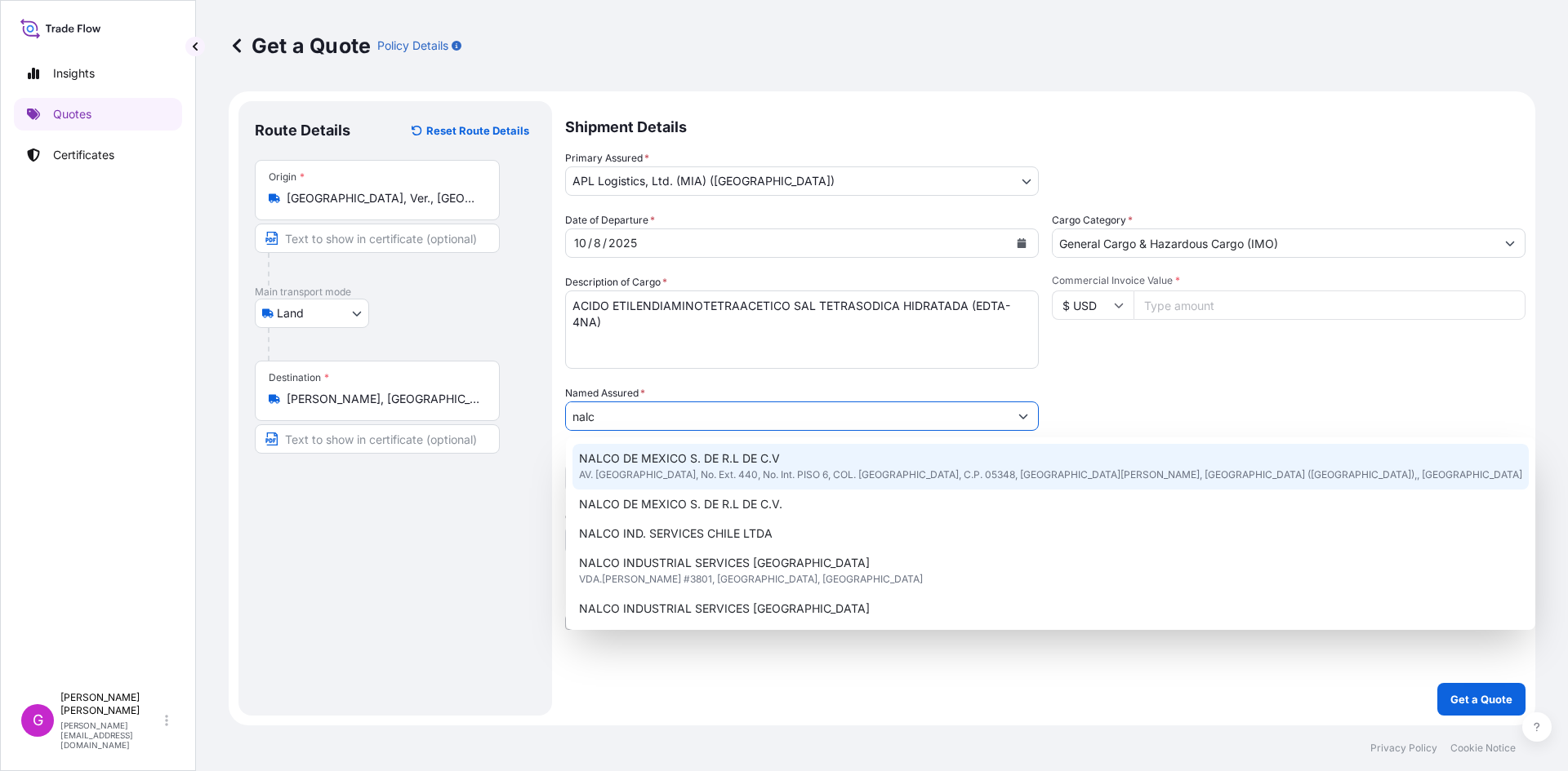
click at [687, 459] on span "NALCO DE MEXICO S. DE R.L DE C.V" at bounding box center [679, 459] width 201 height 16
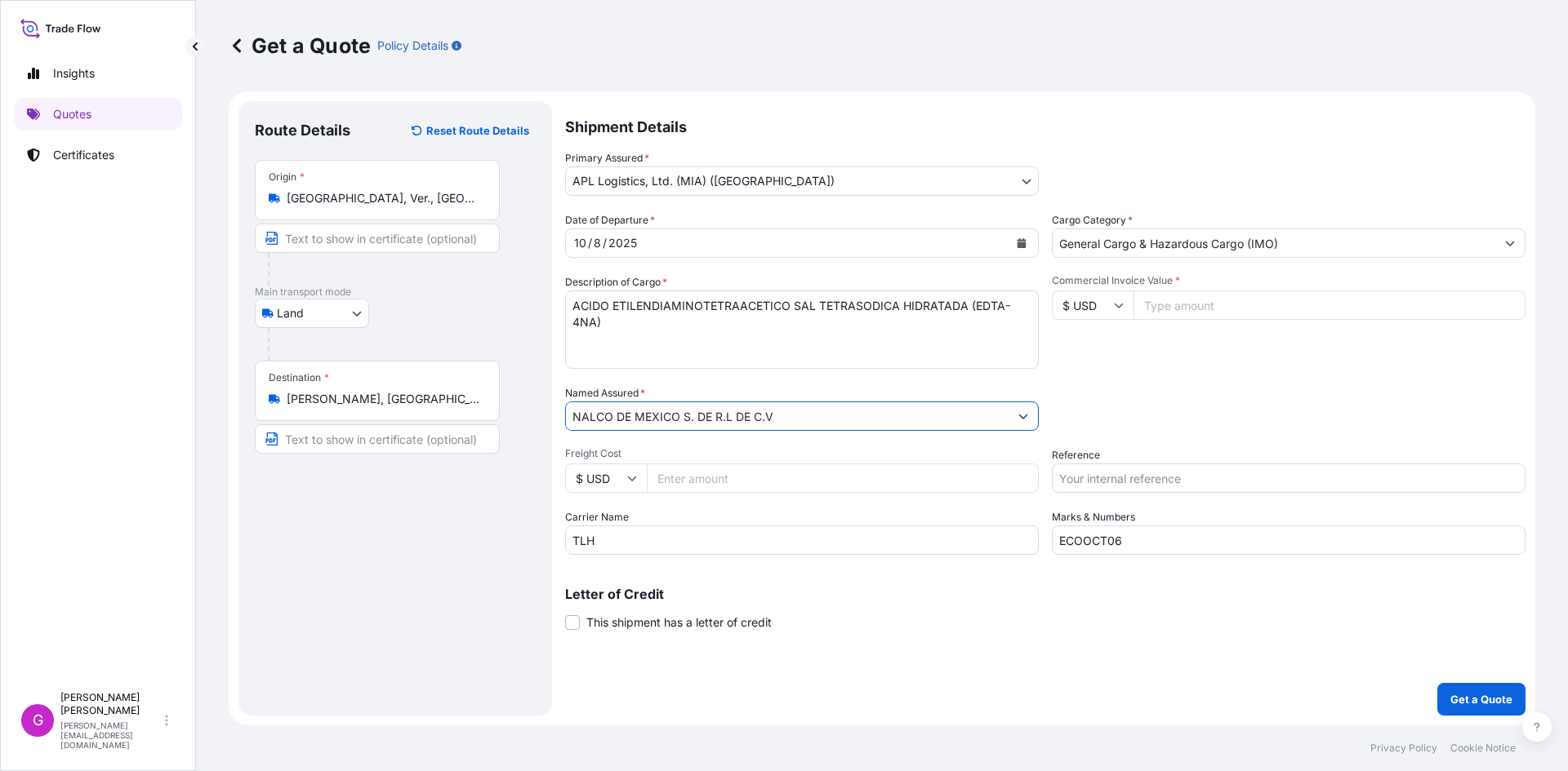
type input "NALCO DE MEXICO S. DE R.L DE C.V"
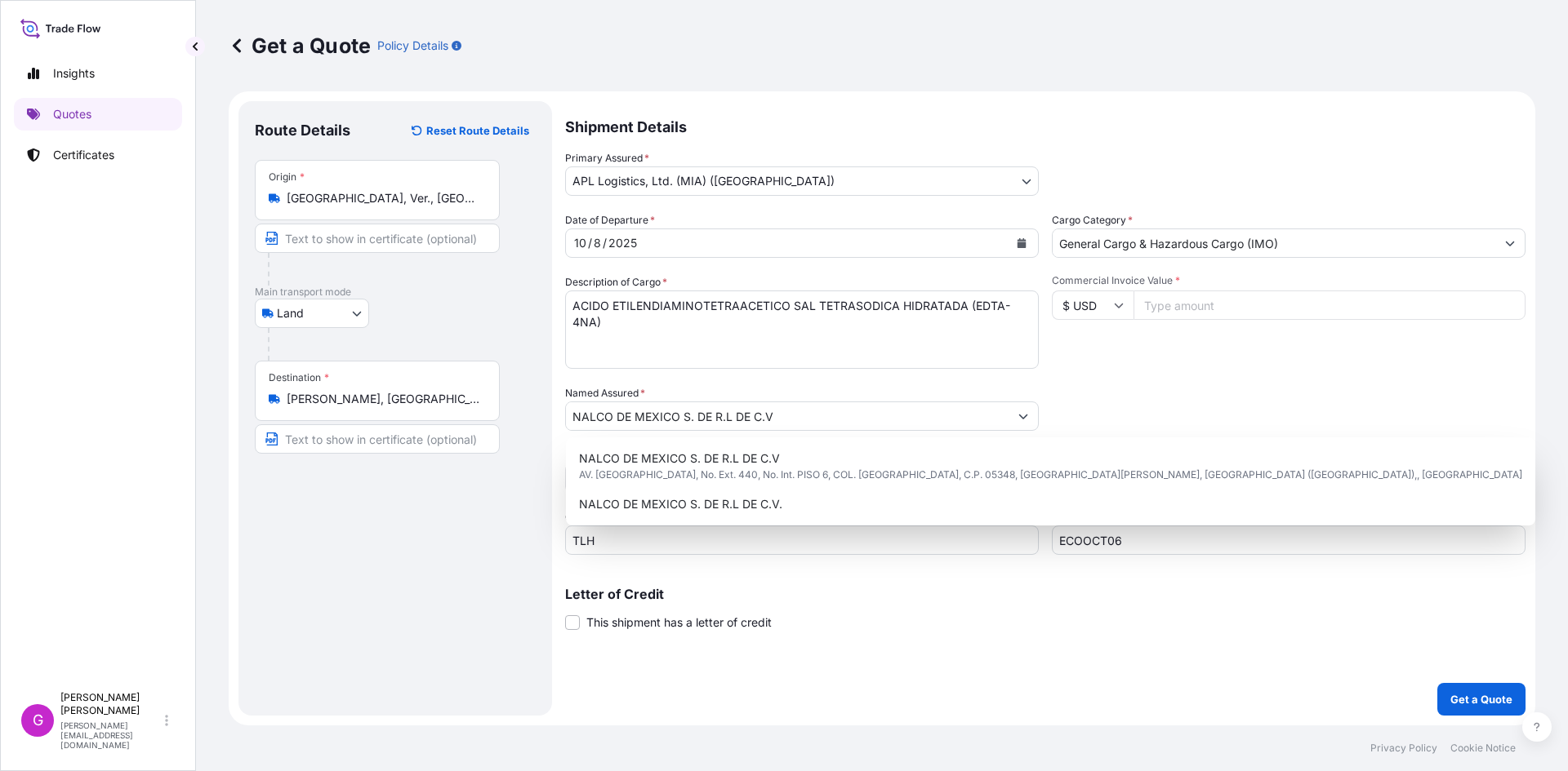
click at [1221, 305] on input "Commercial Invoice Value *" at bounding box center [1329, 305] width 392 height 29
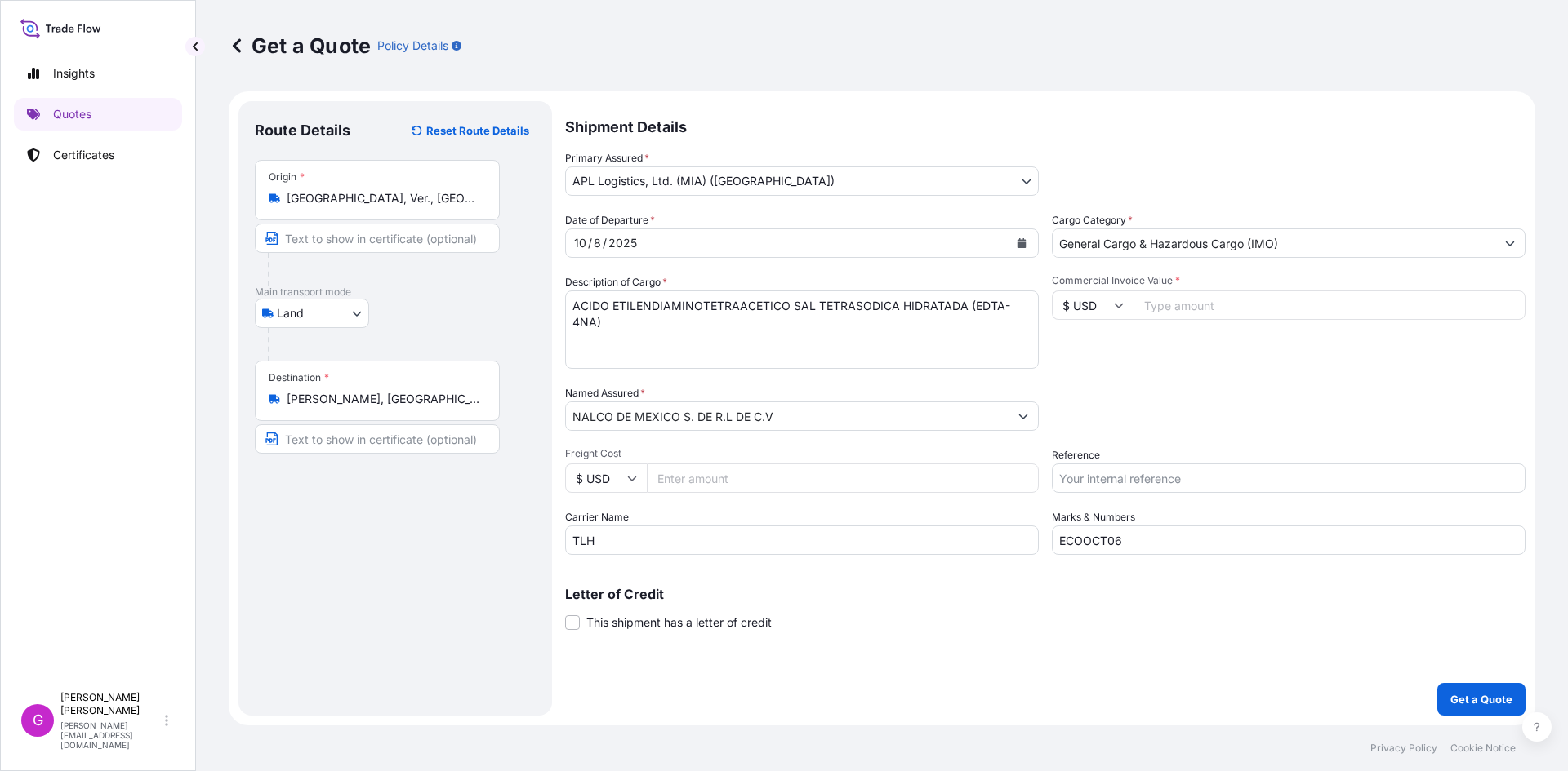
paste input "17144.73"
type input "17144.73"
click at [1175, 481] on input "Reference" at bounding box center [1288, 478] width 473 height 29
paste input "ECOOCT08"
drag, startPoint x: 1168, startPoint y: 483, endPoint x: 1012, endPoint y: 483, distance: 156.0
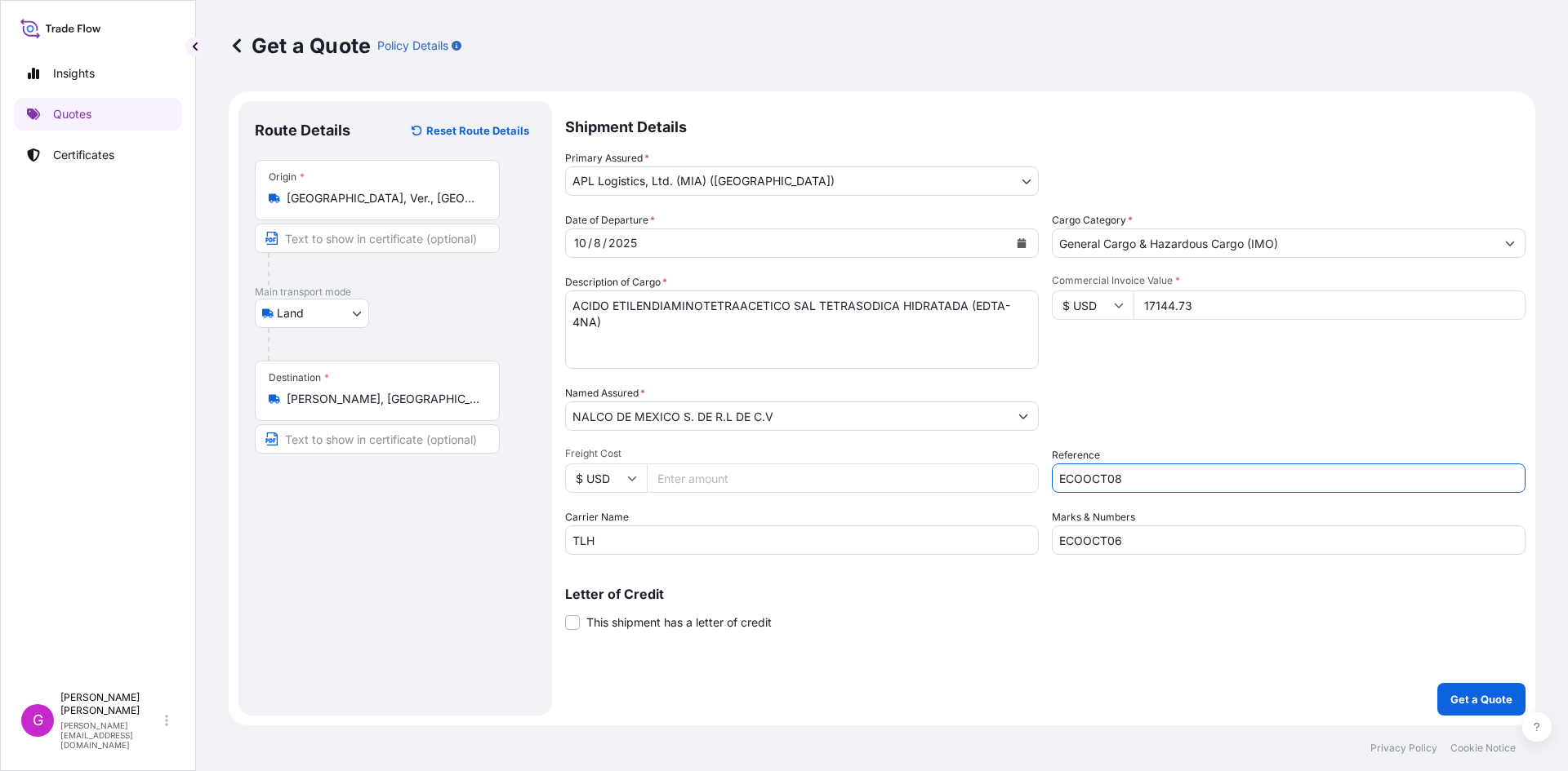
click at [1012, 483] on div "Date of Departure * 10 / 8 / 2025 Cargo Category * General Cargo & Hazardous Ca…" at bounding box center [1045, 383] width 960 height 342
paste input "25 43 3737 5002272"
type input "25 43 3737 5002272"
click at [1186, 546] on input "ECOOCT06" at bounding box center [1288, 540] width 473 height 29
type input "ECOOCT08"
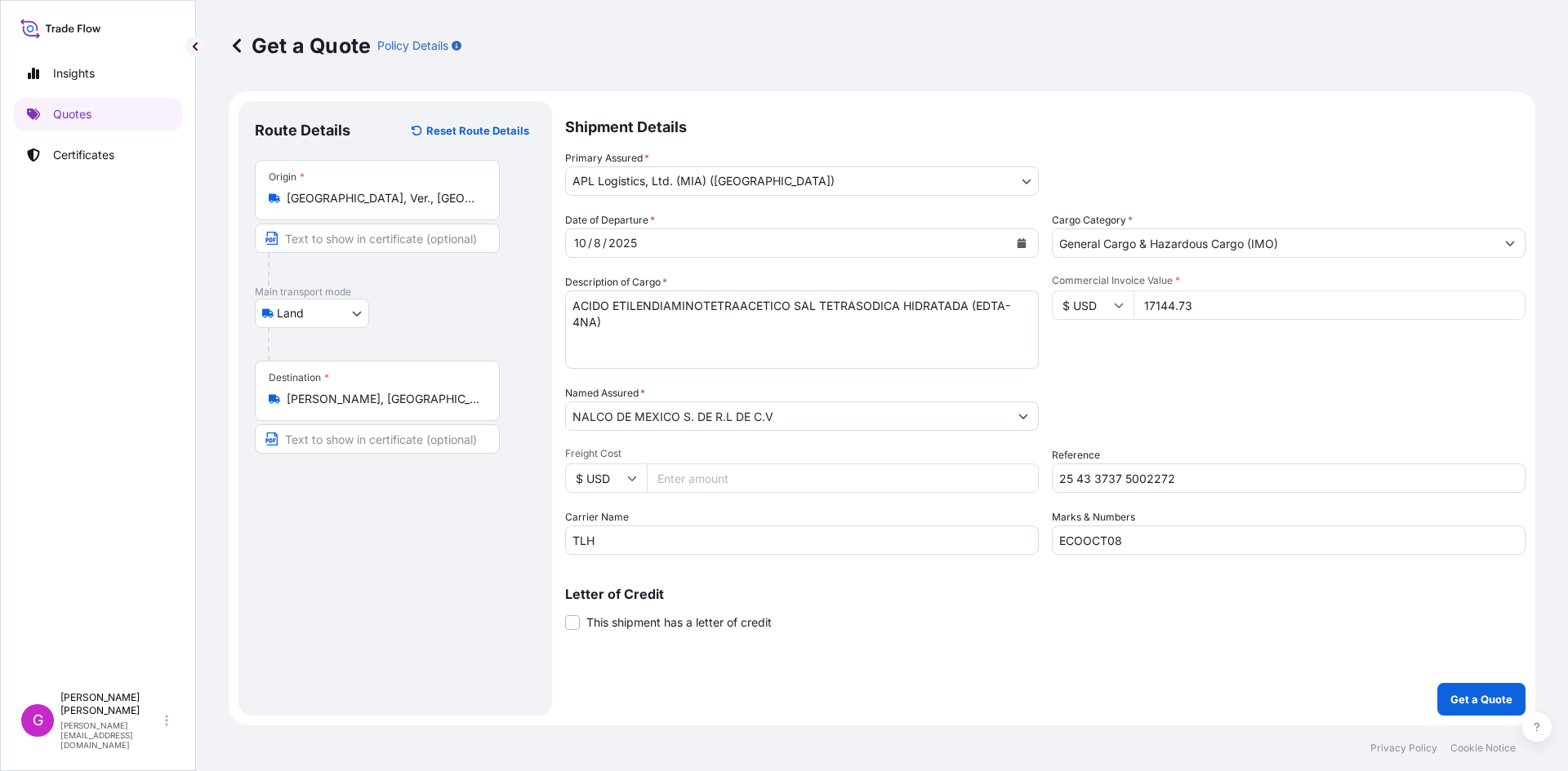
click at [808, 472] on input "Freight Cost" at bounding box center [842, 478] width 392 height 29
click at [725, 476] on input "Freight Cost" at bounding box center [842, 478] width 392 height 29
paste input "4132.25"
type input "4132.25"
drag, startPoint x: 710, startPoint y: 331, endPoint x: 545, endPoint y: 304, distance: 167.2
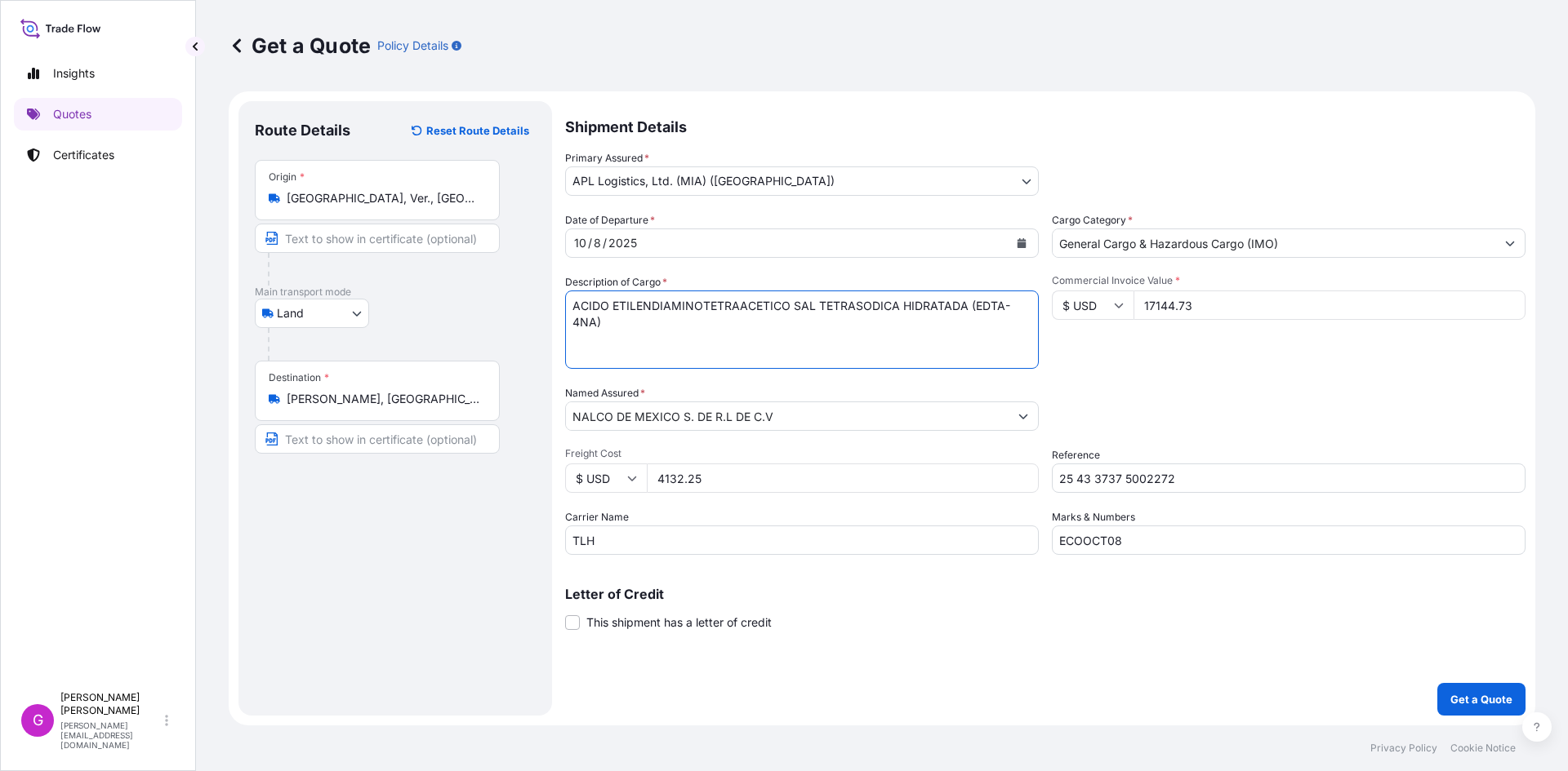
click at [545, 304] on form "Route Details Reset Route Details Place of loading Road / Inland Road / Inland …" at bounding box center [882, 407] width 1307 height 634
paste textarea "R-54942 (GLICEROL"
paste textarea "3D TRASAR 3DT486 (MEZCLA)"
type textarea "R-54942 (GLICEROL) 3D TRASAR 3DT486 (MEZCLA)"
click at [1152, 311] on input "17144.73" at bounding box center [1329, 305] width 392 height 29
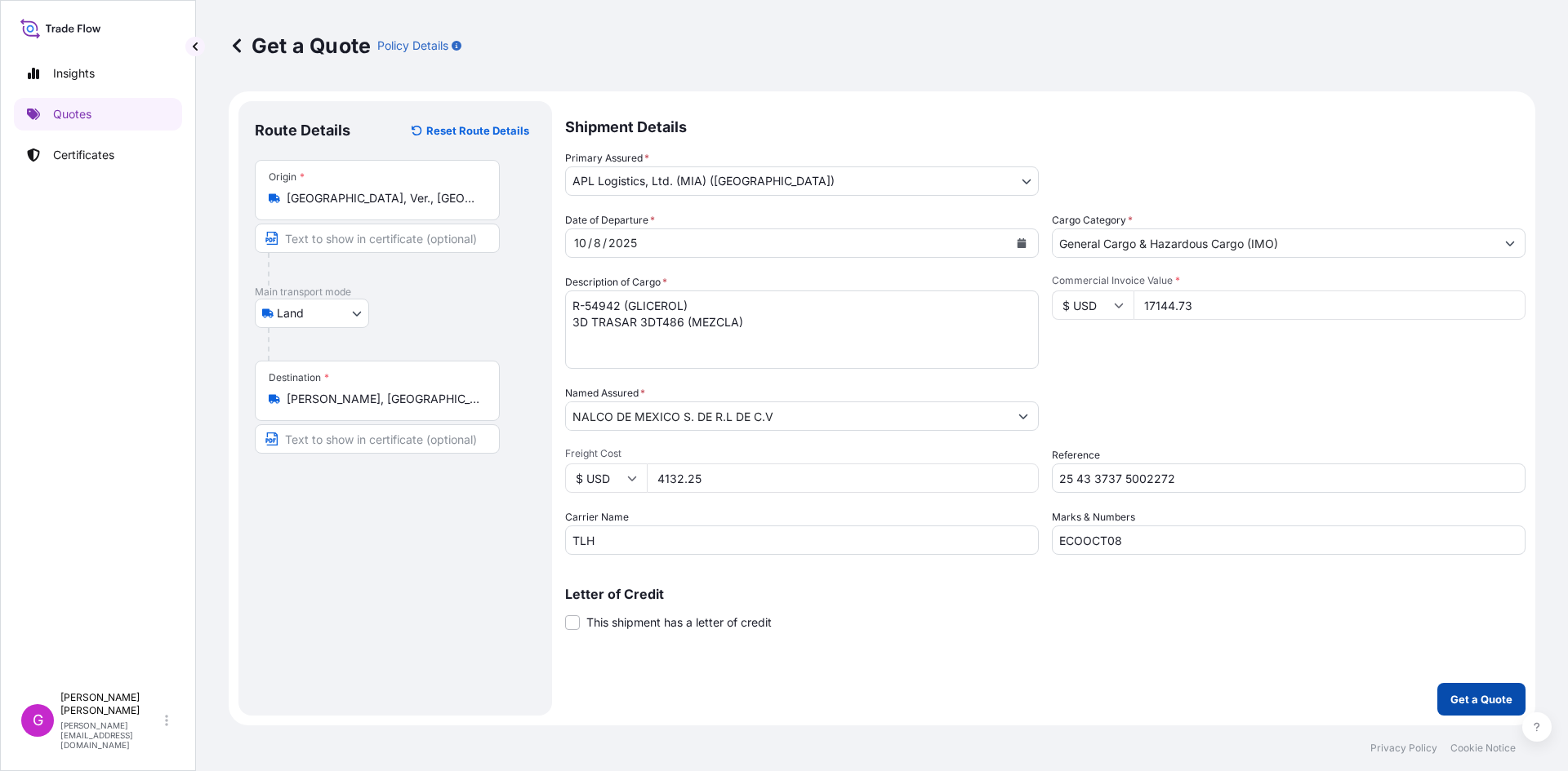
click at [1487, 695] on p "Get a Quote" at bounding box center [1481, 699] width 62 height 16
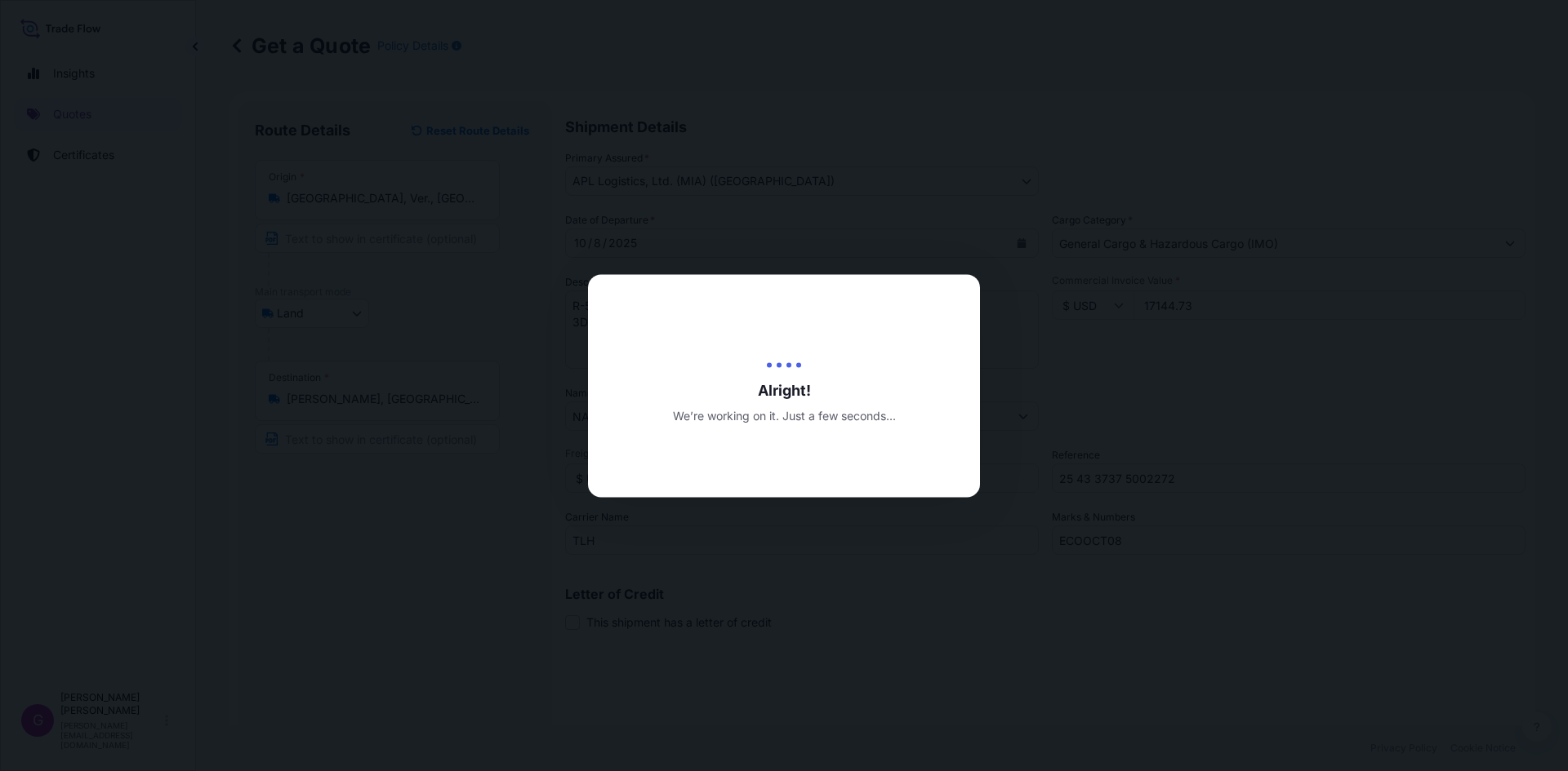
type input "10/07/2025"
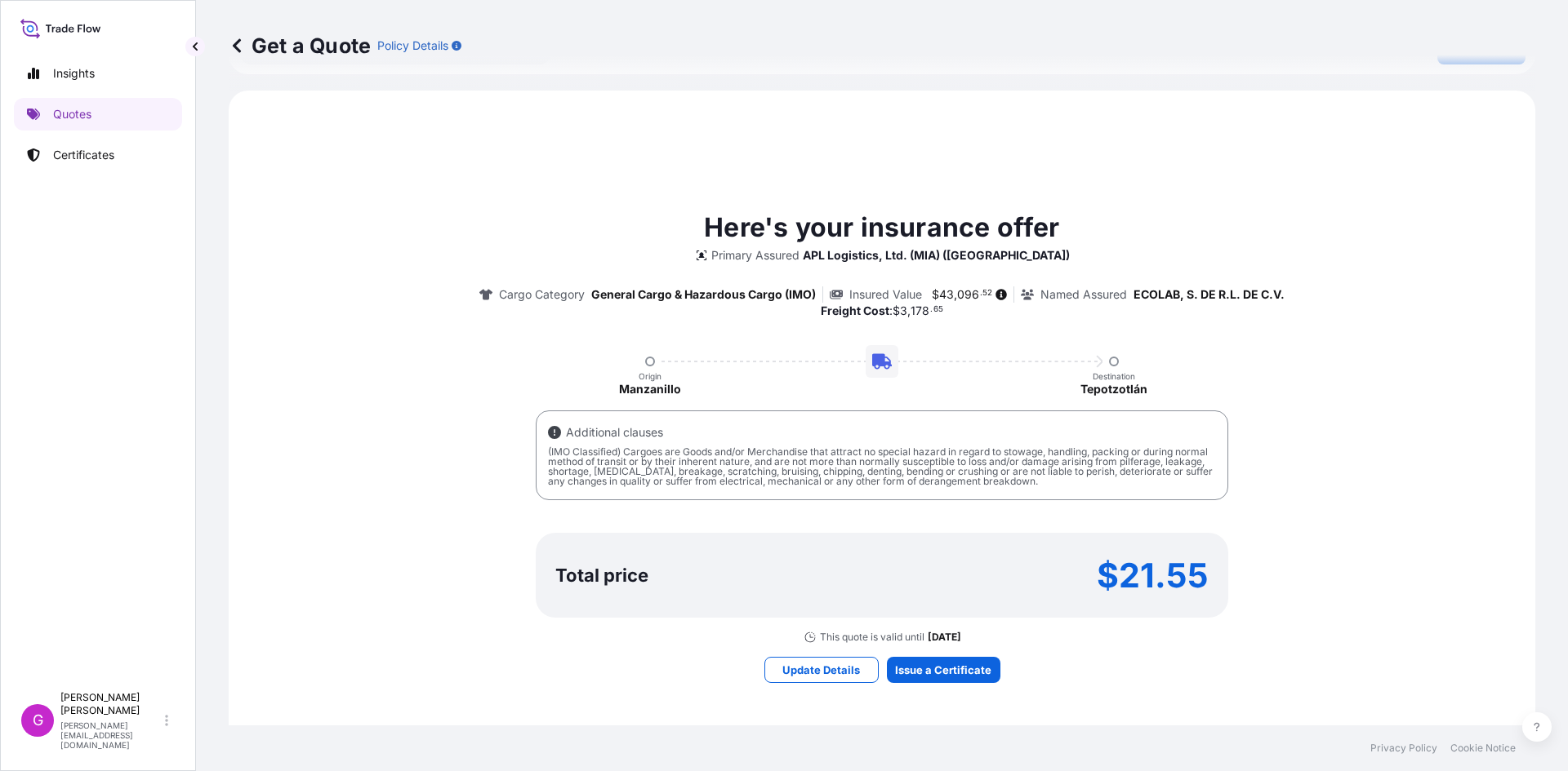
scroll to position [752, 0]
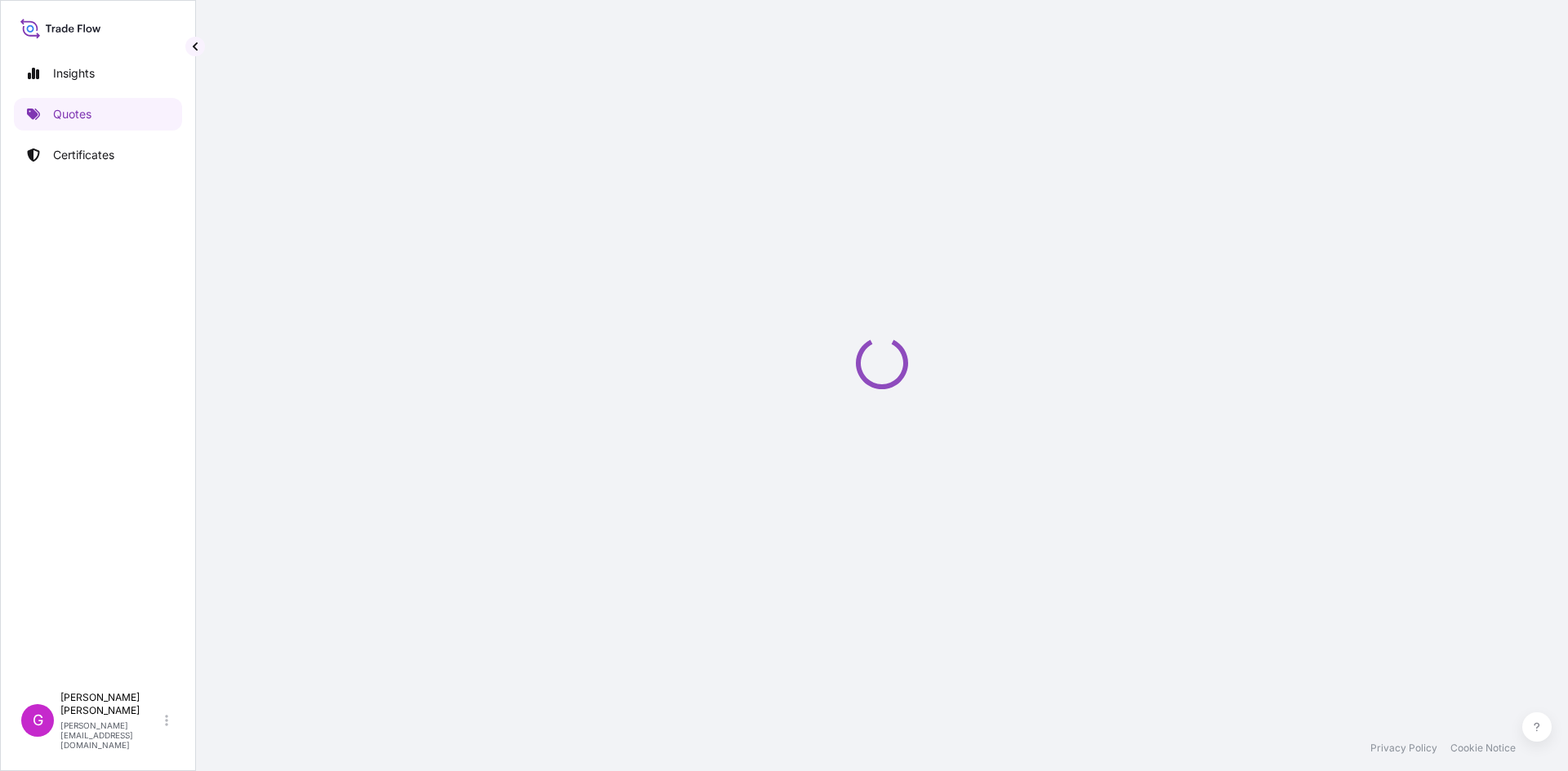
select select "Land"
select select "31870"
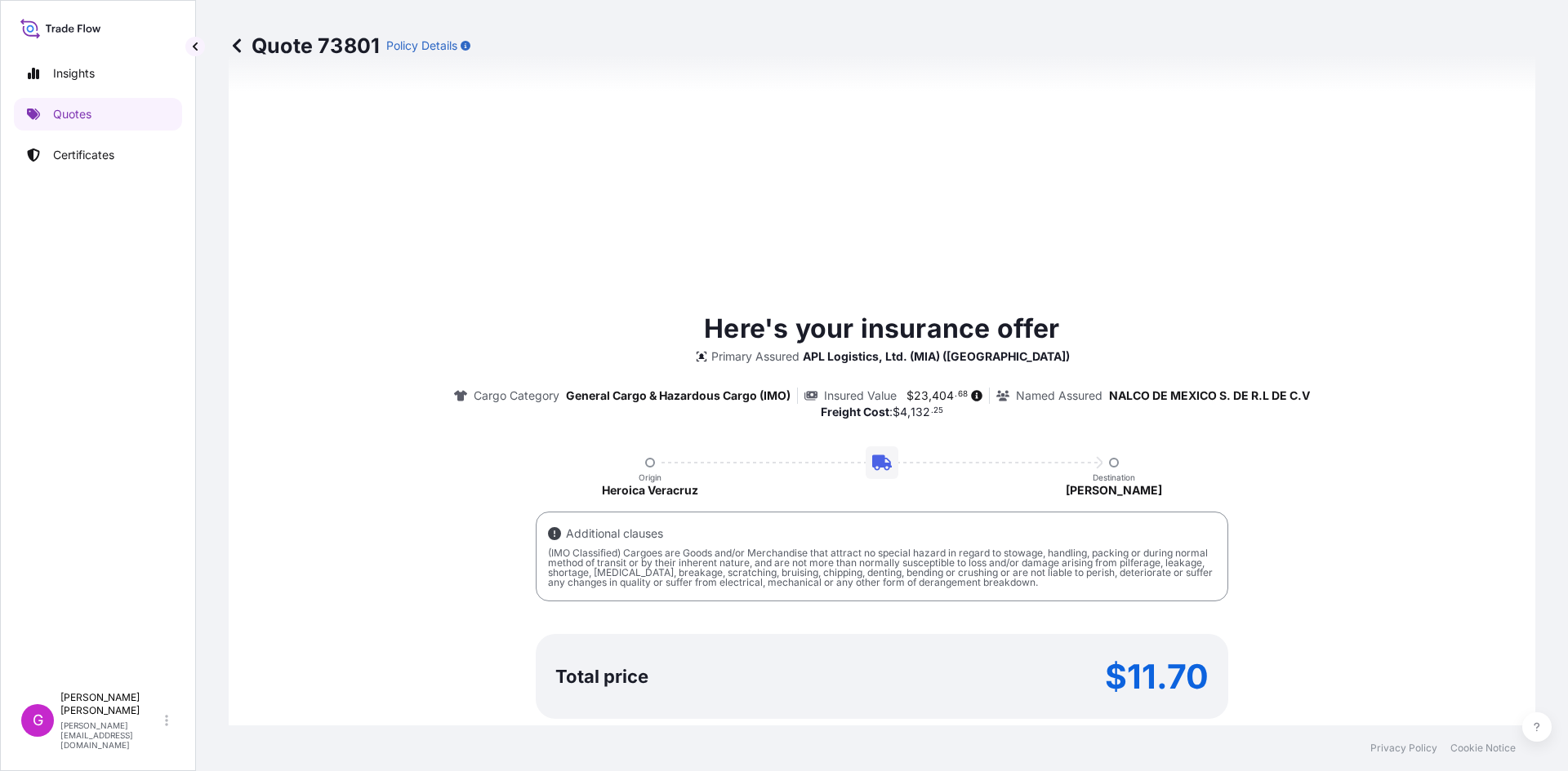
scroll to position [1029, 0]
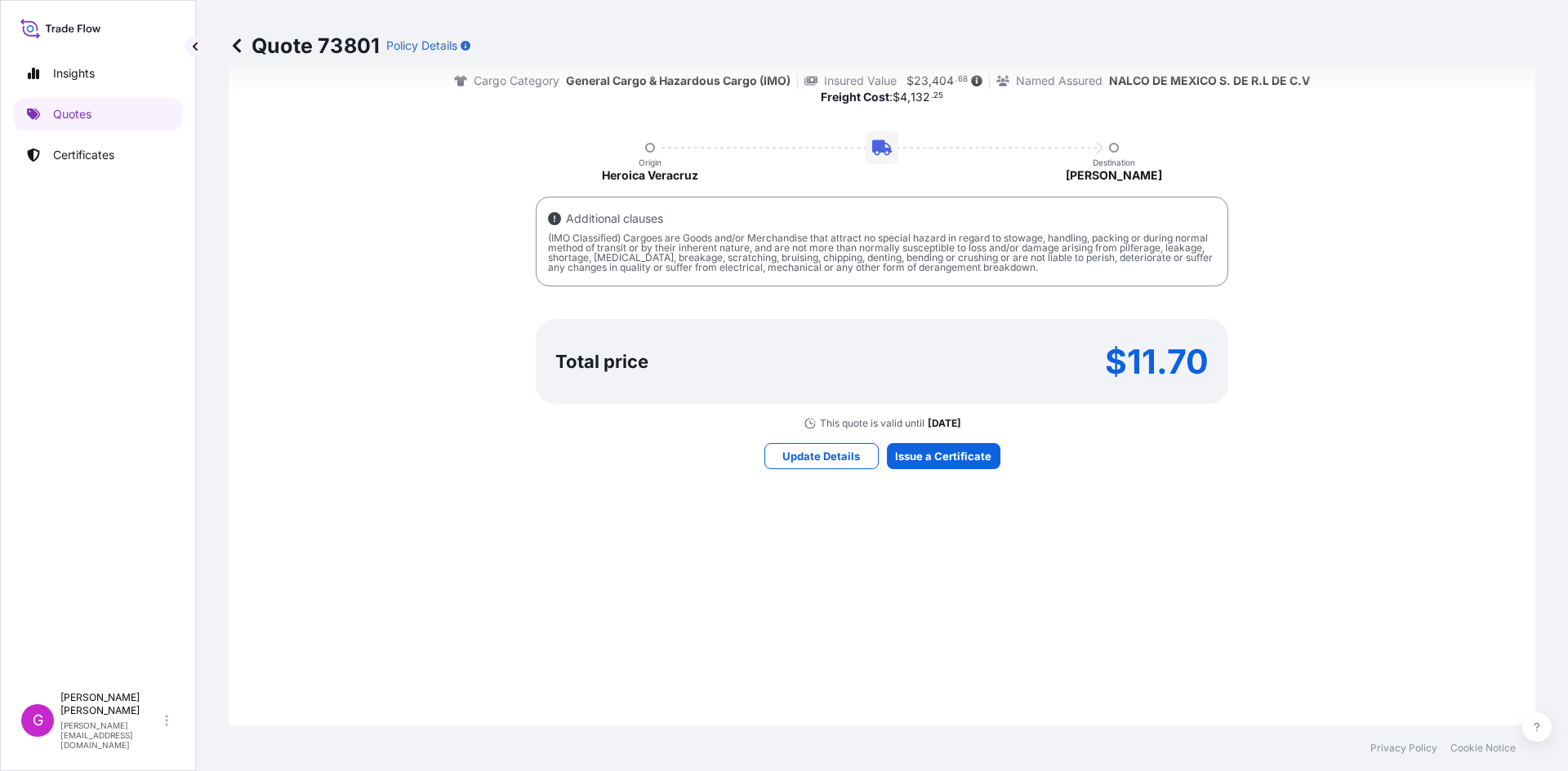
click at [1104, 561] on div "Here's your insurance offer Primary Assured APL Logistics, Ltd. (MIA) (Miami) C…" at bounding box center [882, 231] width 1260 height 1070
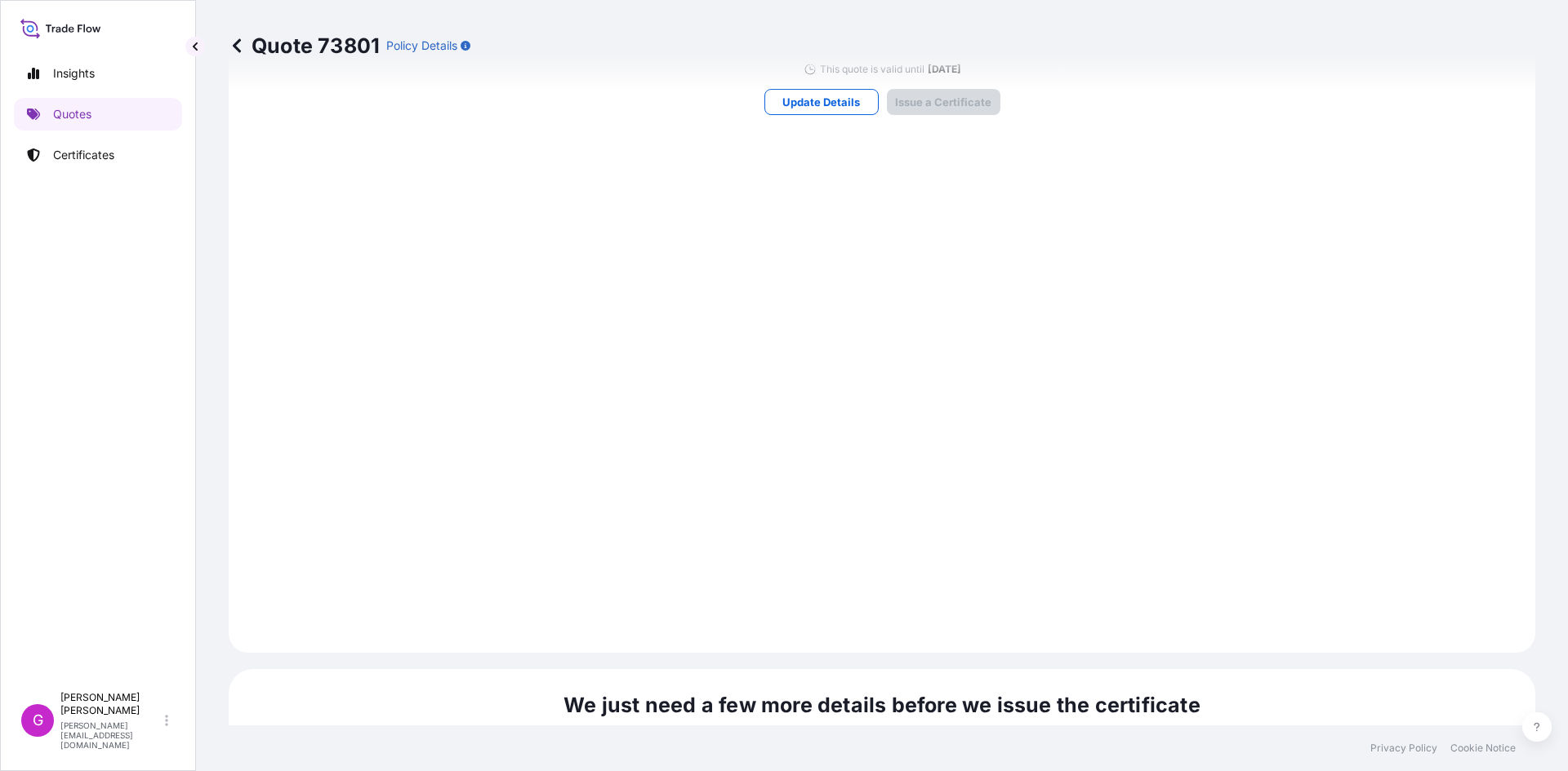
scroll to position [1948, 0]
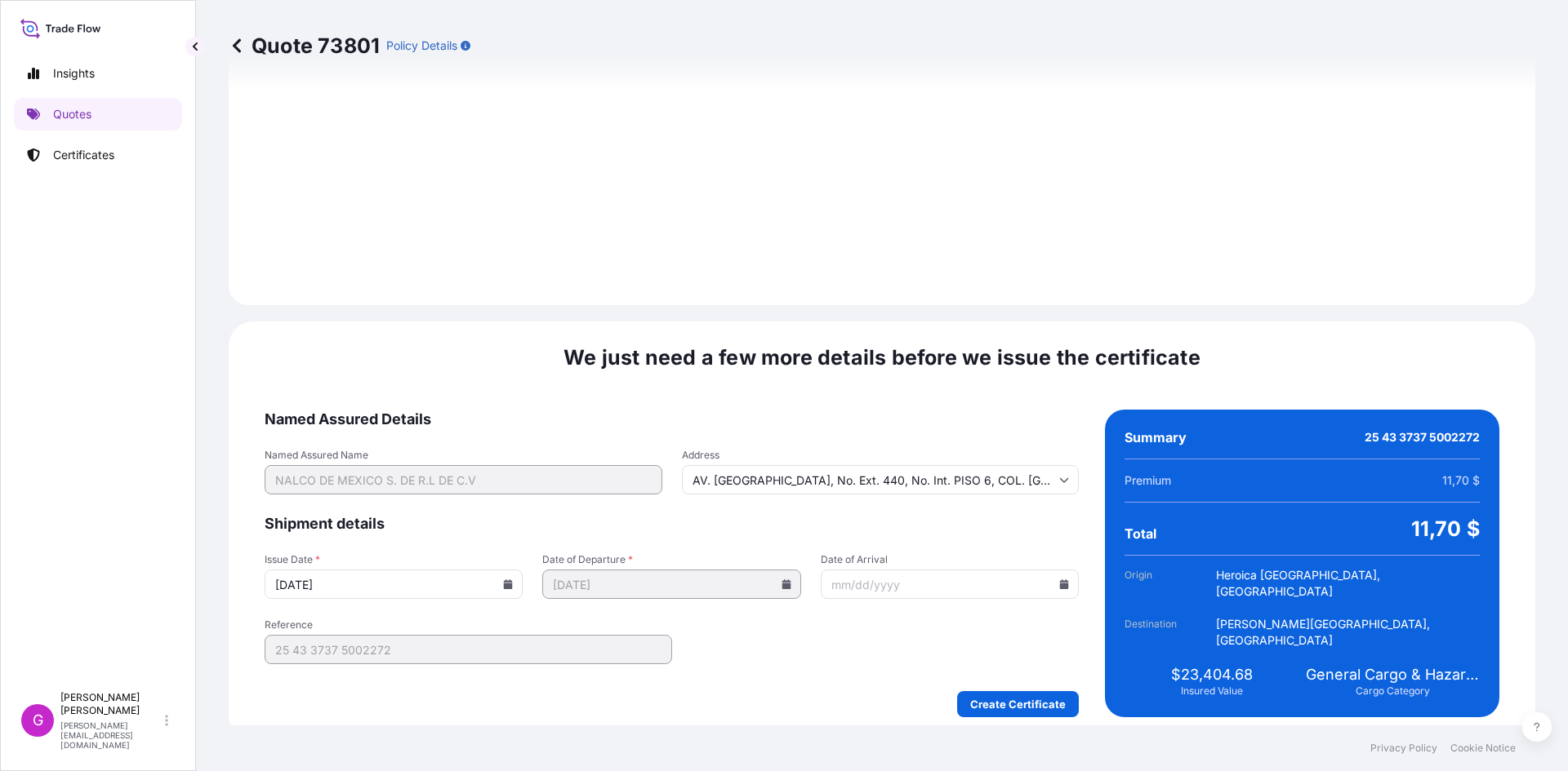
click at [1059, 579] on icon at bounding box center [1064, 584] width 10 height 10
click at [932, 400] on button "9" at bounding box center [926, 397] width 26 height 26
type input "10/09/2025"
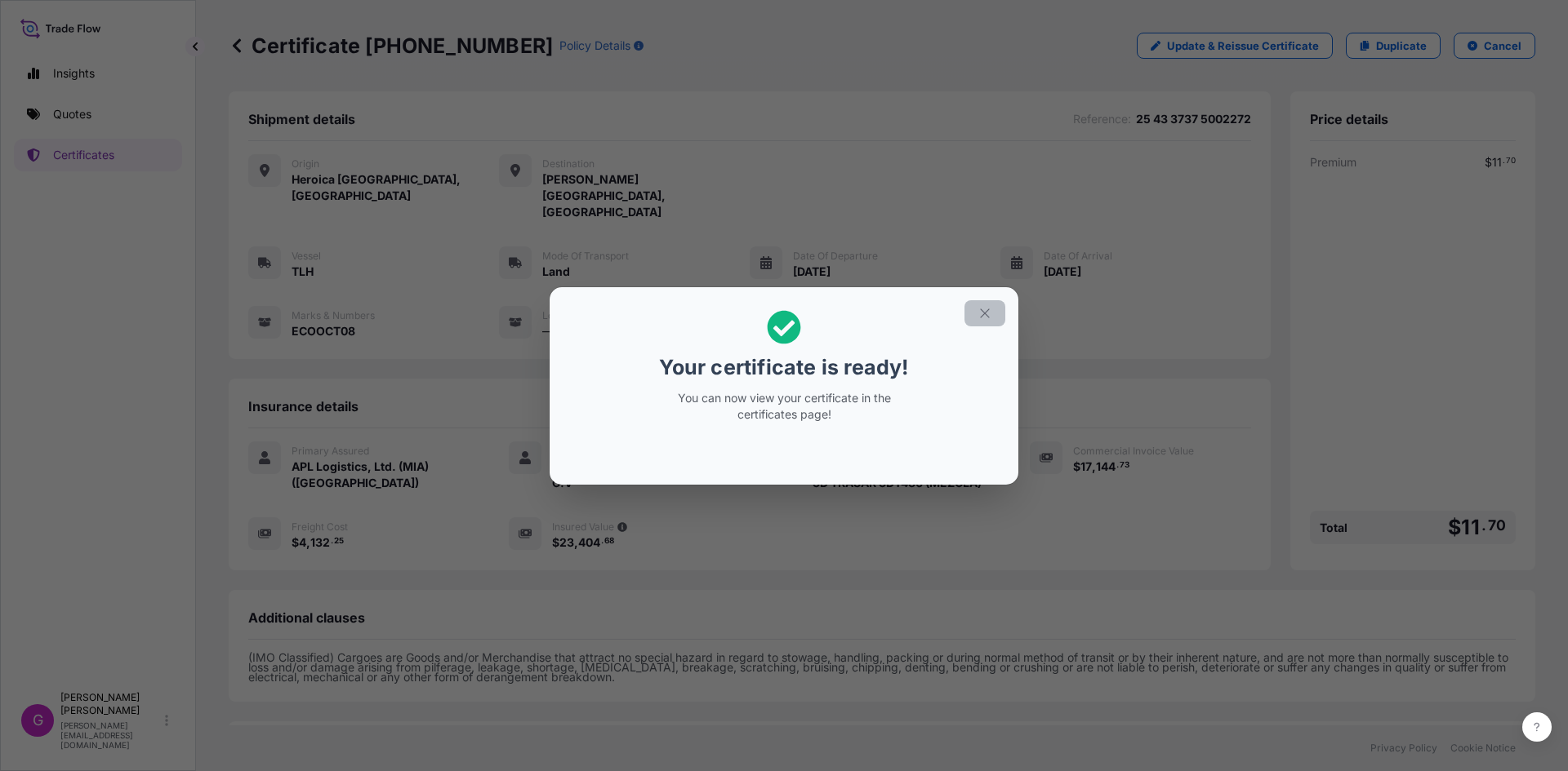
click at [989, 317] on icon "button" at bounding box center [984, 312] width 15 height 15
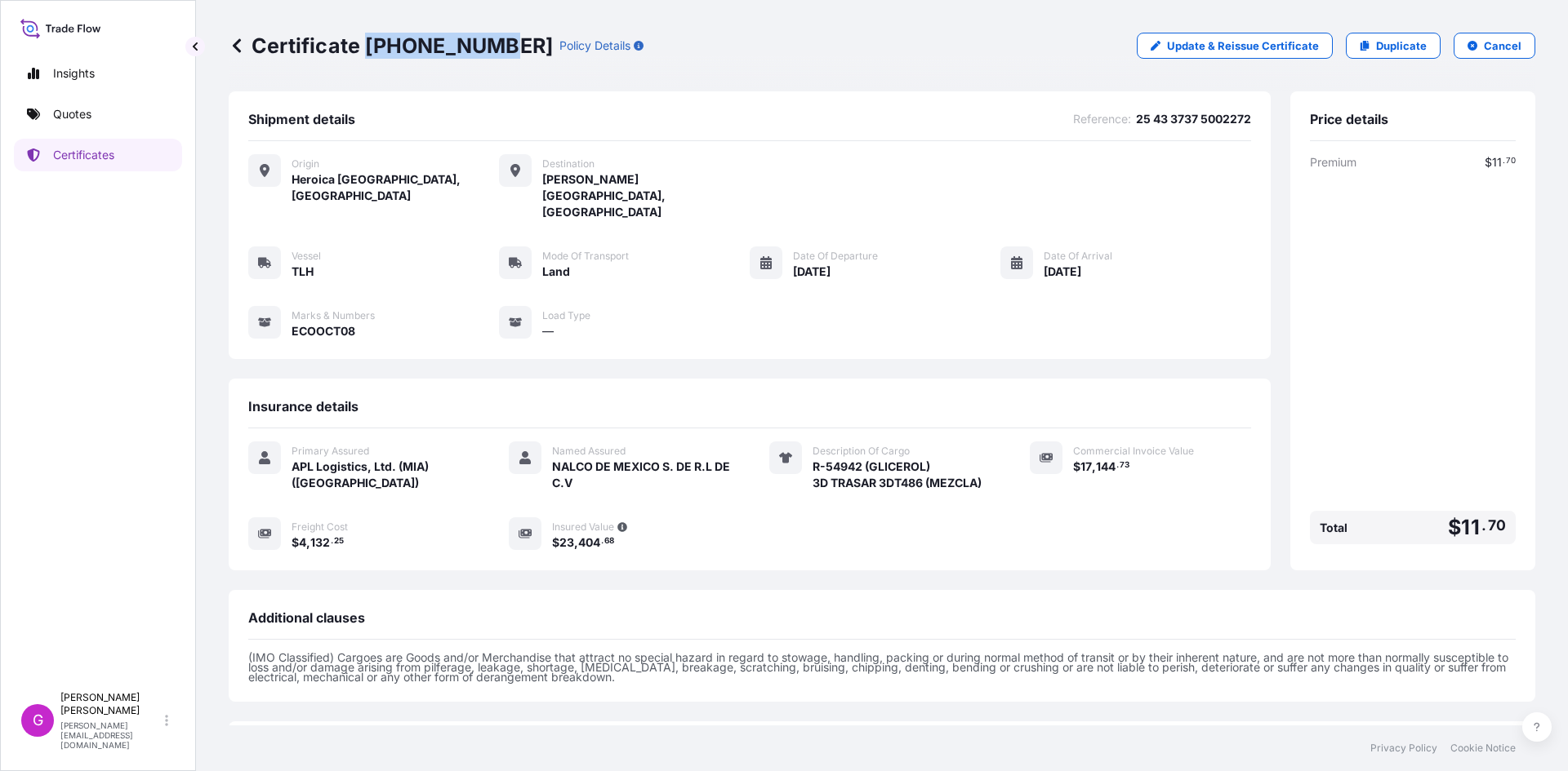
drag, startPoint x: 493, startPoint y: 40, endPoint x: 371, endPoint y: 43, distance: 122.0
click at [371, 43] on p "Certificate 31870-342-1" at bounding box center [390, 45] width 324 height 26
copy p "31870-342-1"
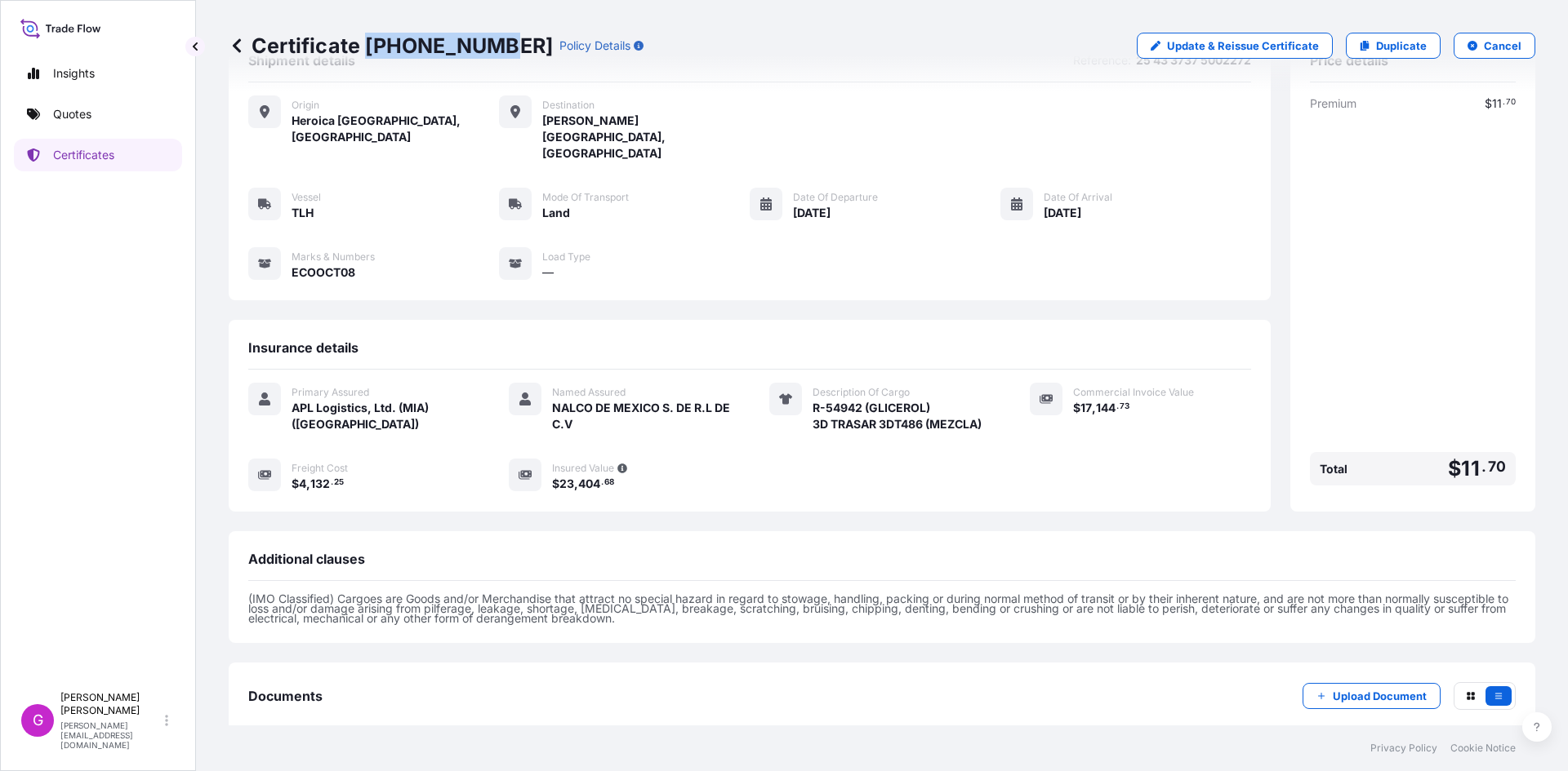
scroll to position [116, 0]
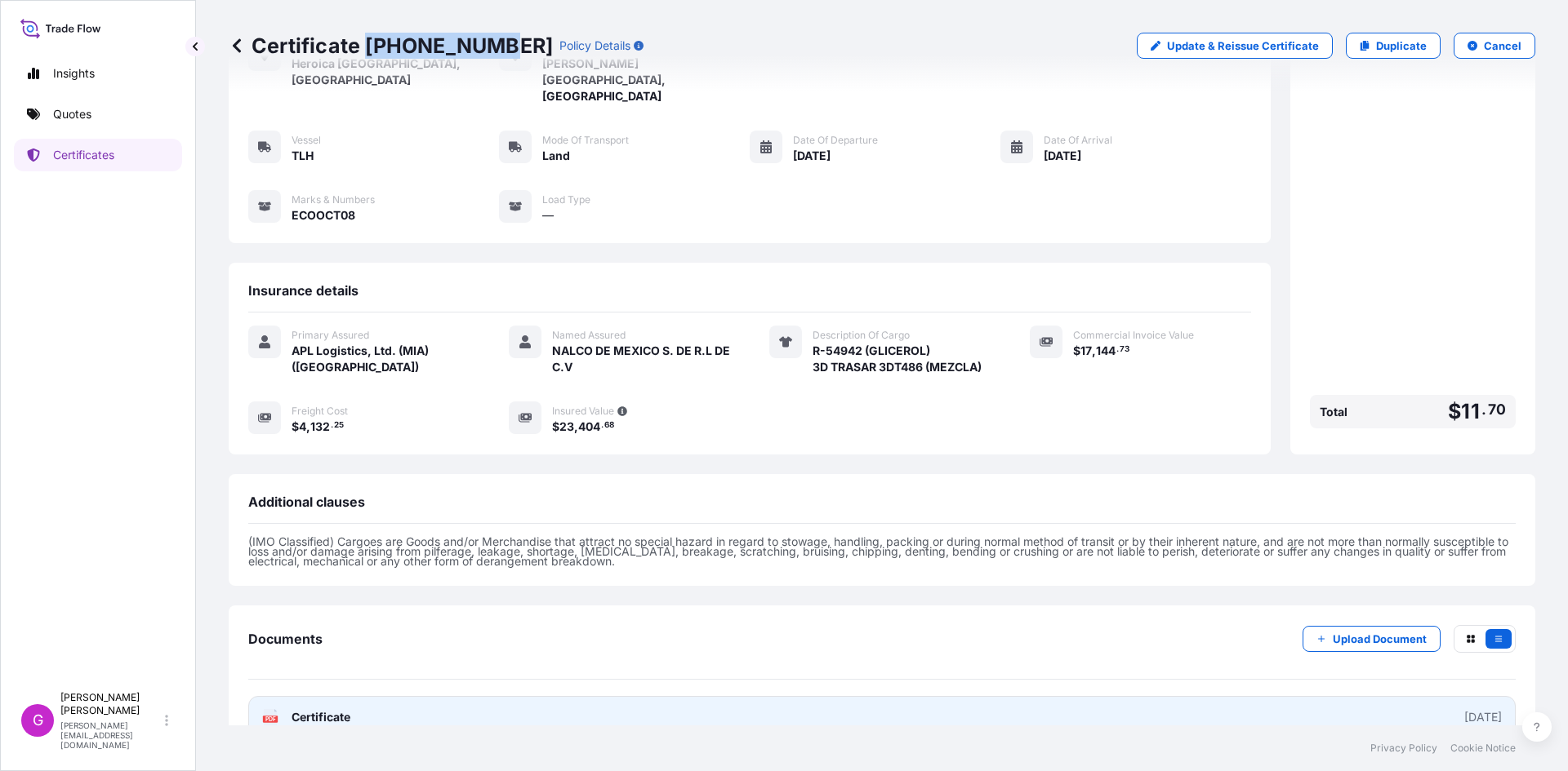
click at [351, 697] on link "PDF Certificate 2025-10-07" at bounding box center [881, 718] width 1267 height 43
